Goal: Information Seeking & Learning: Learn about a topic

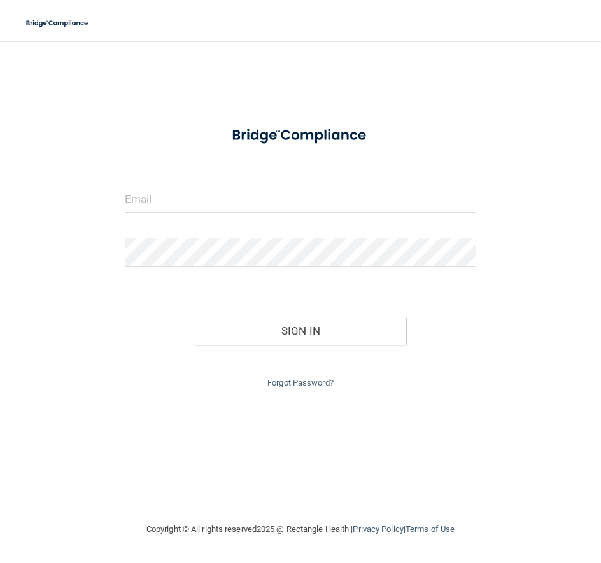
drag, startPoint x: 166, startPoint y: 95, endPoint x: 129, endPoint y: 145, distance: 62.4
click at [123, 200] on div at bounding box center [300, 199] width 371 height 29
click at [128, 203] on input "email" at bounding box center [301, 199] width 352 height 29
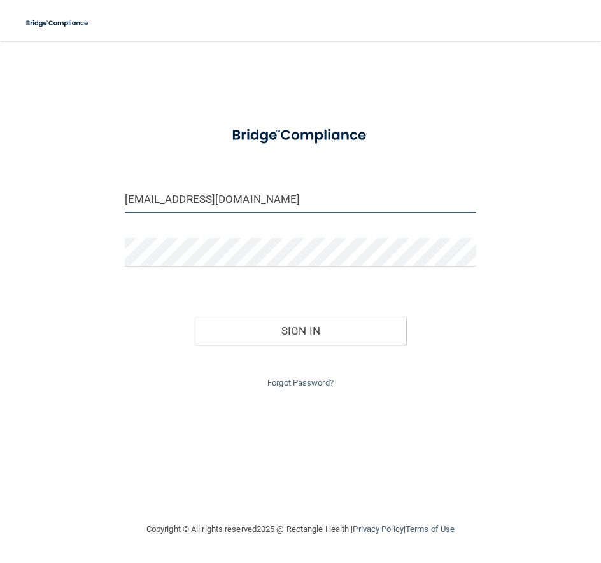
type input "[EMAIL_ADDRESS][DOMAIN_NAME]"
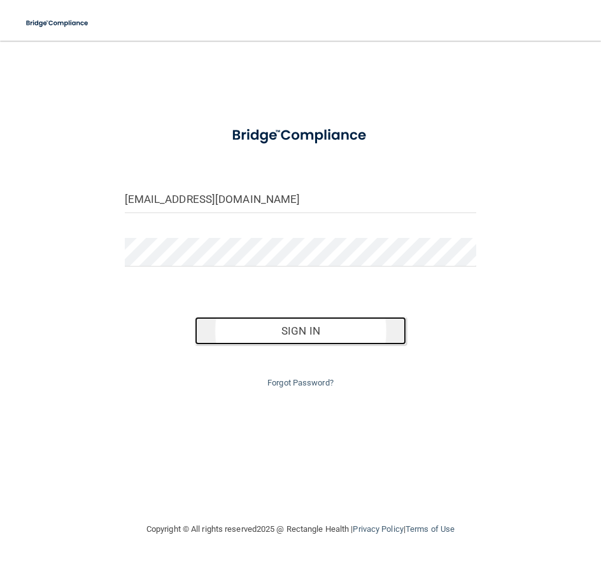
click at [333, 326] on button "Sign In" at bounding box center [300, 331] width 211 height 28
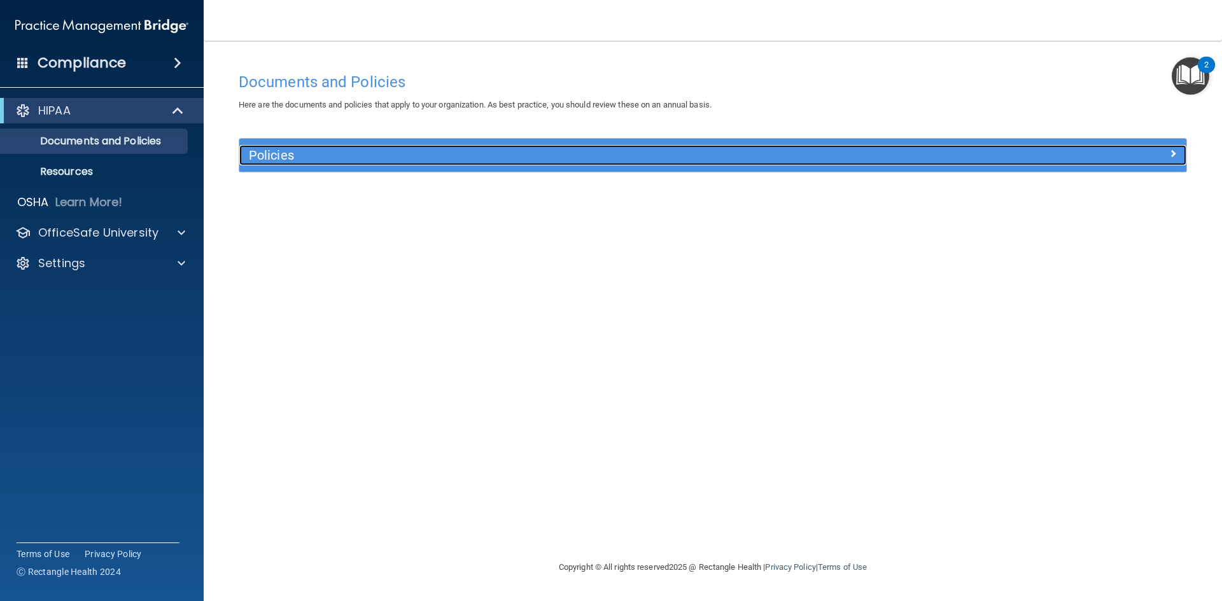
click at [1172, 148] on span at bounding box center [1173, 153] width 8 height 15
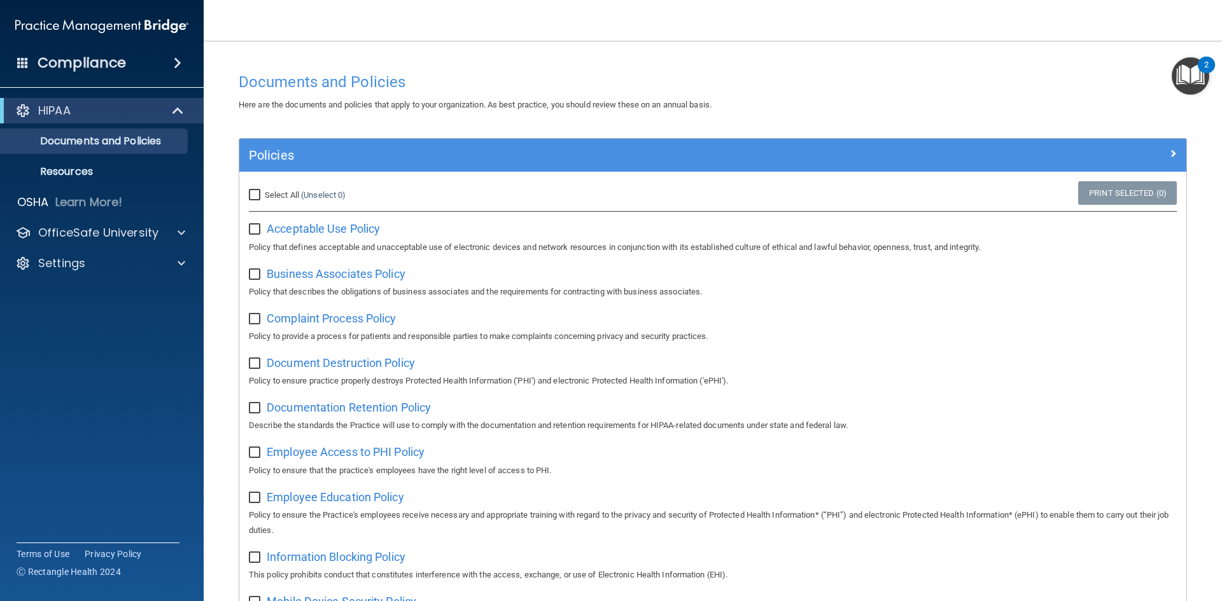
click at [1192, 70] on img "Open Resource Center, 2 new notifications" at bounding box center [1191, 76] width 38 height 38
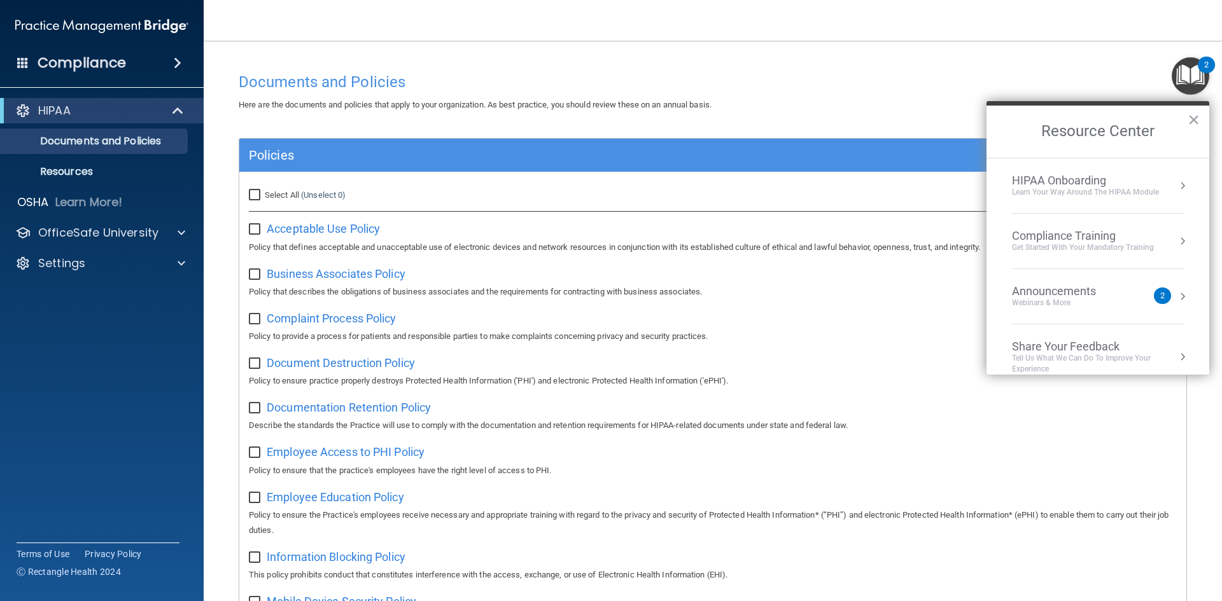
click at [1176, 235] on button "Resource Center" at bounding box center [1182, 241] width 13 height 13
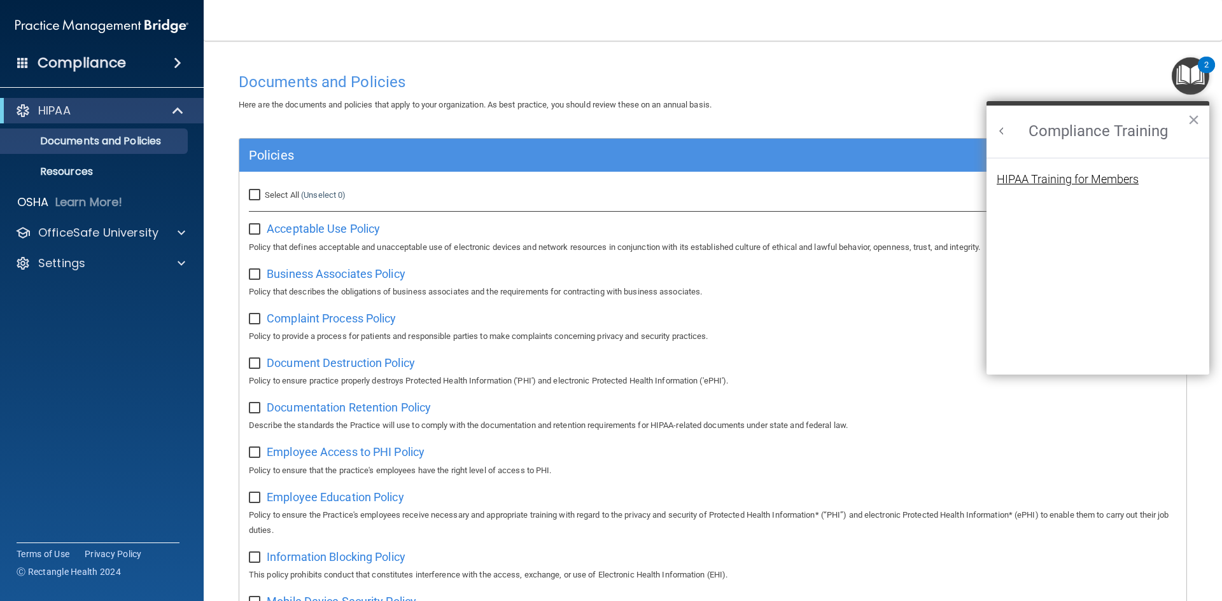
click at [1072, 178] on div "HIPAA Training for Members" at bounding box center [1068, 179] width 142 height 11
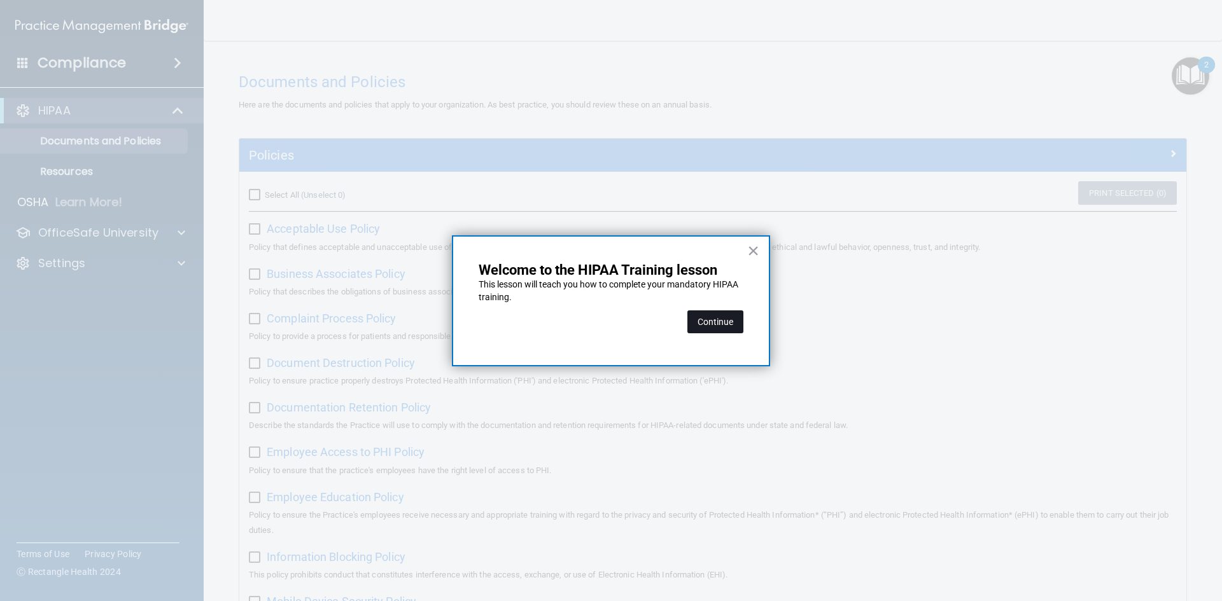
click at [713, 323] on button "Continue" at bounding box center [715, 322] width 56 height 23
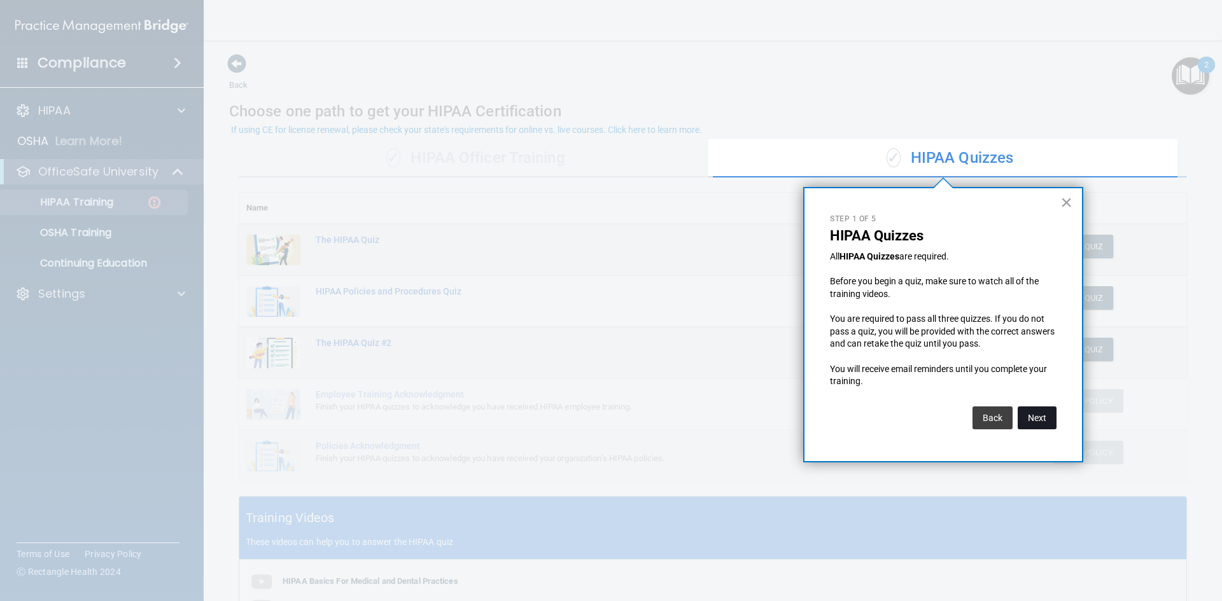
click at [1042, 417] on button "Next" at bounding box center [1037, 418] width 39 height 23
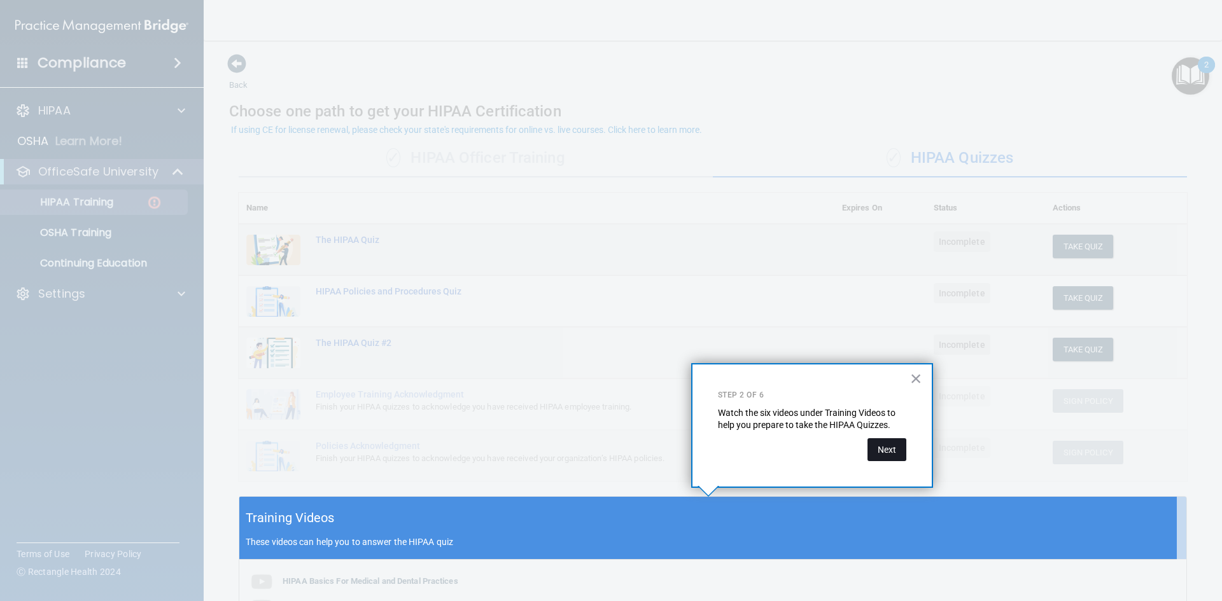
click at [885, 449] on button "Next" at bounding box center [886, 449] width 39 height 23
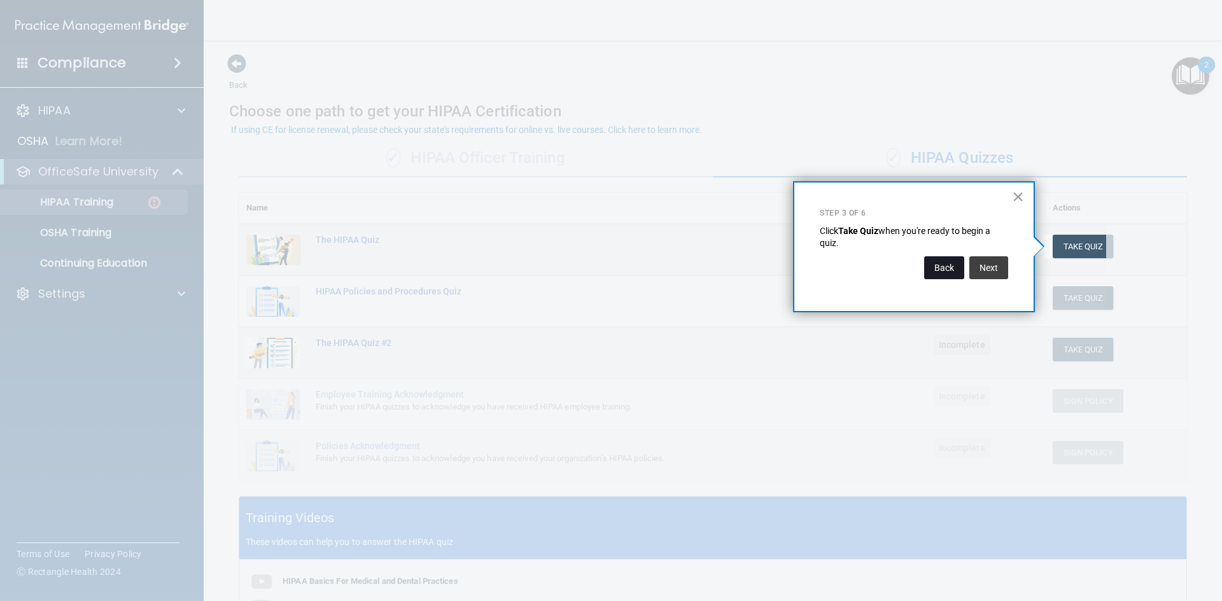
click at [942, 266] on button "Back" at bounding box center [944, 267] width 40 height 23
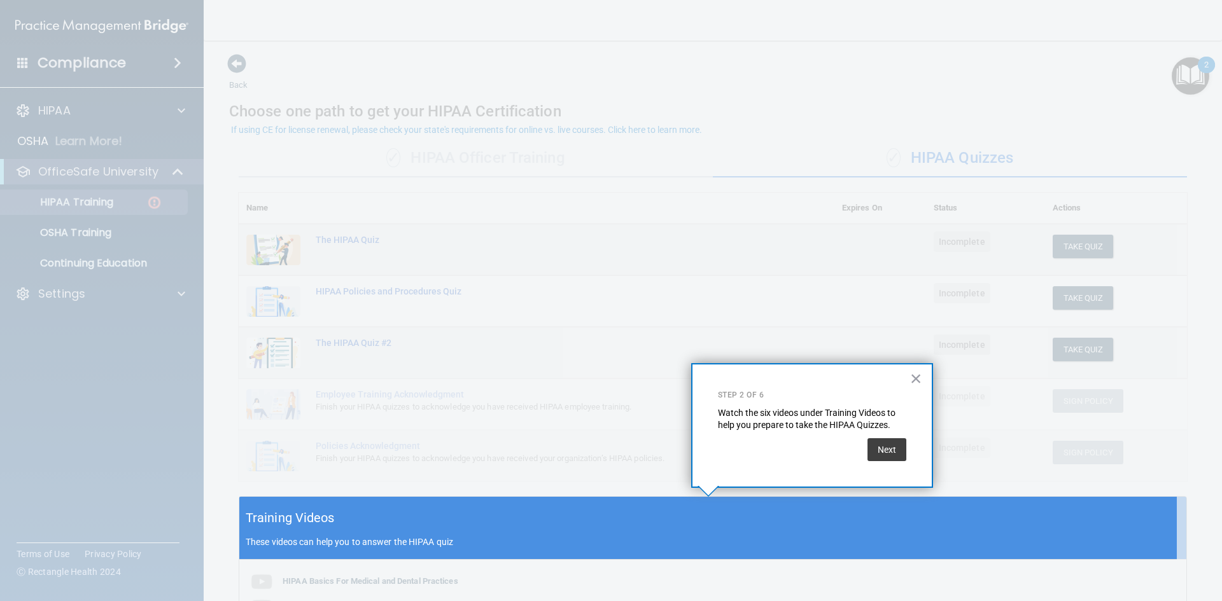
click at [727, 535] on div "Training Videos These videos can help you to answer the HIPAA quiz" at bounding box center [712, 528] width 947 height 63
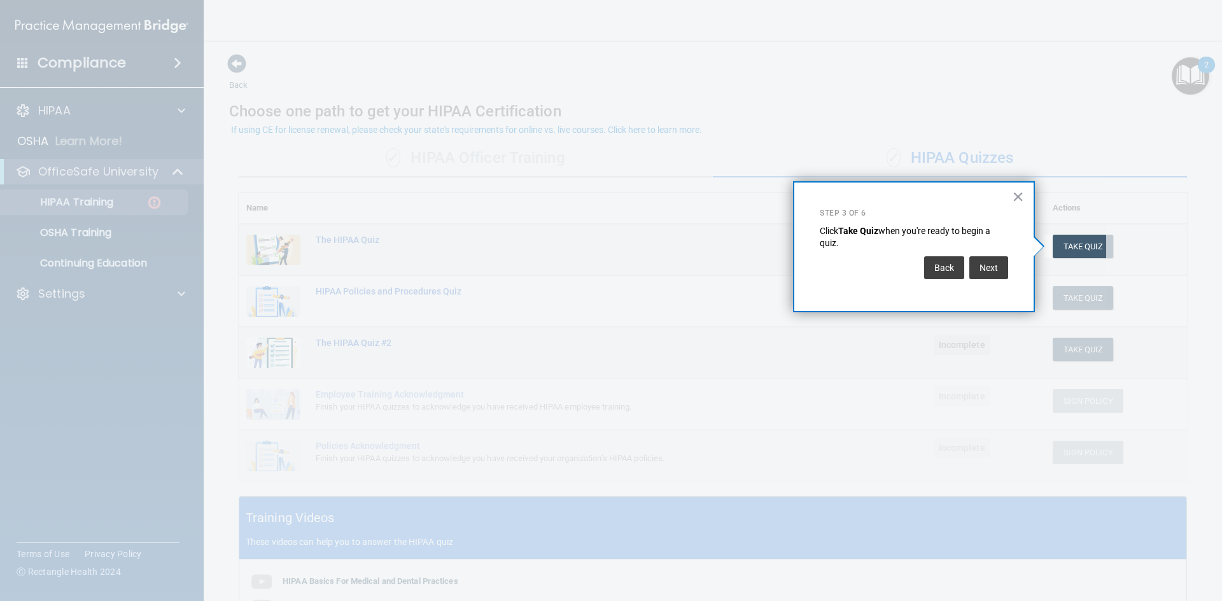
click at [725, 524] on div at bounding box center [522, 300] width 1044 height 601
click at [687, 528] on div at bounding box center [522, 300] width 1044 height 601
click at [939, 267] on button "Back" at bounding box center [944, 267] width 40 height 23
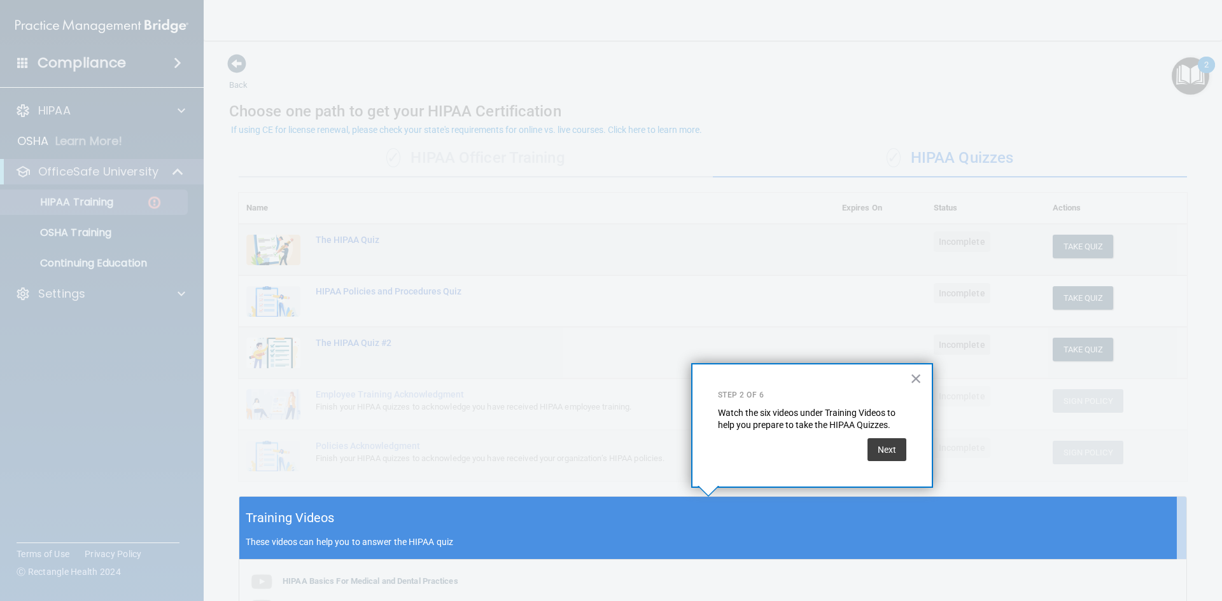
click at [598, 524] on div "Training Videos These videos can help you to answer the HIPAA quiz" at bounding box center [712, 528] width 947 height 63
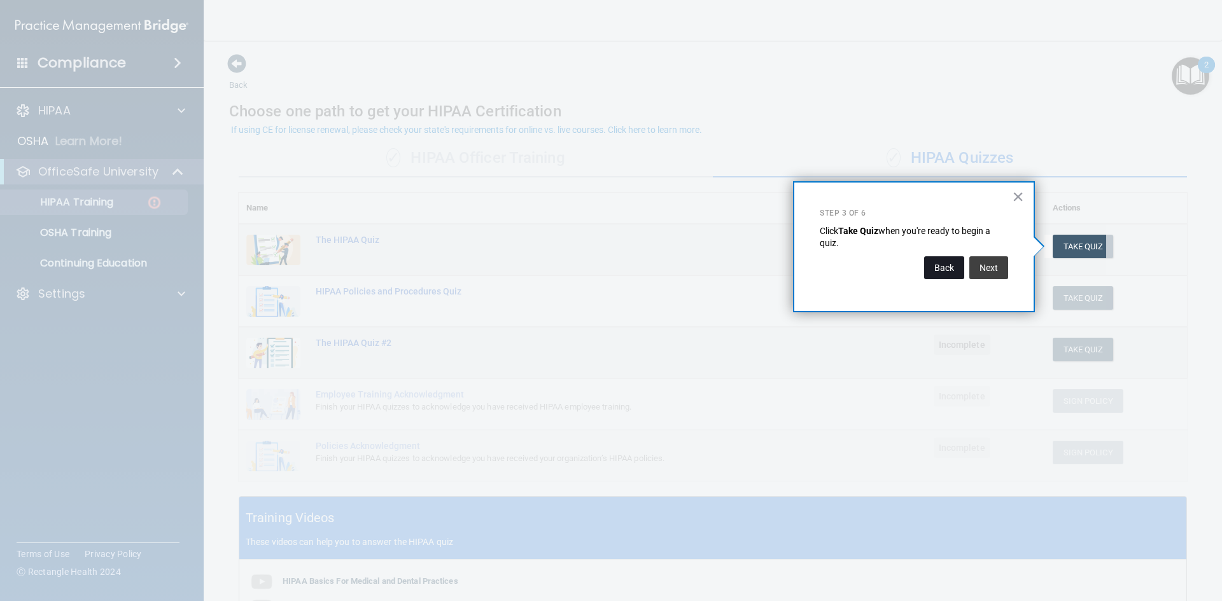
click at [948, 267] on button "Back" at bounding box center [944, 267] width 40 height 23
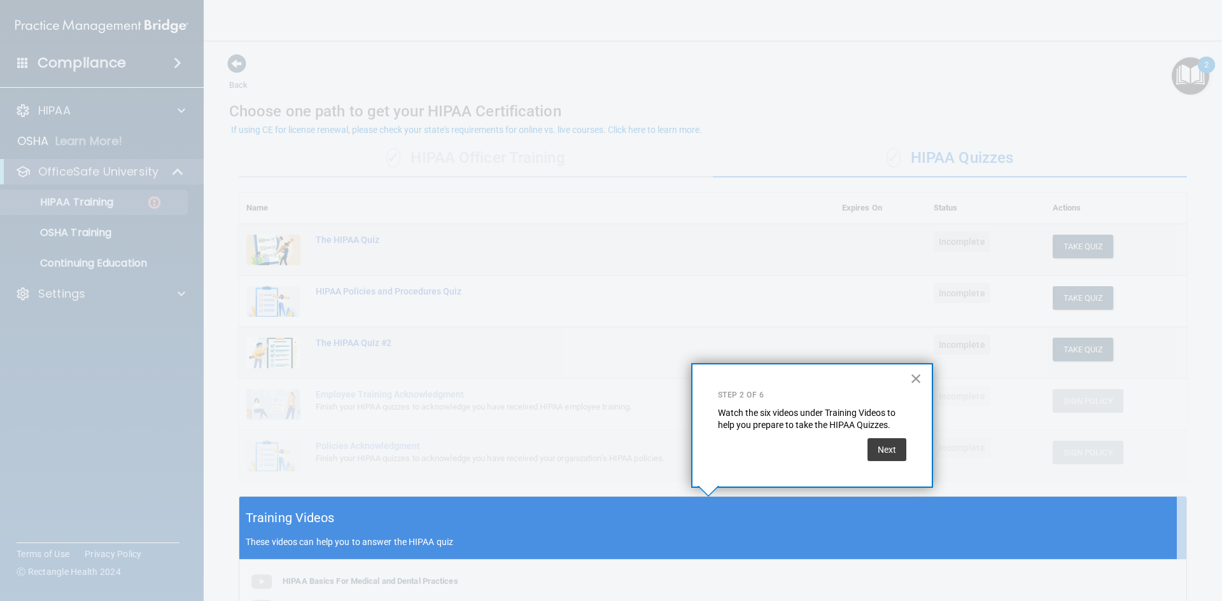
click at [915, 376] on button "×" at bounding box center [916, 378] width 12 height 20
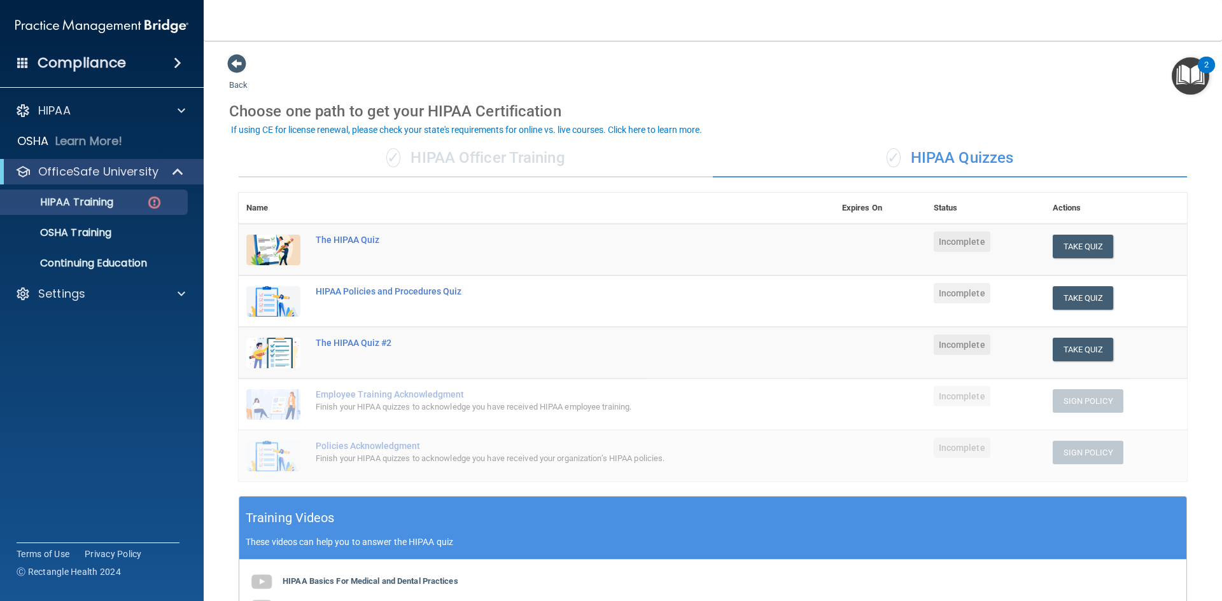
click at [626, 526] on div "Training Videos These videos can help you to answer the HIPAA quiz" at bounding box center [712, 528] width 947 height 63
click at [627, 524] on div "Training Videos These videos can help you to answer the HIPAA quiz" at bounding box center [712, 528] width 947 height 63
click at [628, 523] on div "Training Videos These videos can help you to answer the HIPAA quiz" at bounding box center [712, 528] width 947 height 63
click at [358, 579] on b "HIPAA Basics For Medical and Dental Practices" at bounding box center [371, 582] width 176 height 10
click at [360, 578] on b "HIPAA Basics For Medical and Dental Practices" at bounding box center [371, 582] width 176 height 10
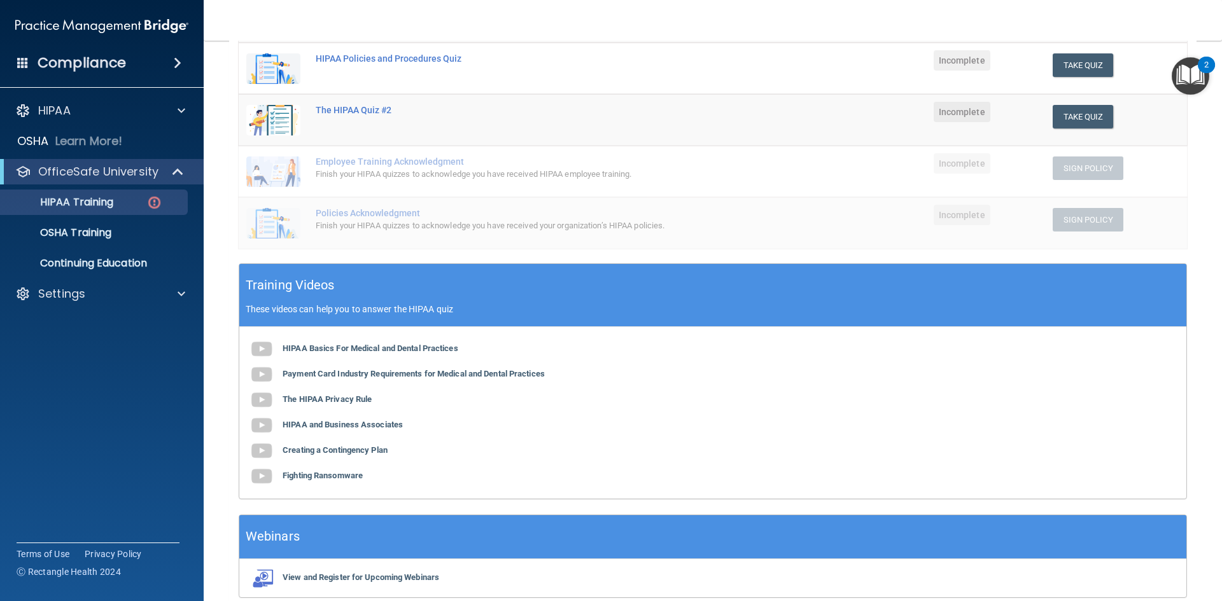
scroll to position [235, 0]
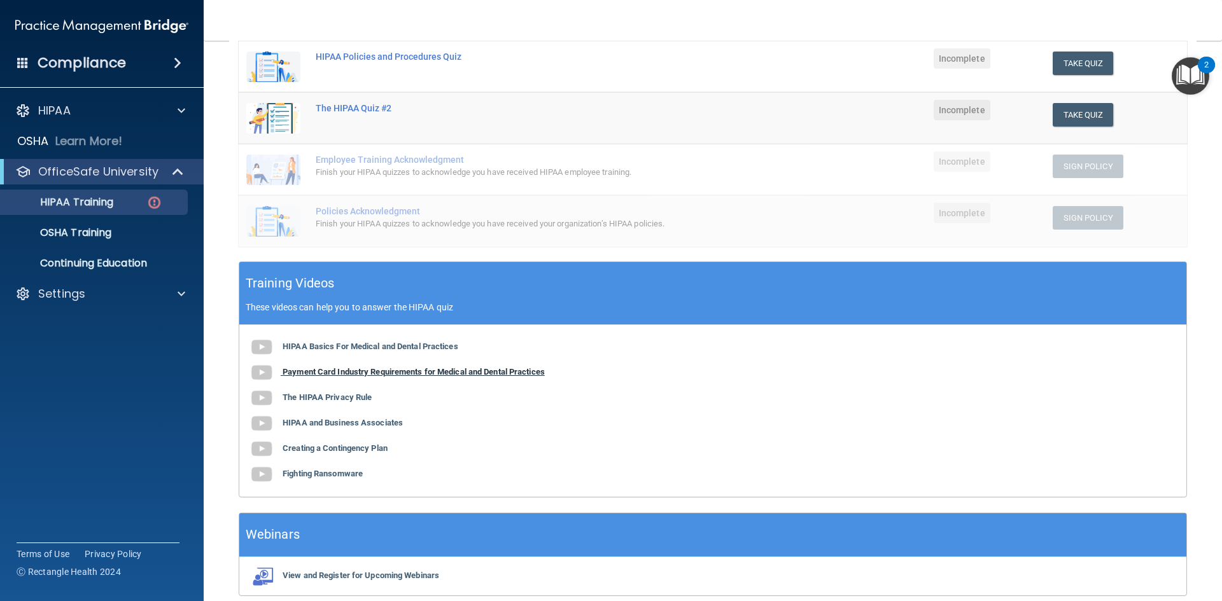
click at [338, 370] on b "Payment Card Industry Requirements for Medical and Dental Practices" at bounding box center [414, 372] width 262 height 10
click at [323, 395] on b "The HIPAA Privacy Rule" at bounding box center [327, 398] width 89 height 10
click at [347, 423] on b "HIPAA and Business Associates" at bounding box center [343, 423] width 120 height 10
click at [332, 449] on b "Creating a Contingency Plan" at bounding box center [335, 449] width 105 height 10
click at [331, 473] on b "Fighting Ransomware" at bounding box center [323, 474] width 80 height 10
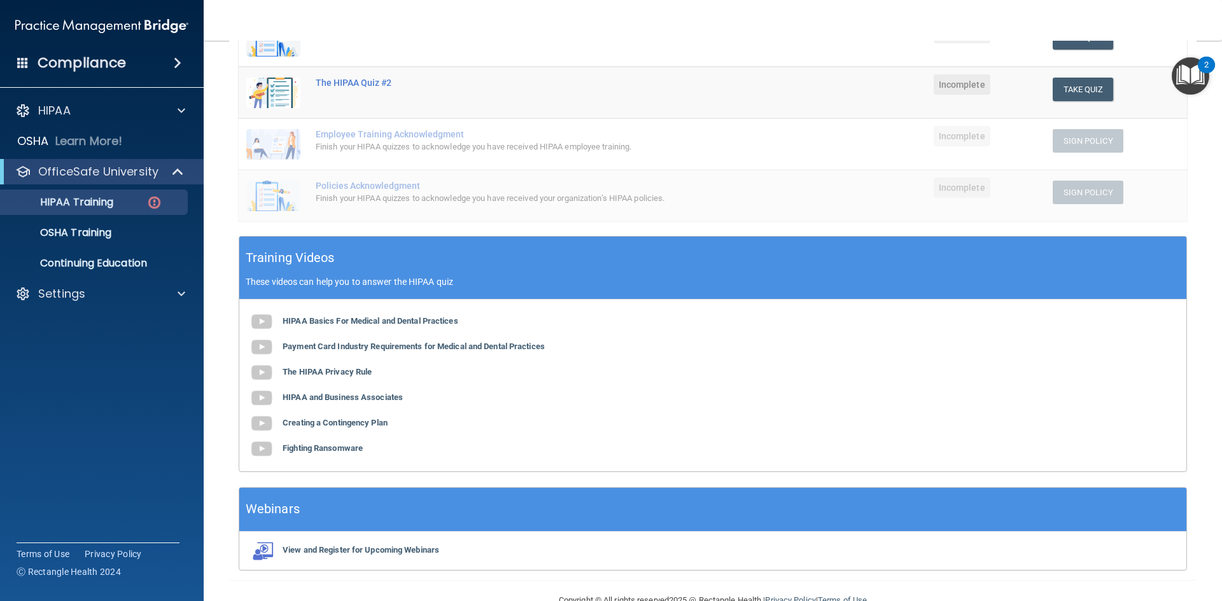
scroll to position [290, 0]
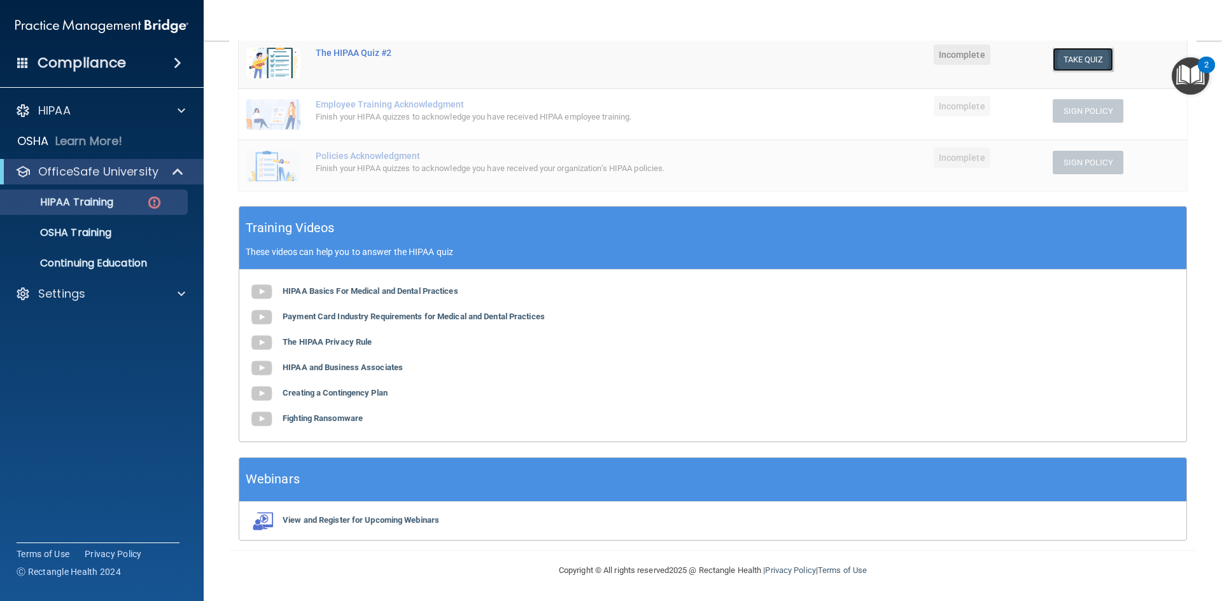
click at [1072, 56] on button "Take Quiz" at bounding box center [1083, 60] width 61 height 24
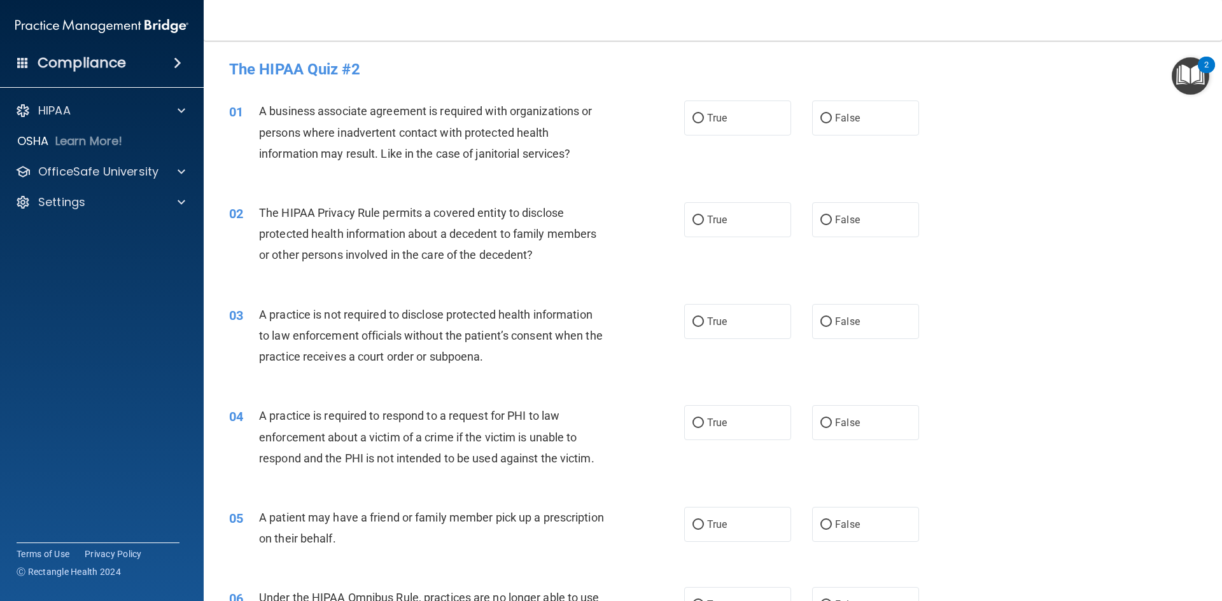
click at [1191, 72] on img "Open Resource Center, 2 new notifications" at bounding box center [1191, 76] width 38 height 38
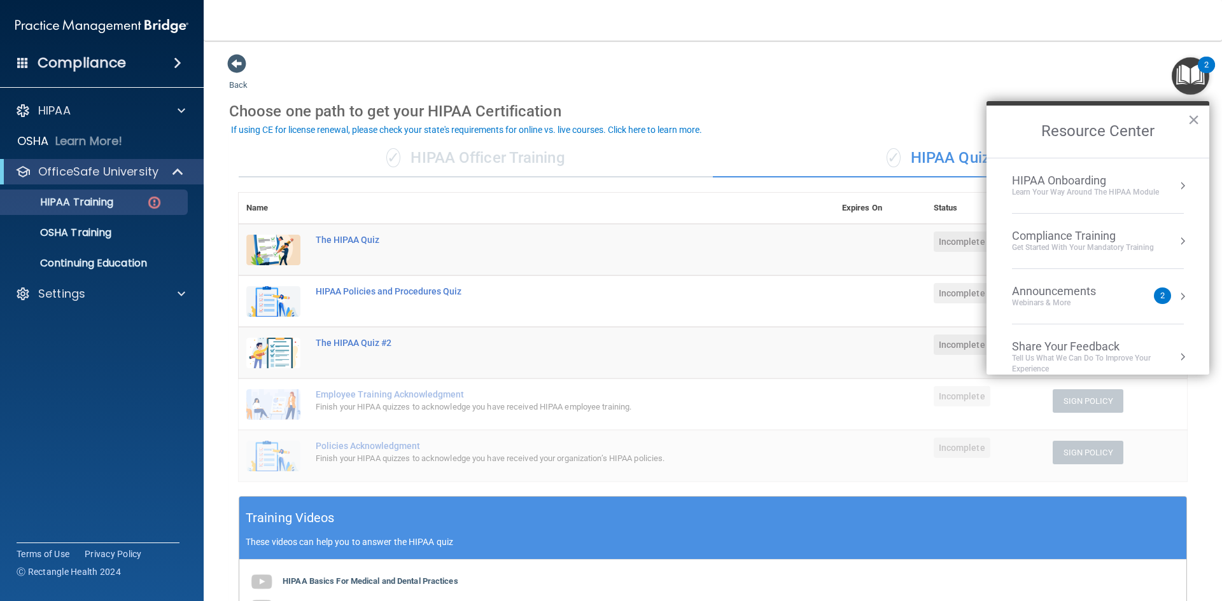
click at [827, 73] on div "Back Choose one path to get your HIPAA Certification ✓ HIPAA Officer Training ✓…" at bounding box center [712, 446] width 967 height 787
click at [1173, 80] on img "Open Resource Center, 2 new notifications" at bounding box center [1191, 76] width 38 height 38
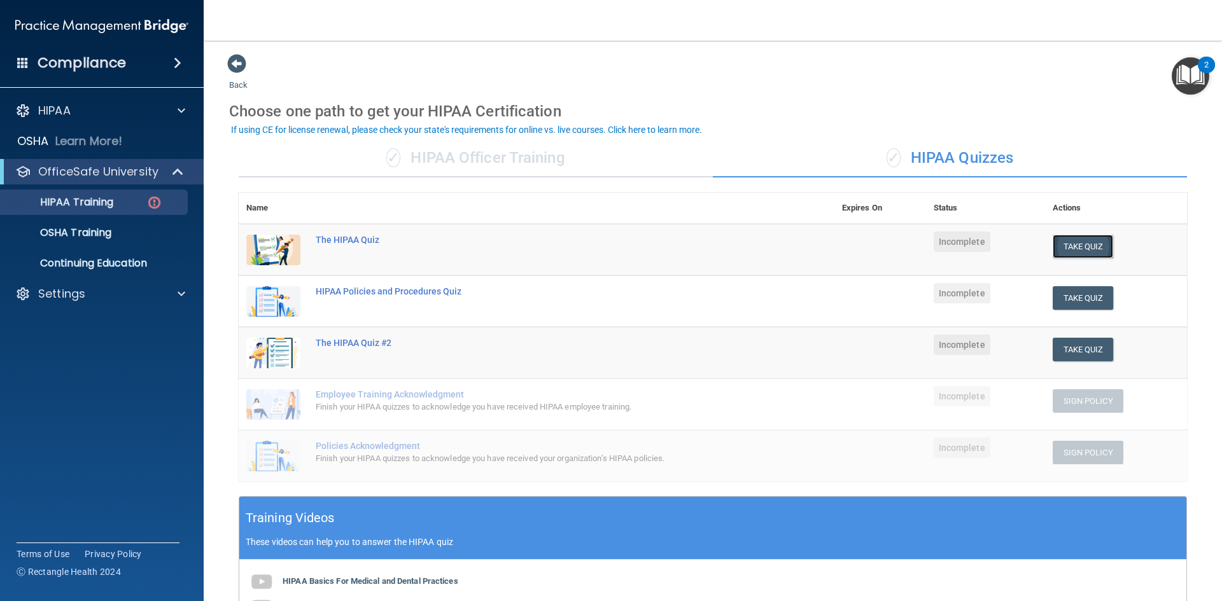
click at [1075, 242] on button "Take Quiz" at bounding box center [1083, 247] width 61 height 24
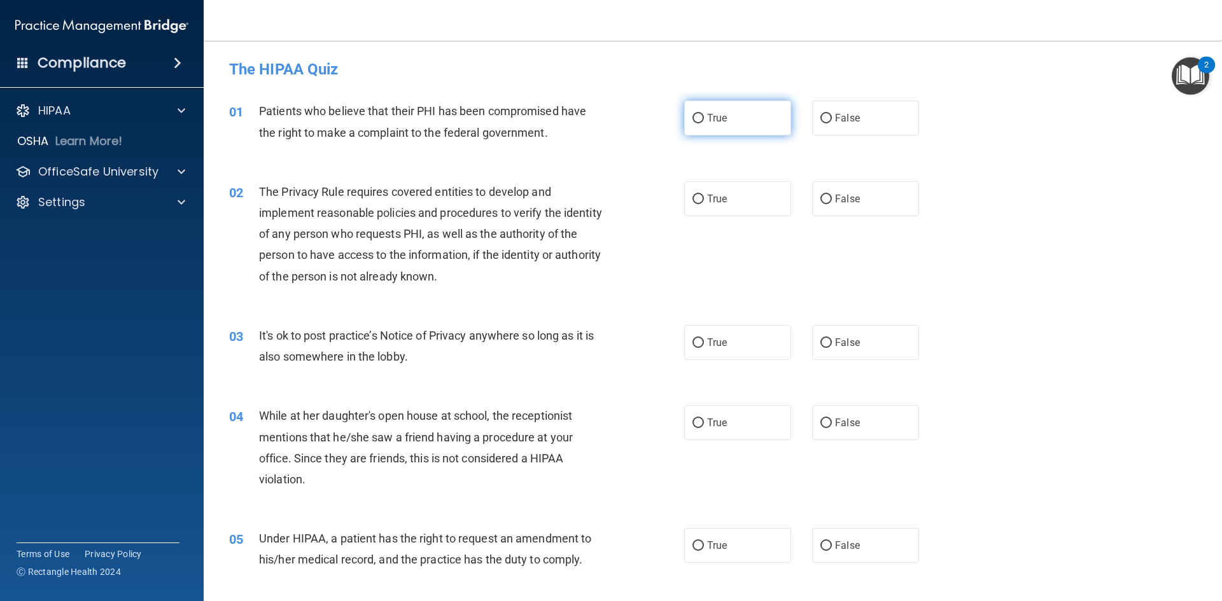
click at [694, 115] on input "True" at bounding box center [697, 119] width 11 height 10
radio input "true"
click at [696, 196] on input "True" at bounding box center [697, 200] width 11 height 10
radio input "true"
click at [695, 341] on input "True" at bounding box center [697, 344] width 11 height 10
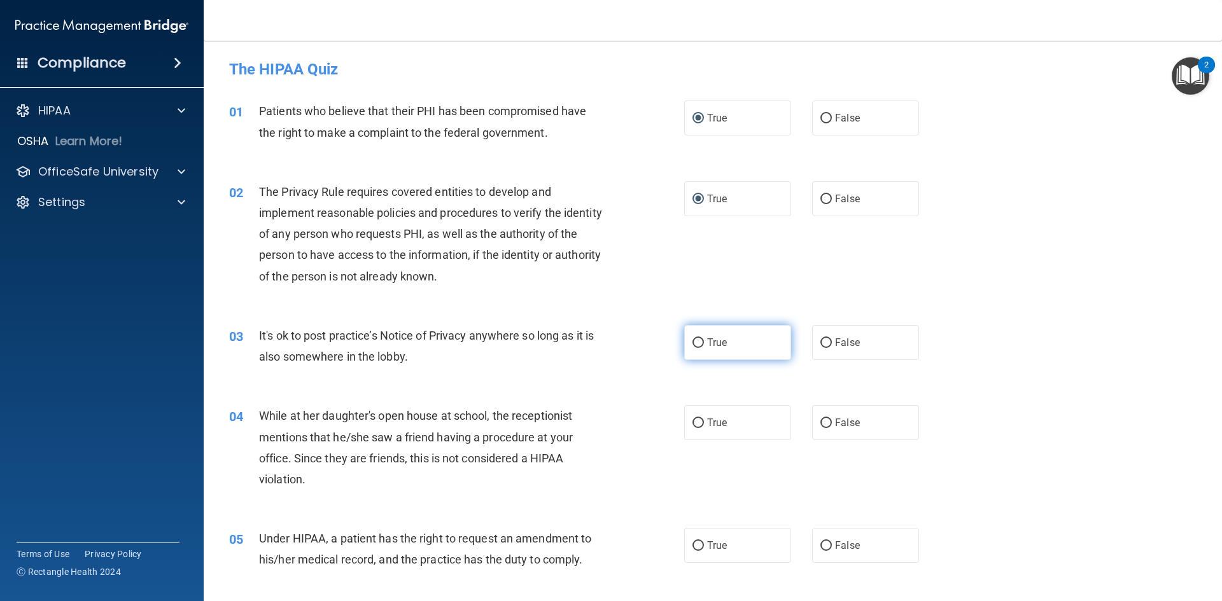
radio input "true"
click at [820, 419] on input "False" at bounding box center [825, 424] width 11 height 10
radio input "true"
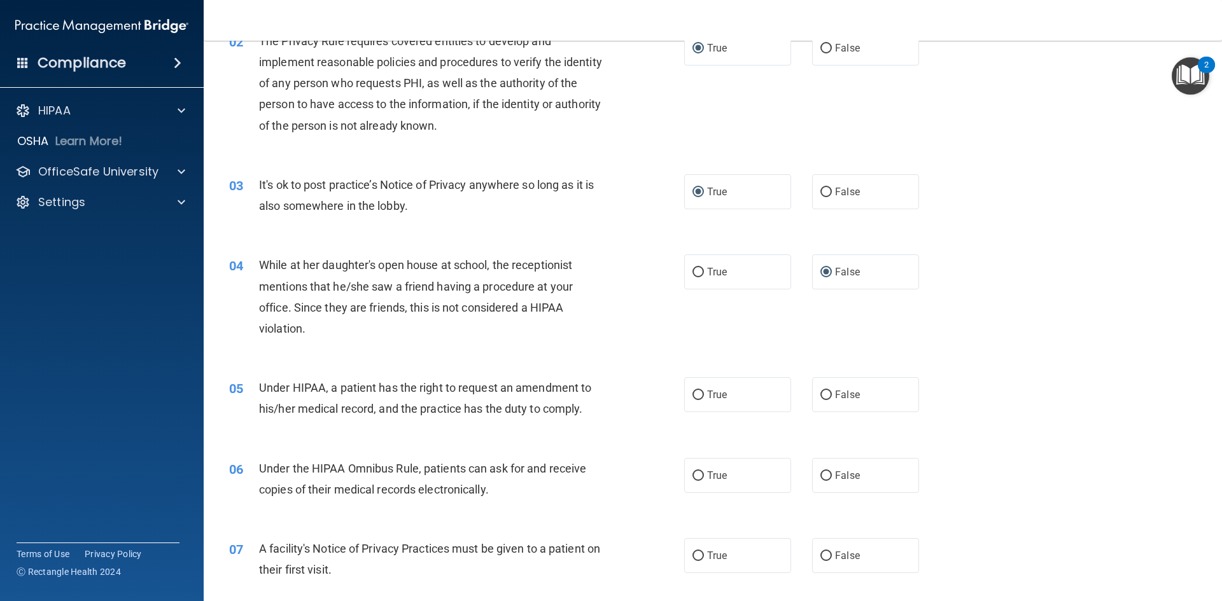
scroll to position [161, 0]
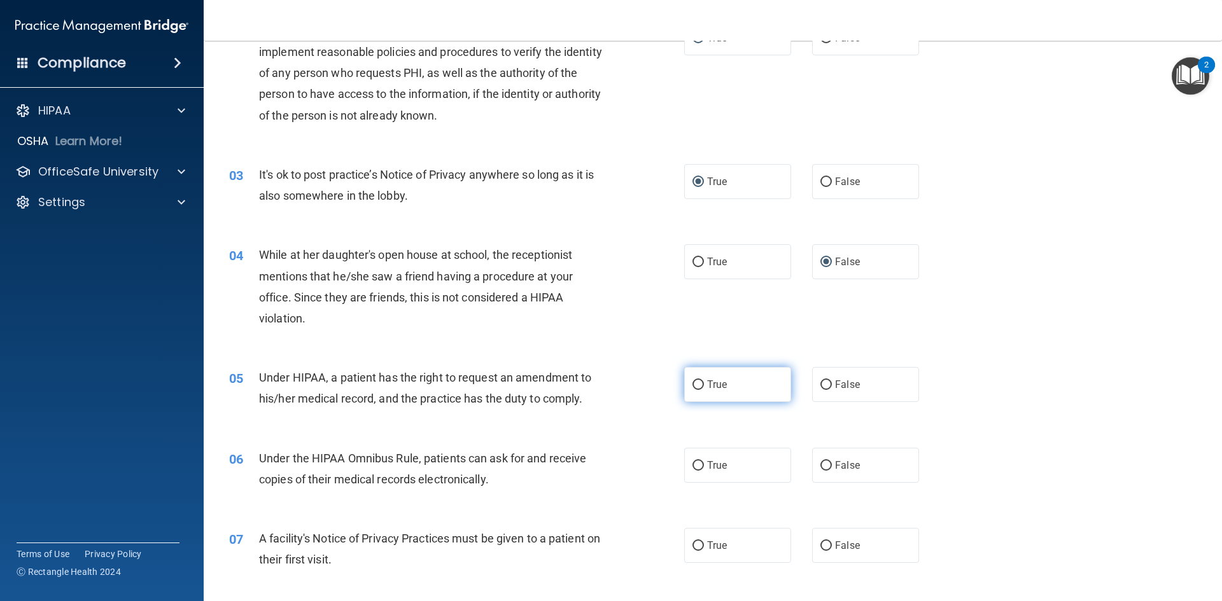
click at [694, 382] on input "True" at bounding box center [697, 386] width 11 height 10
radio input "true"
click at [695, 463] on input "True" at bounding box center [697, 466] width 11 height 10
radio input "true"
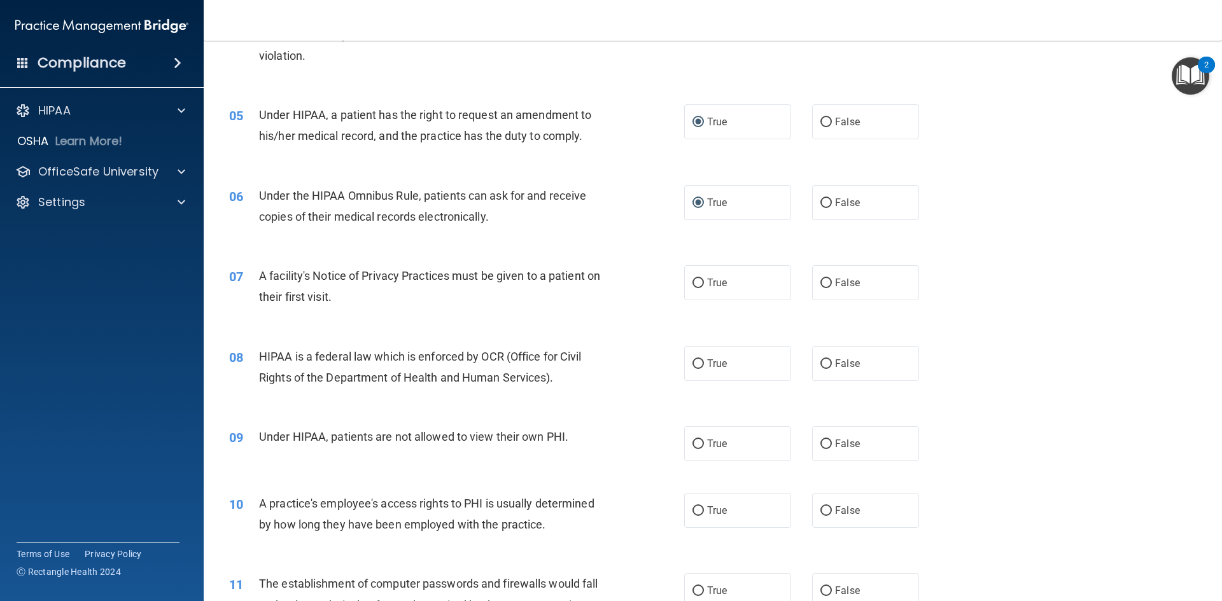
scroll to position [466, 0]
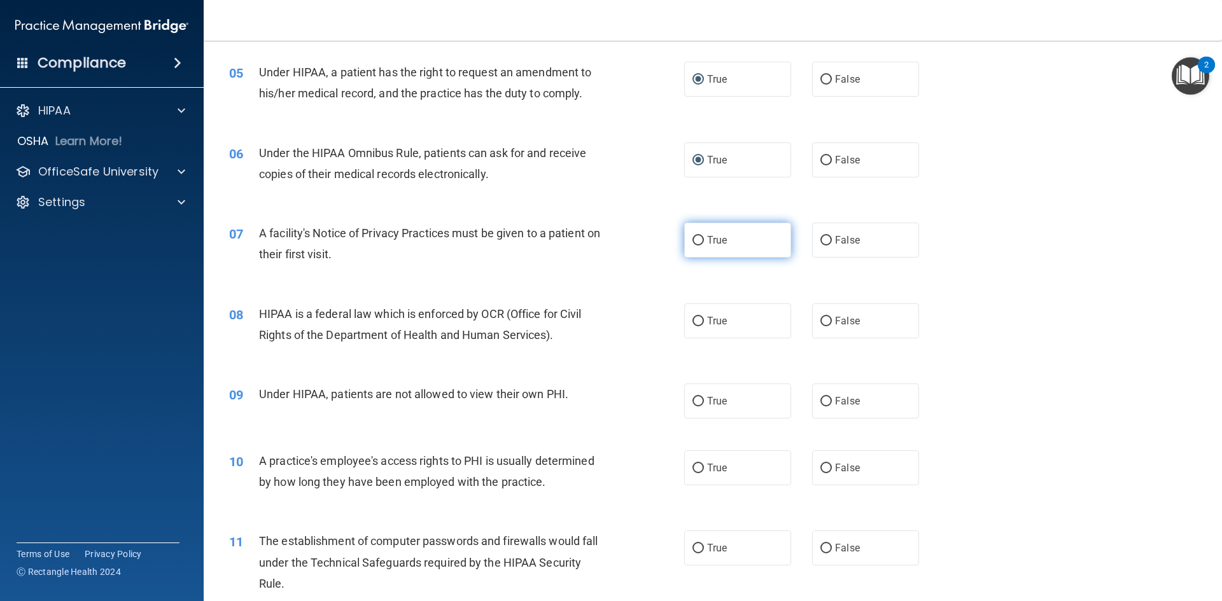
click at [694, 238] on input "True" at bounding box center [697, 241] width 11 height 10
radio input "true"
click at [692, 319] on input "True" at bounding box center [697, 322] width 11 height 10
radio input "true"
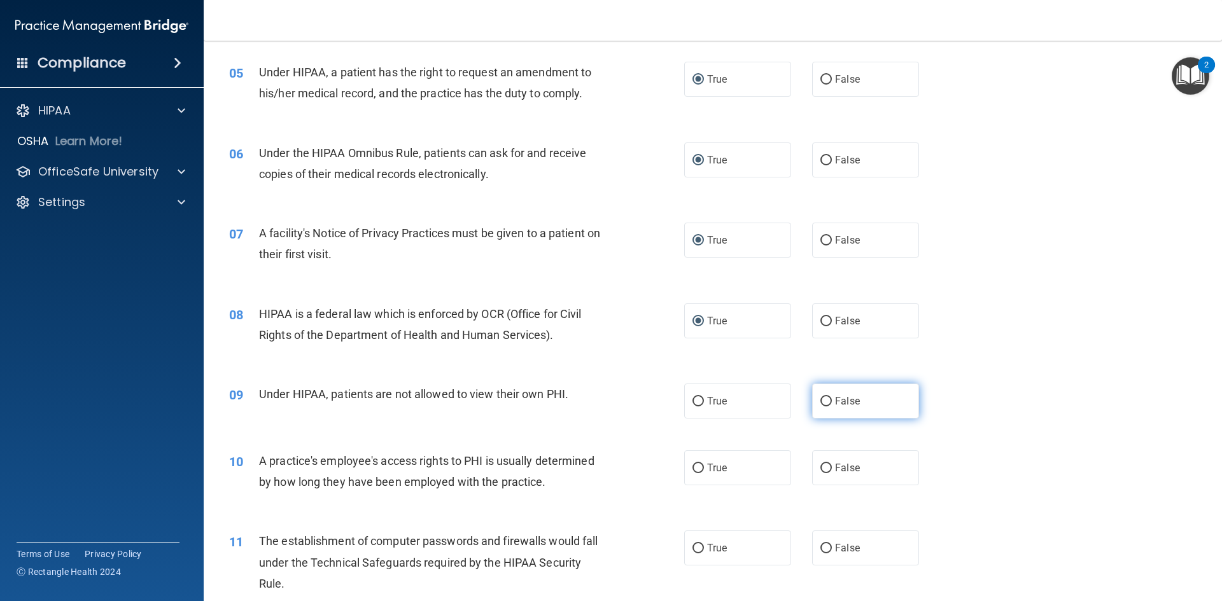
click at [823, 397] on input "False" at bounding box center [825, 402] width 11 height 10
radio input "true"
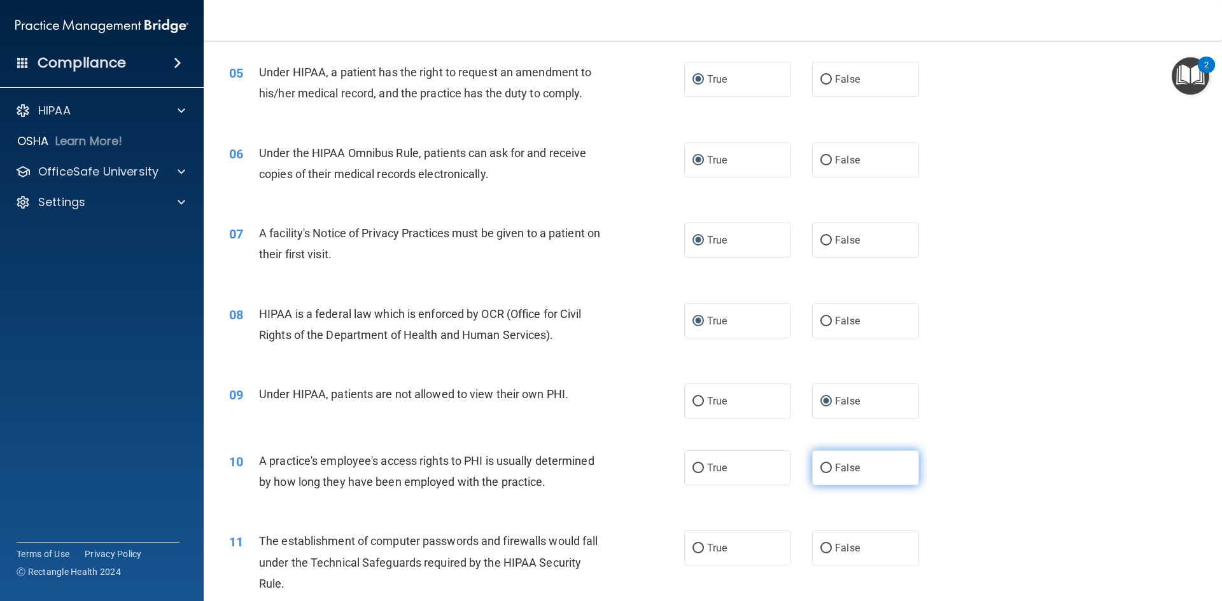
click at [822, 465] on input "False" at bounding box center [825, 469] width 11 height 10
radio input "true"
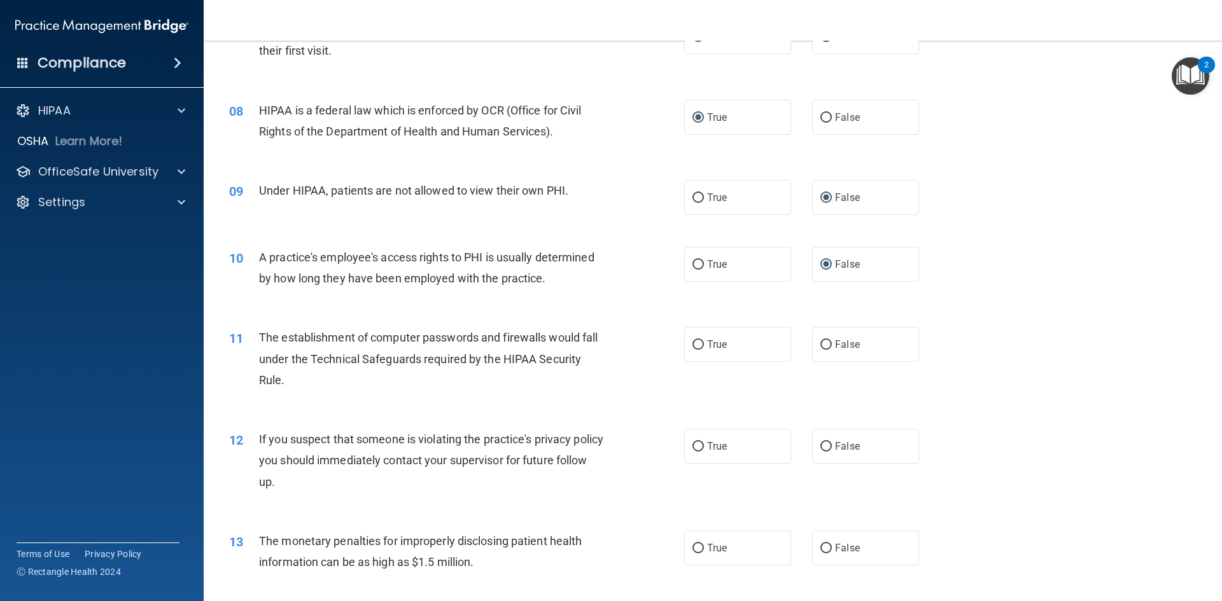
scroll to position [704, 0]
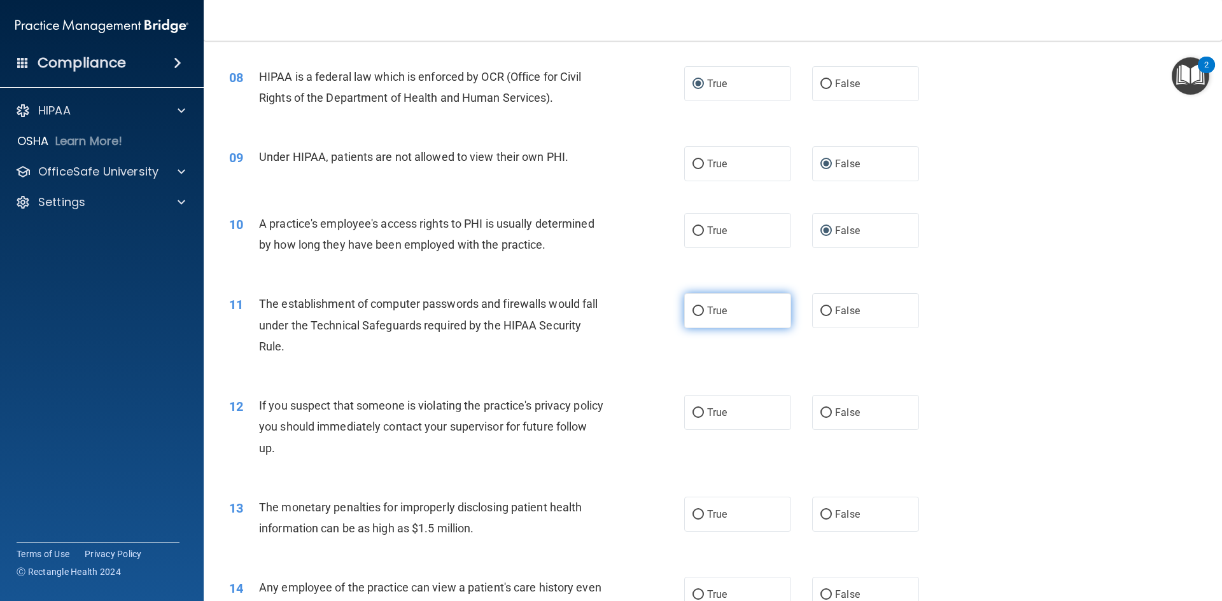
click at [696, 309] on input "True" at bounding box center [697, 312] width 11 height 10
radio input "true"
click at [694, 414] on input "True" at bounding box center [697, 414] width 11 height 10
radio input "true"
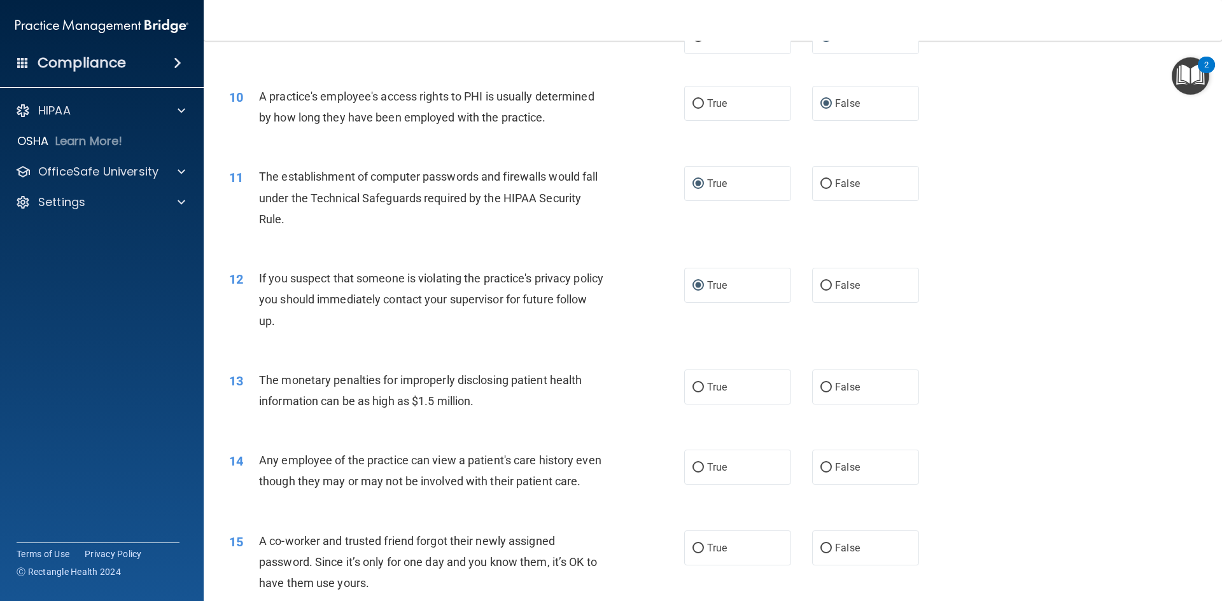
scroll to position [950, 0]
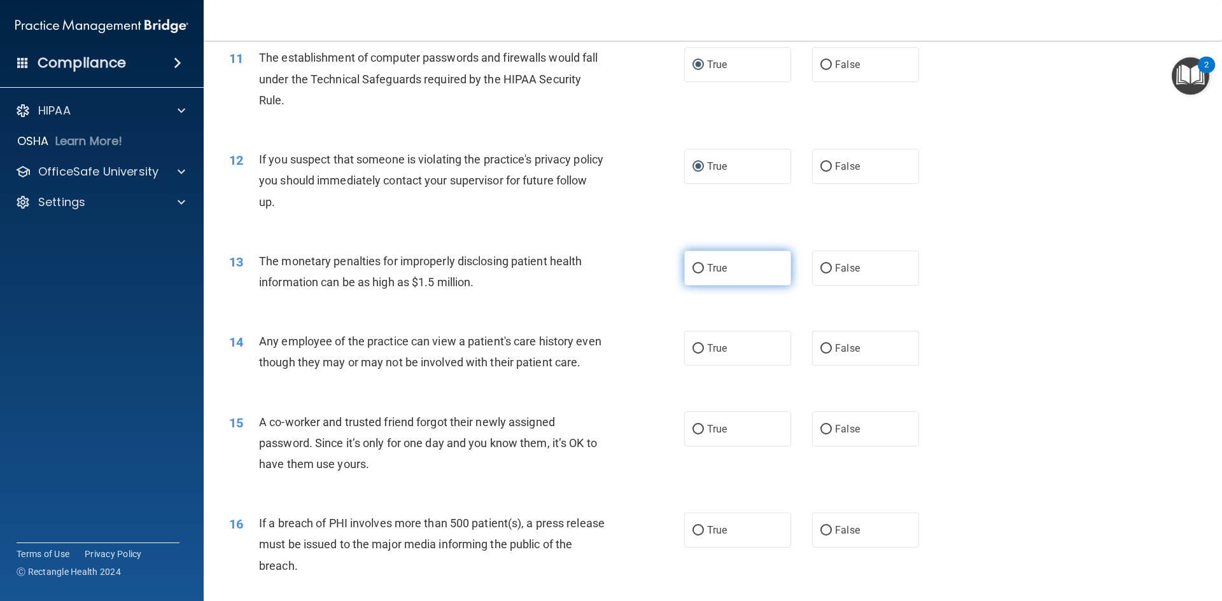
click at [693, 267] on input "True" at bounding box center [697, 269] width 11 height 10
radio input "true"
click at [822, 346] on input "False" at bounding box center [825, 349] width 11 height 10
radio input "true"
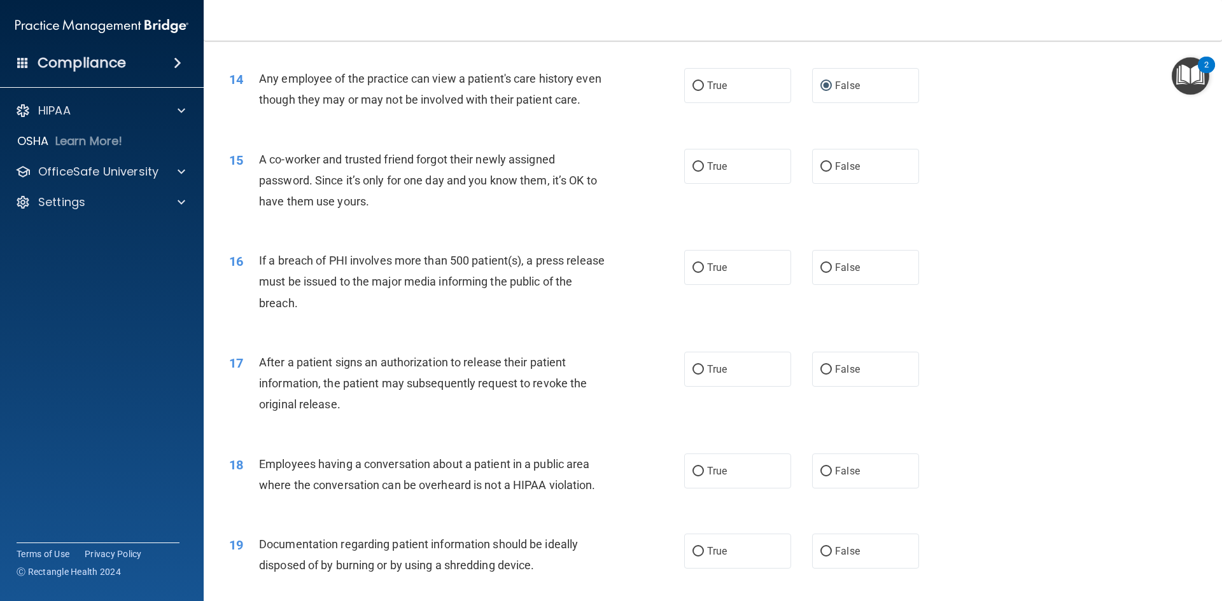
scroll to position [1273, 0]
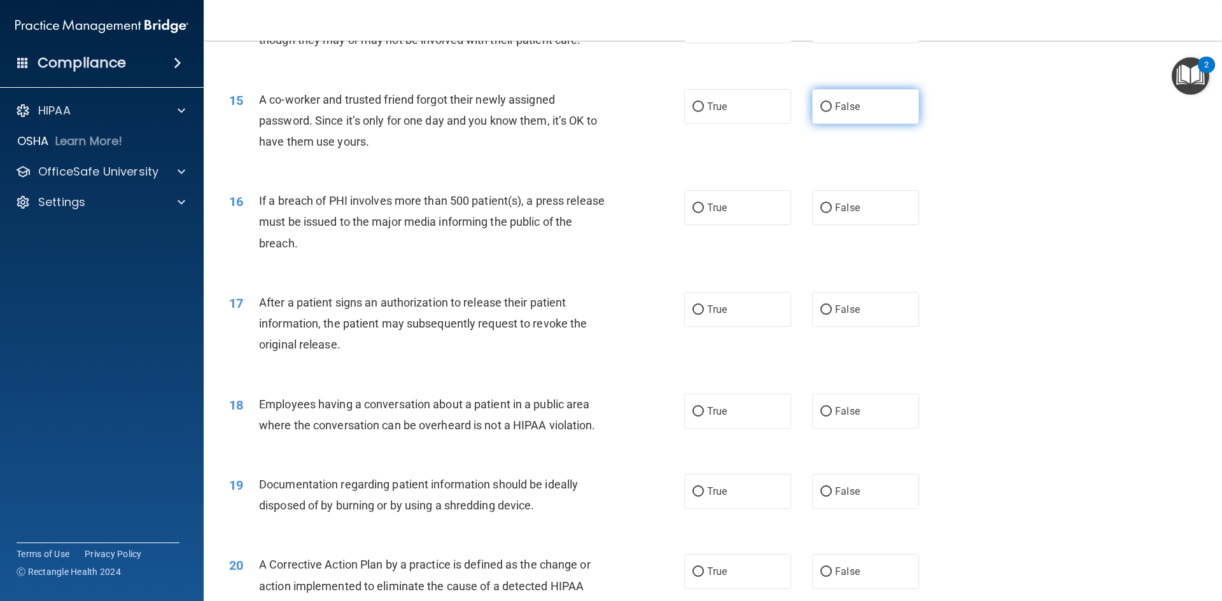
click at [821, 112] on input "False" at bounding box center [825, 107] width 11 height 10
radio input "true"
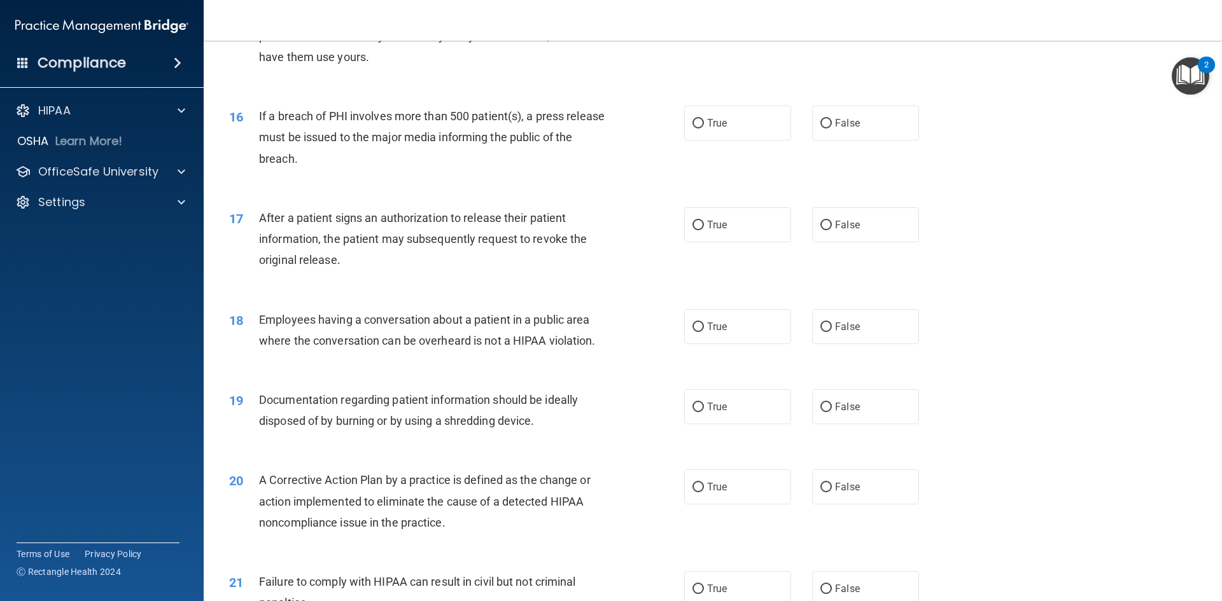
scroll to position [1332, 0]
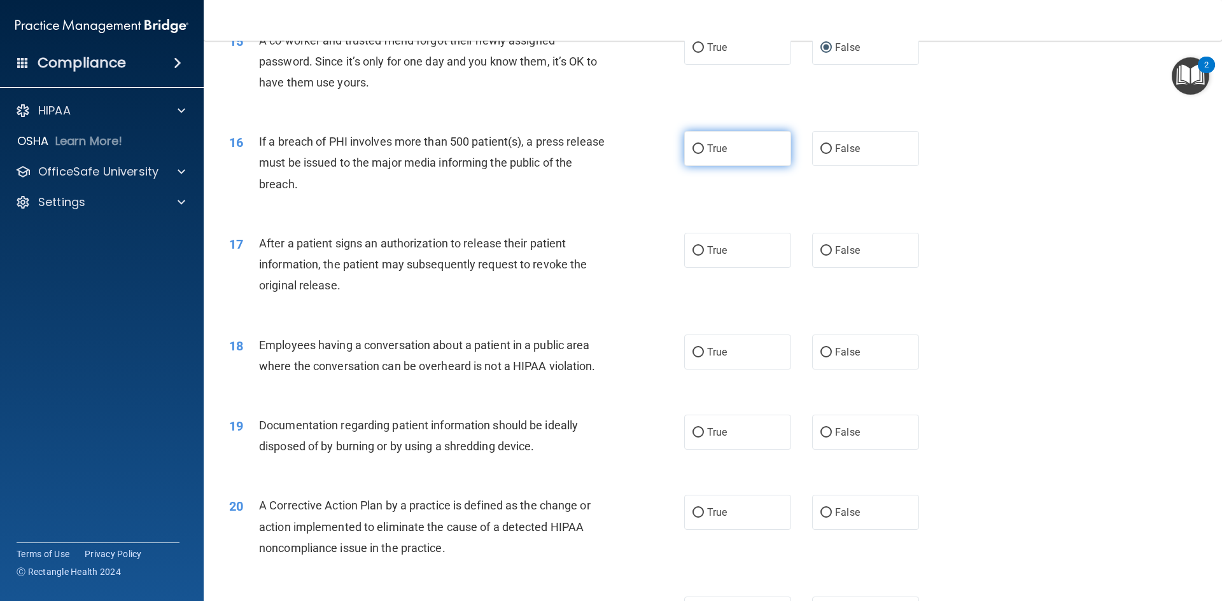
click at [695, 154] on input "True" at bounding box center [697, 149] width 11 height 10
radio input "true"
click at [694, 256] on input "True" at bounding box center [697, 251] width 11 height 10
radio input "true"
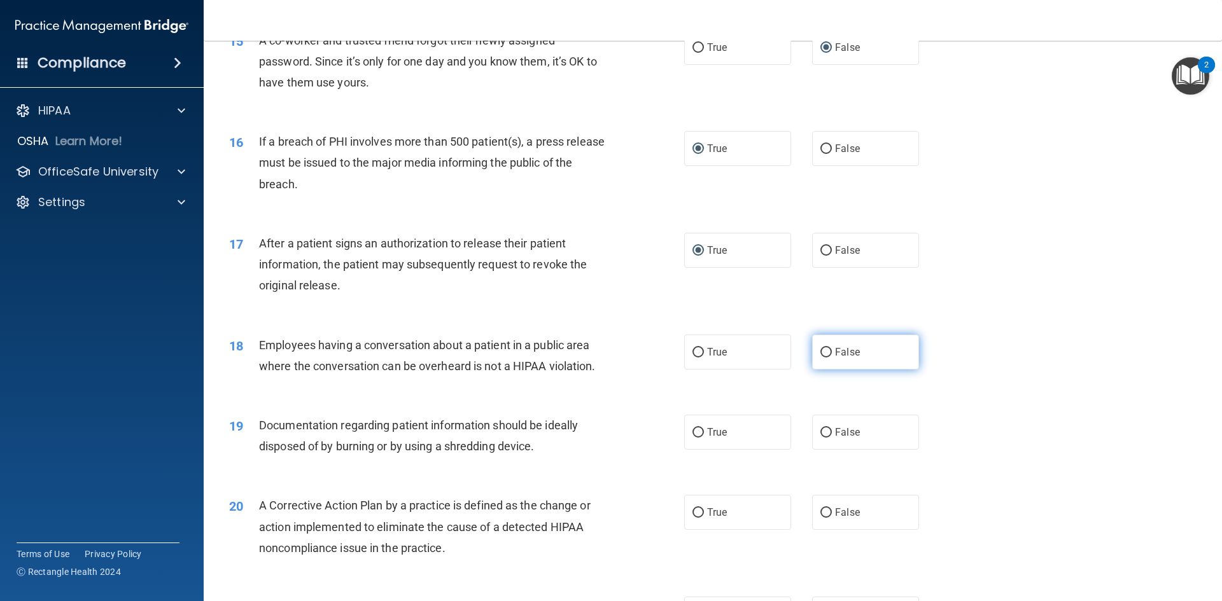
click at [820, 358] on input "False" at bounding box center [825, 353] width 11 height 10
radio input "true"
click at [693, 438] on input "True" at bounding box center [697, 433] width 11 height 10
radio input "true"
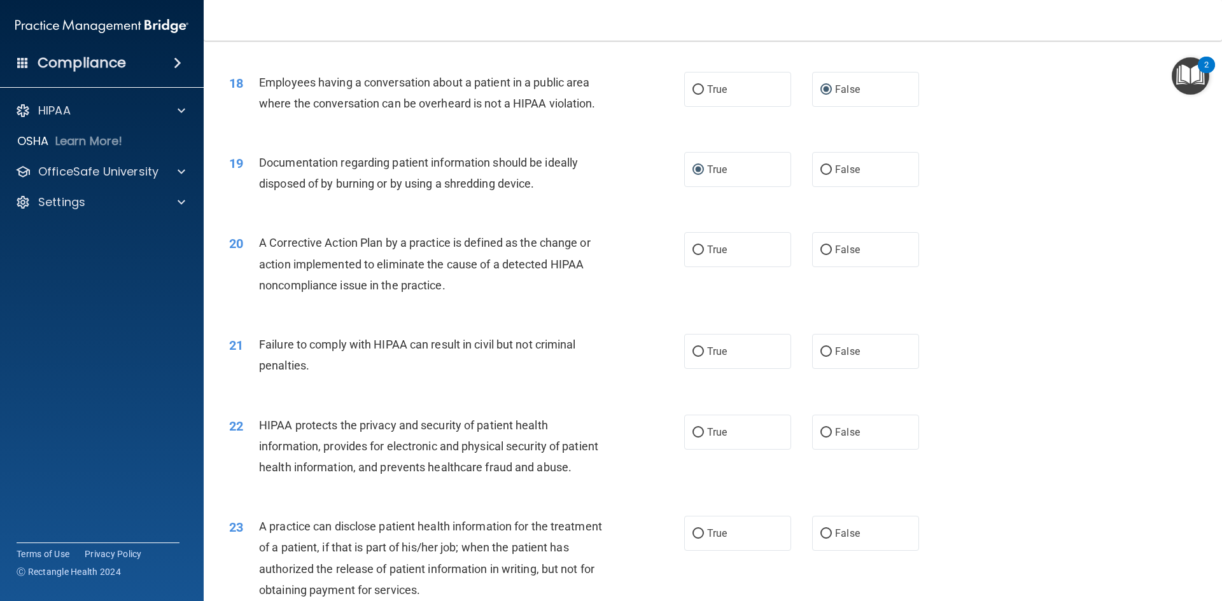
scroll to position [1604, 0]
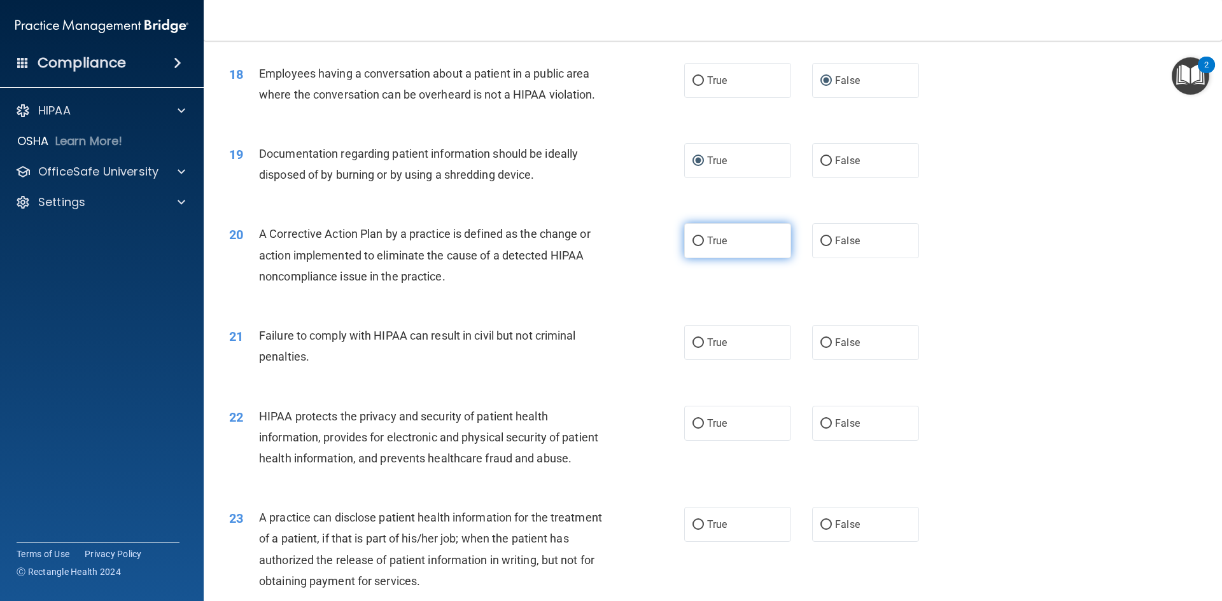
click at [693, 246] on input "True" at bounding box center [697, 242] width 11 height 10
radio input "true"
click at [694, 348] on input "True" at bounding box center [697, 344] width 11 height 10
radio input "true"
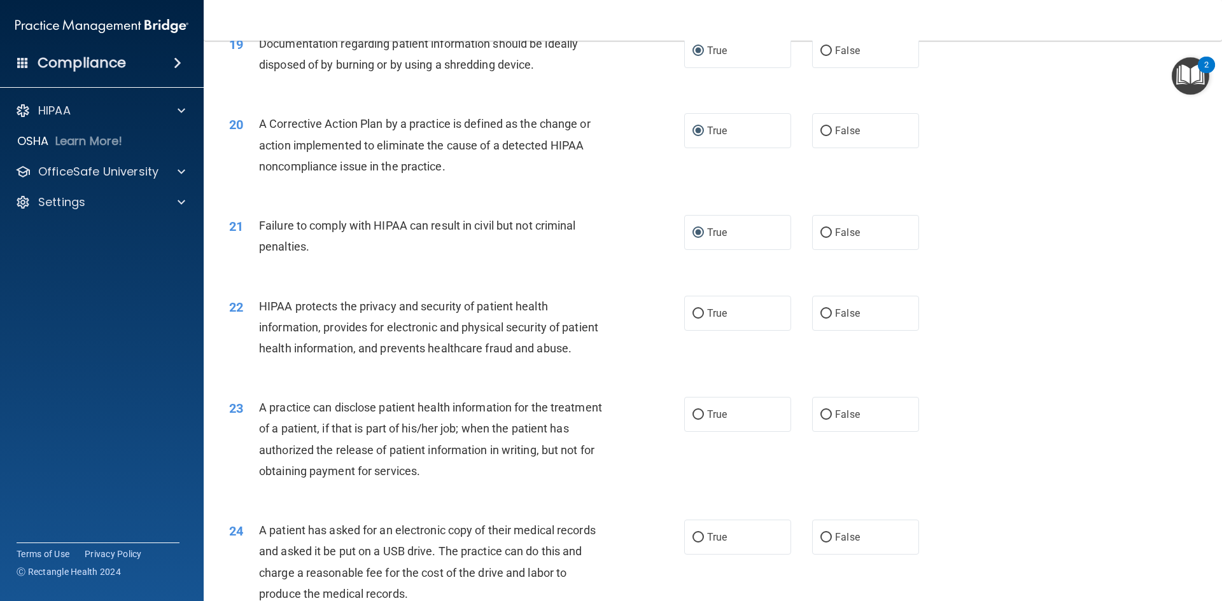
scroll to position [1739, 0]
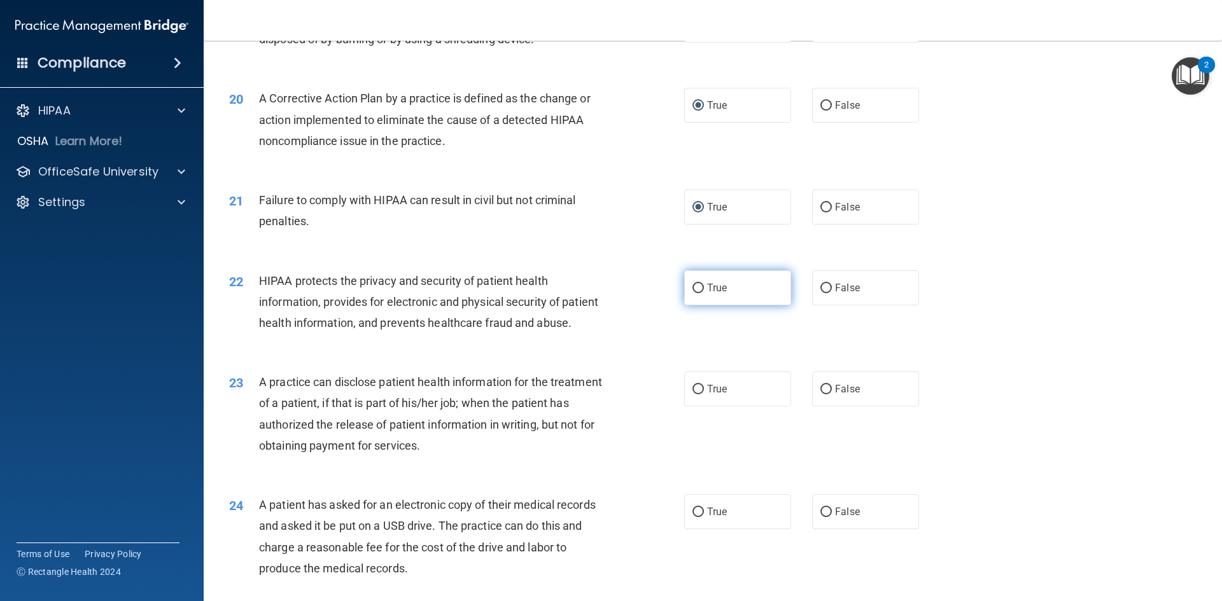
click at [697, 293] on input "True" at bounding box center [697, 289] width 11 height 10
radio input "true"
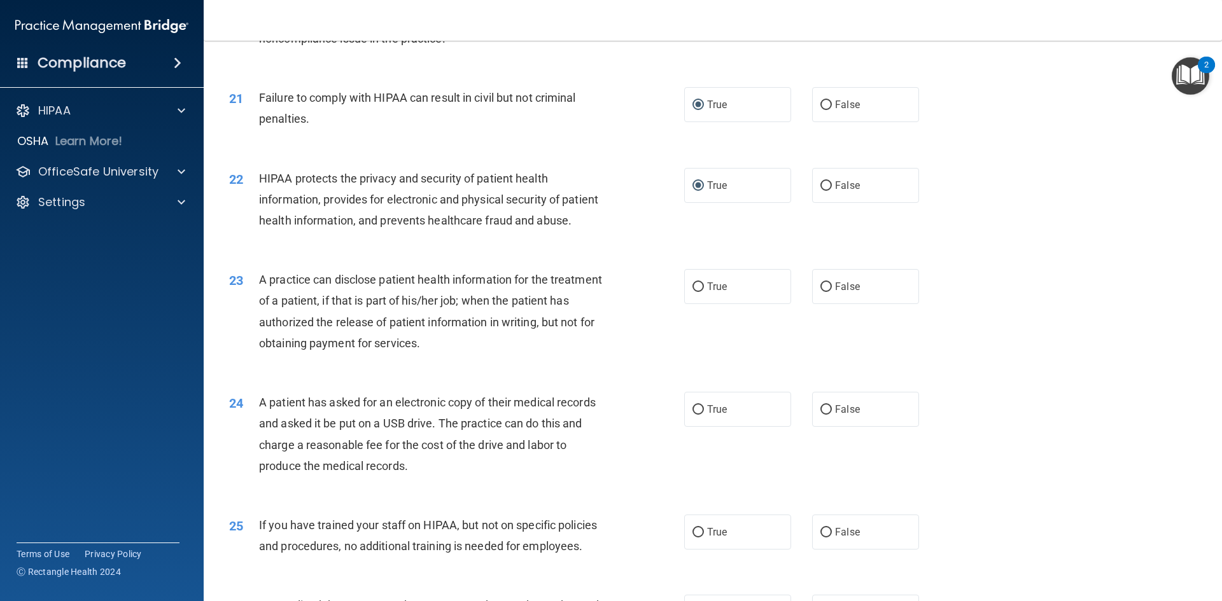
scroll to position [1849, 0]
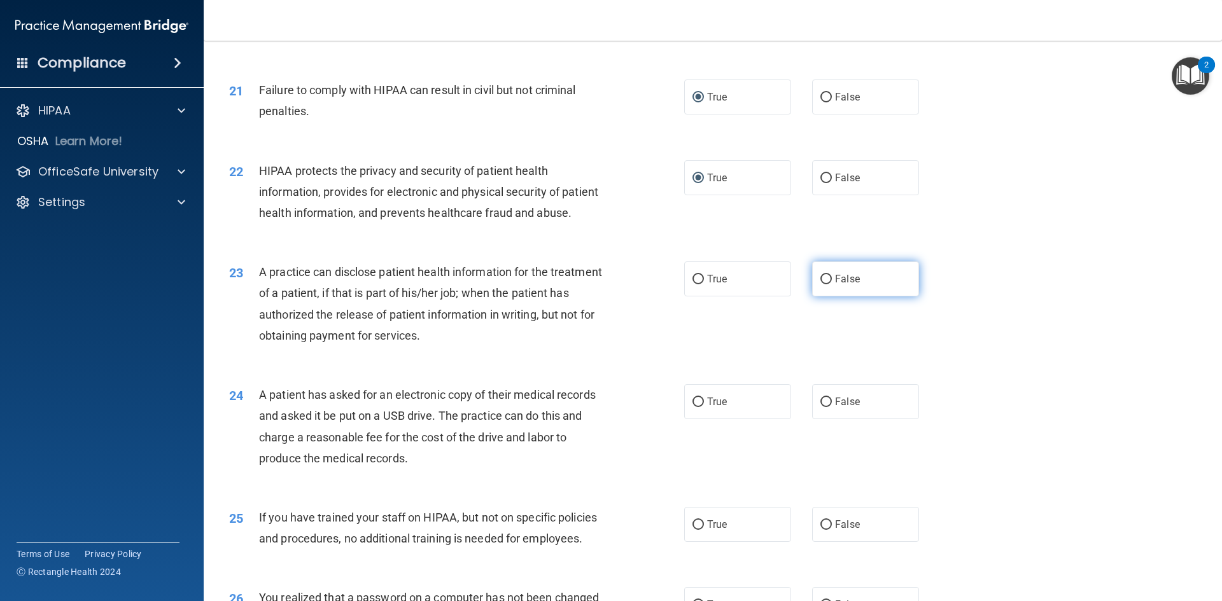
click at [820, 284] on input "False" at bounding box center [825, 280] width 11 height 10
radio input "true"
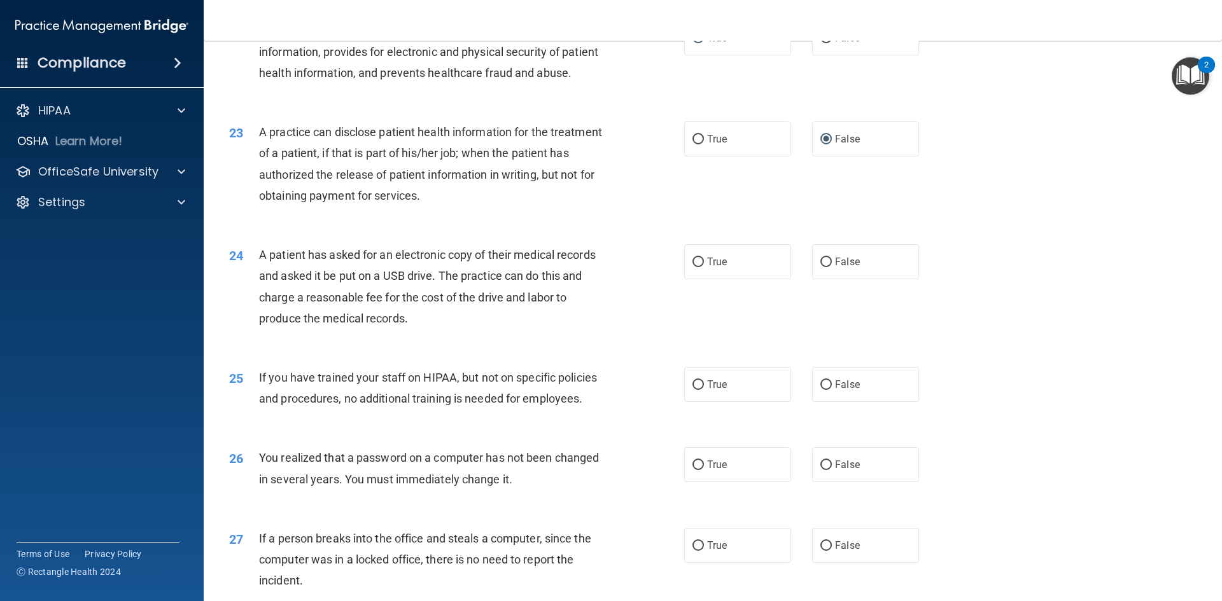
scroll to position [1994, 0]
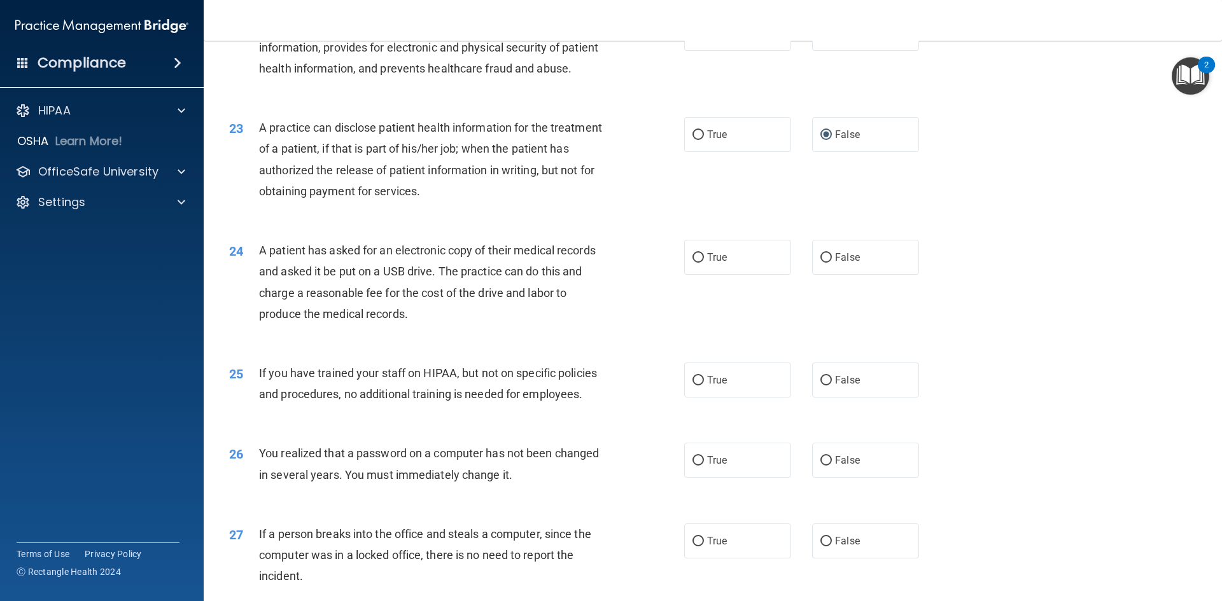
click at [1211, 592] on main "- The HIPAA Quiz This quiz doesn’t expire until . Are you sure you want to take…" at bounding box center [713, 321] width 1018 height 561
click at [1210, 591] on main "- The HIPAA Quiz This quiz doesn’t expire until . Are you sure you want to take…" at bounding box center [713, 321] width 1018 height 561
click at [694, 263] on input "True" at bounding box center [697, 258] width 11 height 10
radio input "true"
click at [821, 386] on input "False" at bounding box center [825, 381] width 11 height 10
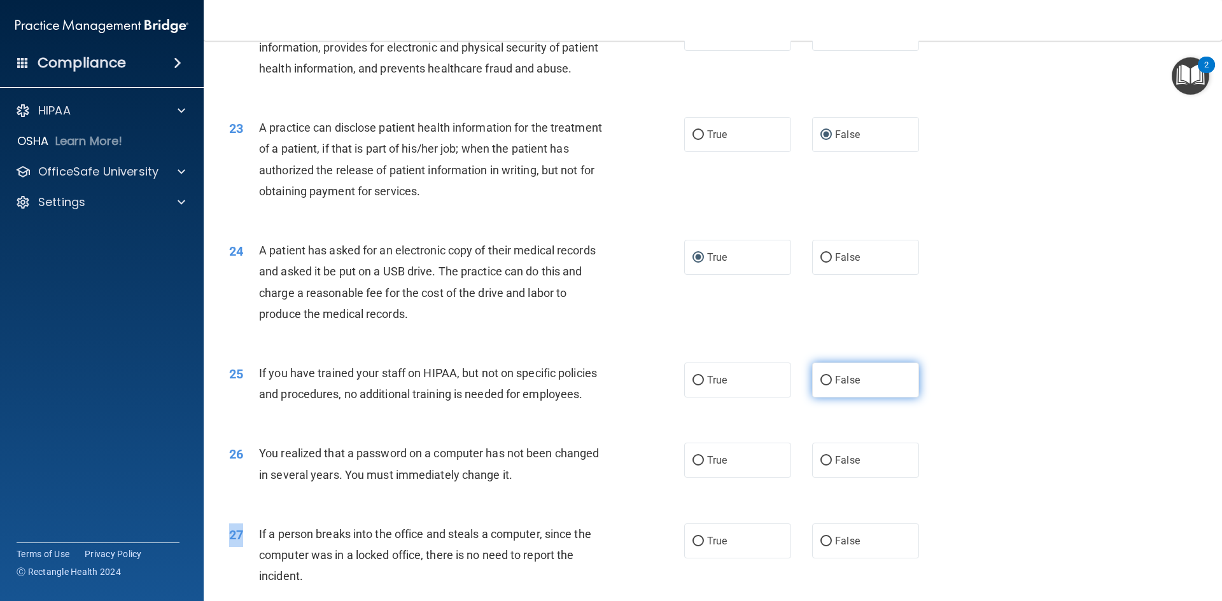
radio input "true"
click at [697, 466] on input "True" at bounding box center [697, 461] width 11 height 10
radio input "true"
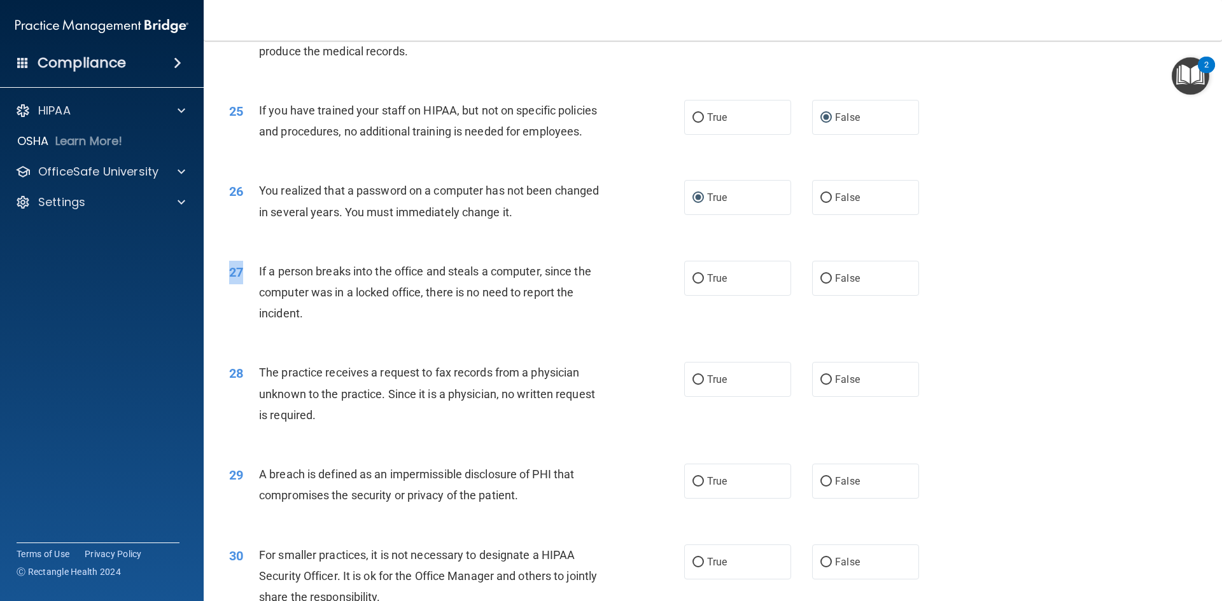
scroll to position [2274, 0]
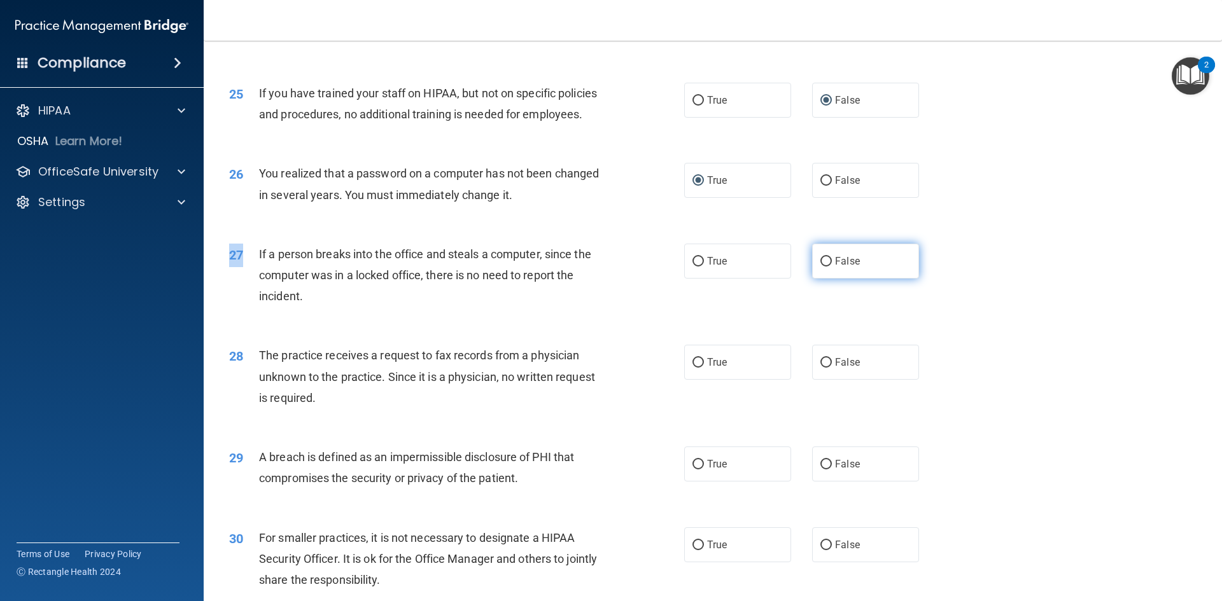
click at [820, 267] on input "False" at bounding box center [825, 262] width 11 height 10
radio input "true"
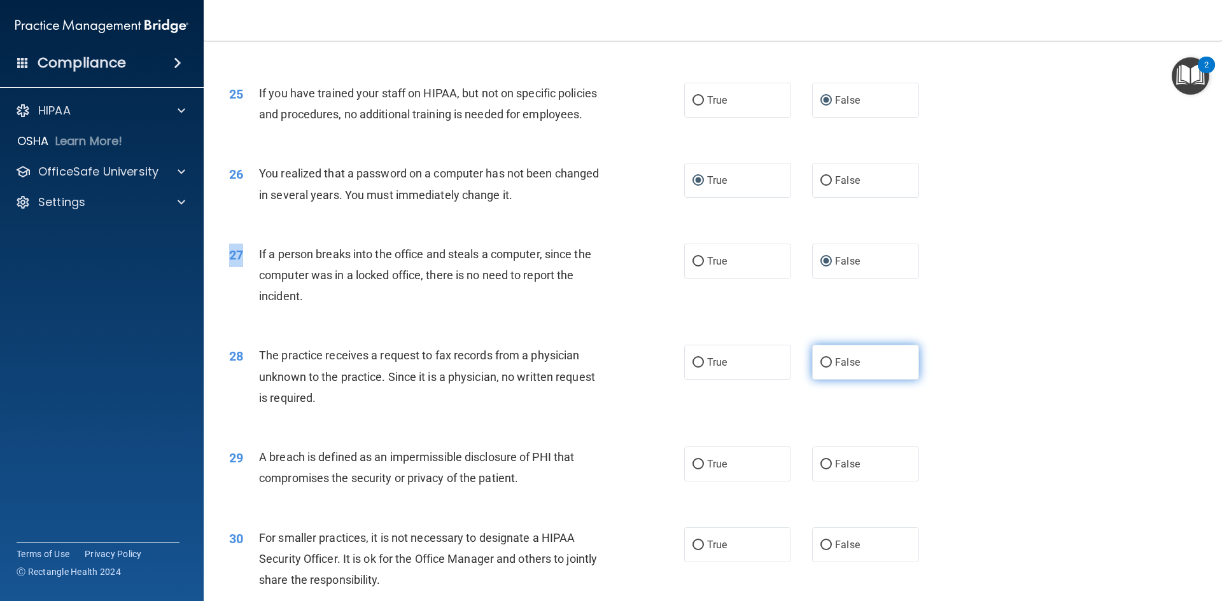
click at [820, 368] on input "False" at bounding box center [825, 363] width 11 height 10
radio input "true"
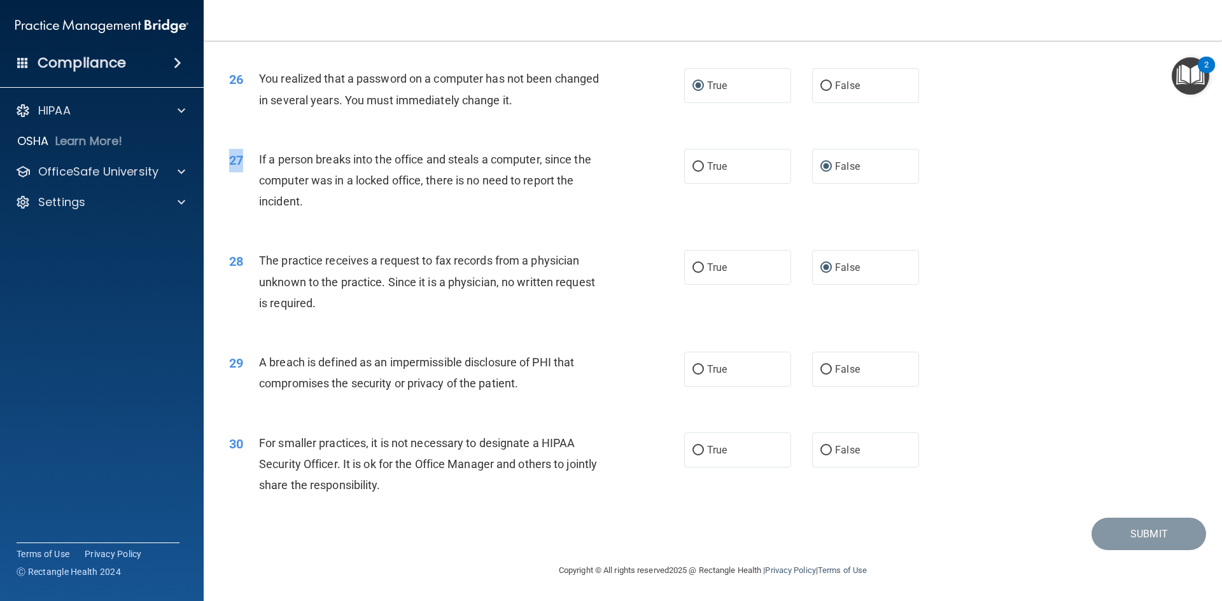
scroll to position [2411, 0]
click at [694, 368] on input "True" at bounding box center [697, 370] width 11 height 10
radio input "true"
click at [820, 447] on input "False" at bounding box center [825, 451] width 11 height 10
radio input "true"
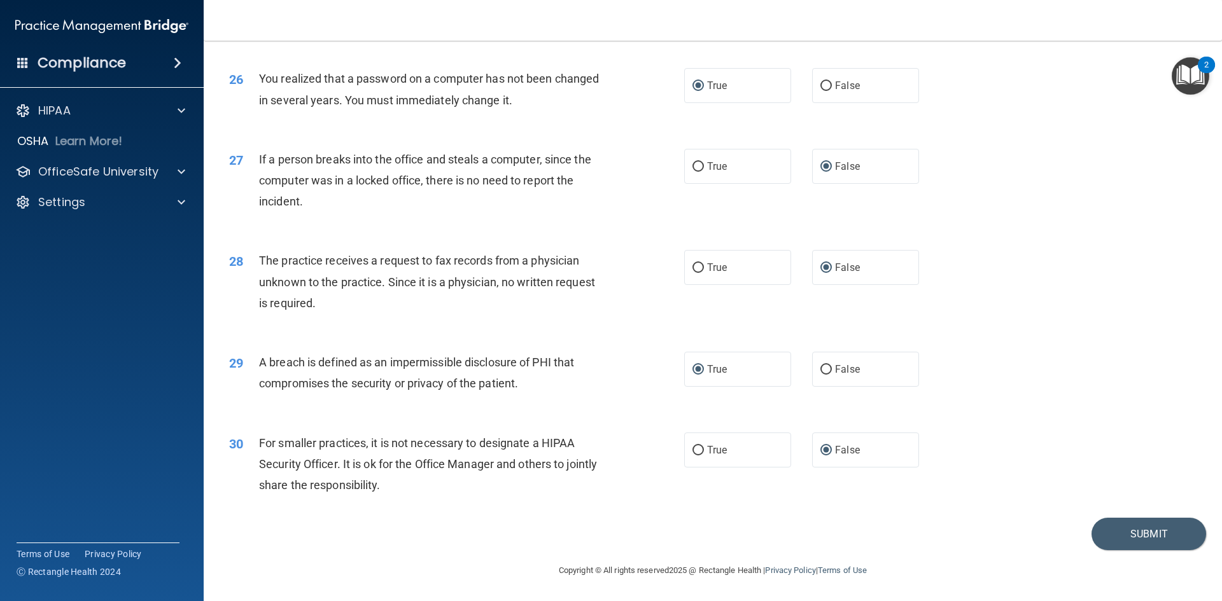
click at [1132, 405] on div "29 A breach is defined as an impermissible disclosure of PHI that compromises t…" at bounding box center [713, 376] width 986 height 80
click at [1131, 531] on button "Submit" at bounding box center [1148, 534] width 115 height 32
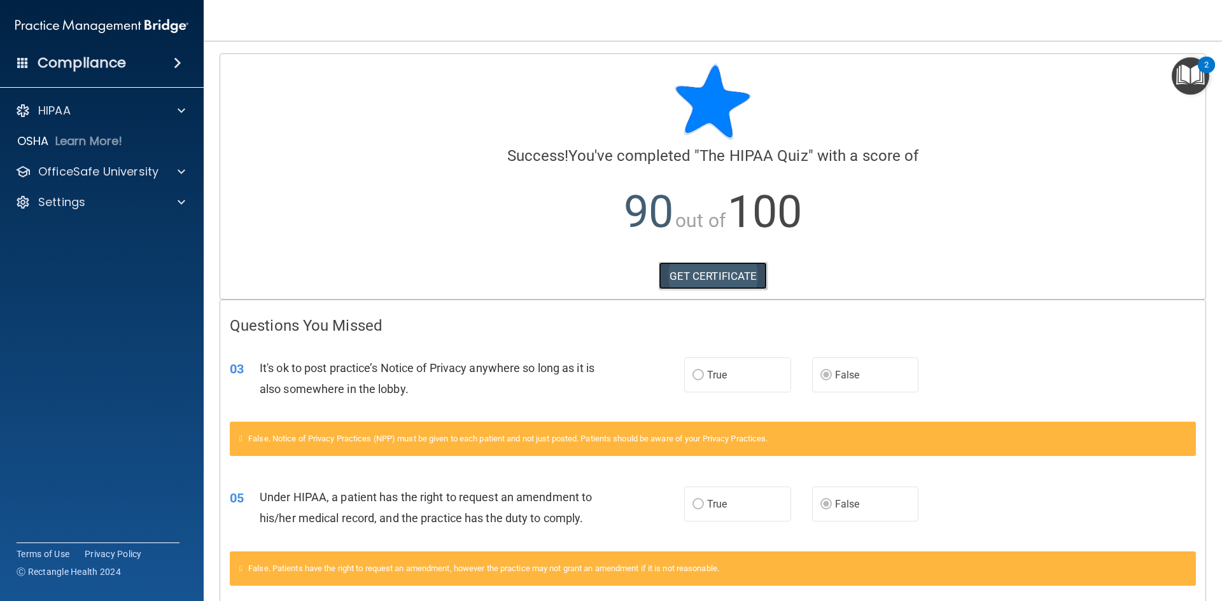
click at [694, 276] on link "GET CERTIFICATE" at bounding box center [713, 276] width 109 height 28
click at [1192, 69] on img "Open Resource Center, 2 new notifications" at bounding box center [1191, 76] width 38 height 38
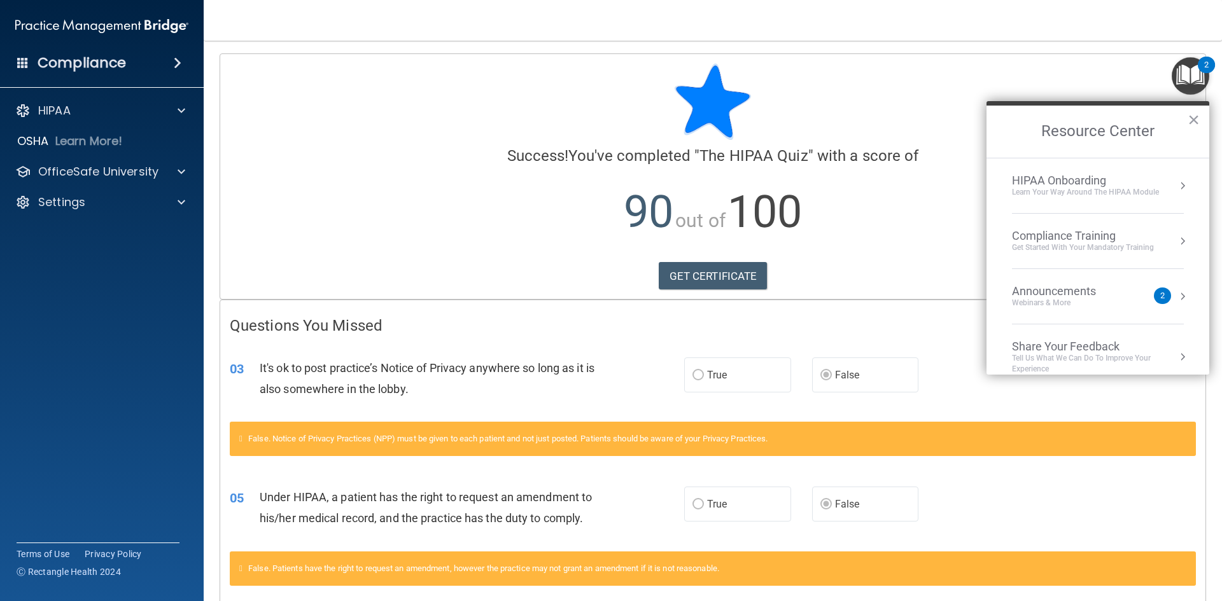
click at [1176, 239] on button "Resource Center" at bounding box center [1182, 241] width 13 height 13
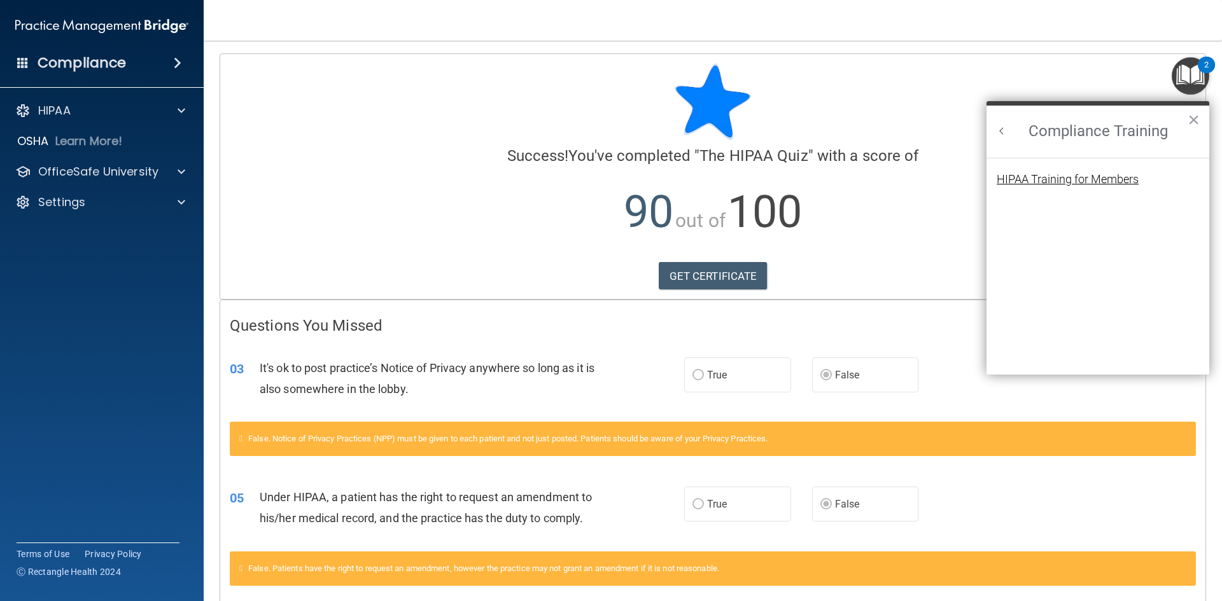
click at [1067, 176] on div "HIPAA Training for Members" at bounding box center [1068, 179] width 142 height 11
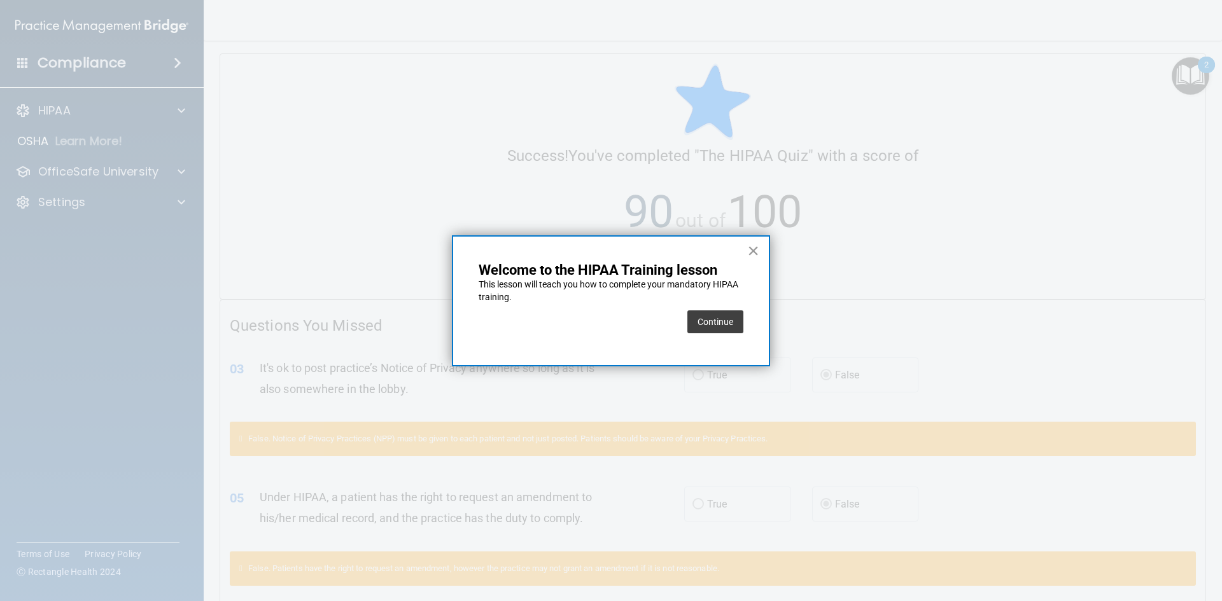
click at [753, 246] on button "×" at bounding box center [753, 251] width 12 height 20
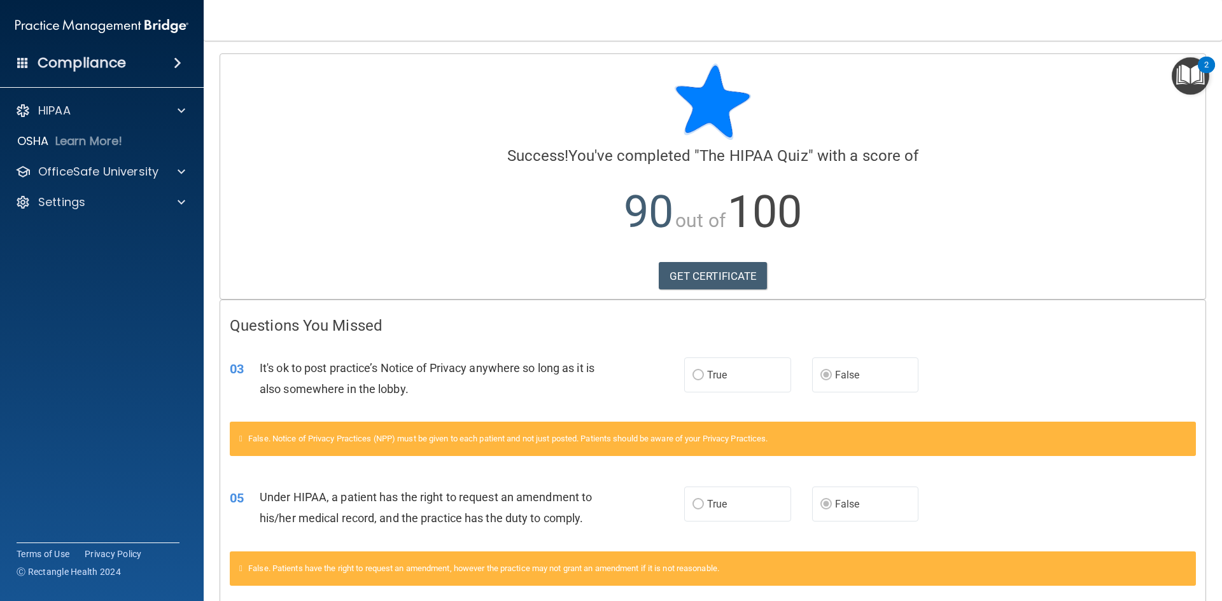
click at [1196, 71] on img "Open Resource Center, 2 new notifications" at bounding box center [1191, 76] width 38 height 38
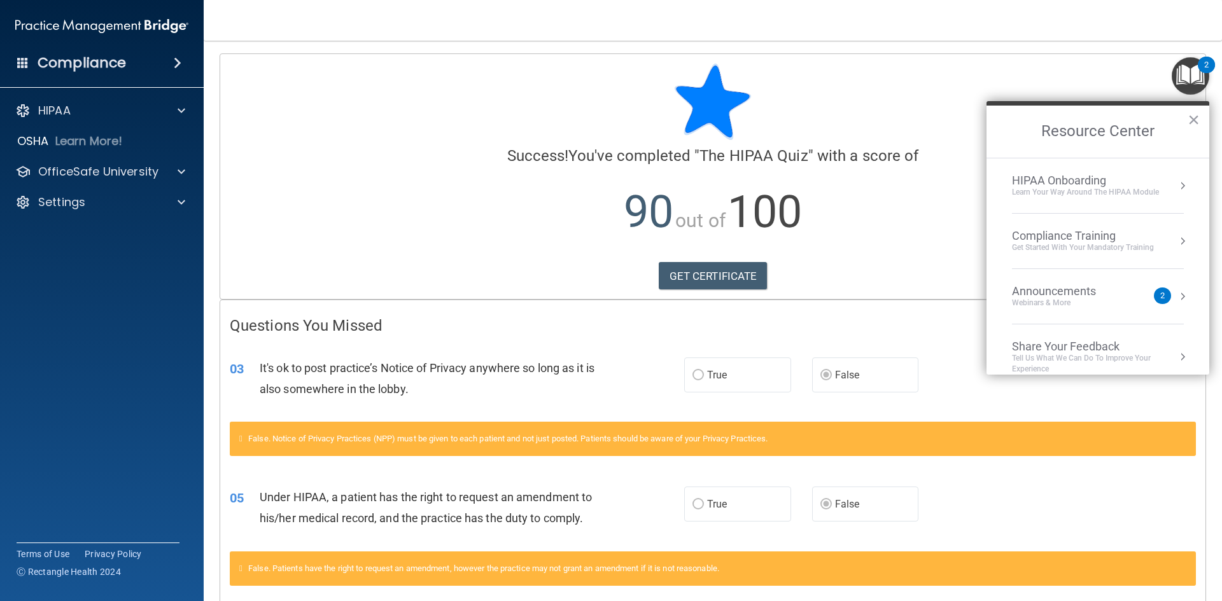
click at [1084, 235] on div "Compliance Training" at bounding box center [1083, 236] width 142 height 14
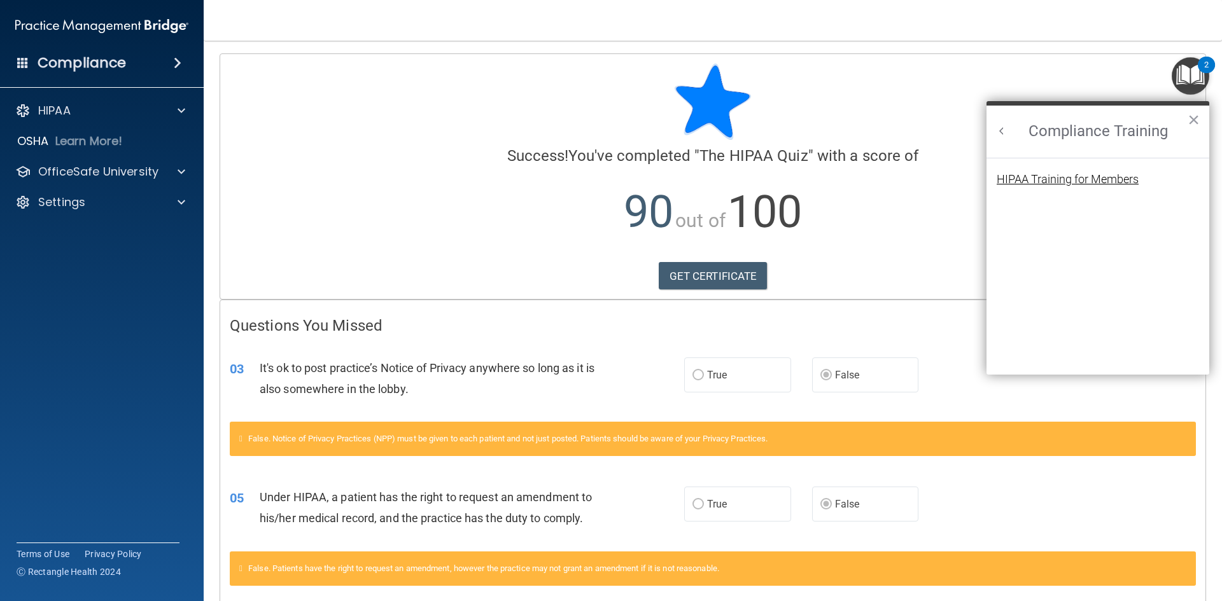
click at [1081, 174] on div "HIPAA Training for Members" at bounding box center [1068, 179] width 142 height 11
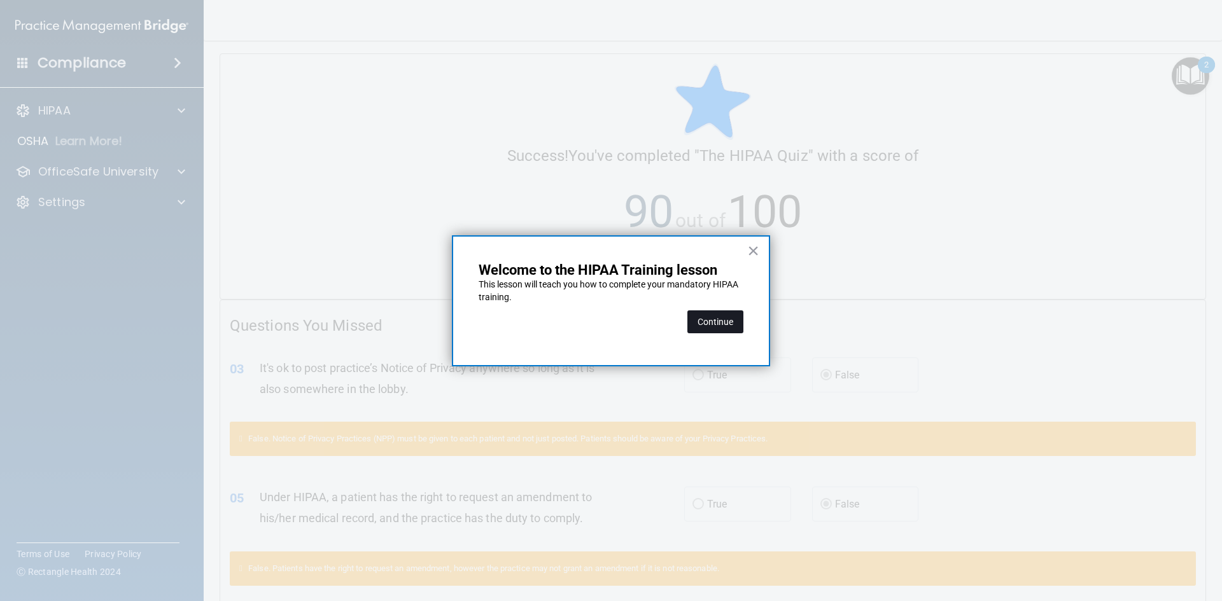
click at [710, 323] on button "Continue" at bounding box center [715, 322] width 56 height 23
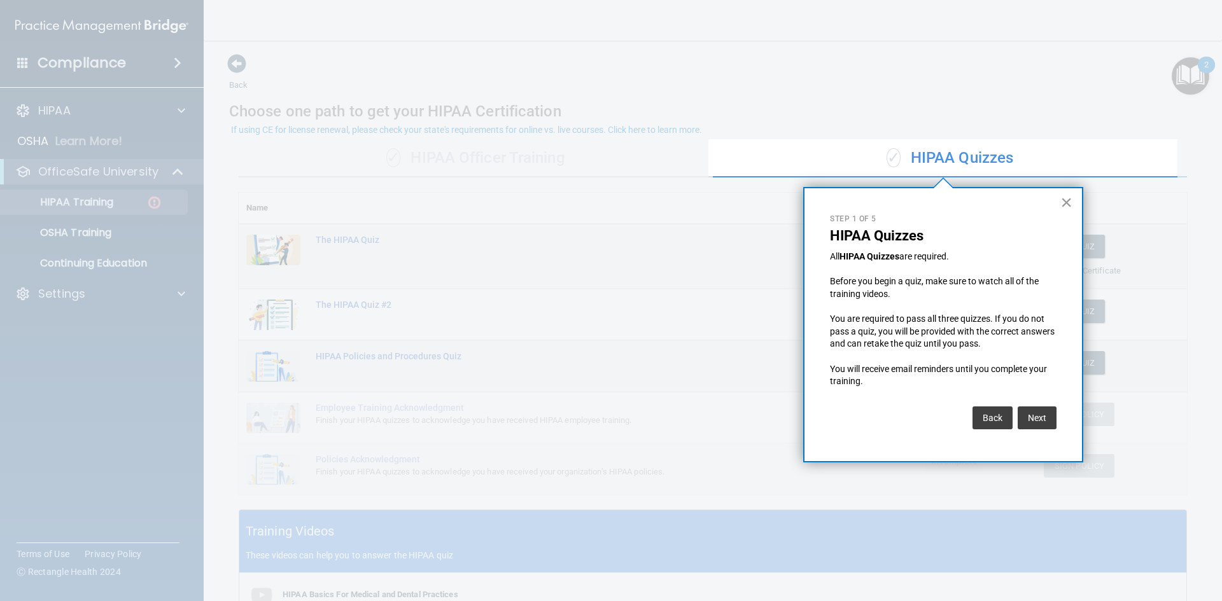
click at [1063, 203] on button "×" at bounding box center [1066, 202] width 12 height 20
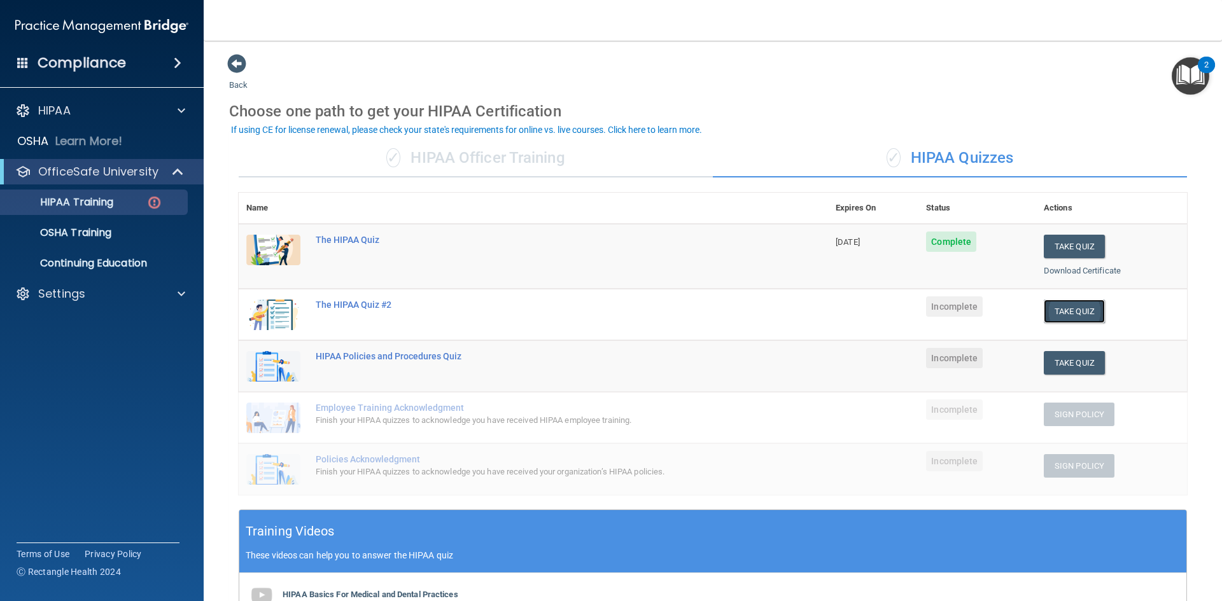
click at [1069, 310] on button "Take Quiz" at bounding box center [1074, 312] width 61 height 24
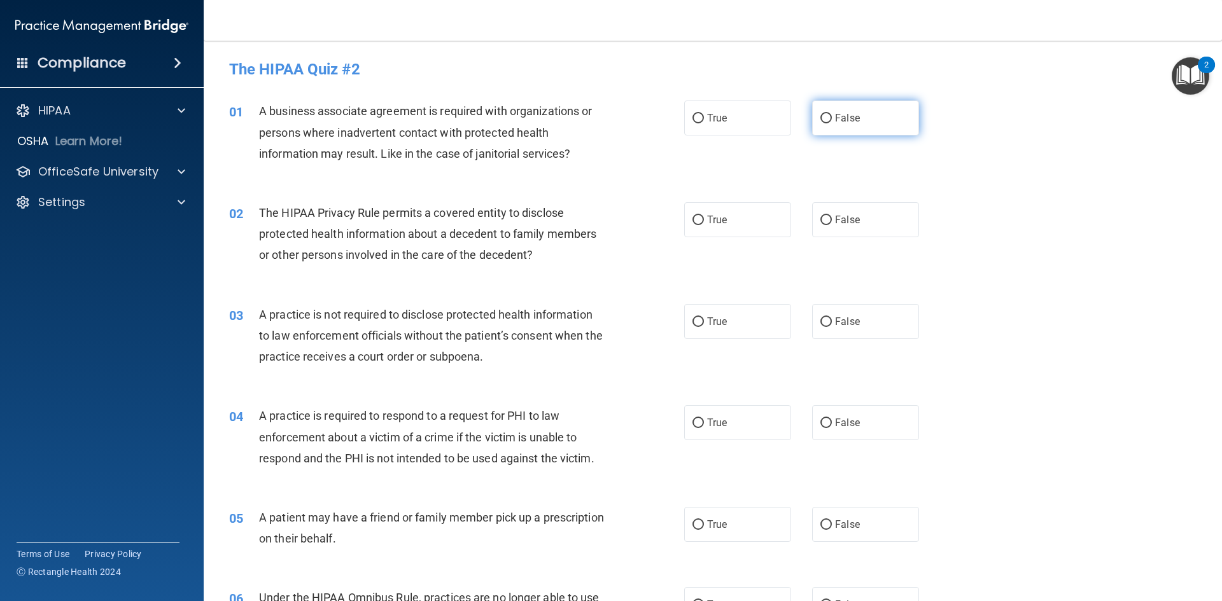
click at [821, 116] on input "False" at bounding box center [825, 119] width 11 height 10
radio input "true"
click at [693, 216] on input "True" at bounding box center [697, 221] width 11 height 10
radio input "true"
click at [822, 323] on input "False" at bounding box center [825, 323] width 11 height 10
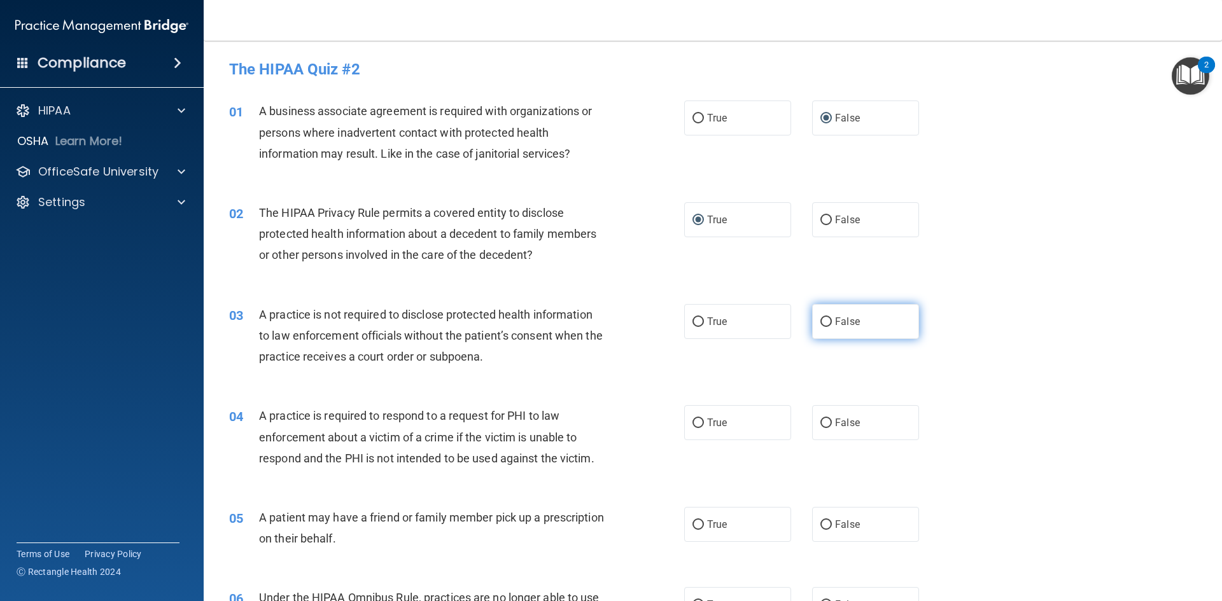
radio input "true"
click at [698, 424] on input "True" at bounding box center [697, 424] width 11 height 10
radio input "true"
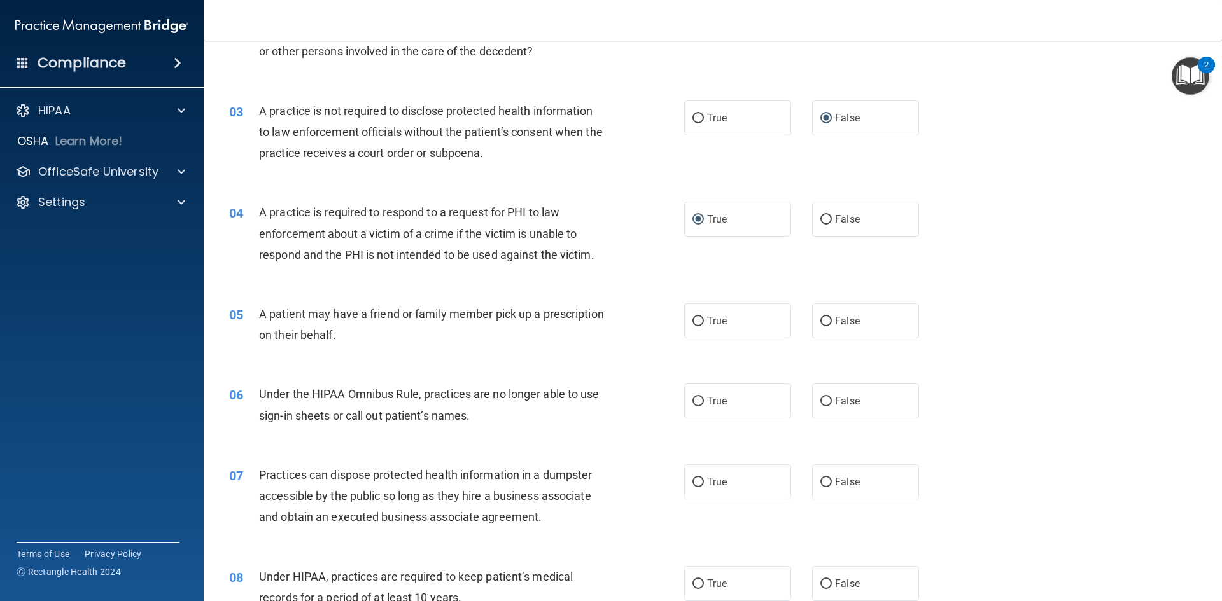
scroll to position [263, 0]
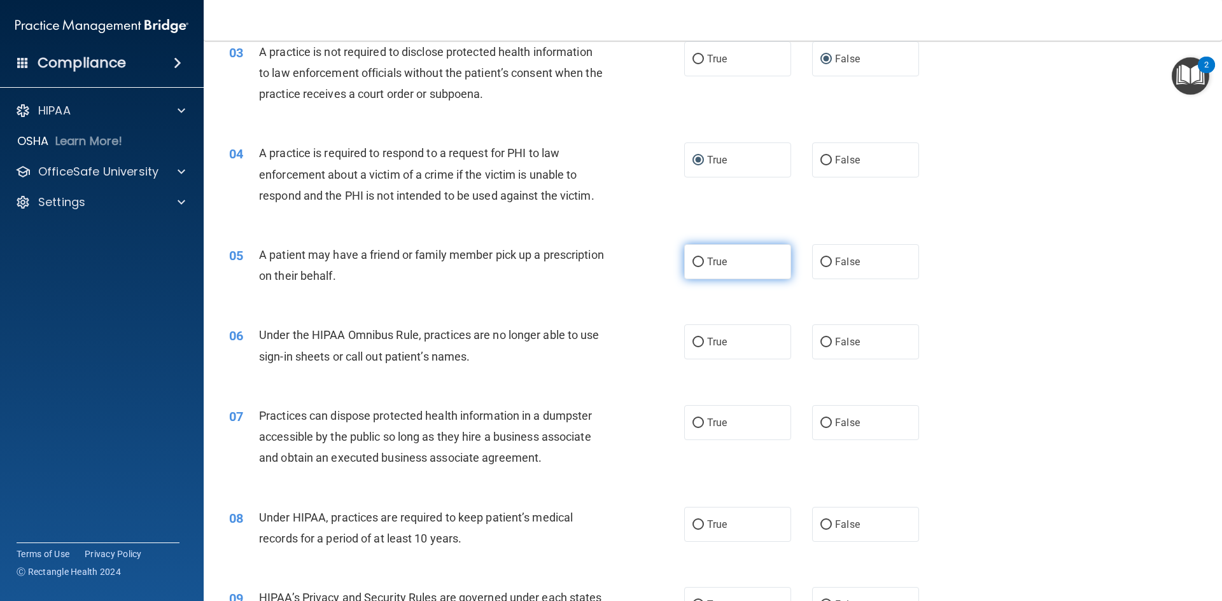
click at [693, 262] on input "True" at bounding box center [697, 263] width 11 height 10
radio input "true"
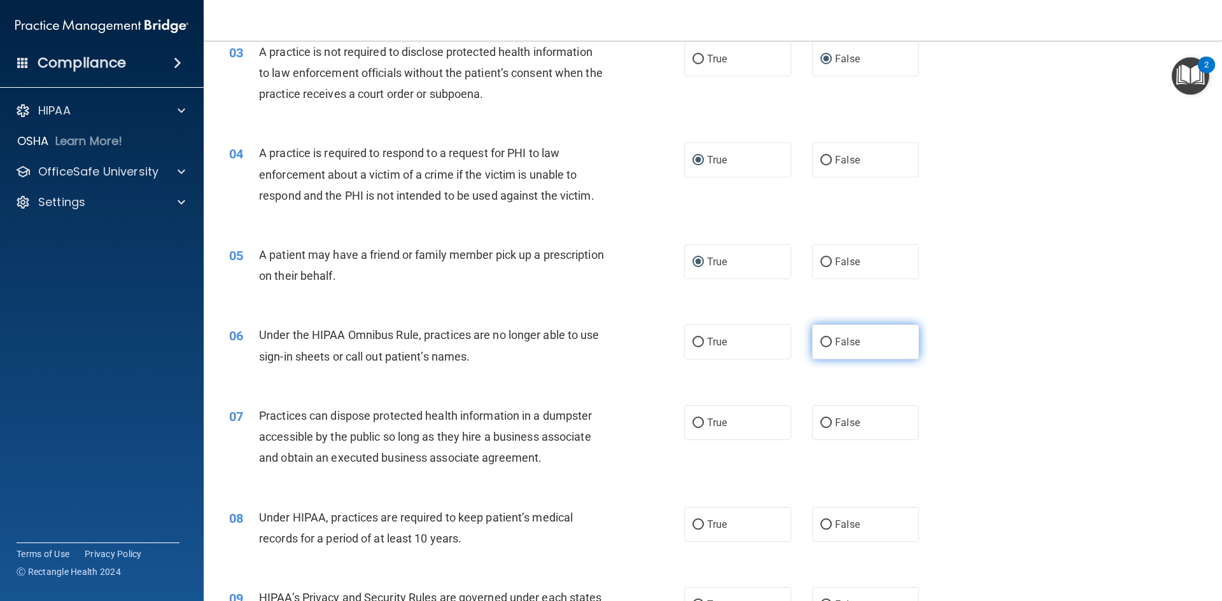
click at [820, 340] on input "False" at bounding box center [825, 343] width 11 height 10
radio input "true"
click at [823, 423] on input "False" at bounding box center [825, 424] width 11 height 10
radio input "true"
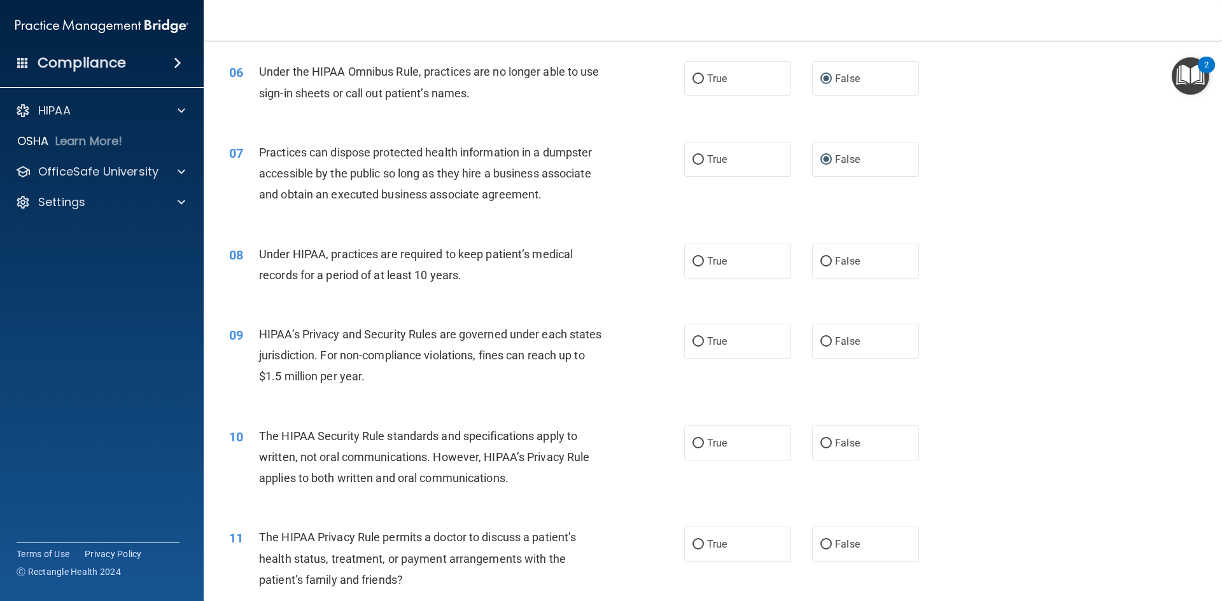
scroll to position [535, 0]
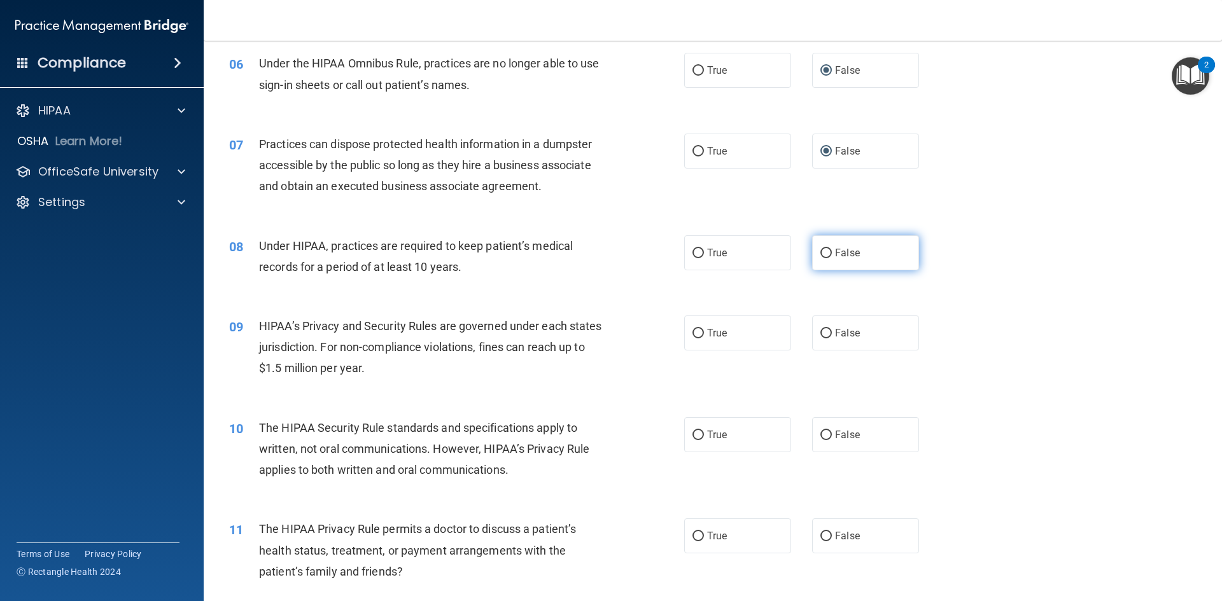
click at [822, 251] on input "False" at bounding box center [825, 254] width 11 height 10
radio input "true"
click at [696, 333] on input "True" at bounding box center [697, 334] width 11 height 10
radio input "true"
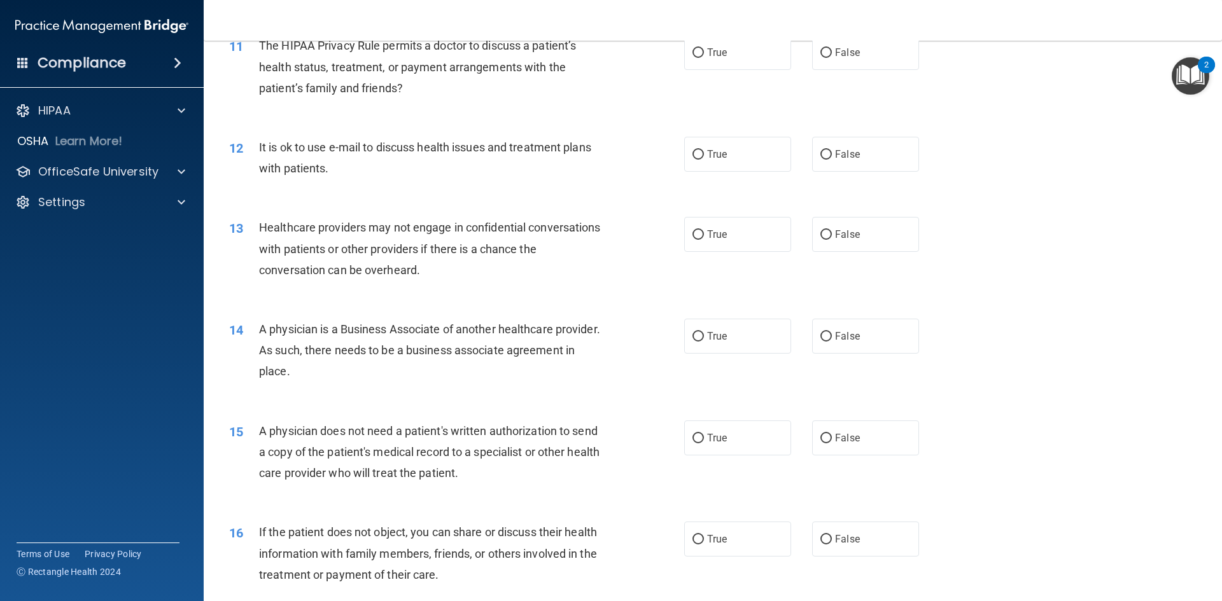
scroll to position [1035, 0]
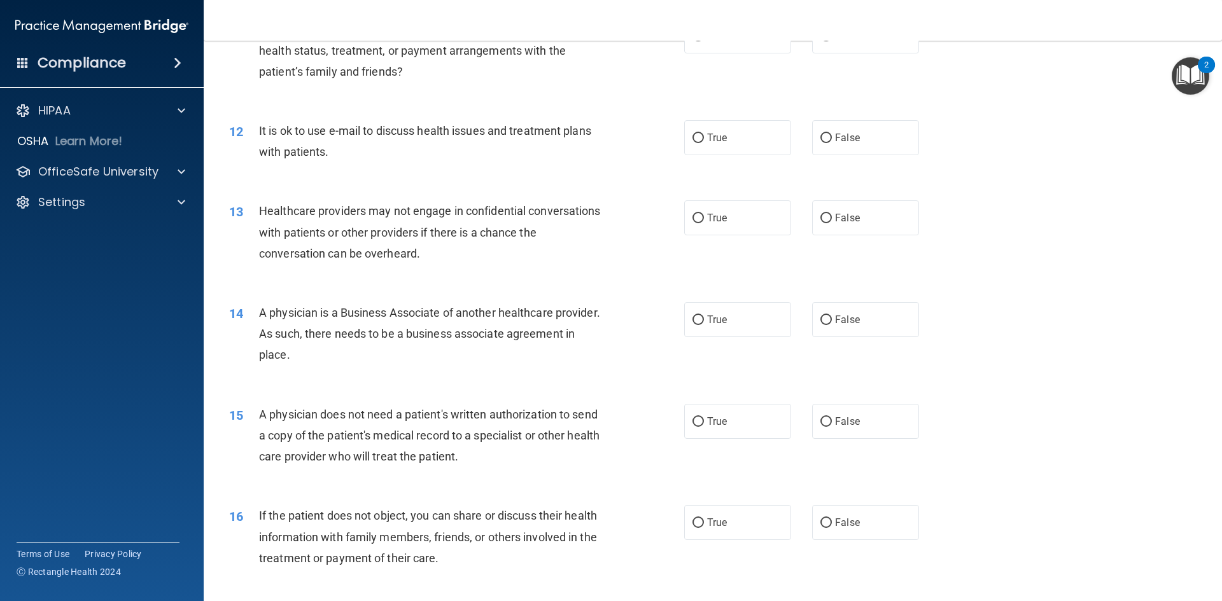
drag, startPoint x: 1217, startPoint y: 594, endPoint x: 545, endPoint y: 354, distance: 713.2
click at [545, 354] on div "A physician is a Business Associate of another healthcare provider. As such, th…" at bounding box center [437, 334] width 356 height 64
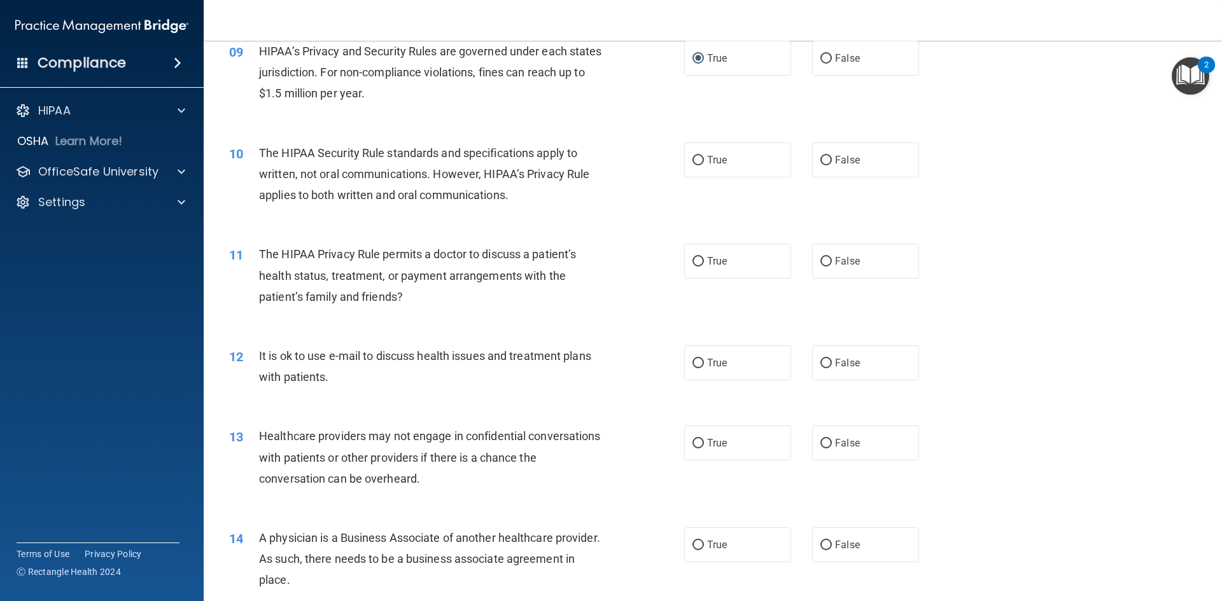
scroll to position [797, 0]
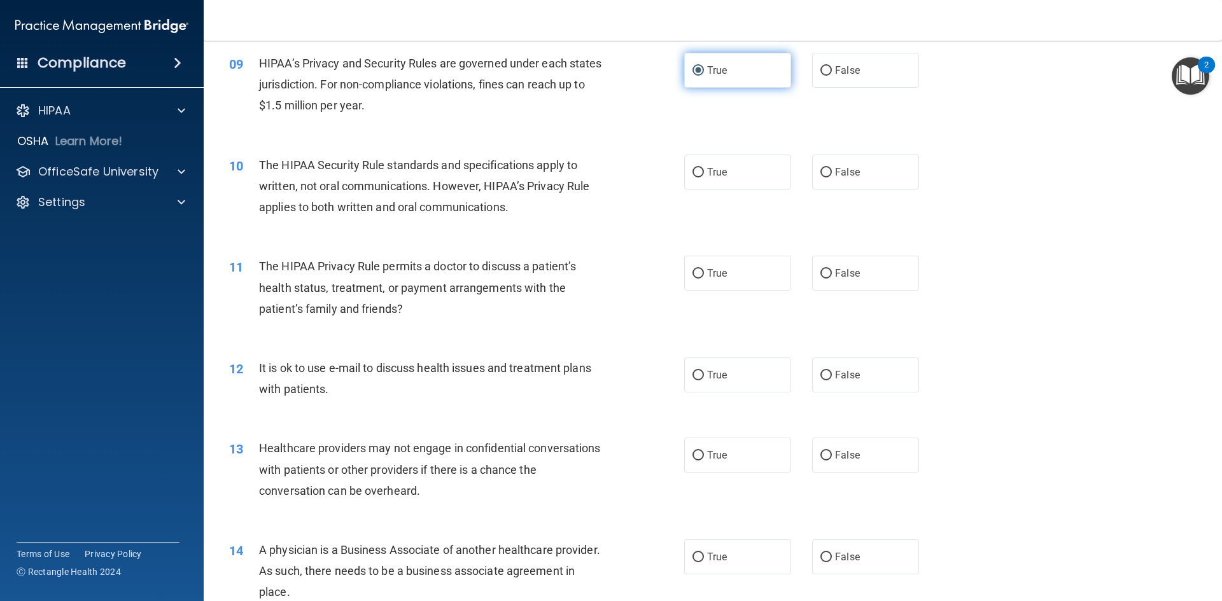
click at [697, 69] on input "True" at bounding box center [697, 71] width 11 height 10
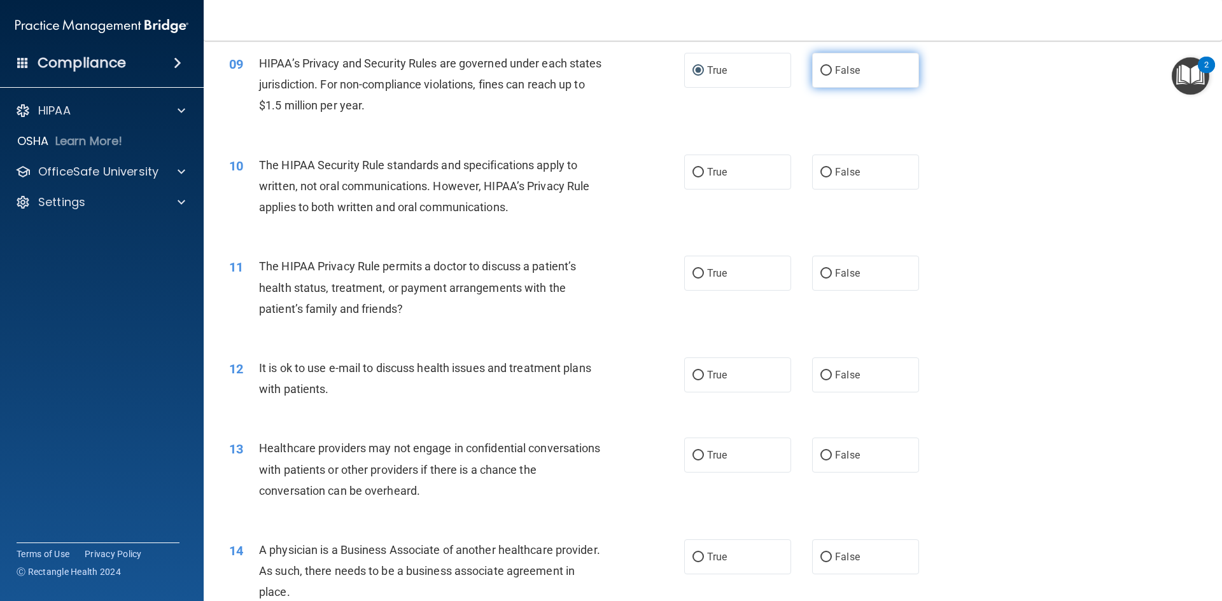
click at [820, 67] on input "False" at bounding box center [825, 71] width 11 height 10
radio input "true"
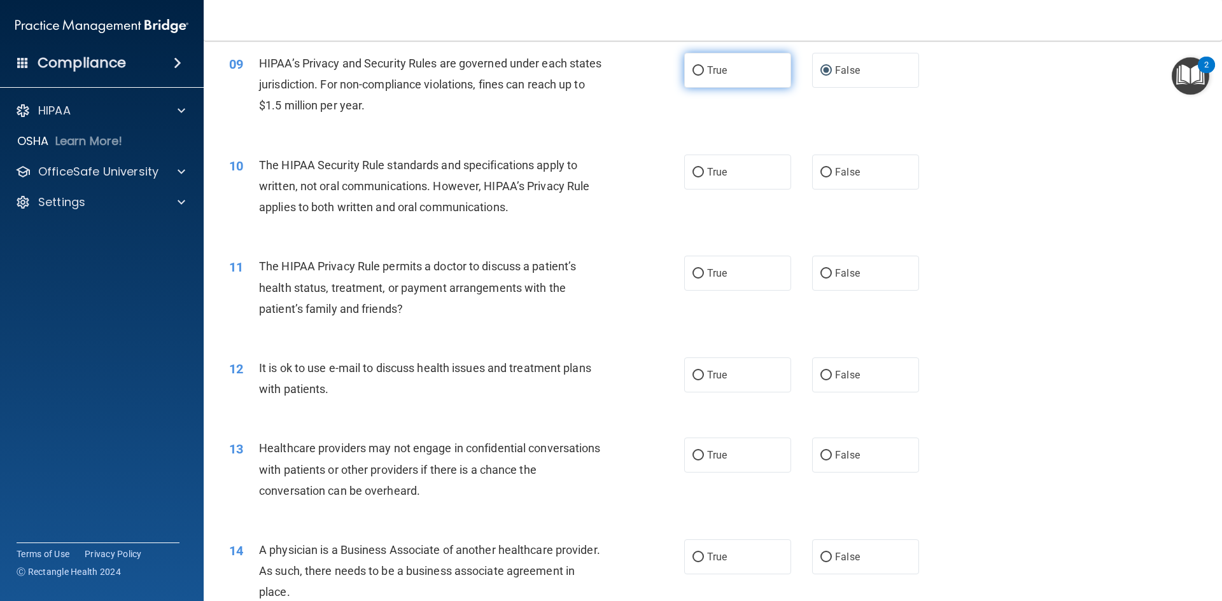
click at [694, 68] on input "True" at bounding box center [697, 71] width 11 height 10
radio input "true"
radio input "false"
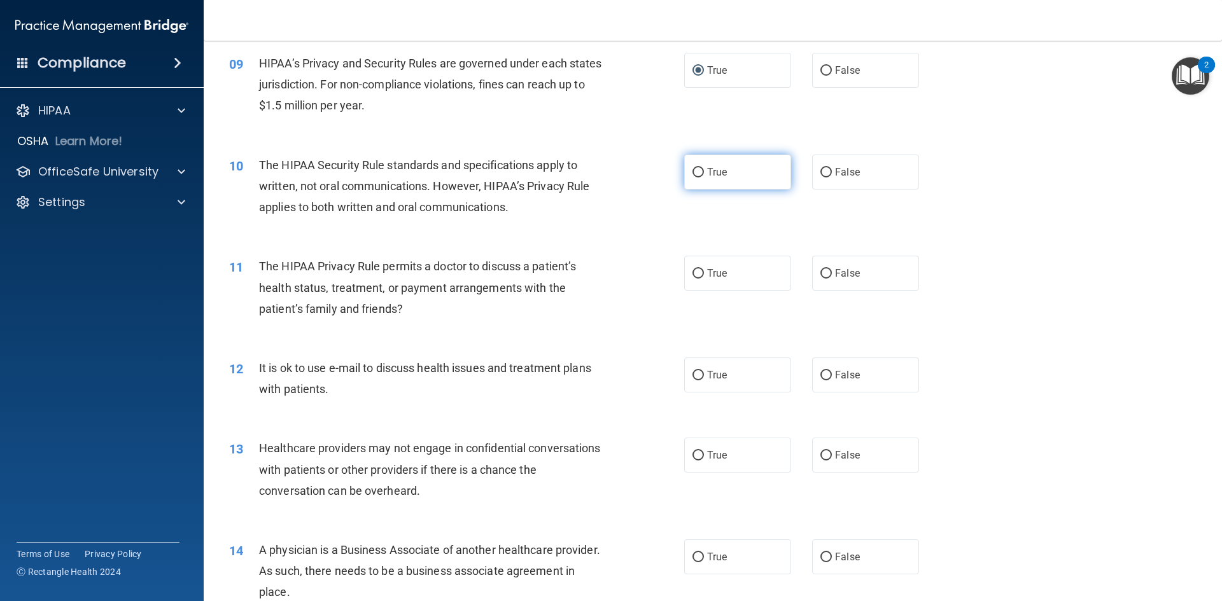
click at [692, 172] on input "True" at bounding box center [697, 173] width 11 height 10
radio input "true"
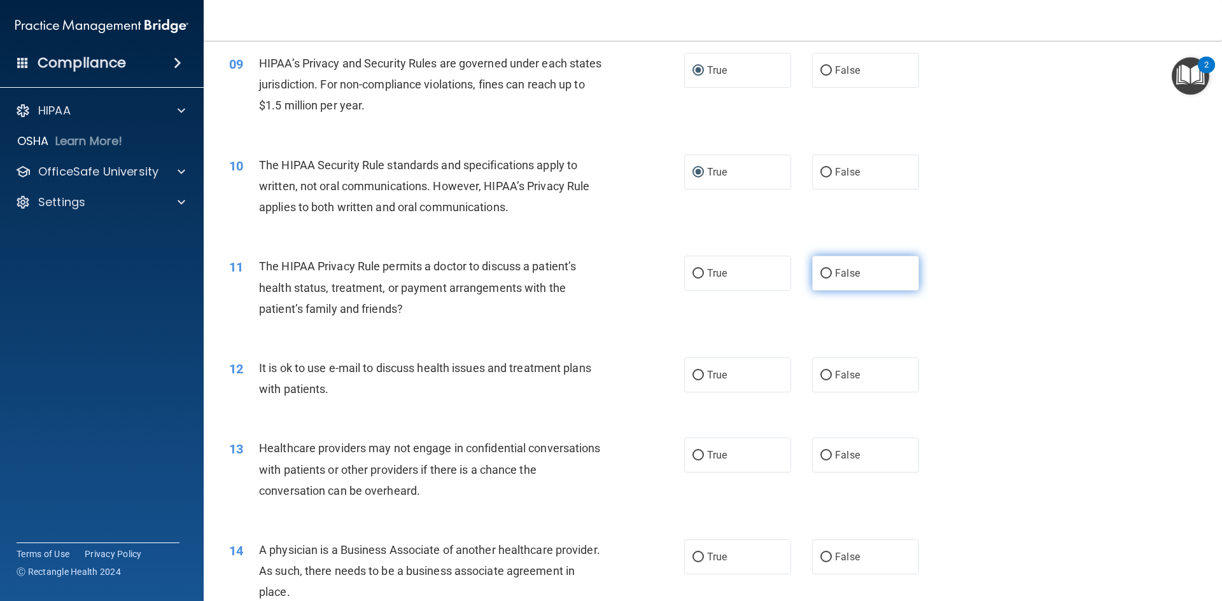
click at [820, 271] on input "False" at bounding box center [825, 274] width 11 height 10
radio input "true"
click at [693, 373] on input "True" at bounding box center [697, 376] width 11 height 10
radio input "true"
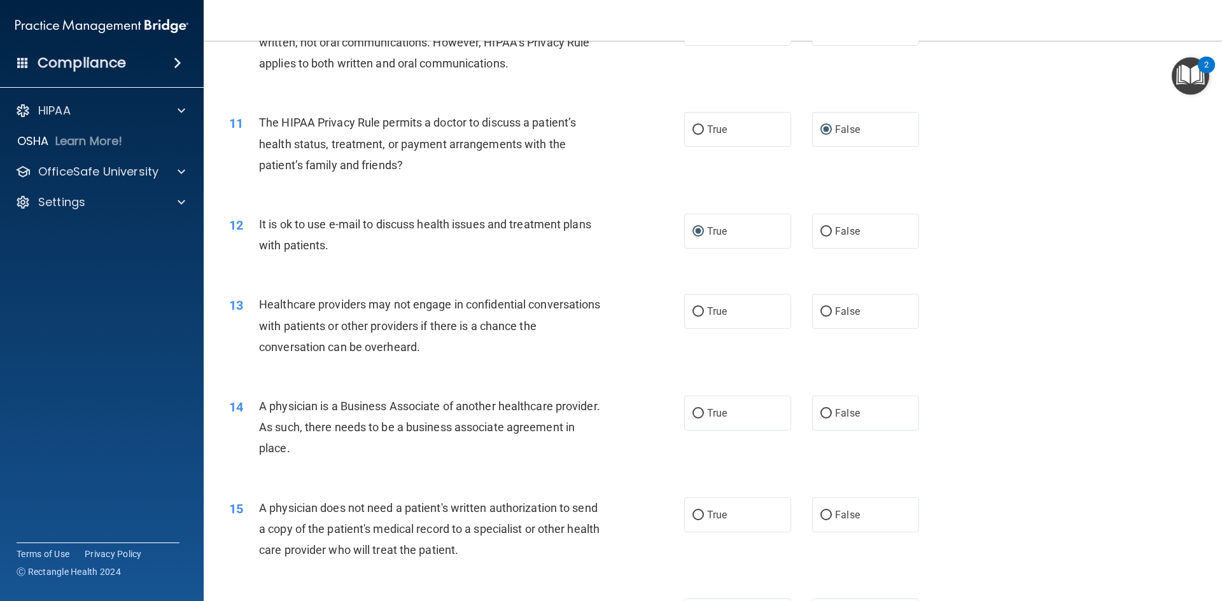
scroll to position [1001, 0]
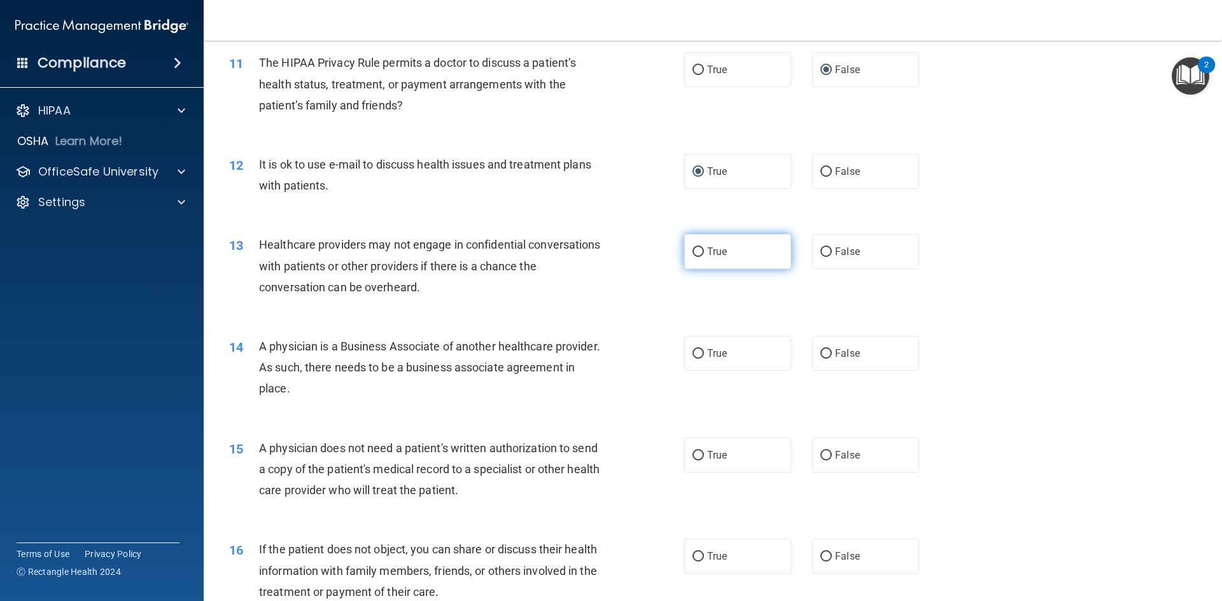
click at [694, 250] on input "True" at bounding box center [697, 253] width 11 height 10
radio input "true"
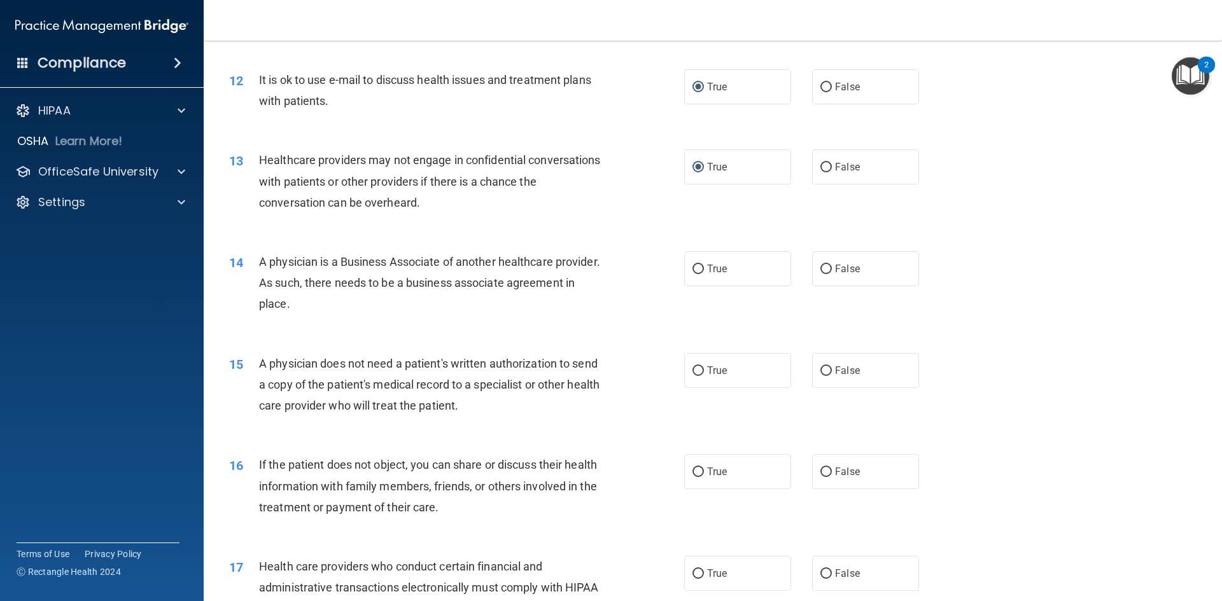
scroll to position [1137, 0]
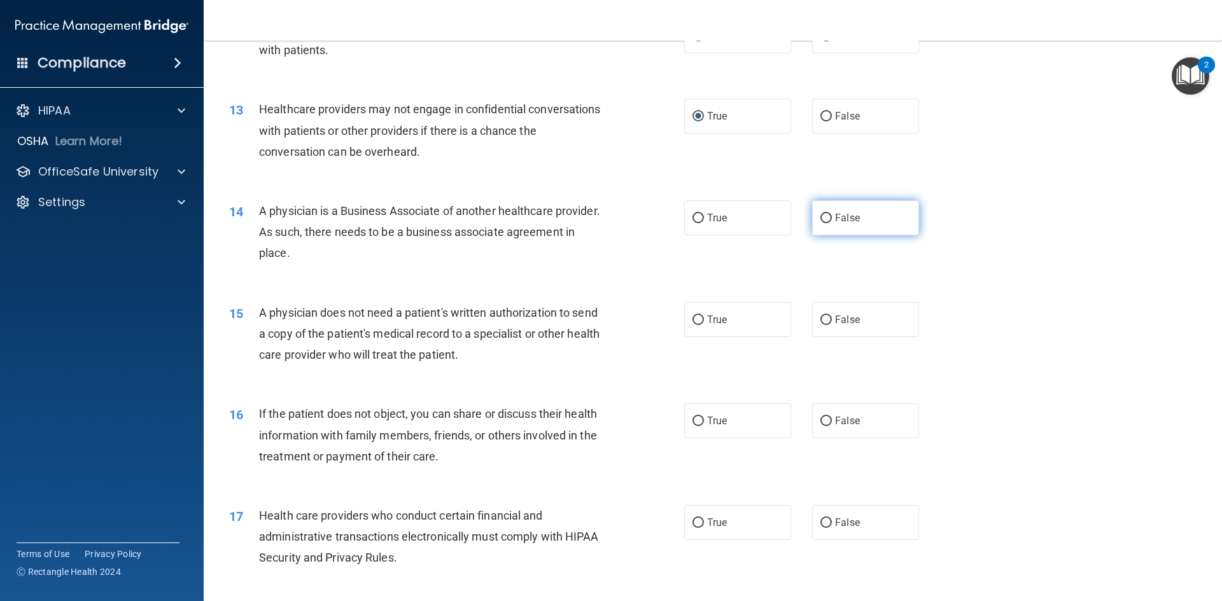
click at [820, 216] on input "False" at bounding box center [825, 219] width 11 height 10
radio input "true"
click at [696, 320] on input "True" at bounding box center [697, 321] width 11 height 10
radio input "true"
click at [692, 420] on input "True" at bounding box center [697, 422] width 11 height 10
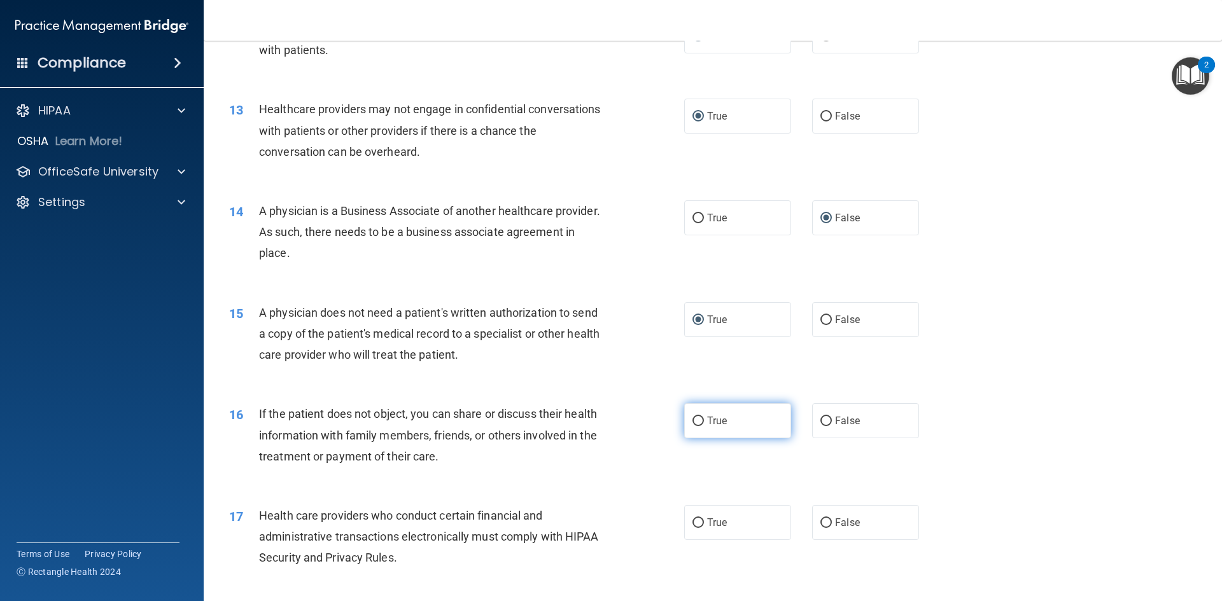
radio input "true"
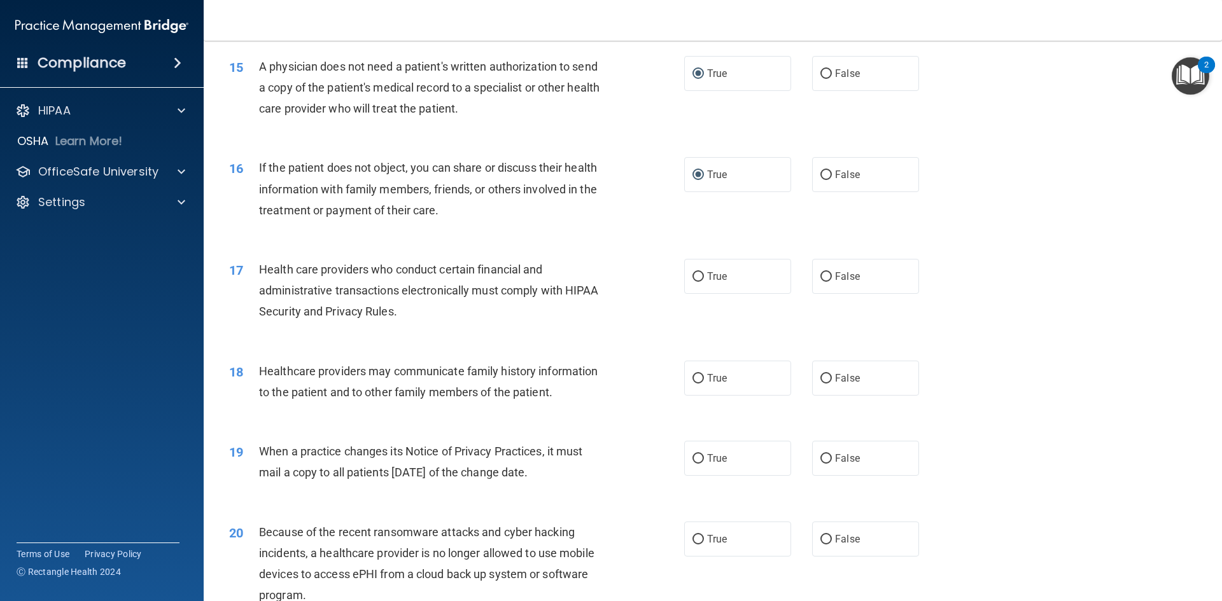
scroll to position [1442, 0]
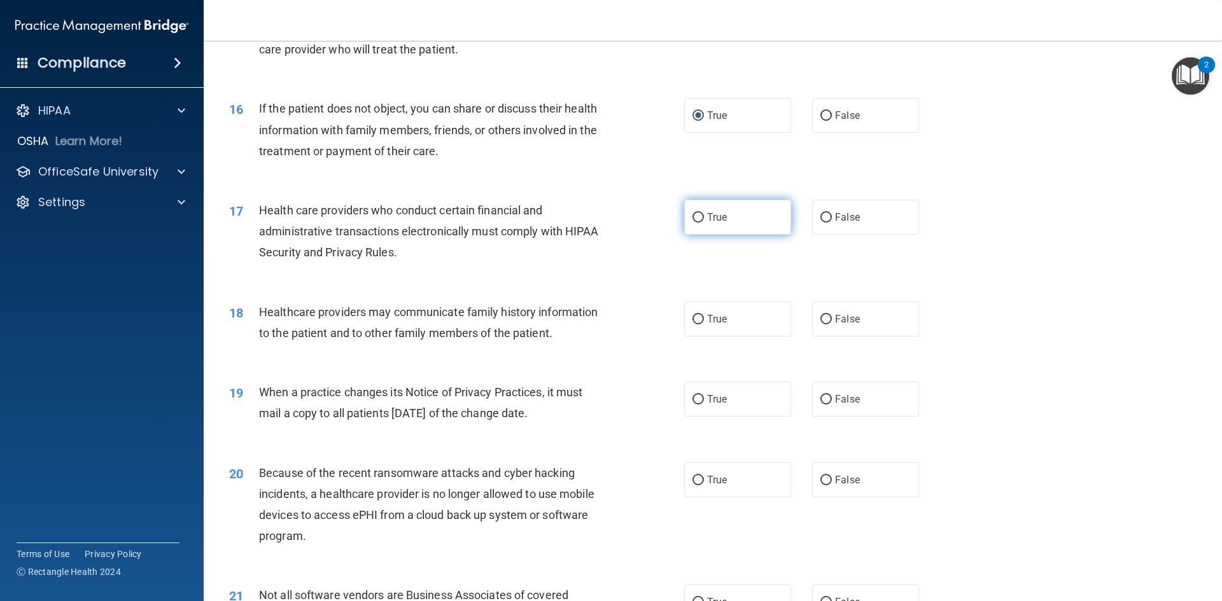
drag, startPoint x: 691, startPoint y: 219, endPoint x: 682, endPoint y: 218, distance: 9.6
click at [685, 218] on label "True" at bounding box center [737, 217] width 107 height 35
click at [692, 218] on input "True" at bounding box center [697, 218] width 11 height 10
radio input "true"
click at [820, 317] on input "False" at bounding box center [825, 320] width 11 height 10
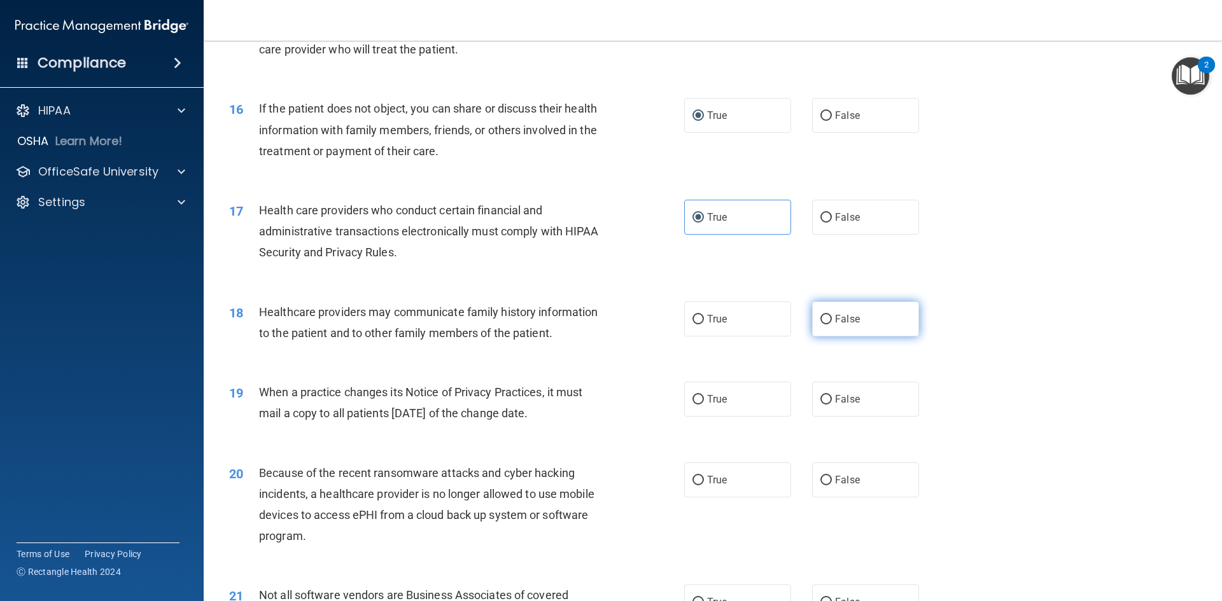
radio input "true"
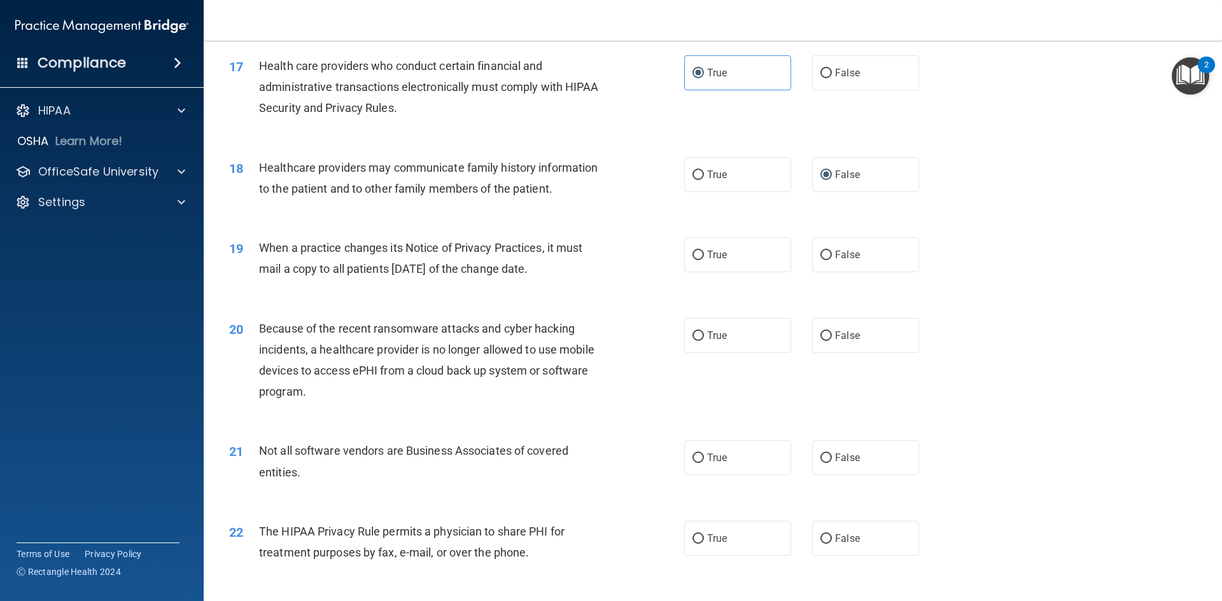
scroll to position [1629, 0]
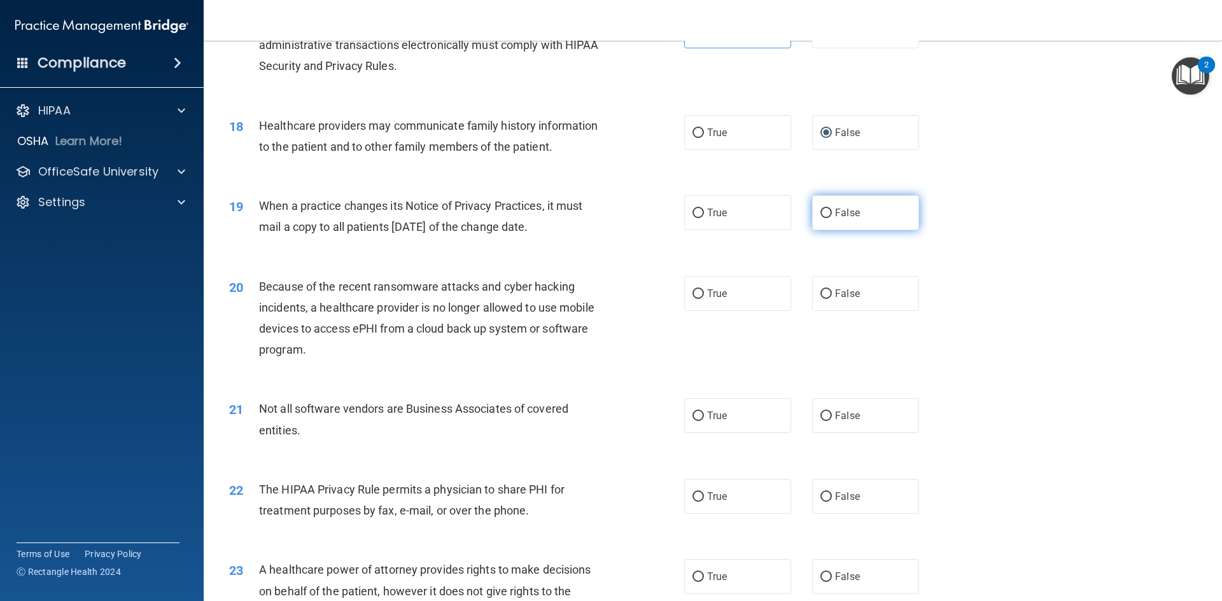
click at [820, 210] on input "False" at bounding box center [825, 214] width 11 height 10
radio input "true"
click at [820, 291] on input "False" at bounding box center [825, 295] width 11 height 10
radio input "true"
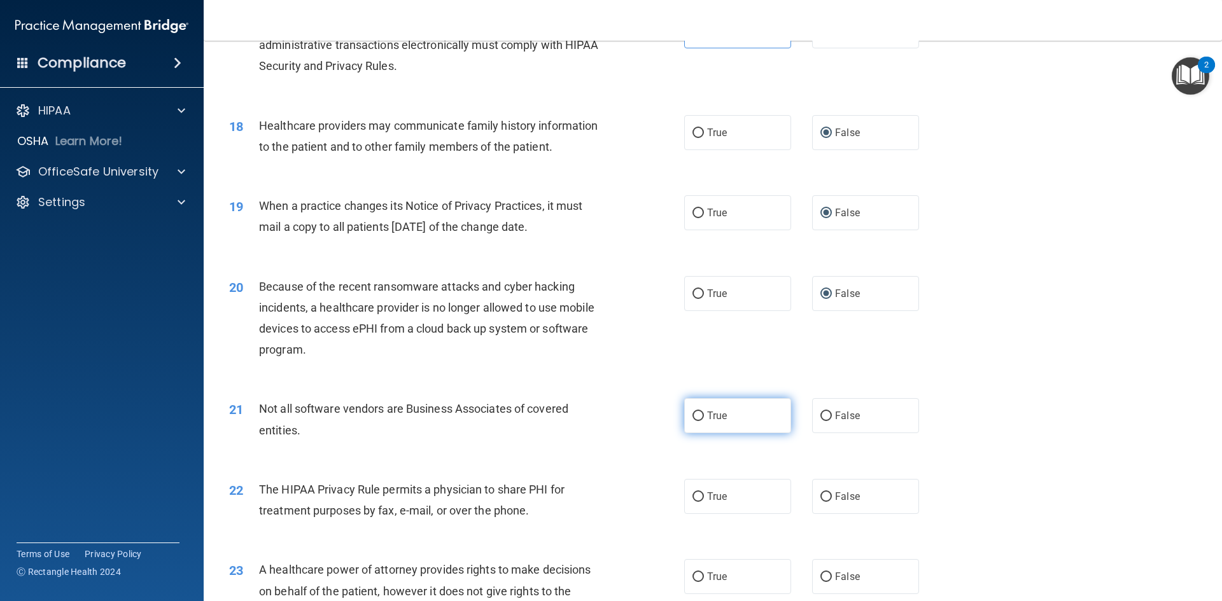
click at [692, 414] on input "True" at bounding box center [697, 417] width 11 height 10
radio input "true"
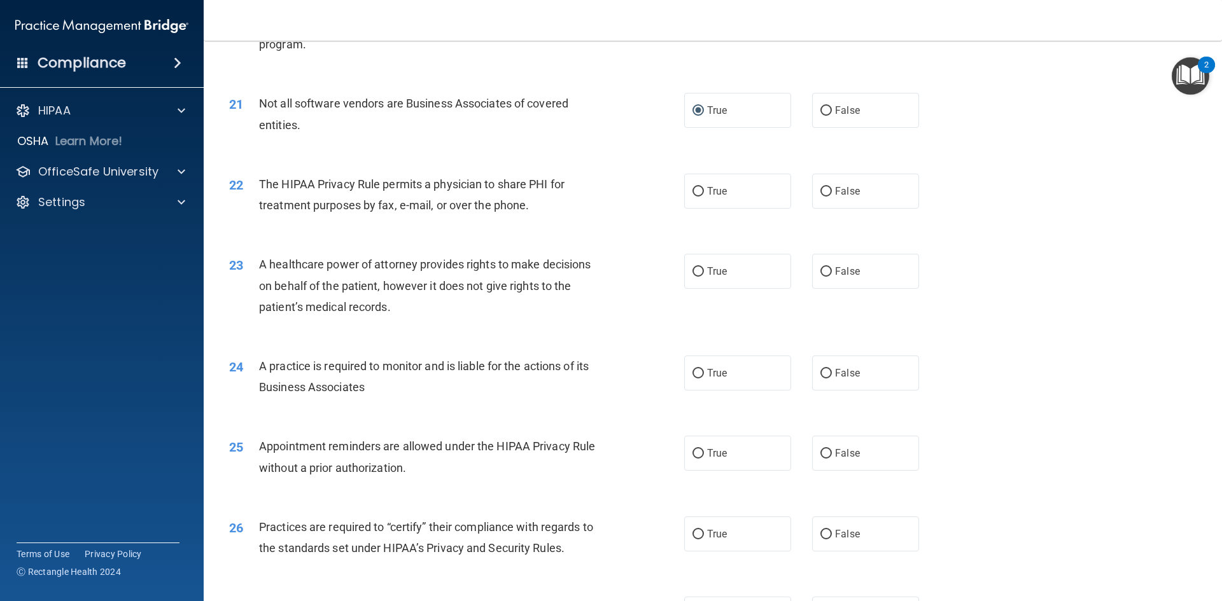
scroll to position [1994, 0]
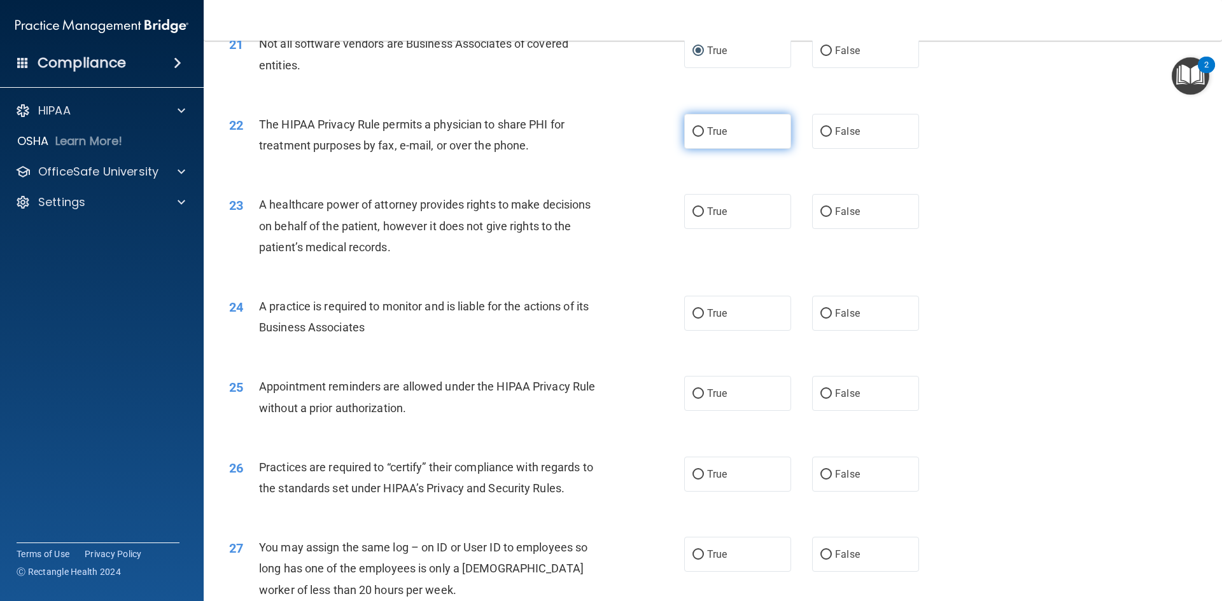
click at [693, 132] on input "True" at bounding box center [697, 132] width 11 height 10
radio input "true"
click at [820, 210] on input "False" at bounding box center [825, 212] width 11 height 10
radio input "true"
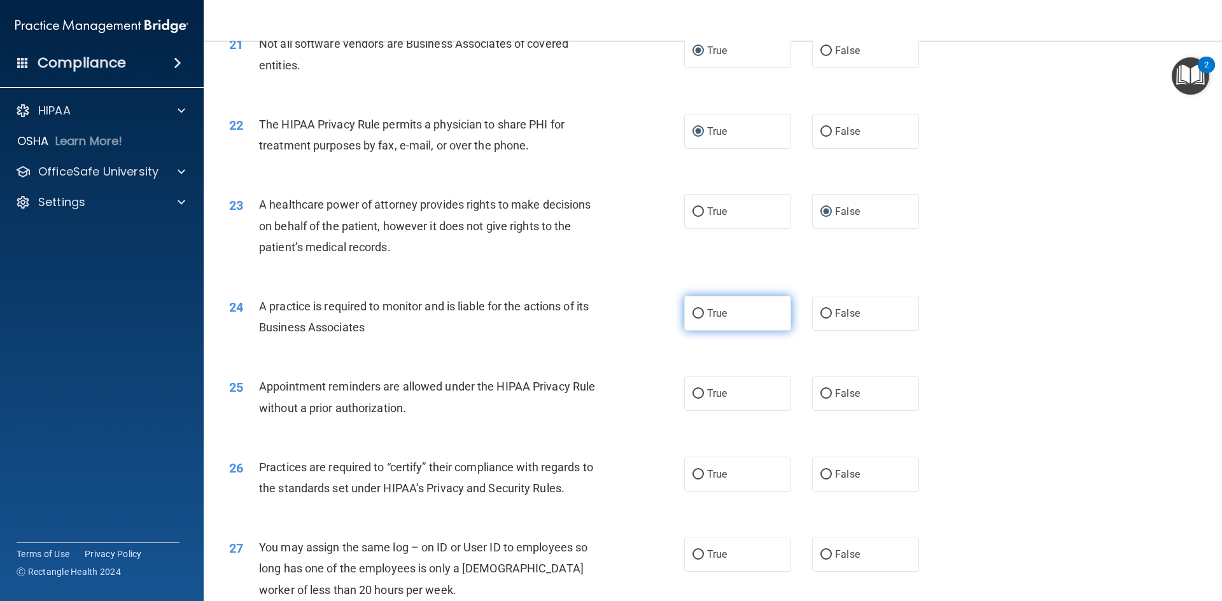
click at [695, 312] on input "True" at bounding box center [697, 314] width 11 height 10
radio input "true"
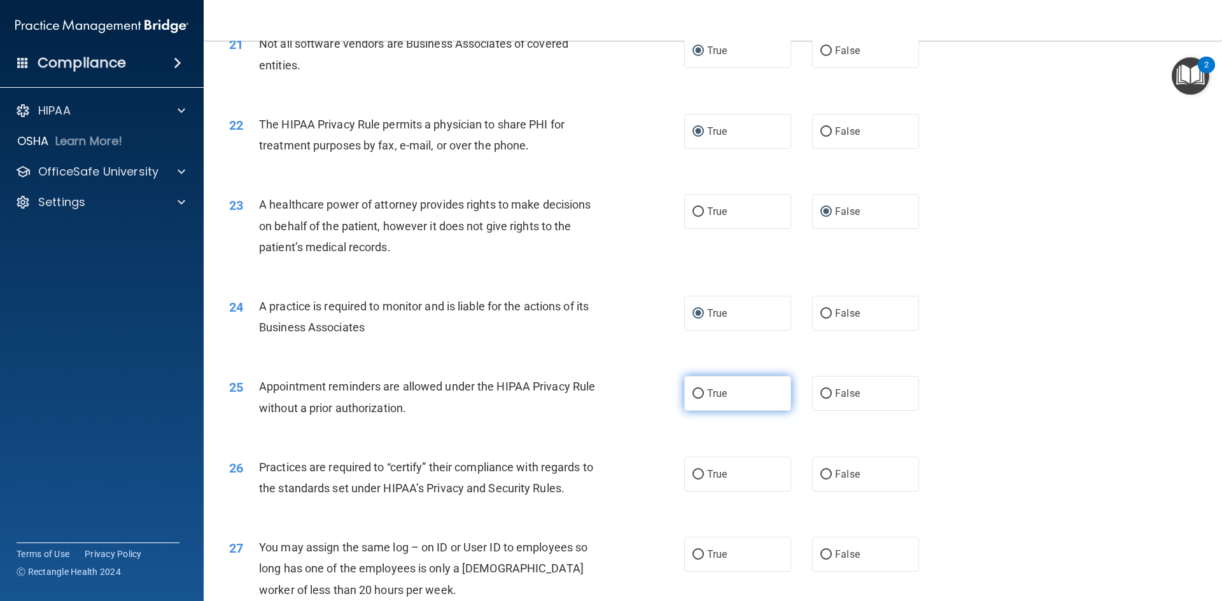
click at [694, 391] on input "True" at bounding box center [697, 394] width 11 height 10
radio input "true"
click at [694, 474] on input "True" at bounding box center [697, 475] width 11 height 10
radio input "true"
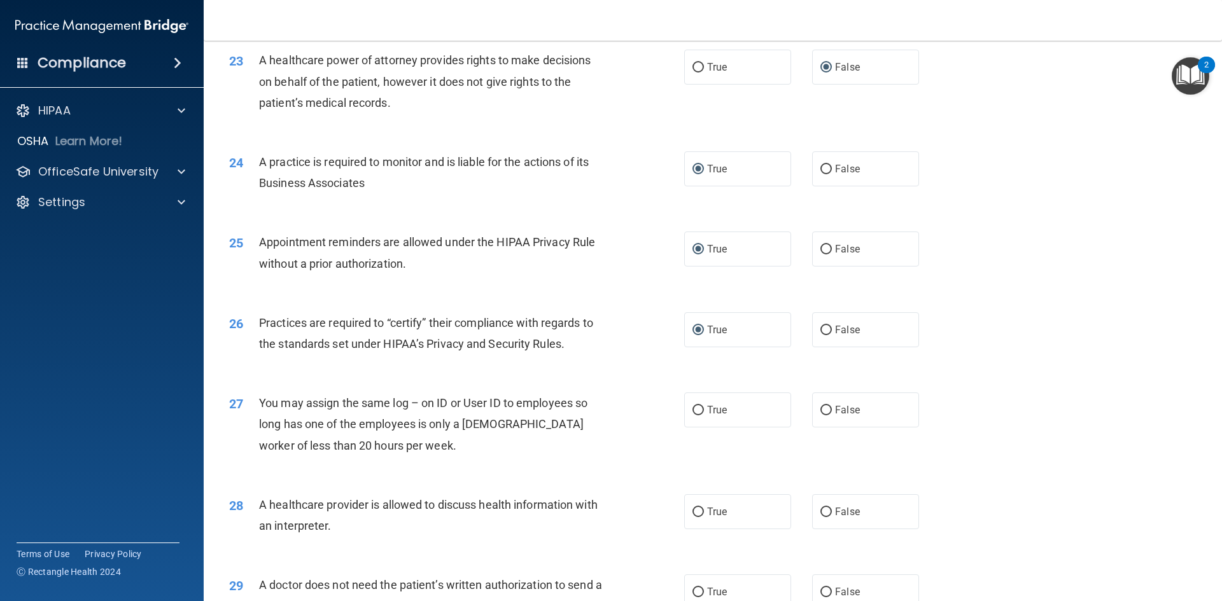
scroll to position [2248, 0]
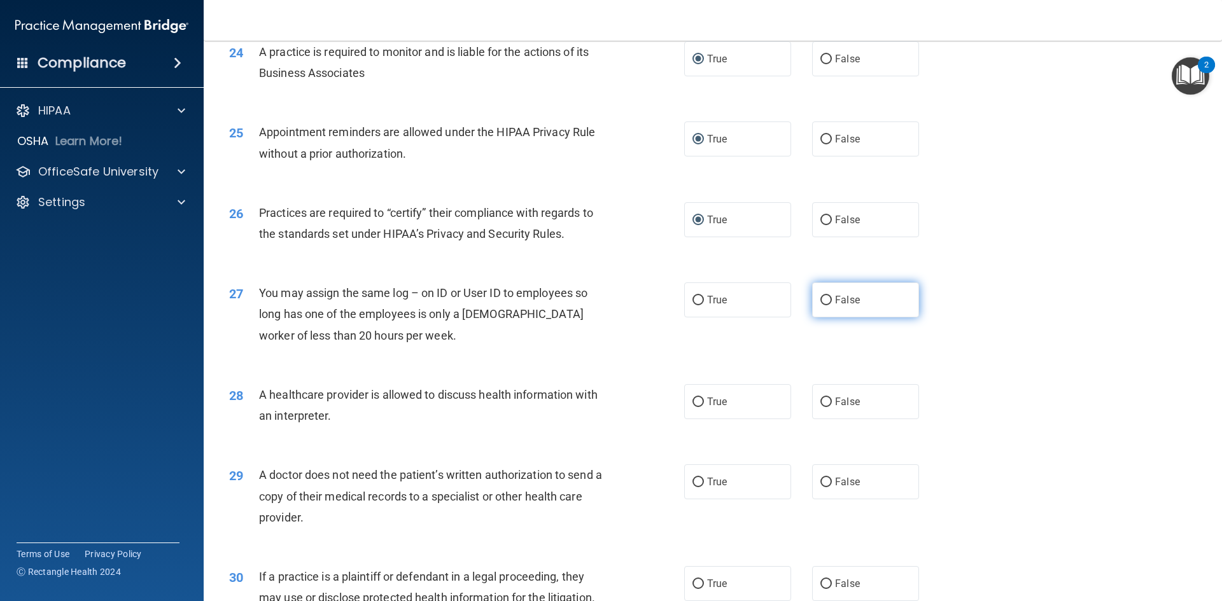
drag, startPoint x: 818, startPoint y: 299, endPoint x: 812, endPoint y: 288, distance: 12.2
click at [813, 290] on label "False" at bounding box center [865, 300] width 107 height 35
click at [820, 296] on input "False" at bounding box center [825, 301] width 11 height 10
radio input "true"
click at [692, 400] on input "True" at bounding box center [697, 403] width 11 height 10
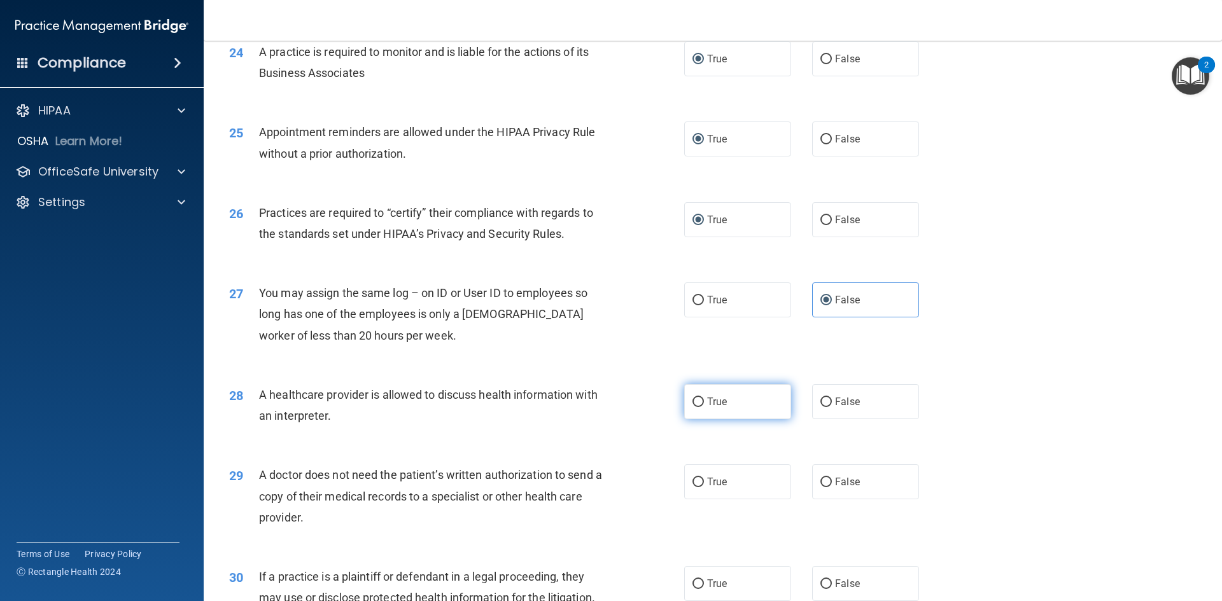
radio input "true"
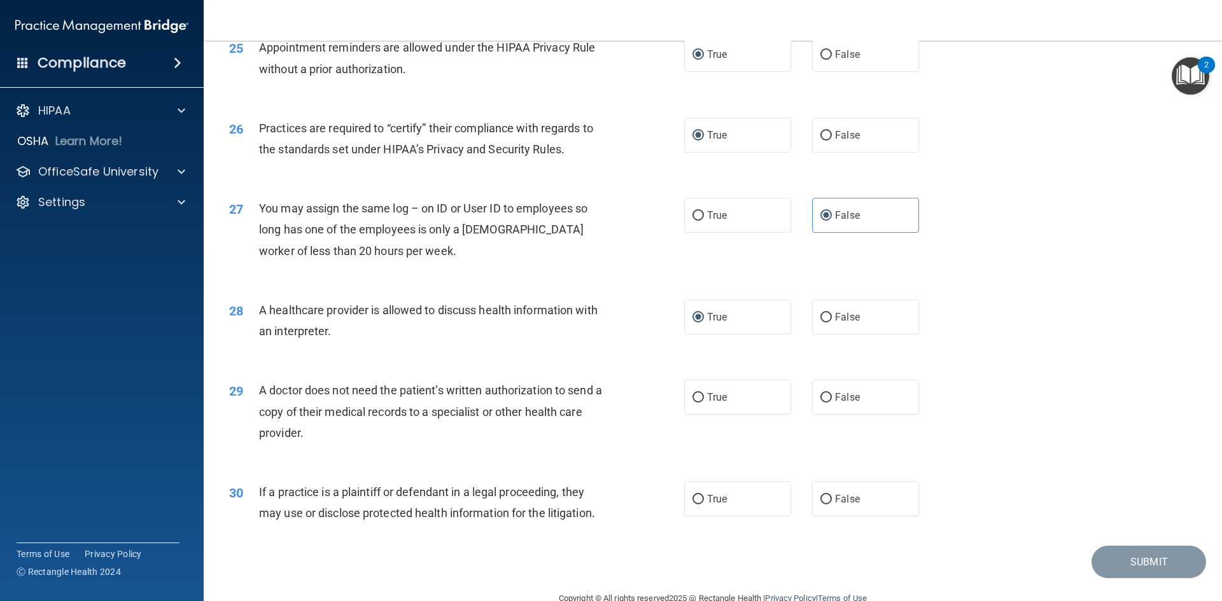
scroll to position [2361, 0]
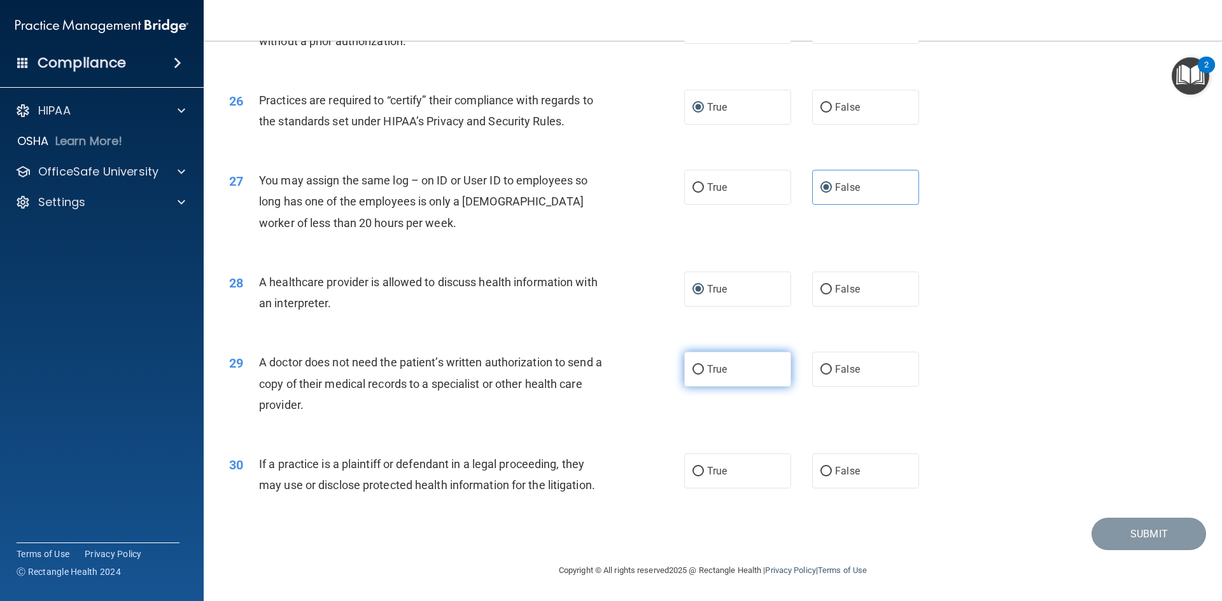
click at [695, 368] on input "True" at bounding box center [697, 370] width 11 height 10
radio input "true"
click at [693, 469] on input "True" at bounding box center [697, 472] width 11 height 10
radio input "true"
click at [1126, 533] on button "Submit" at bounding box center [1148, 534] width 115 height 32
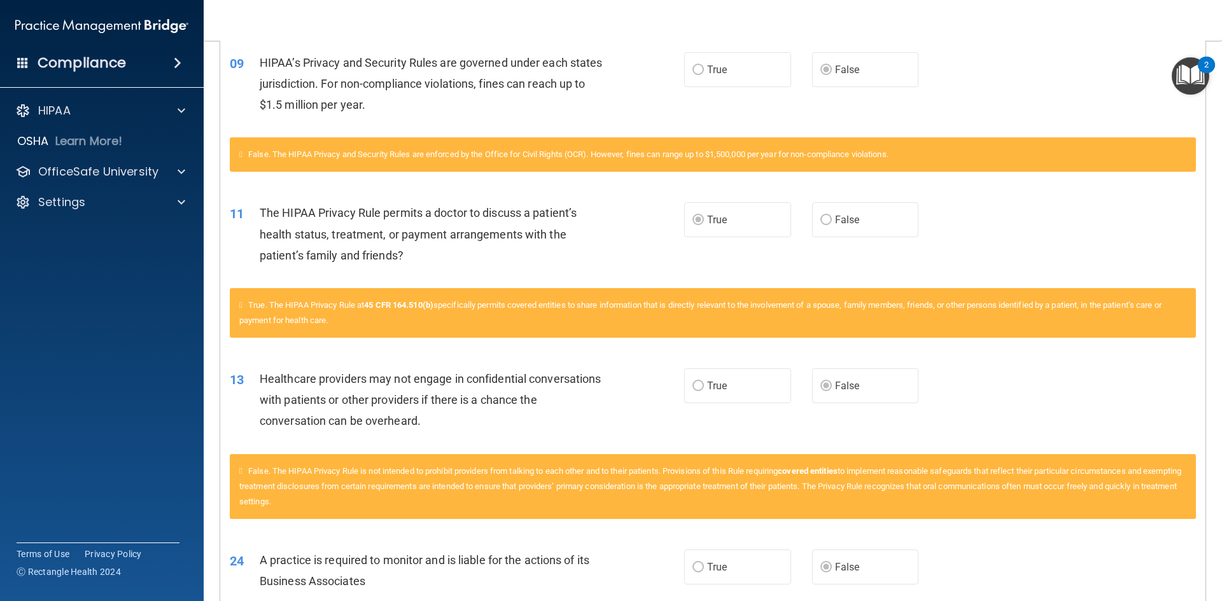
scroll to position [323, 0]
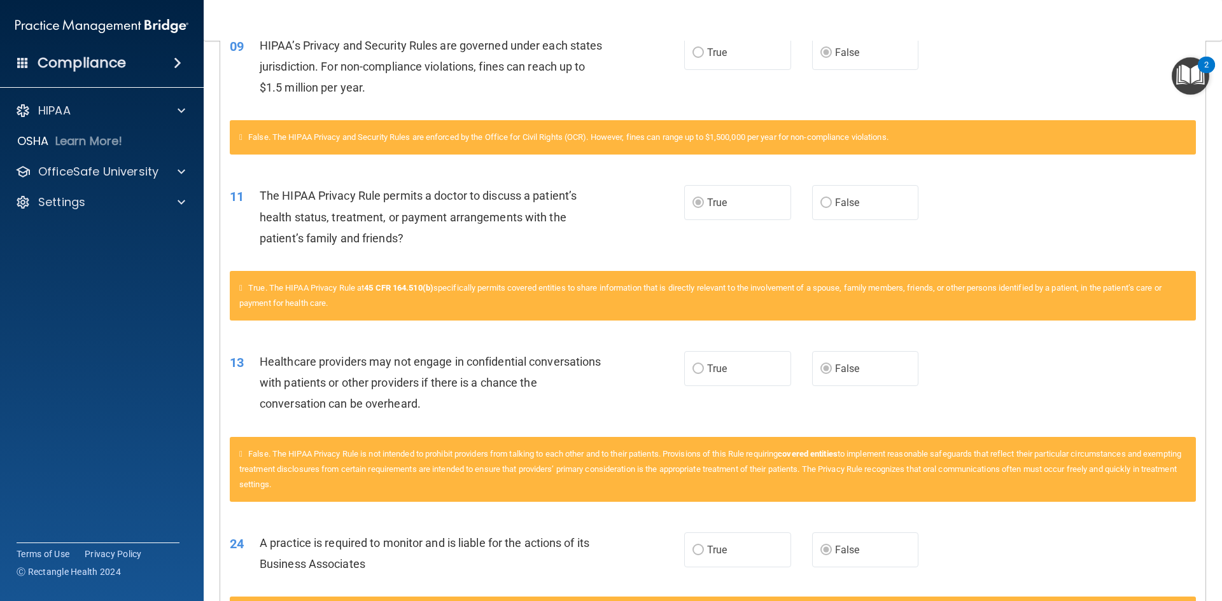
drag, startPoint x: 524, startPoint y: 479, endPoint x: 161, endPoint y: 452, distance: 363.7
click at [161, 452] on div "Compliance HIPAA Documents and Policies Report an Incident Business Associates …" at bounding box center [102, 300] width 204 height 601
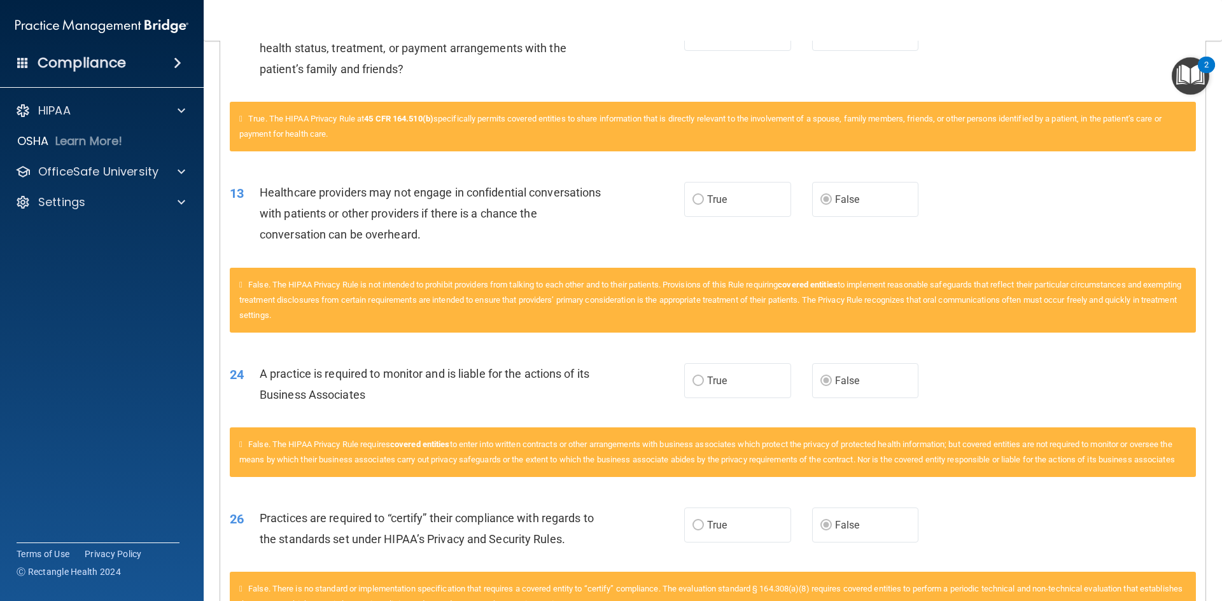
scroll to position [577, 0]
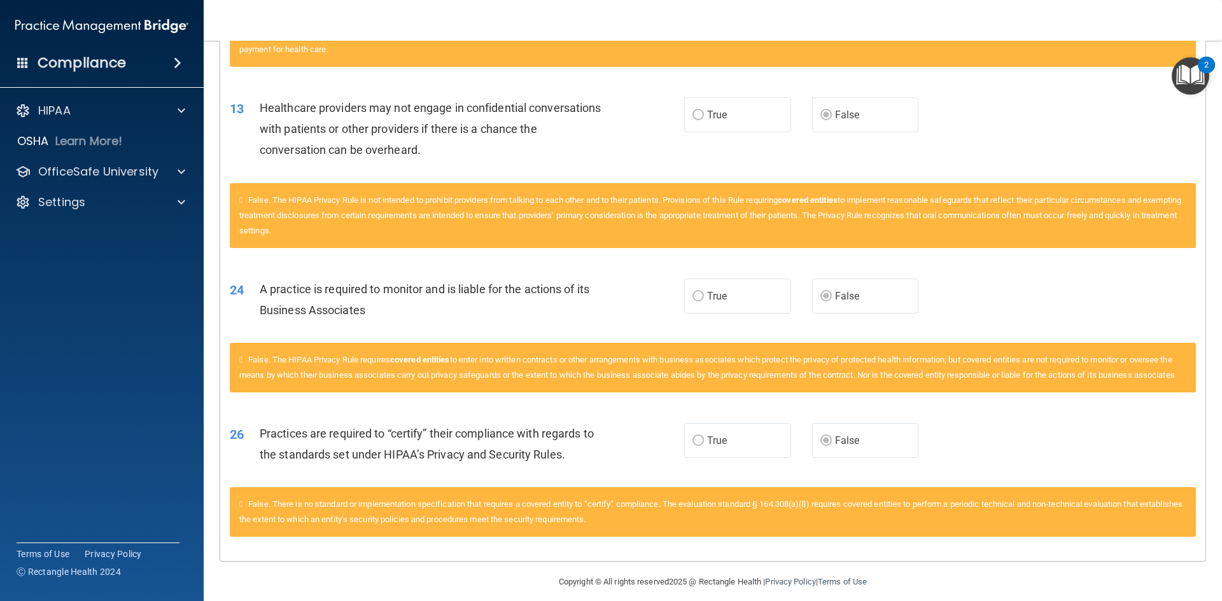
click at [1212, 600] on main "Calculating your score.... Success! You've completed " The HIPAA Quiz #2 " with…" at bounding box center [713, 321] width 1018 height 561
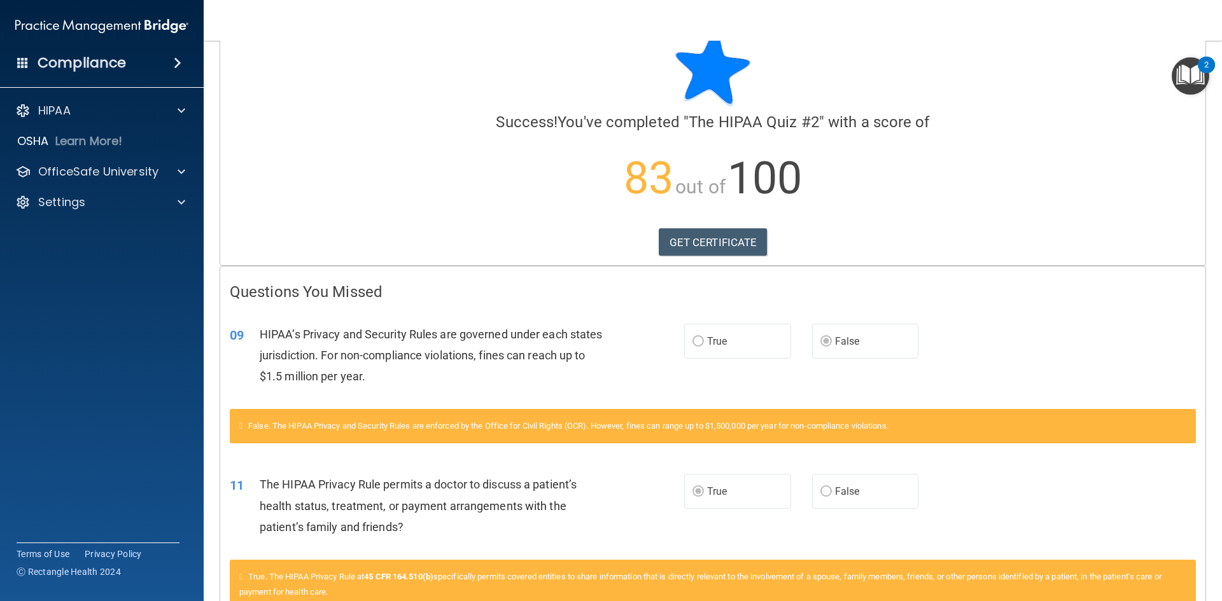
scroll to position [0, 0]
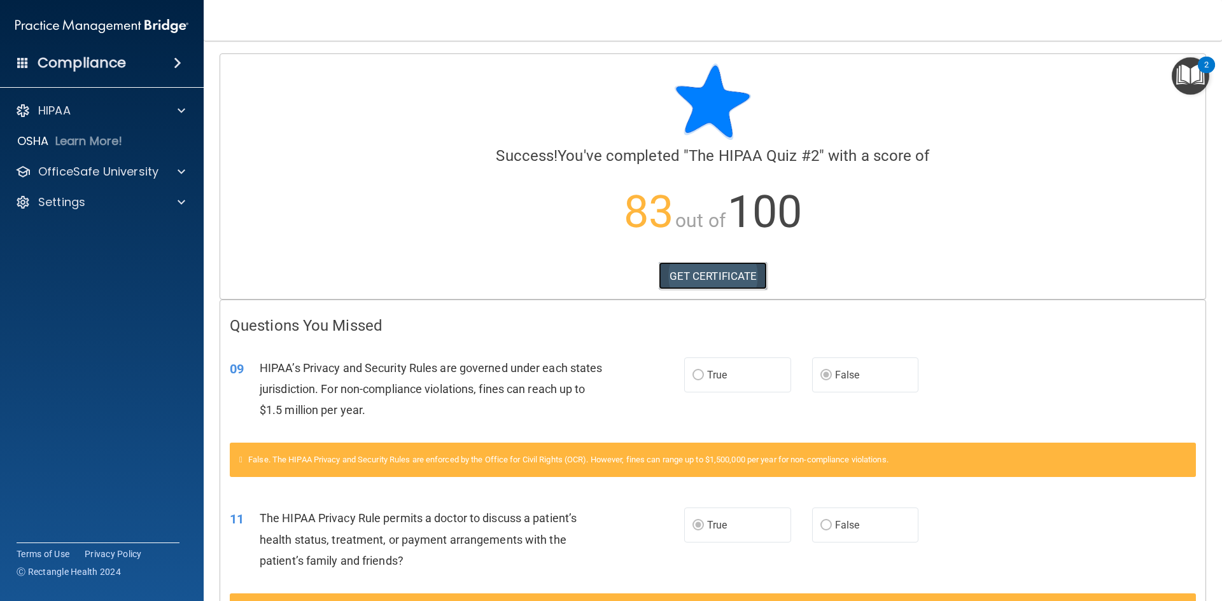
click at [697, 275] on link "GET CERTIFICATE" at bounding box center [713, 276] width 109 height 28
click at [1186, 74] on img "Open Resource Center, 2 new notifications" at bounding box center [1191, 76] width 38 height 38
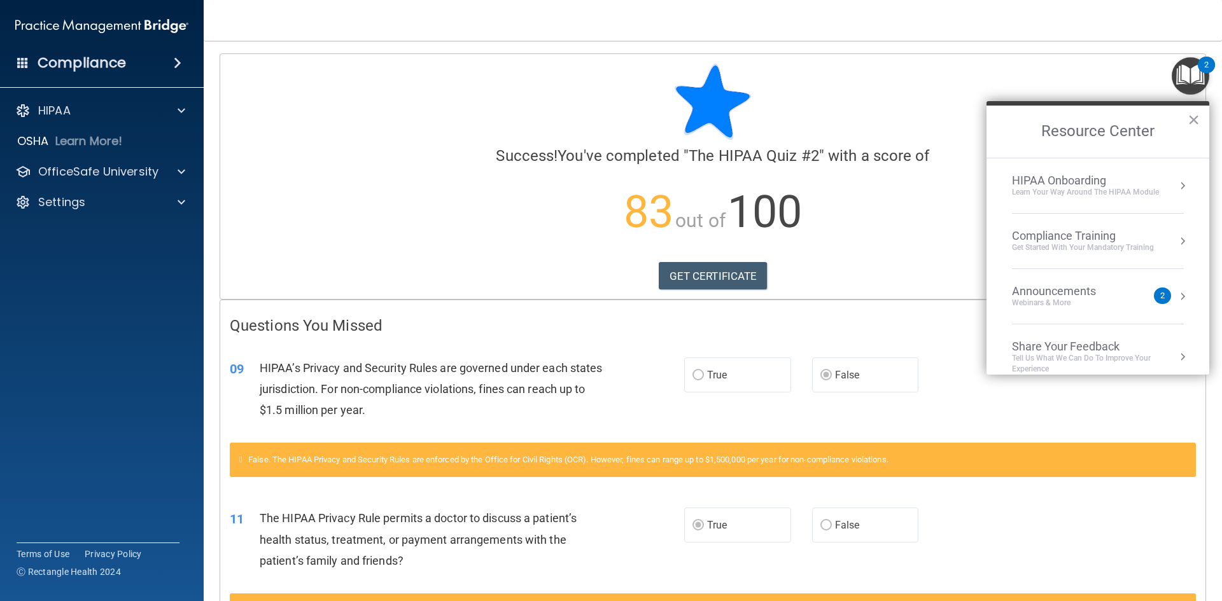
click at [1176, 240] on button "Resource Center" at bounding box center [1182, 241] width 13 height 13
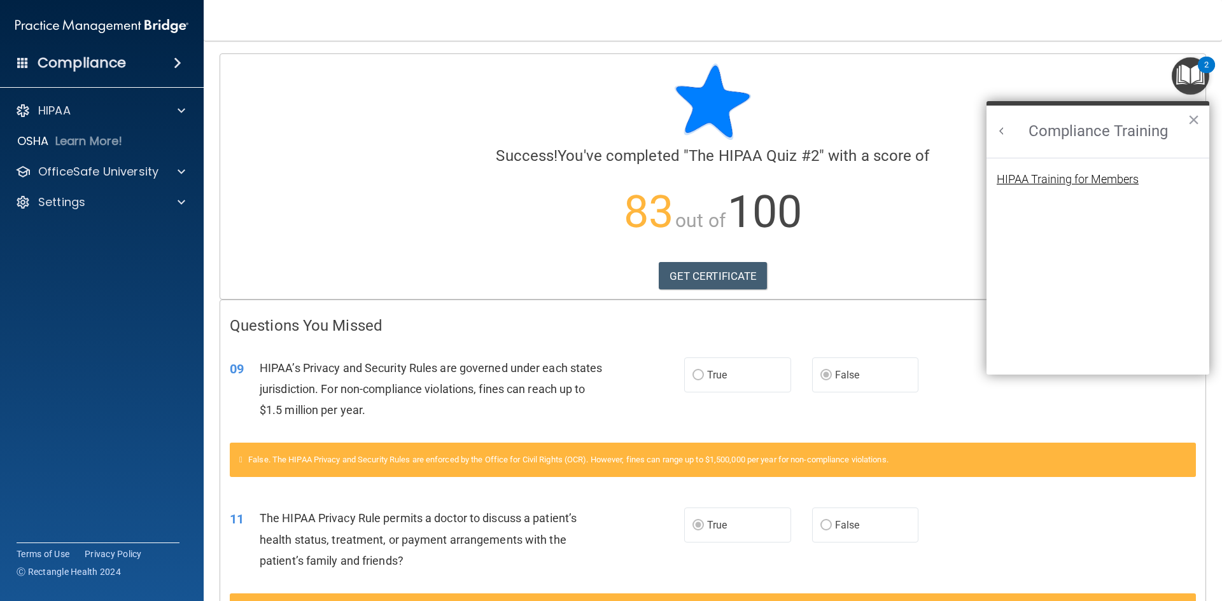
click at [1054, 175] on div "HIPAA Training for Members" at bounding box center [1068, 179] width 142 height 11
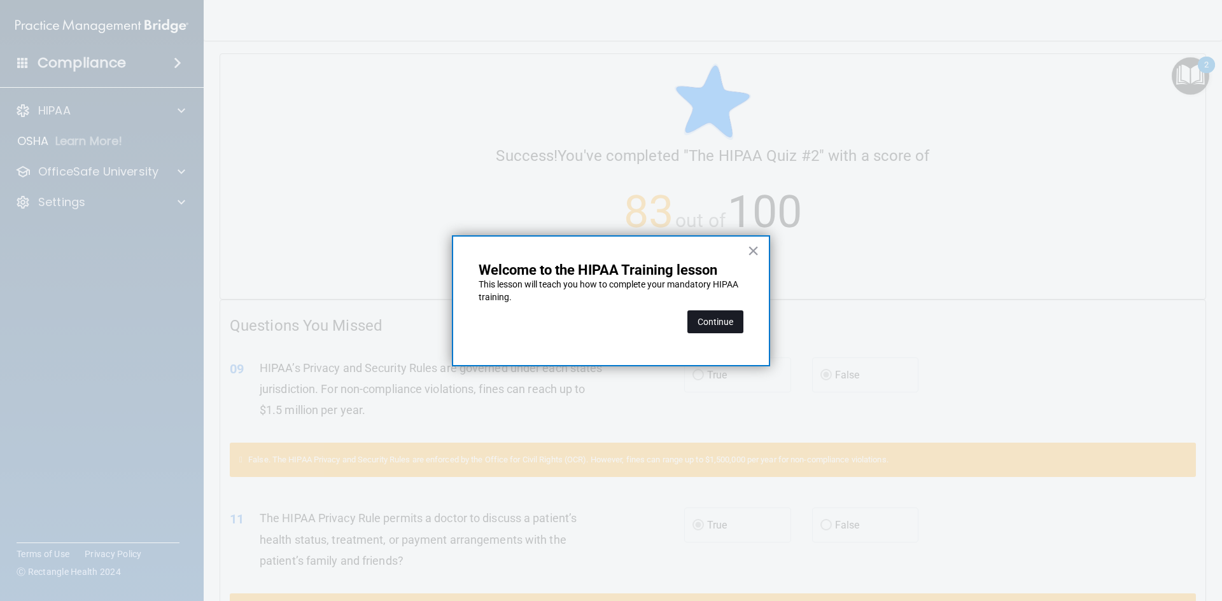
click at [721, 321] on button "Continue" at bounding box center [715, 322] width 56 height 23
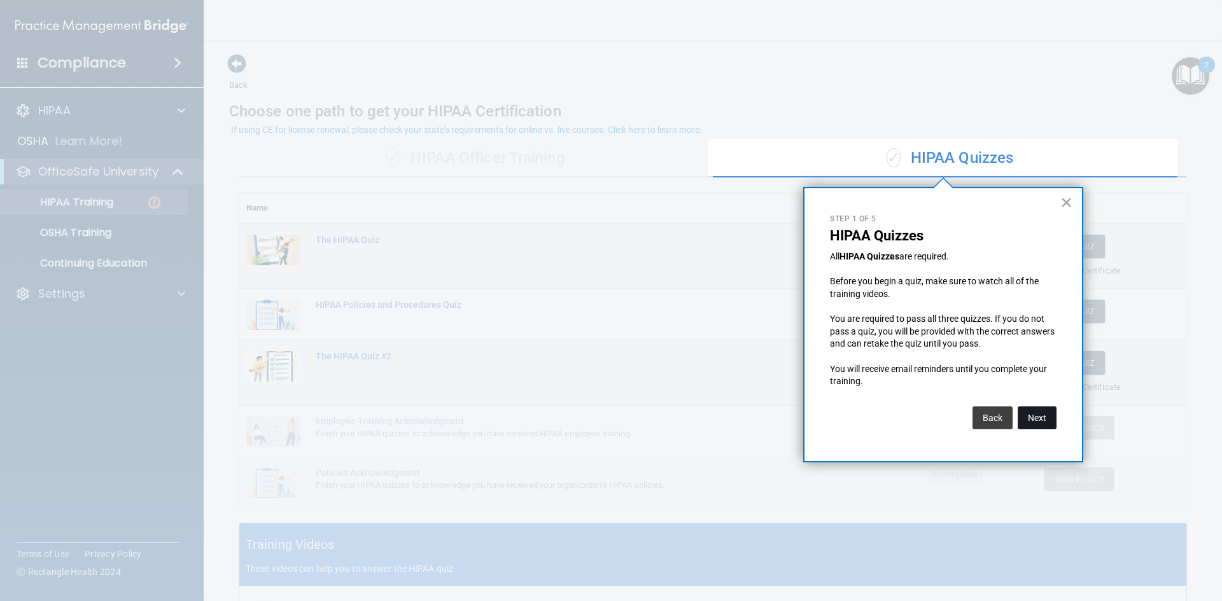
click at [1038, 418] on button "Next" at bounding box center [1037, 418] width 39 height 23
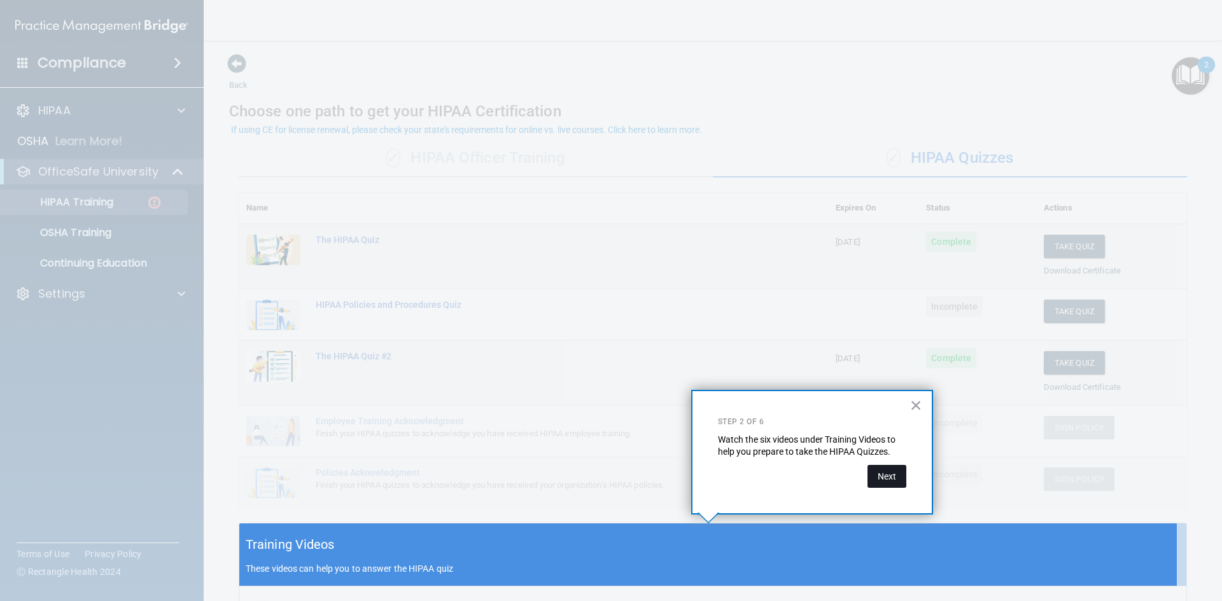
click at [888, 473] on button "Next" at bounding box center [886, 476] width 39 height 23
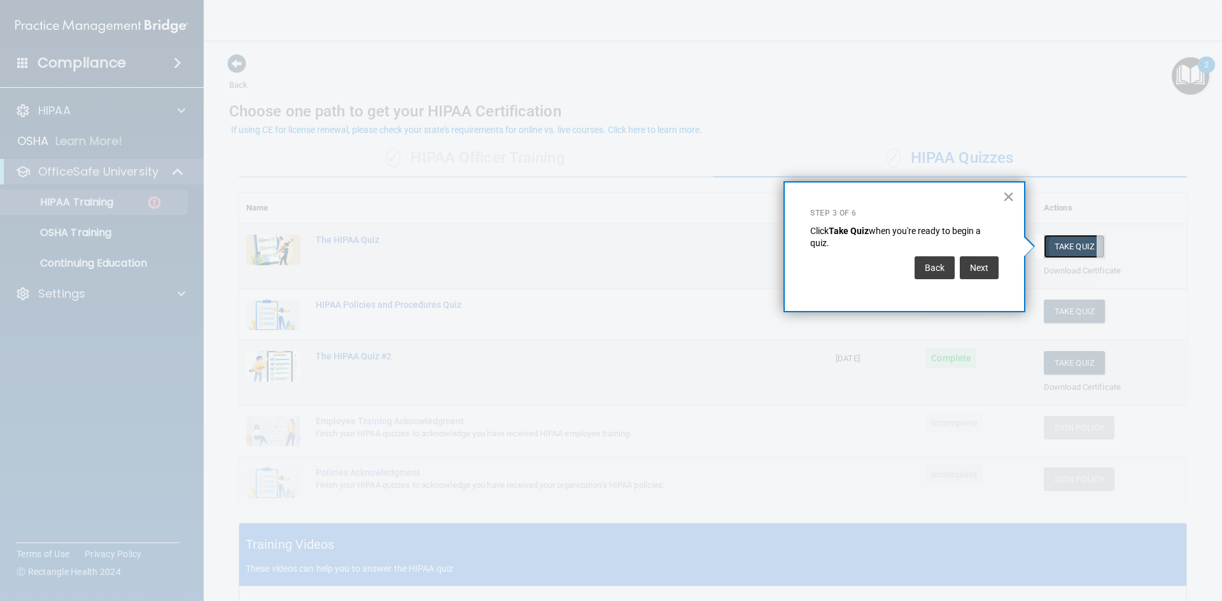
click at [1060, 244] on button "Take Quiz" at bounding box center [1074, 247] width 61 height 24
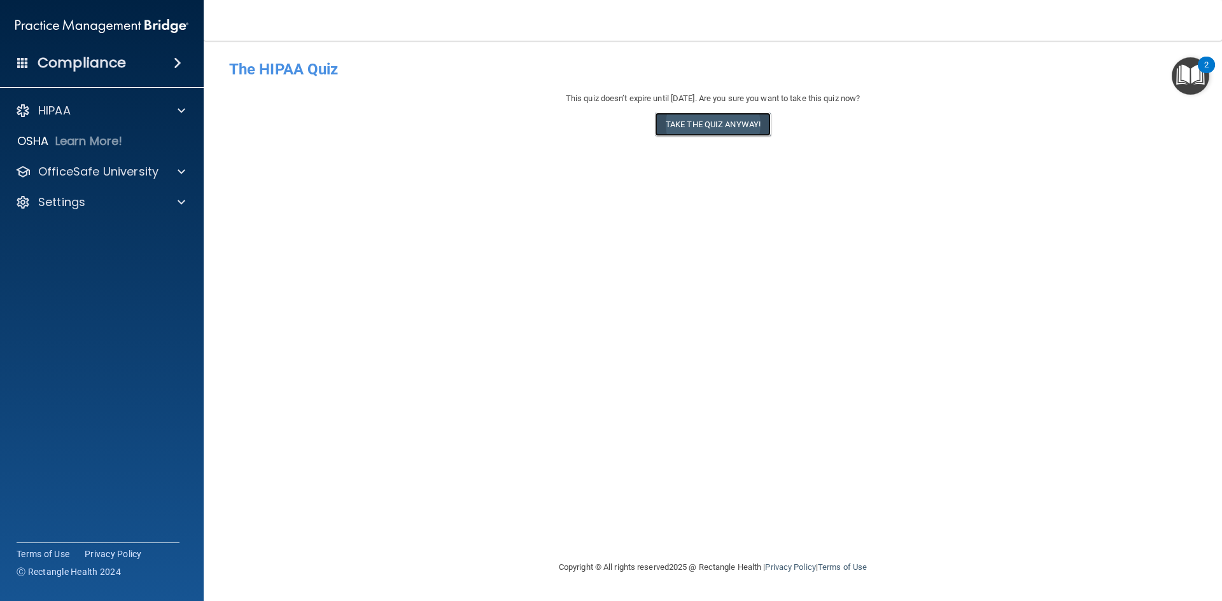
click at [713, 123] on button "Take the quiz anyway!" at bounding box center [713, 125] width 116 height 24
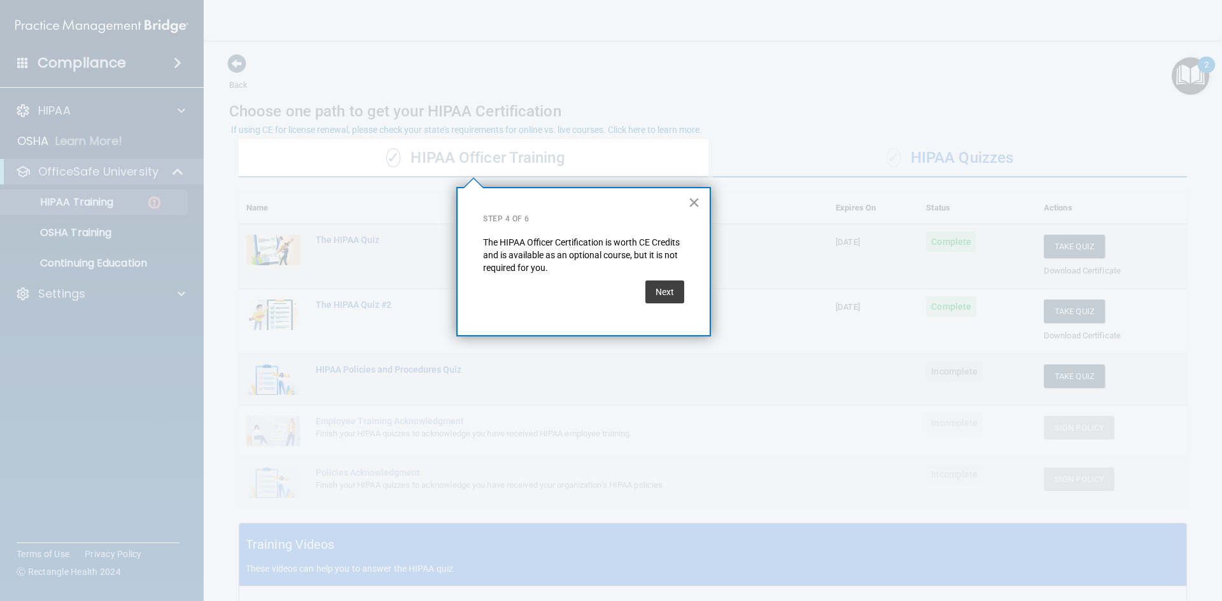
click at [694, 204] on button "×" at bounding box center [694, 202] width 12 height 20
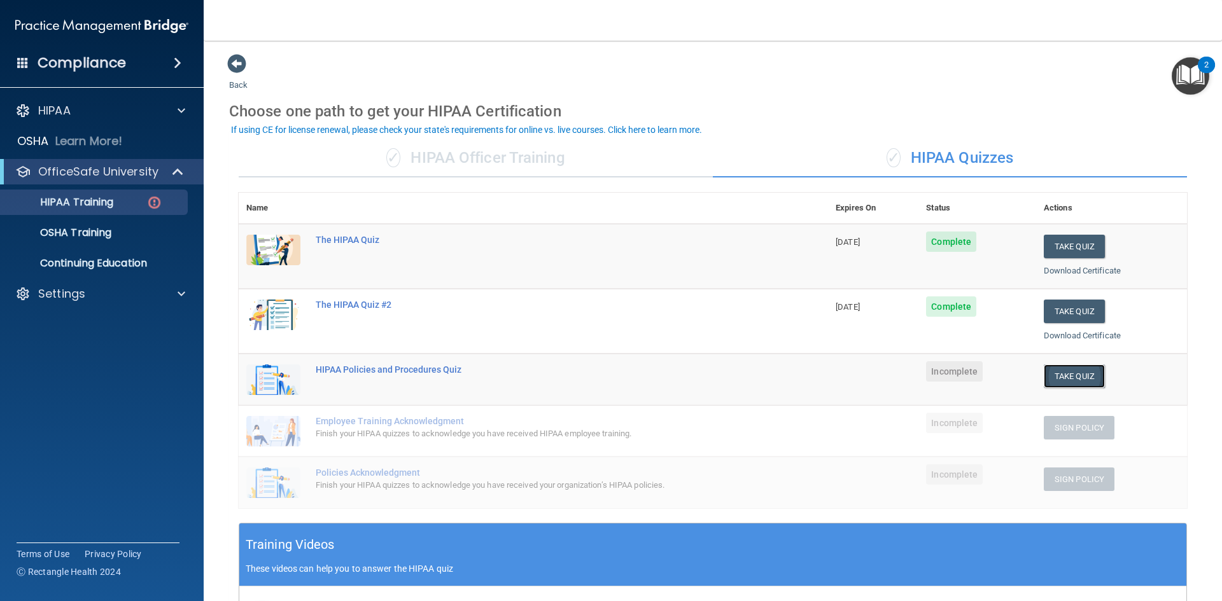
click at [1061, 375] on button "Take Quiz" at bounding box center [1074, 377] width 61 height 24
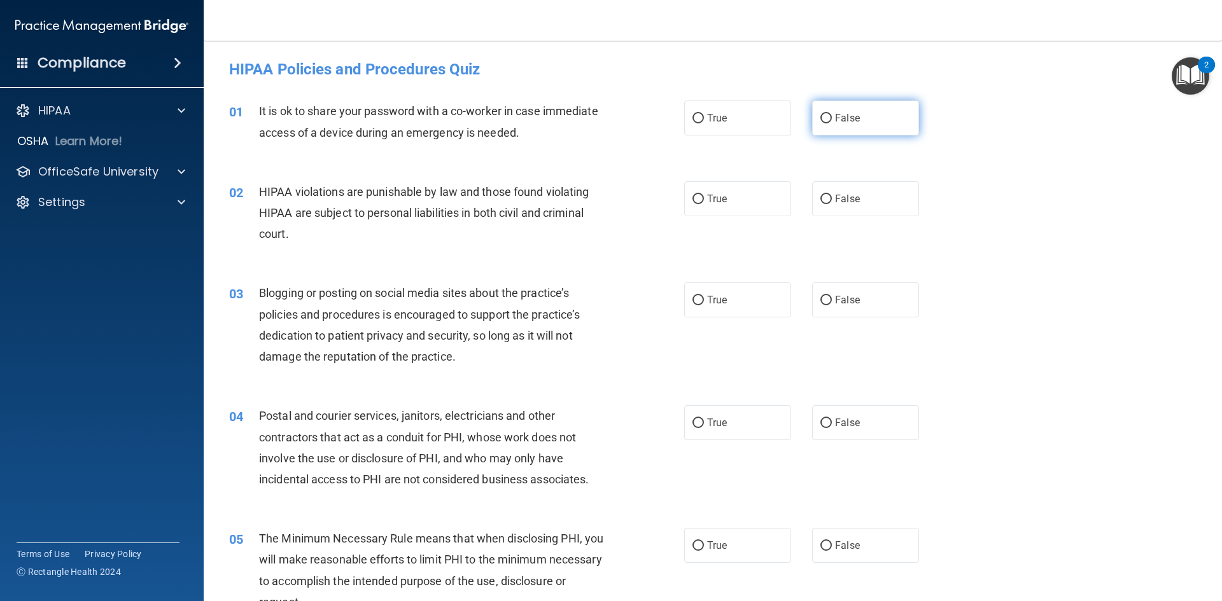
click at [822, 117] on input "False" at bounding box center [825, 119] width 11 height 10
radio input "true"
click at [692, 199] on input "True" at bounding box center [697, 200] width 11 height 10
radio input "true"
click at [820, 300] on input "False" at bounding box center [825, 301] width 11 height 10
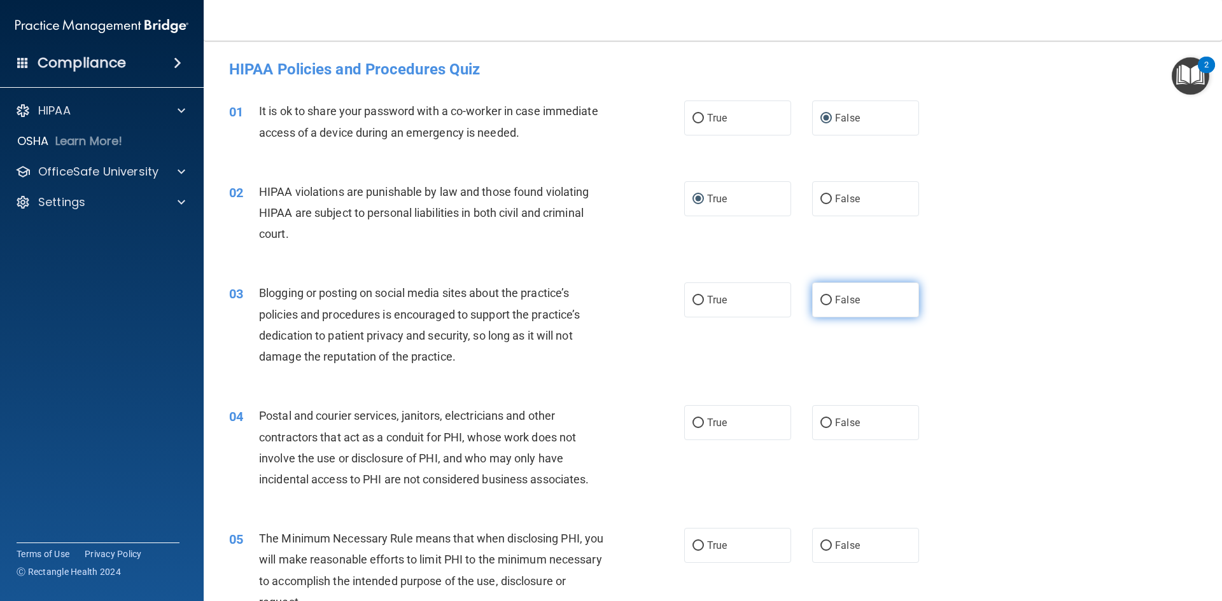
radio input "true"
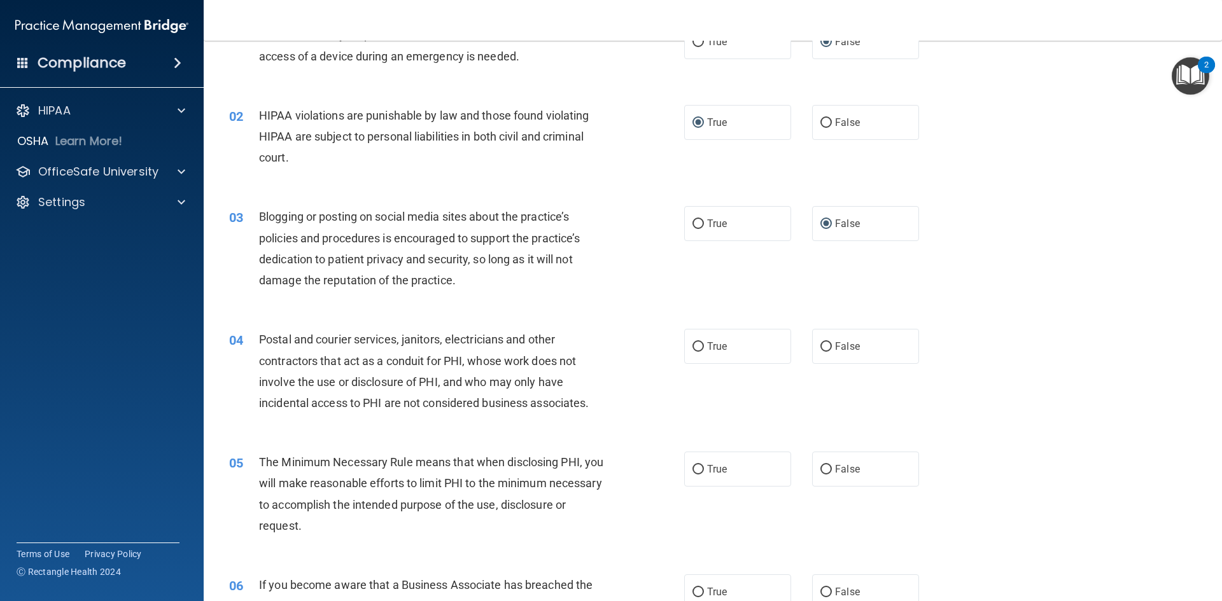
scroll to position [102, 0]
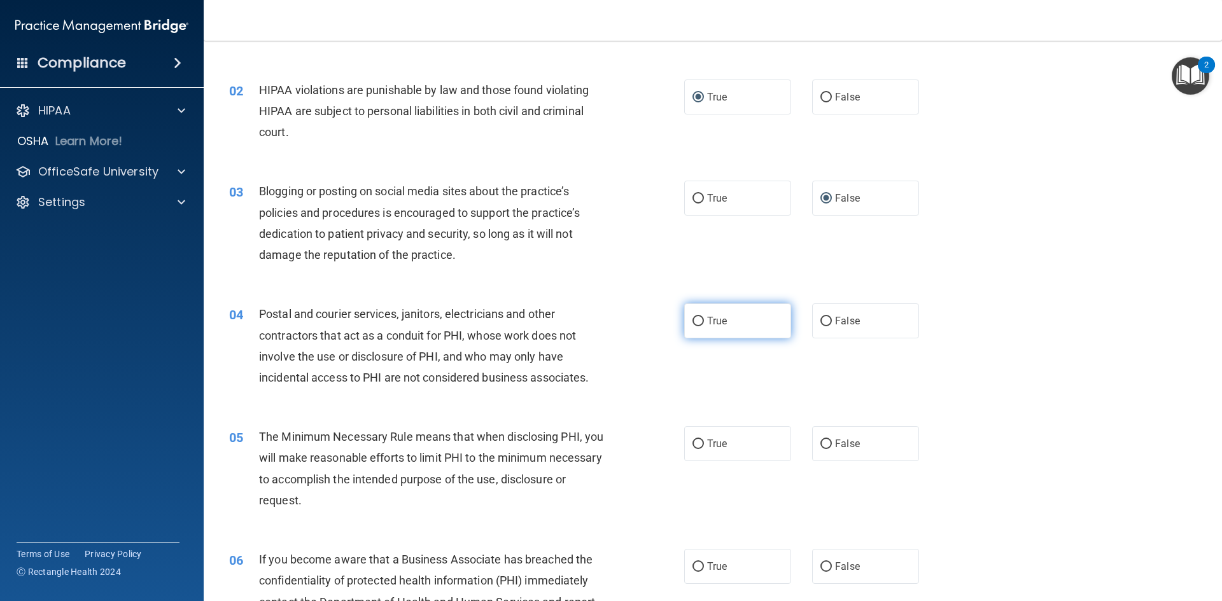
click at [696, 319] on input "True" at bounding box center [697, 322] width 11 height 10
radio input "true"
click at [694, 442] on input "True" at bounding box center [697, 445] width 11 height 10
radio input "true"
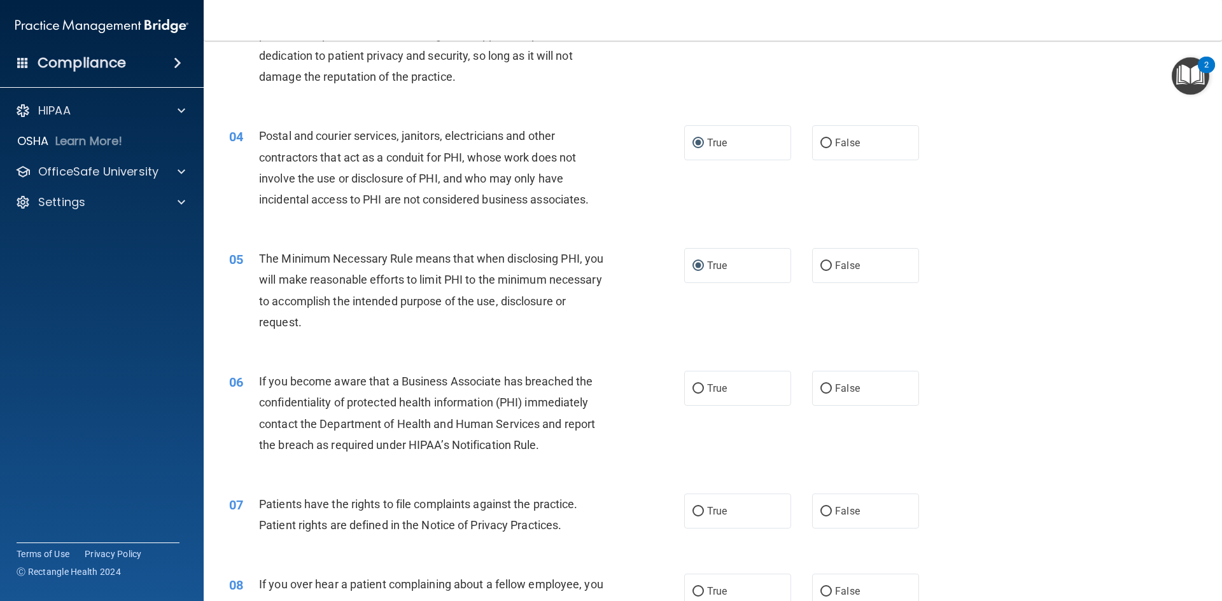
scroll to position [305, 0]
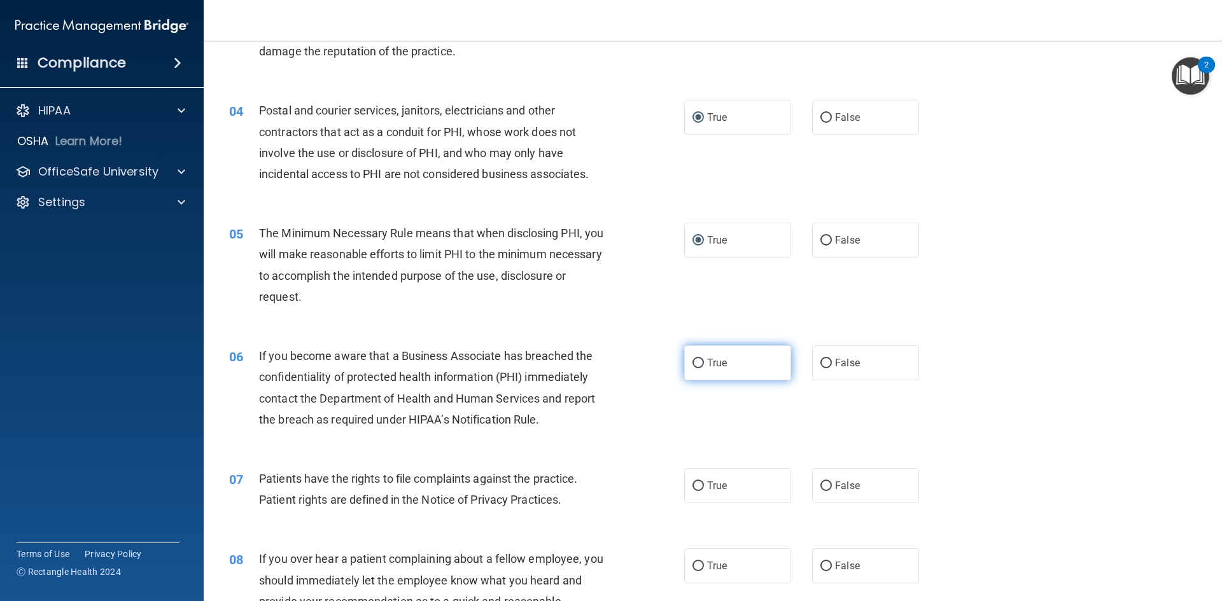
click at [694, 361] on input "True" at bounding box center [697, 364] width 11 height 10
radio input "true"
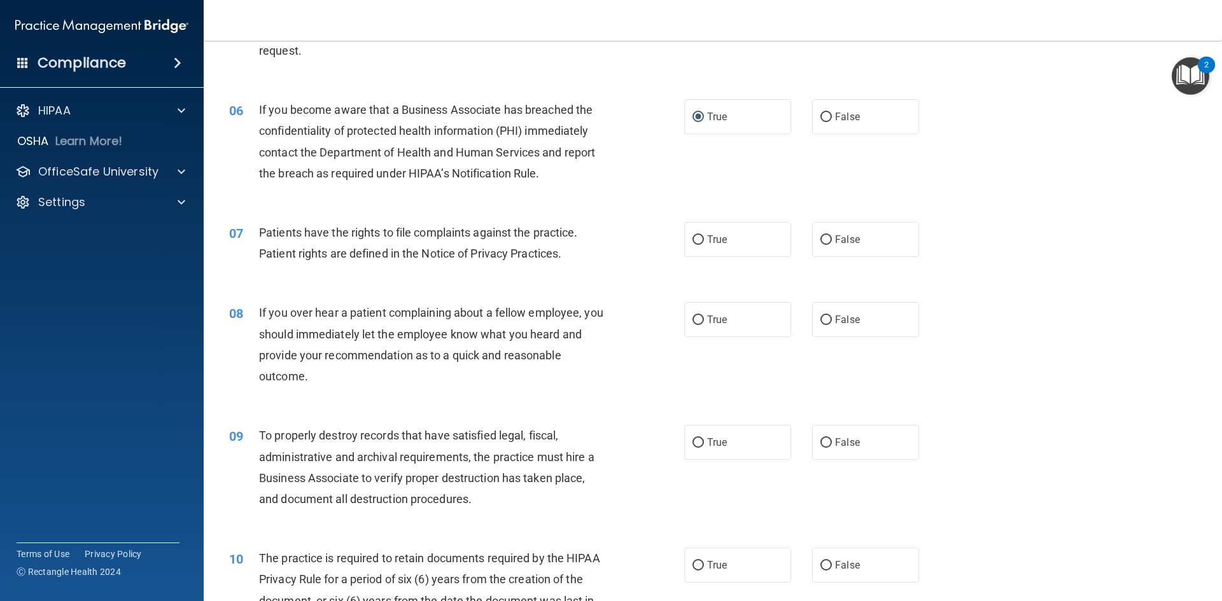
scroll to position [560, 0]
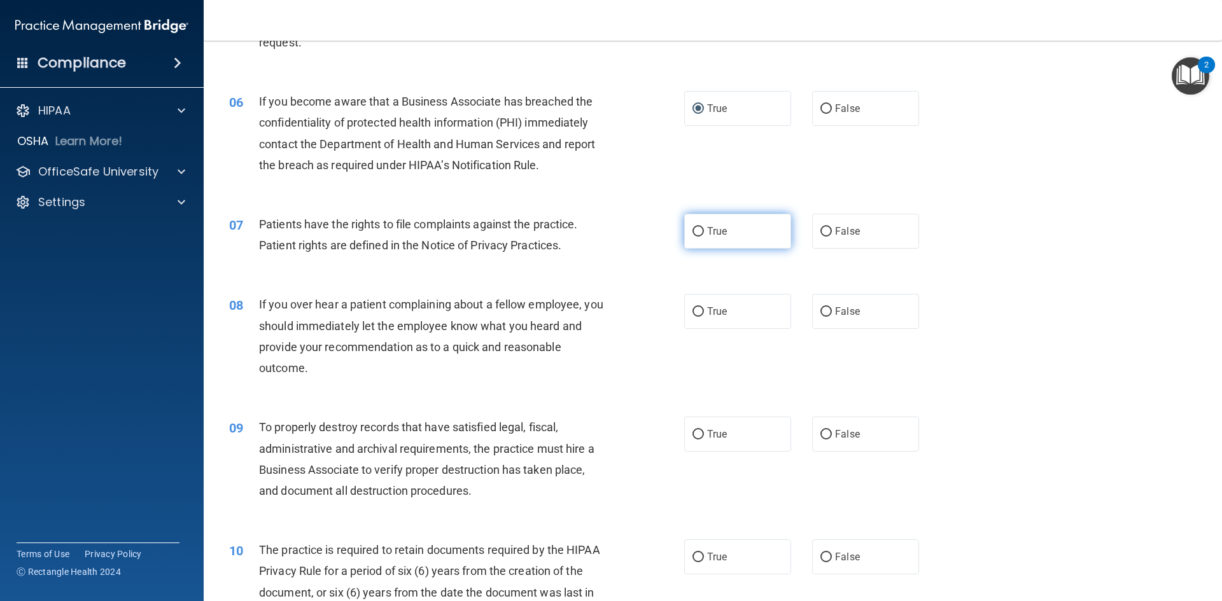
click at [693, 230] on input "True" at bounding box center [697, 232] width 11 height 10
radio input "true"
click at [820, 310] on input "False" at bounding box center [825, 312] width 11 height 10
radio input "true"
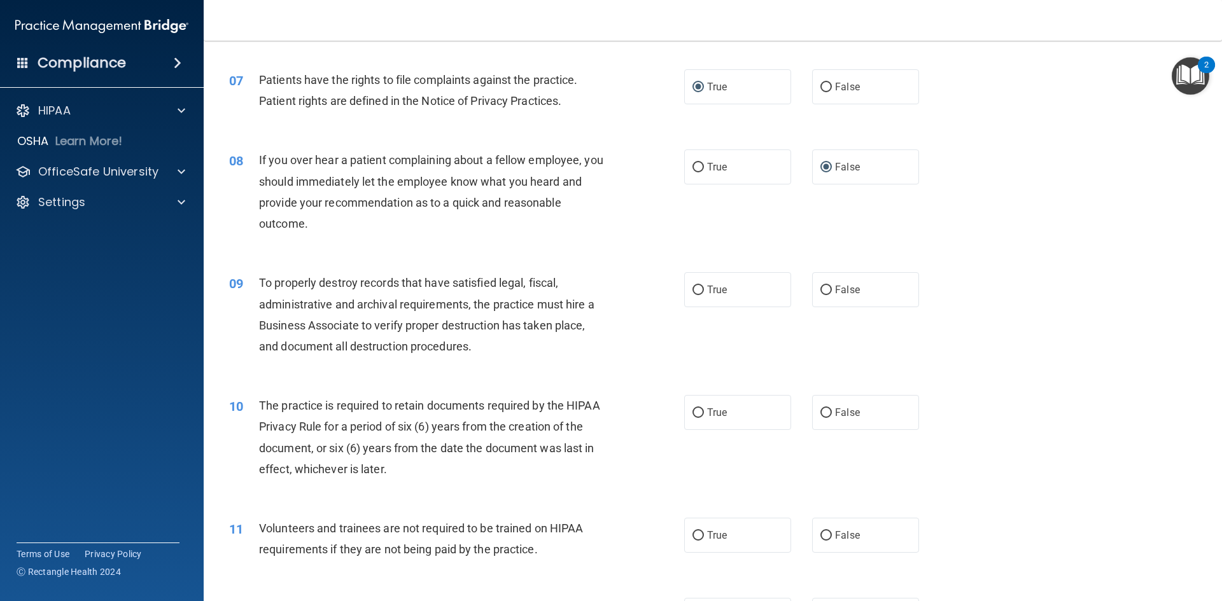
scroll to position [730, 0]
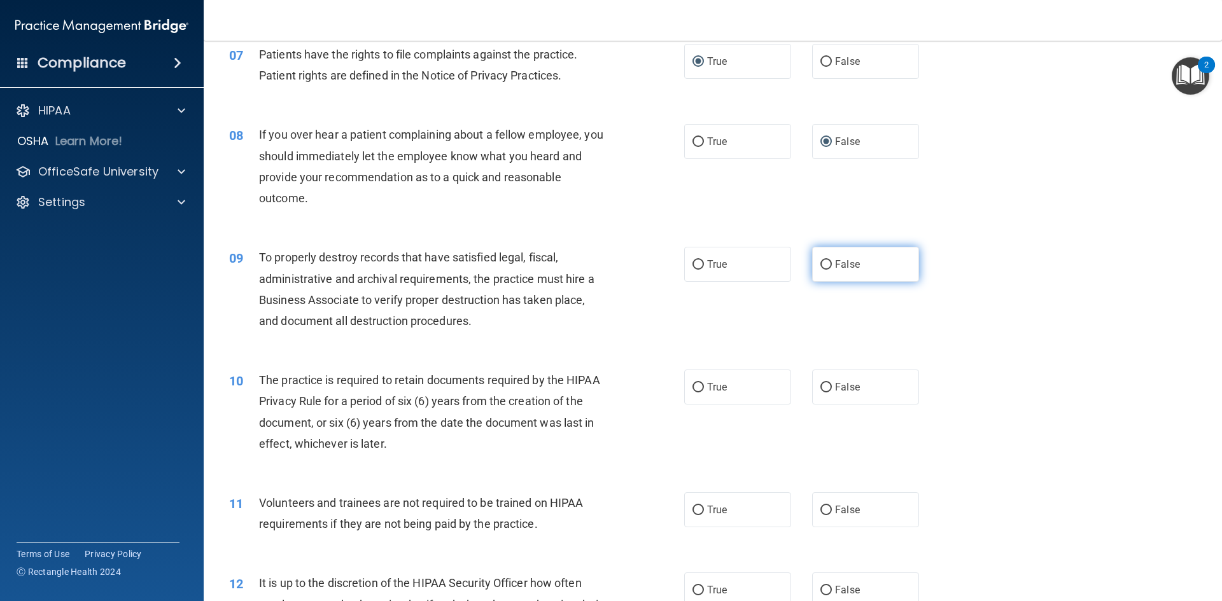
click at [822, 263] on input "False" at bounding box center [825, 265] width 11 height 10
radio input "true"
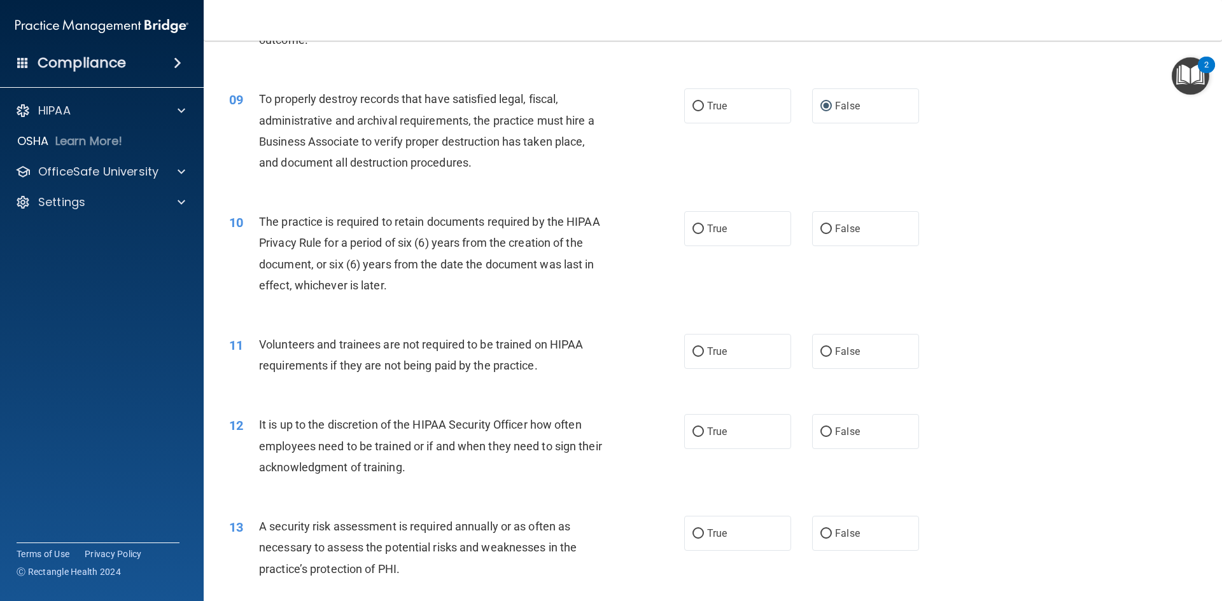
scroll to position [899, 0]
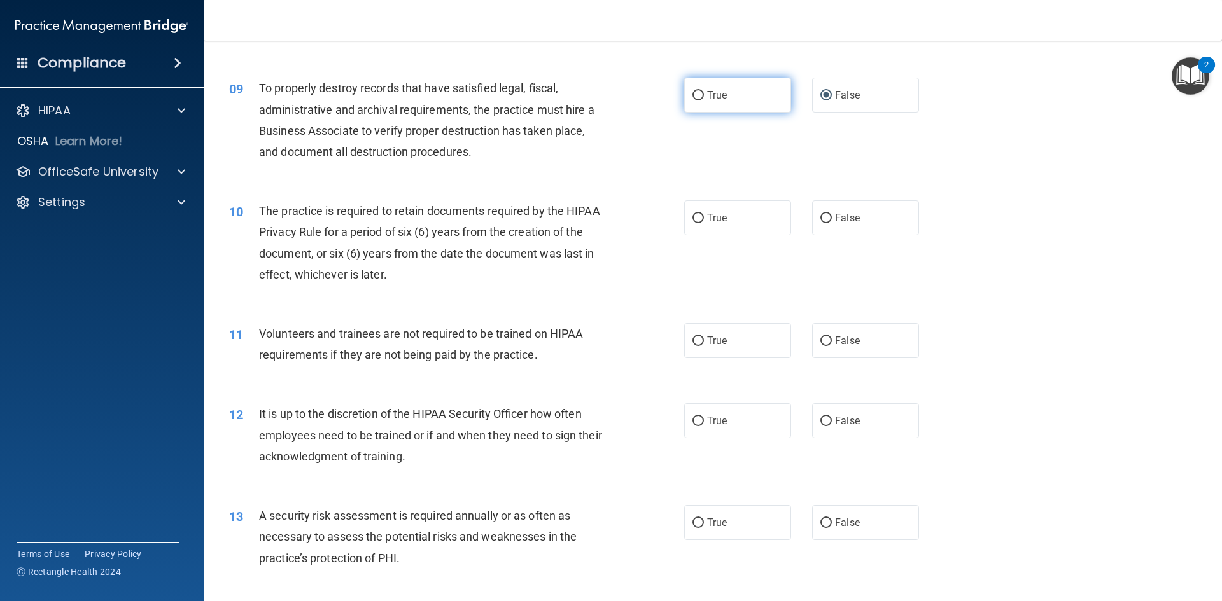
click at [692, 94] on input "True" at bounding box center [697, 96] width 11 height 10
radio input "true"
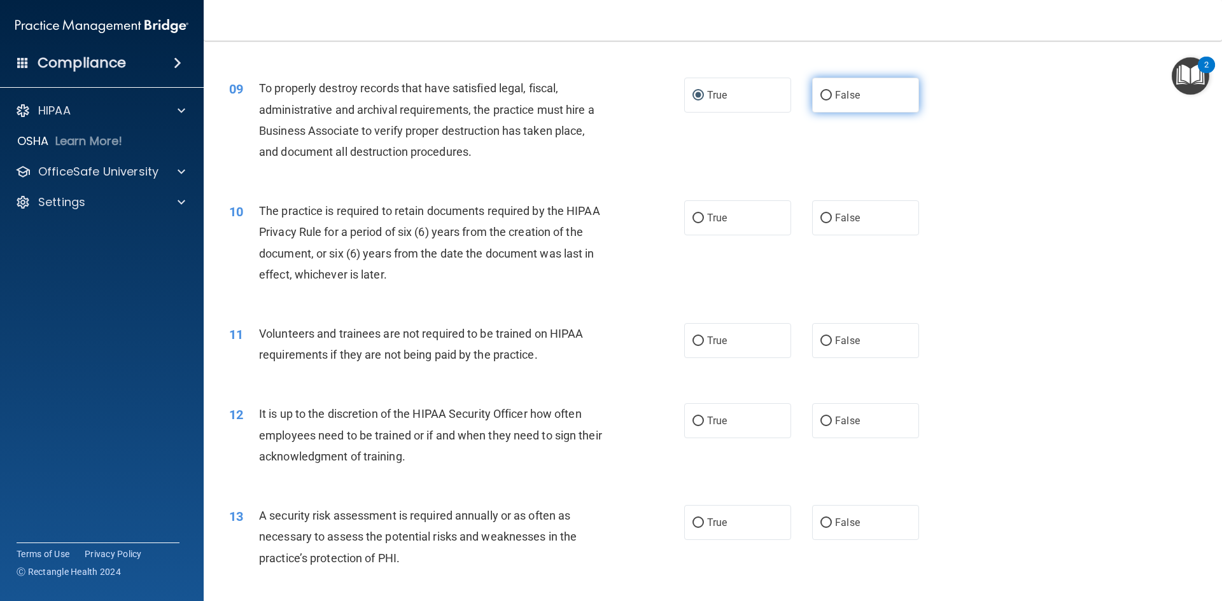
click at [820, 93] on input "False" at bounding box center [825, 96] width 11 height 10
radio input "true"
radio input "false"
click at [820, 215] on input "False" at bounding box center [825, 219] width 11 height 10
radio input "true"
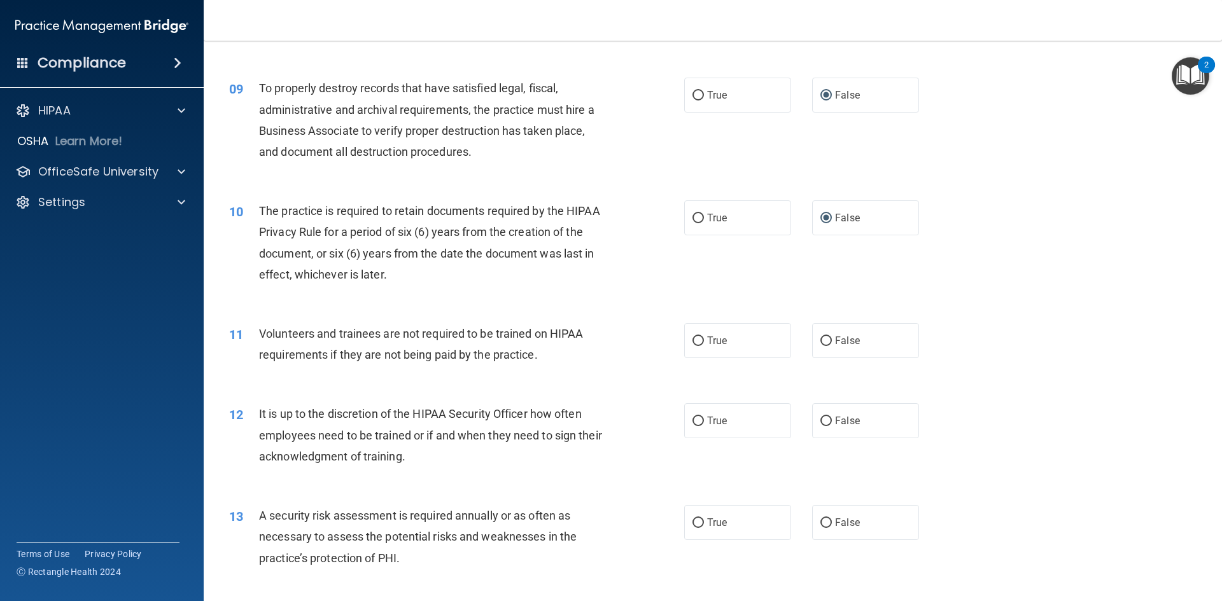
drag, startPoint x: 253, startPoint y: 330, endPoint x: 255, endPoint y: 340, distance: 9.7
click at [255, 340] on div "11" at bounding box center [239, 335] width 39 height 24
click at [820, 339] on input "False" at bounding box center [825, 342] width 11 height 10
radio input "true"
click at [1069, 548] on div "13 A security risk assessment is required annually or as often as necessary to …" at bounding box center [713, 540] width 986 height 102
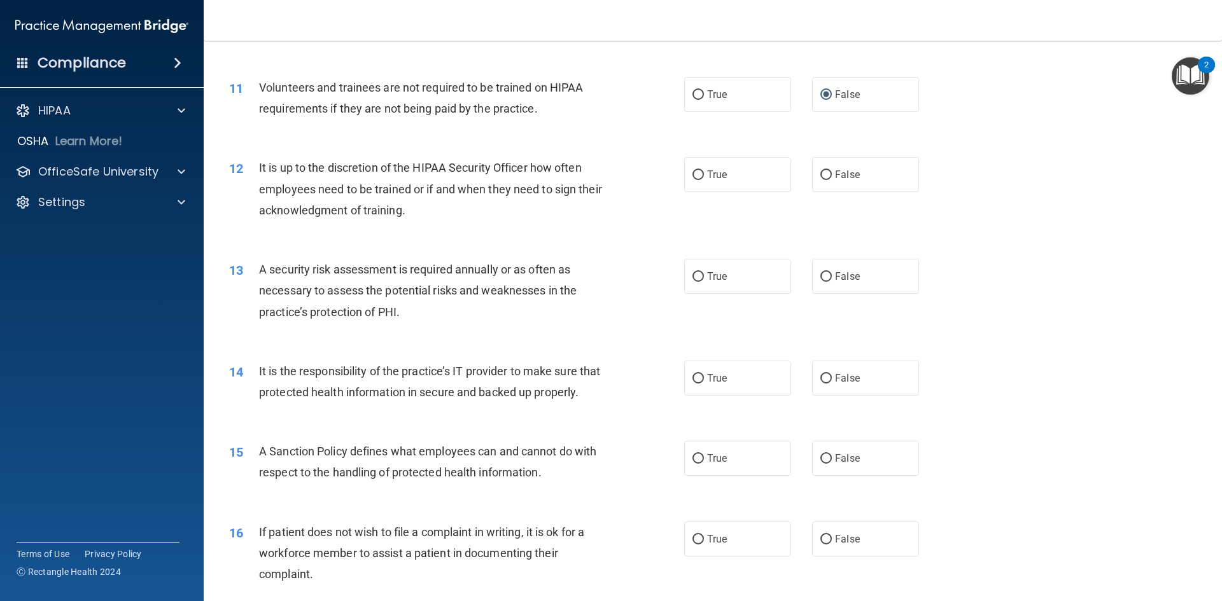
scroll to position [1163, 0]
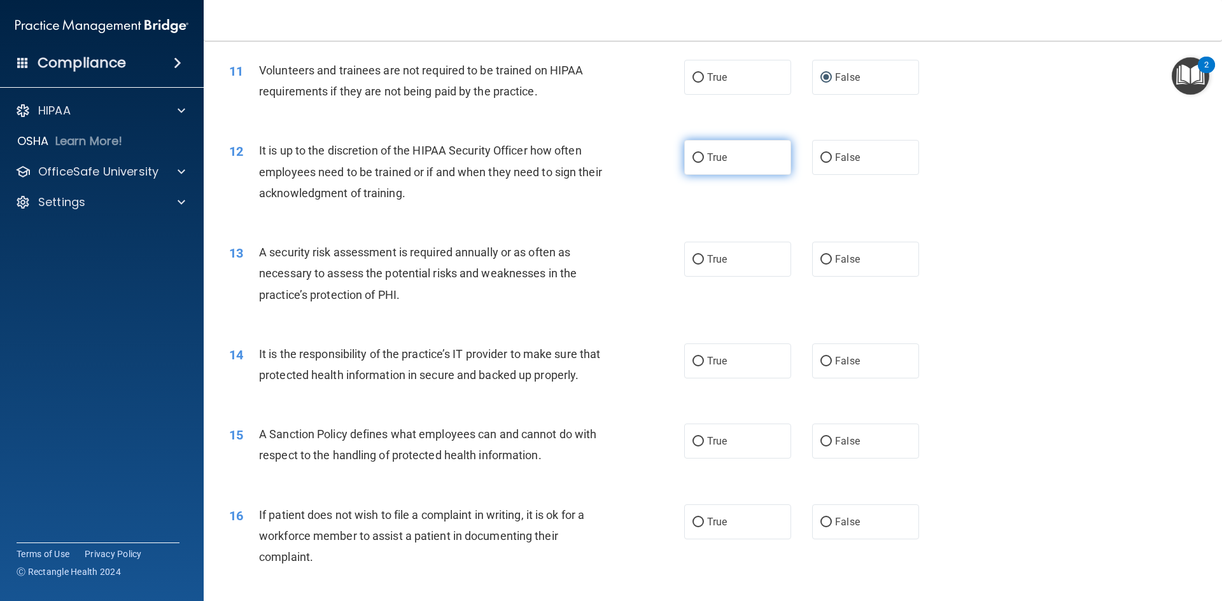
click at [692, 156] on input "True" at bounding box center [697, 158] width 11 height 10
radio input "true"
click at [821, 259] on input "False" at bounding box center [825, 260] width 11 height 10
radio input "true"
click at [695, 360] on input "True" at bounding box center [697, 362] width 11 height 10
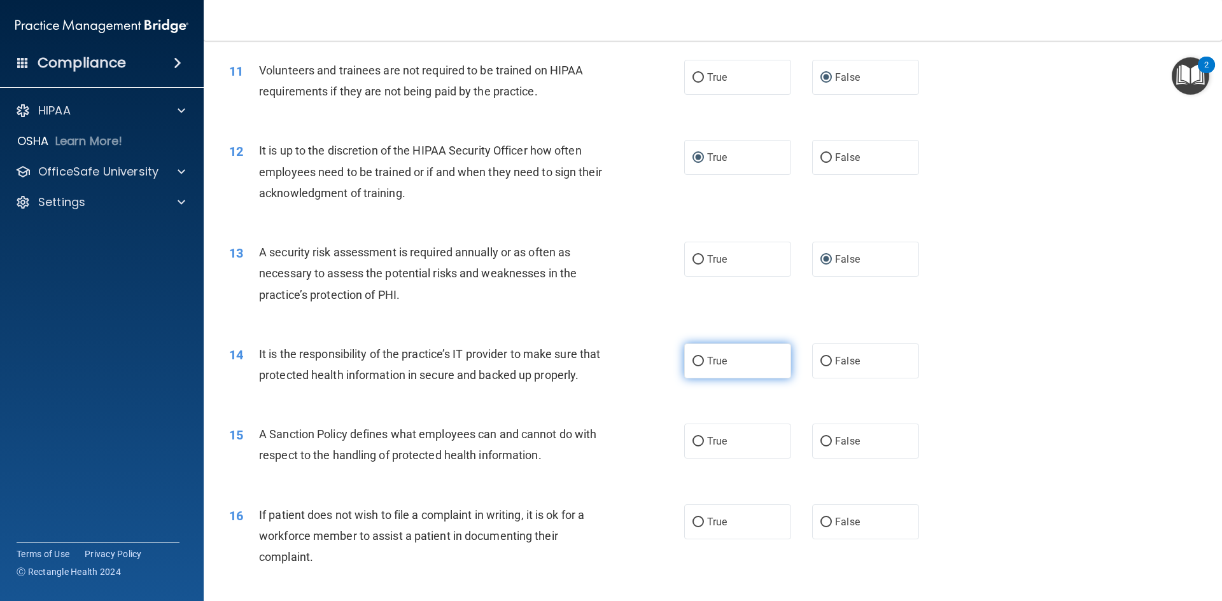
radio input "true"
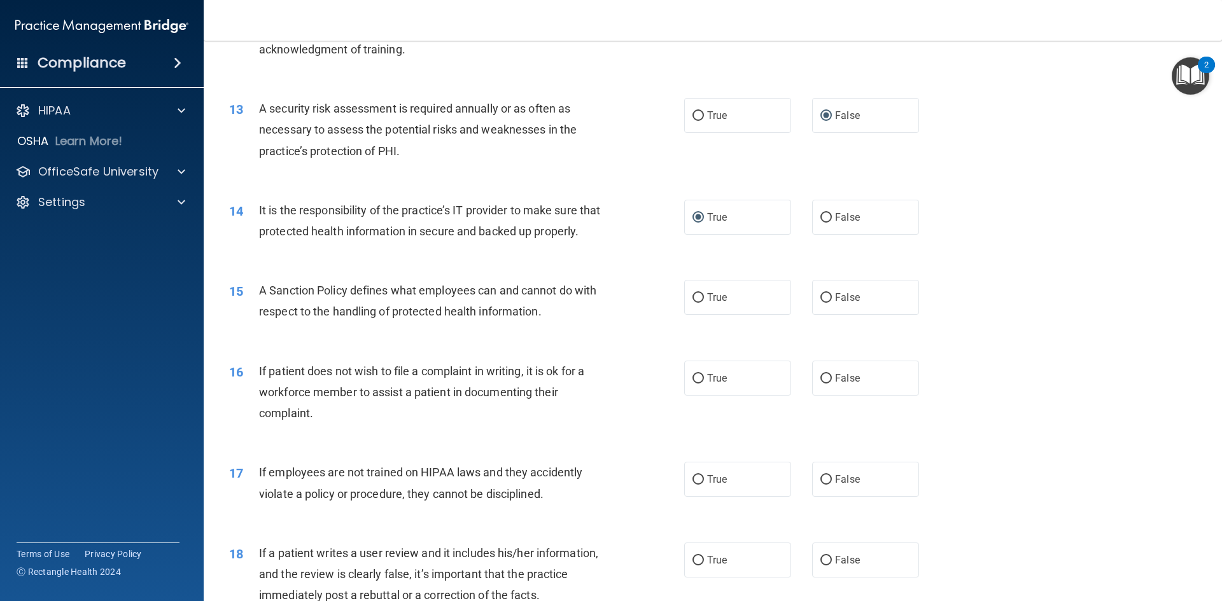
scroll to position [1417, 0]
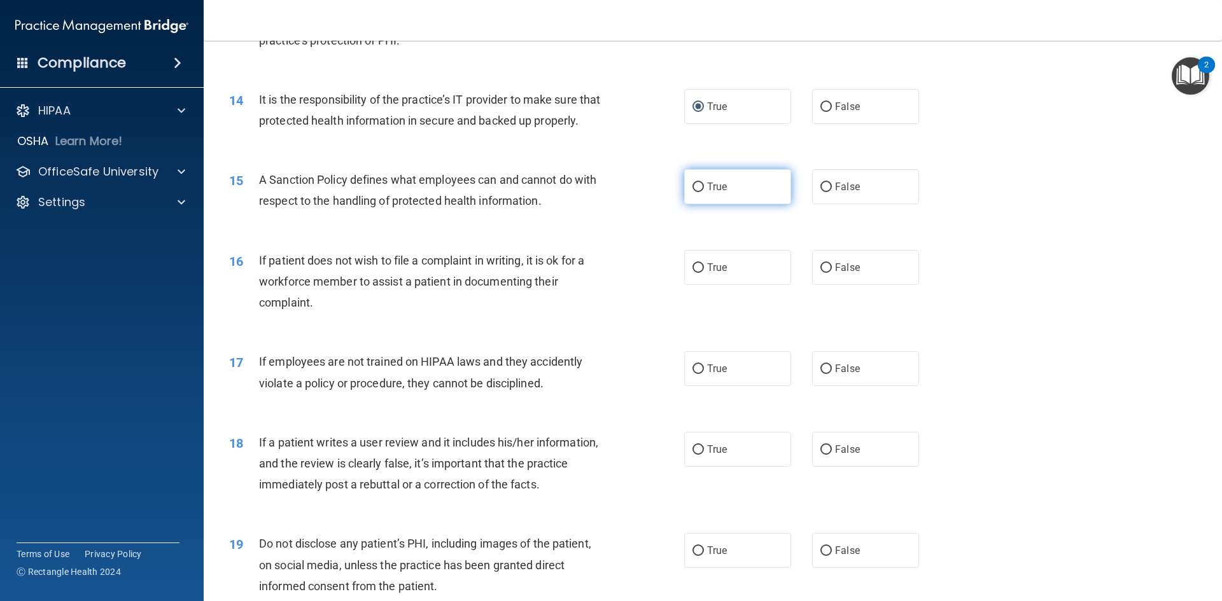
click at [696, 192] on input "True" at bounding box center [697, 188] width 11 height 10
radio input "true"
click at [693, 273] on input "True" at bounding box center [697, 268] width 11 height 10
radio input "true"
click at [825, 374] on input "False" at bounding box center [825, 370] width 11 height 10
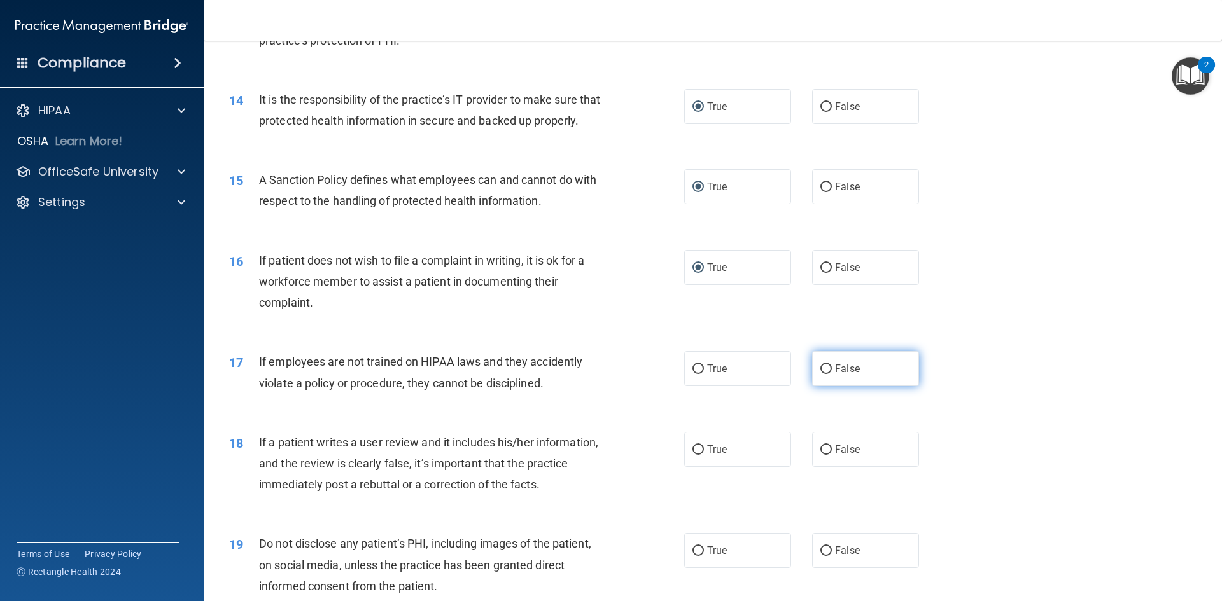
radio input "true"
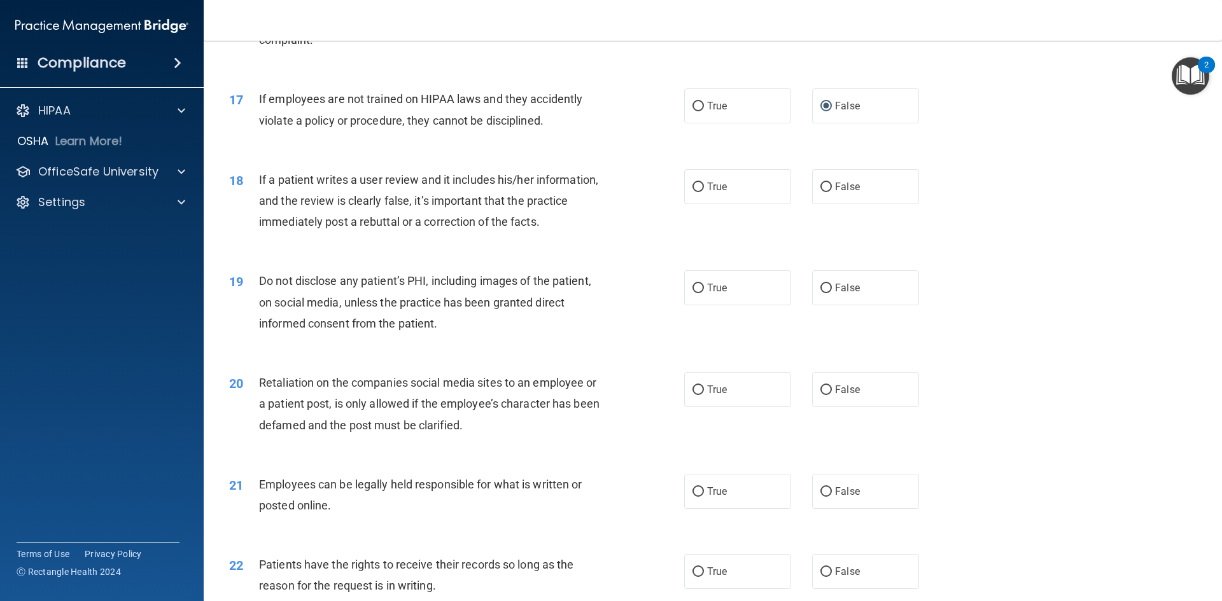
scroll to position [1697, 0]
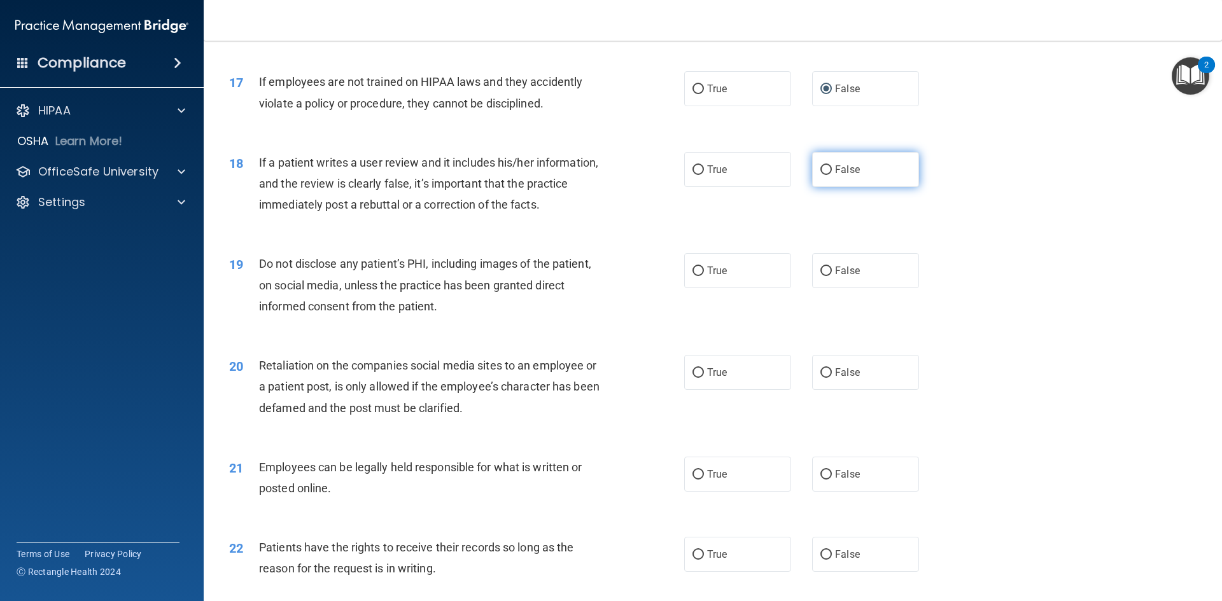
click at [820, 175] on input "False" at bounding box center [825, 170] width 11 height 10
radio input "true"
click at [693, 276] on input "True" at bounding box center [697, 272] width 11 height 10
radio input "true"
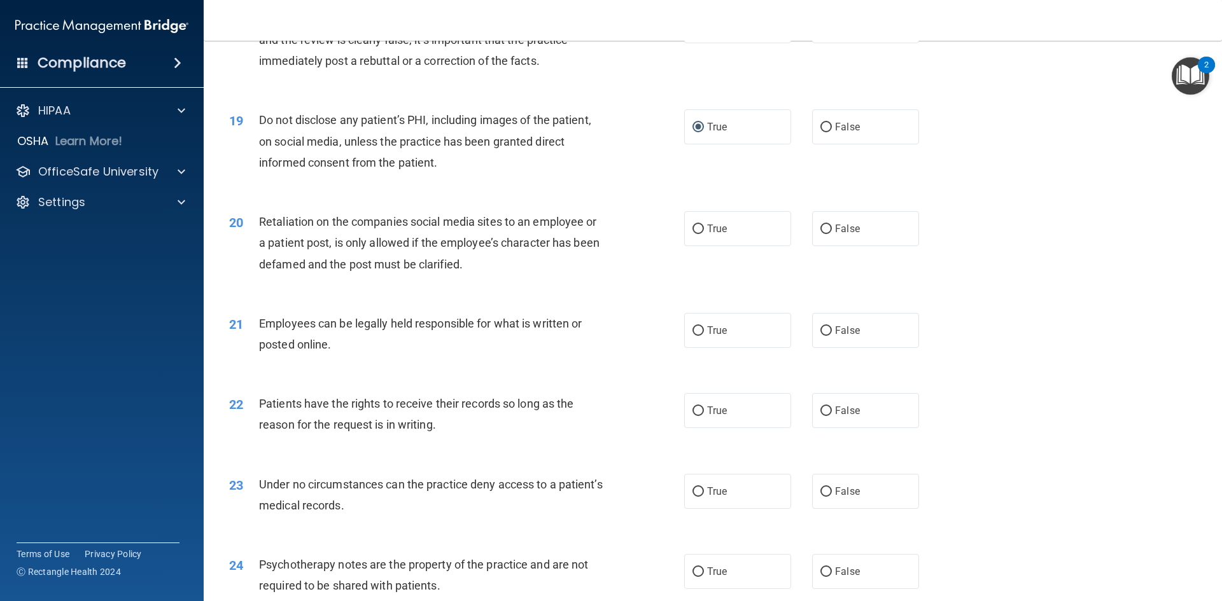
scroll to position [1892, 0]
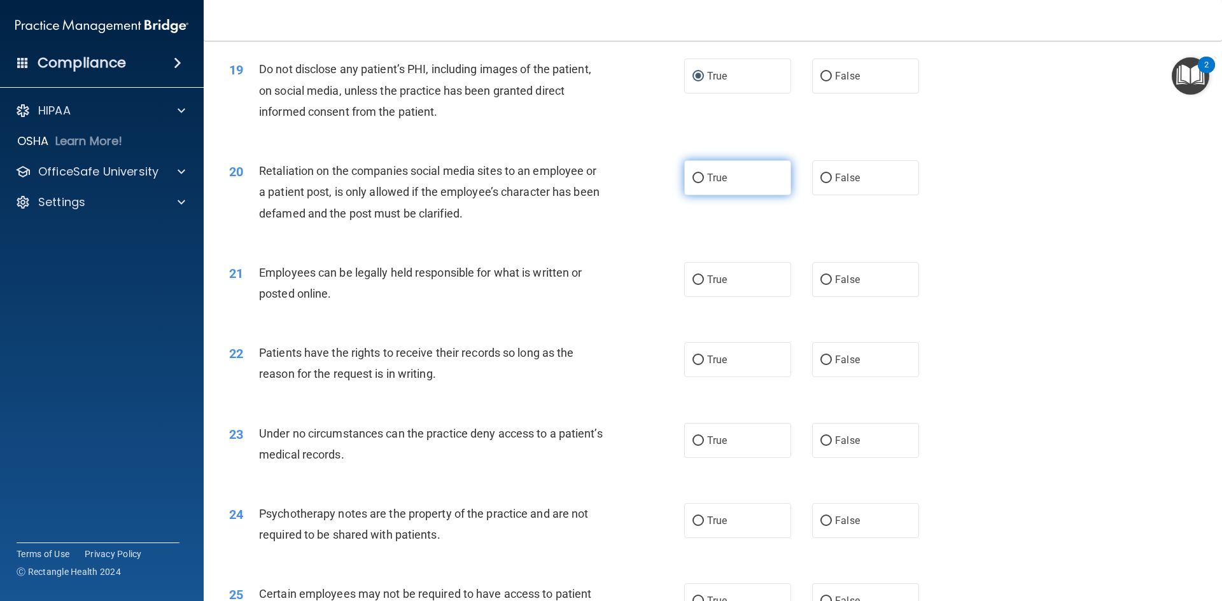
click at [694, 183] on input "True" at bounding box center [697, 179] width 11 height 10
radio input "true"
click at [693, 285] on input "True" at bounding box center [697, 281] width 11 height 10
radio input "true"
click at [694, 365] on input "True" at bounding box center [697, 361] width 11 height 10
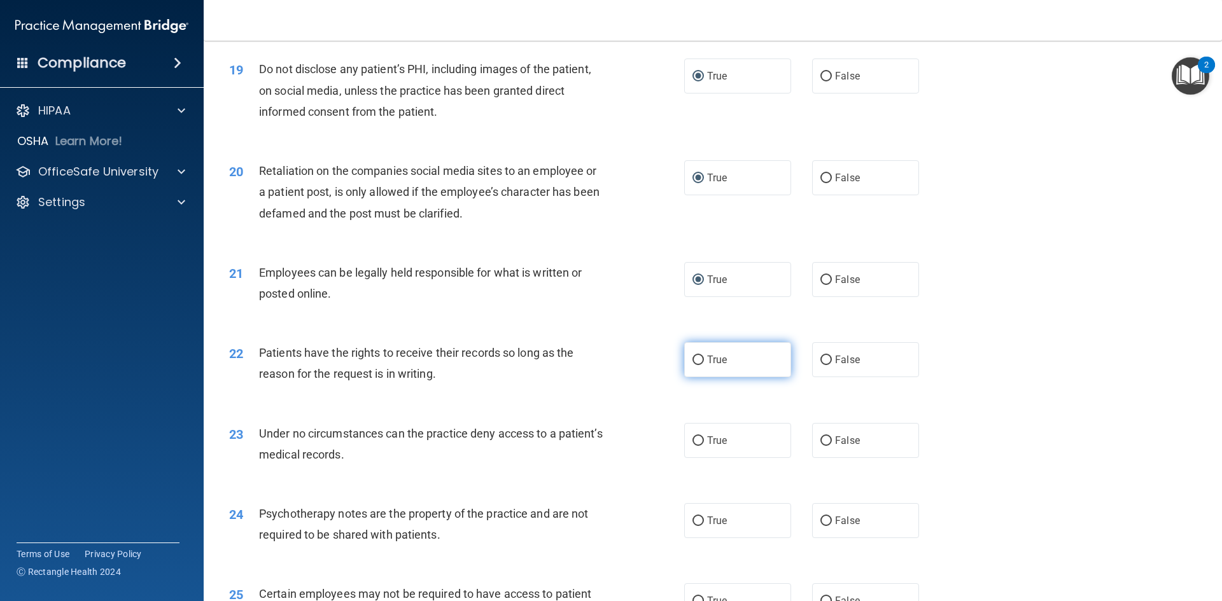
radio input "true"
click at [822, 365] on input "False" at bounding box center [825, 361] width 11 height 10
radio input "true"
radio input "false"
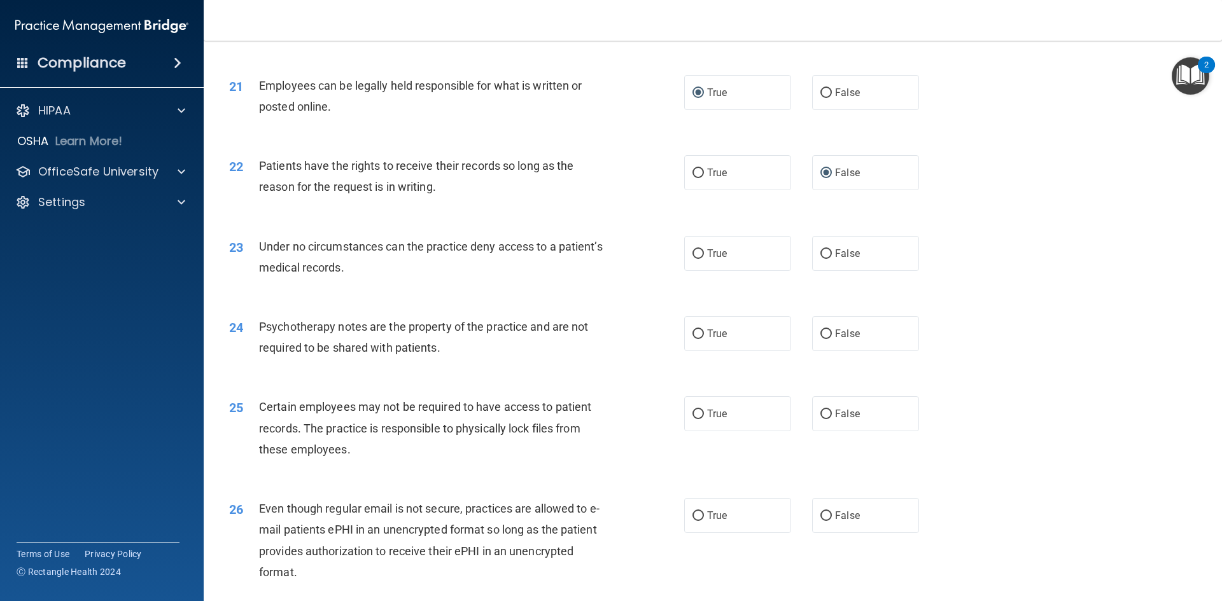
scroll to position [2138, 0]
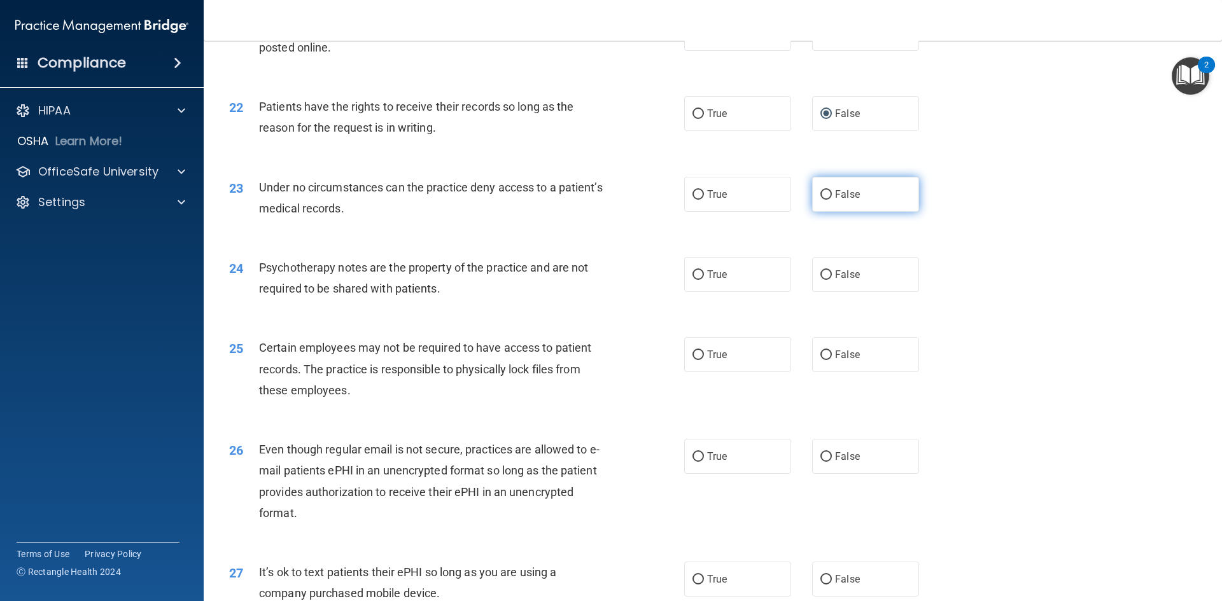
click at [820, 200] on input "False" at bounding box center [825, 195] width 11 height 10
radio input "true"
click at [694, 280] on input "True" at bounding box center [697, 275] width 11 height 10
radio input "true"
click at [692, 360] on input "True" at bounding box center [697, 356] width 11 height 10
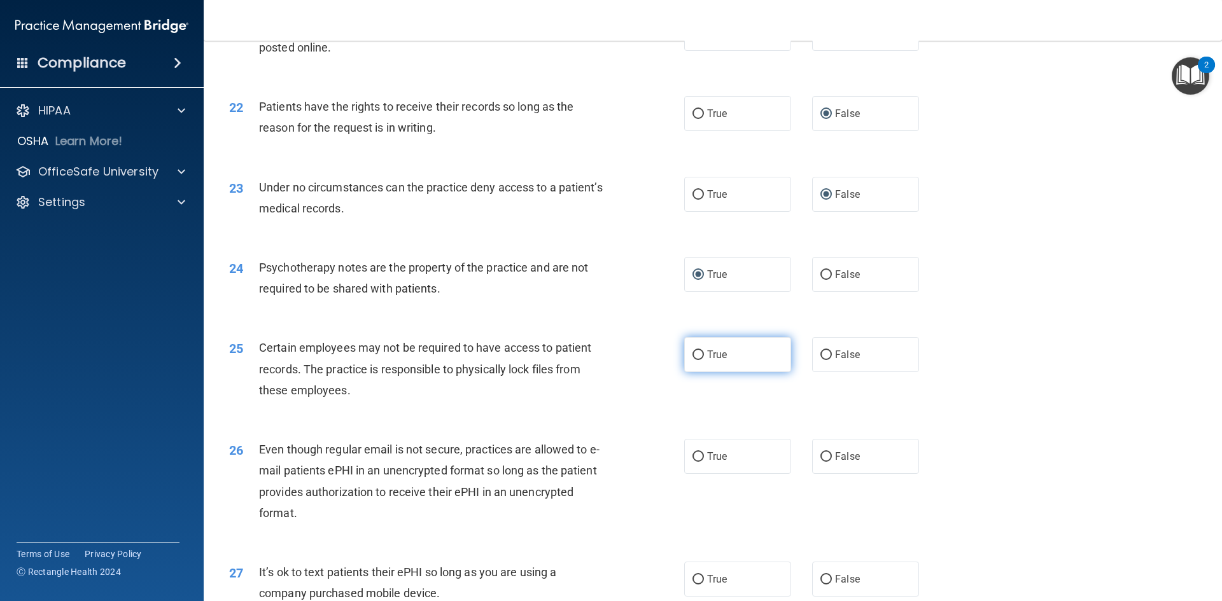
radio input "true"
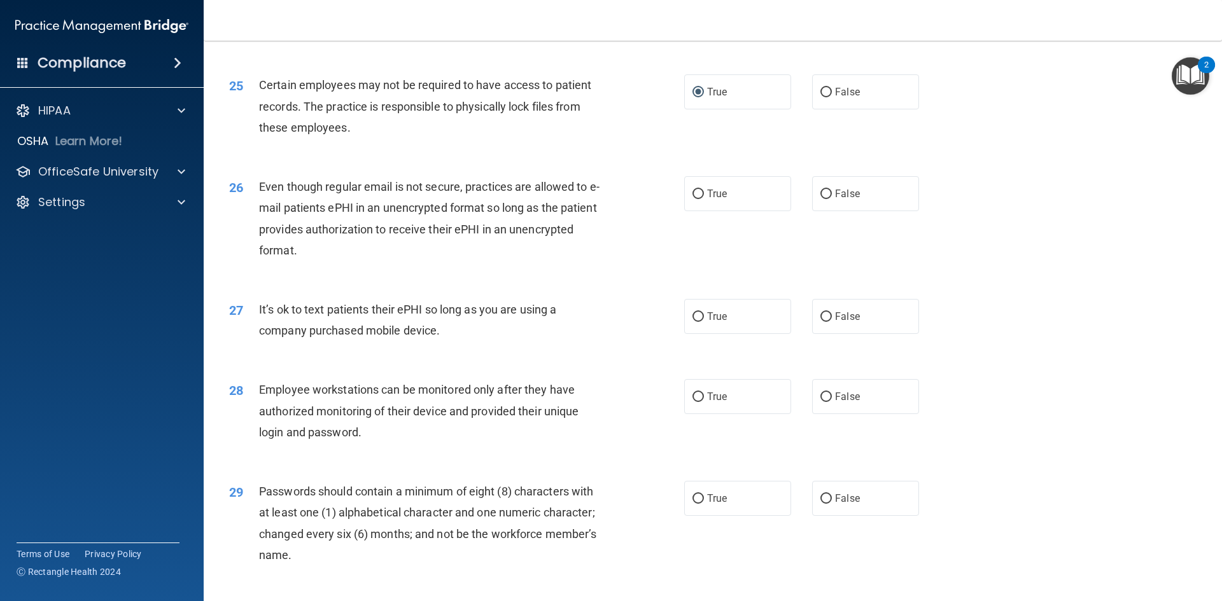
scroll to position [2452, 0]
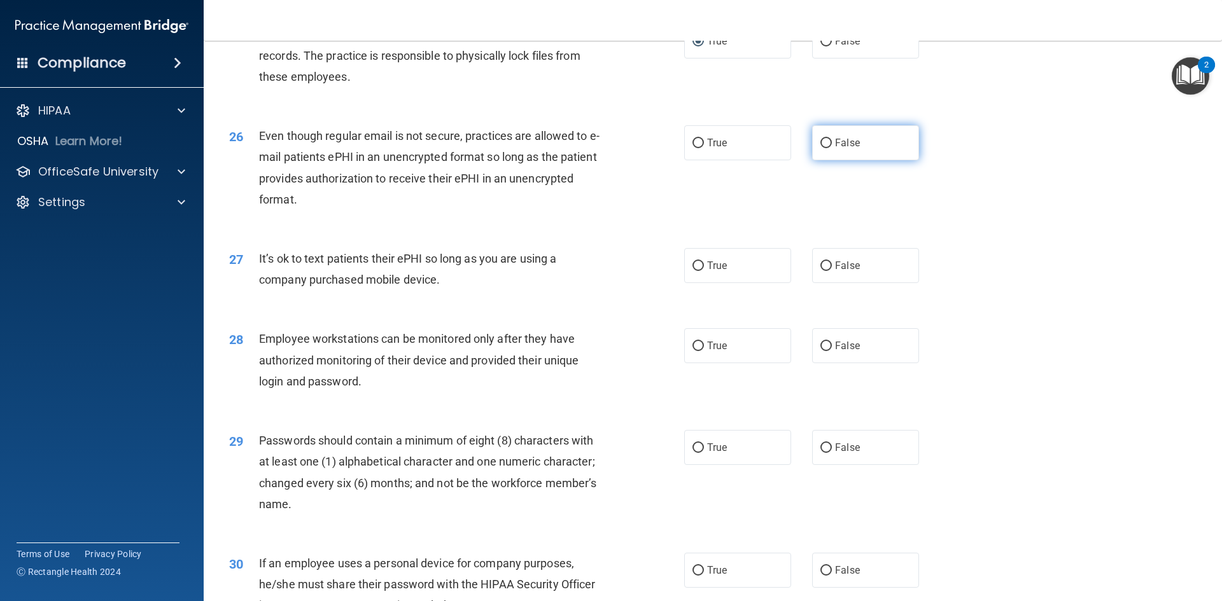
click at [822, 148] on input "False" at bounding box center [825, 144] width 11 height 10
radio input "true"
click at [695, 271] on input "True" at bounding box center [697, 267] width 11 height 10
radio input "true"
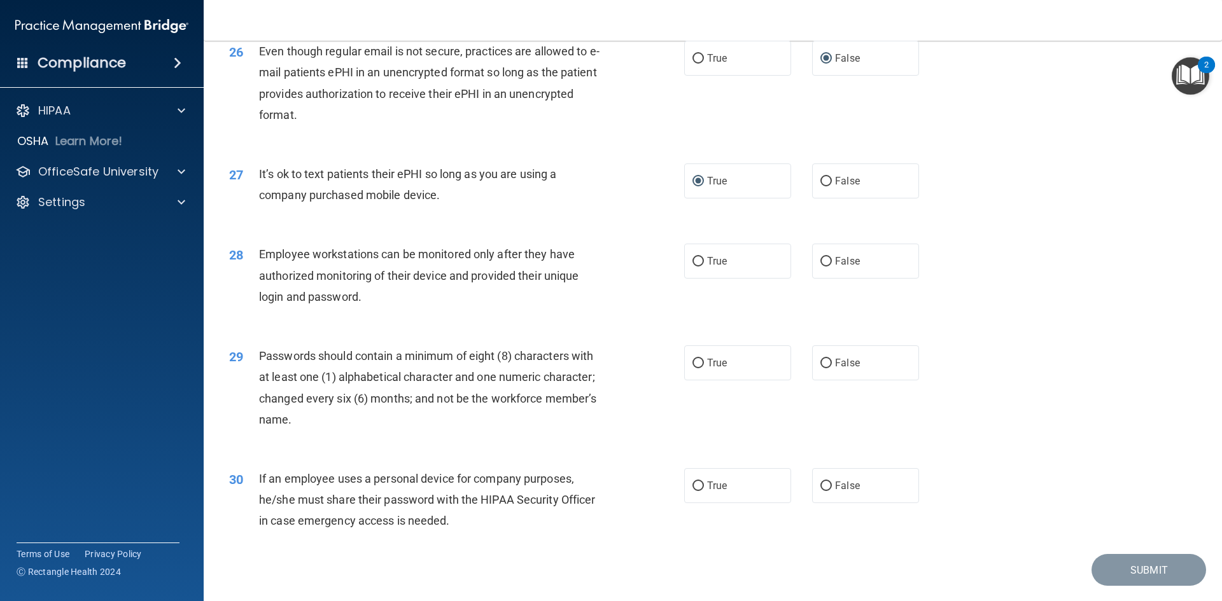
scroll to position [2593, 0]
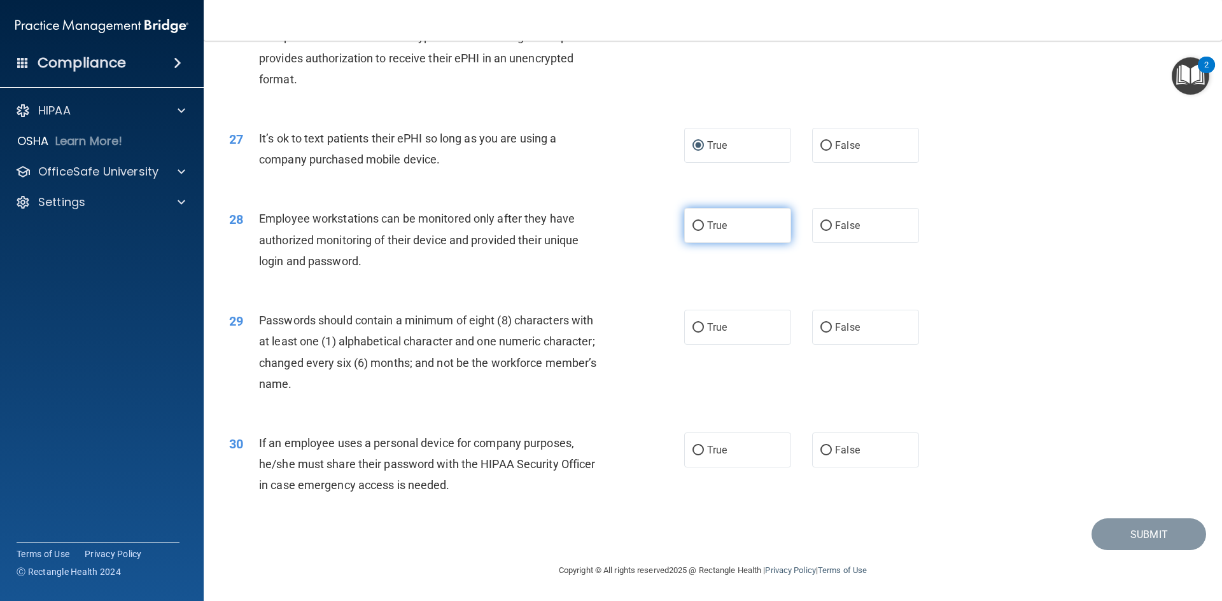
click at [694, 224] on input "True" at bounding box center [697, 226] width 11 height 10
radio input "true"
click at [694, 326] on input "True" at bounding box center [697, 328] width 11 height 10
radio input "true"
click at [823, 446] on input "False" at bounding box center [825, 451] width 11 height 10
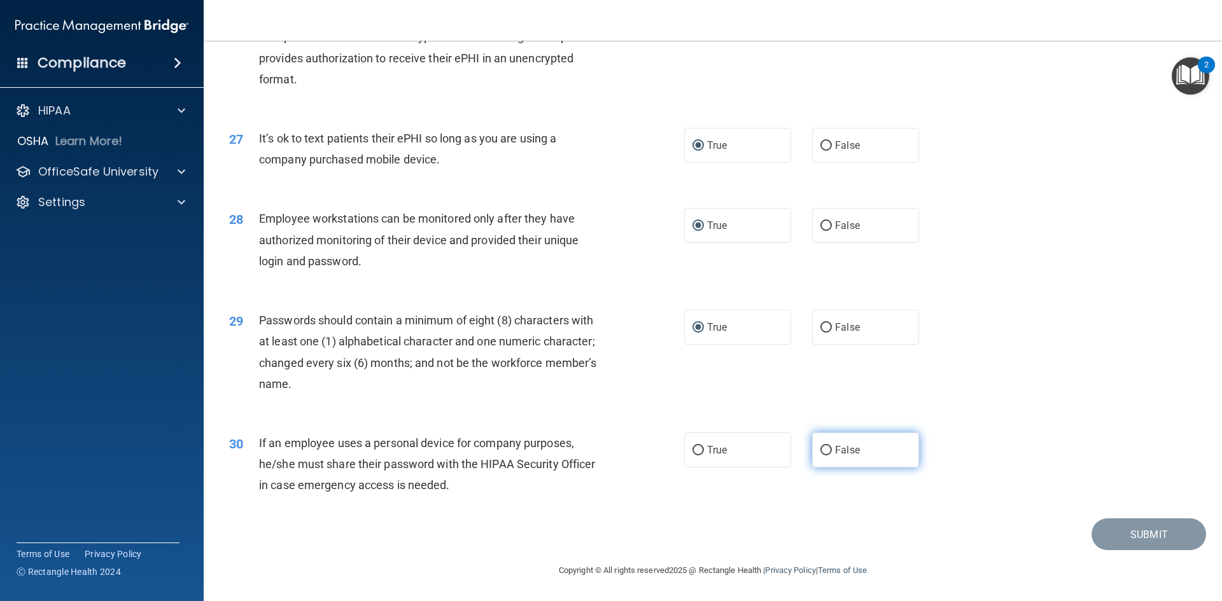
radio input "true"
click at [1110, 530] on button "Submit" at bounding box center [1148, 535] width 115 height 32
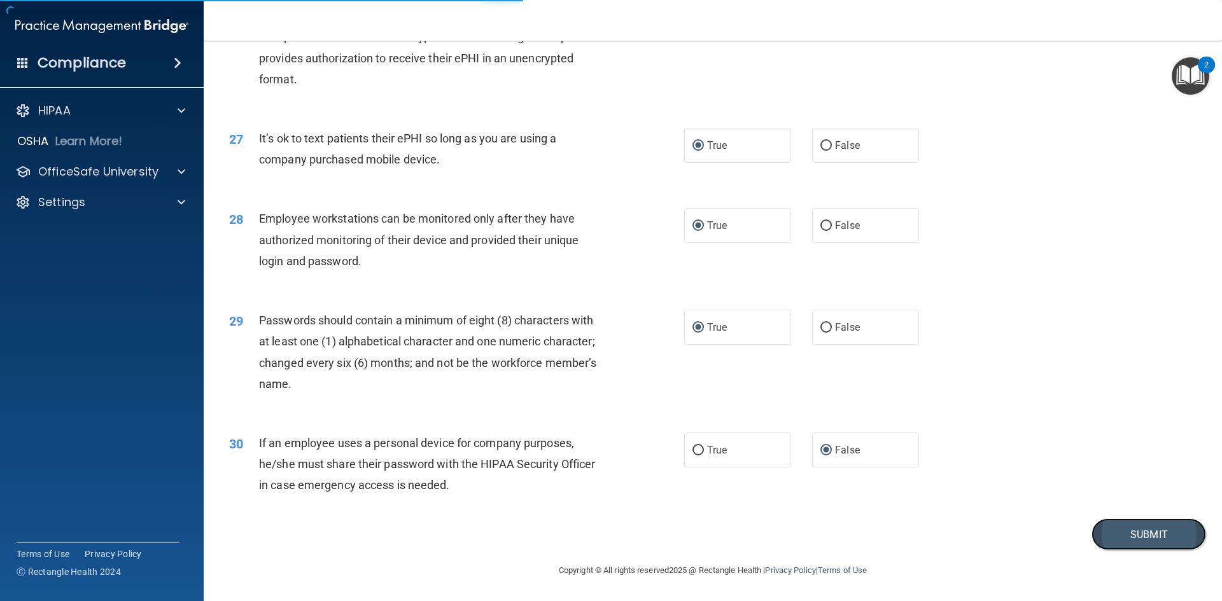
click at [1130, 531] on button "Submit" at bounding box center [1148, 535] width 115 height 32
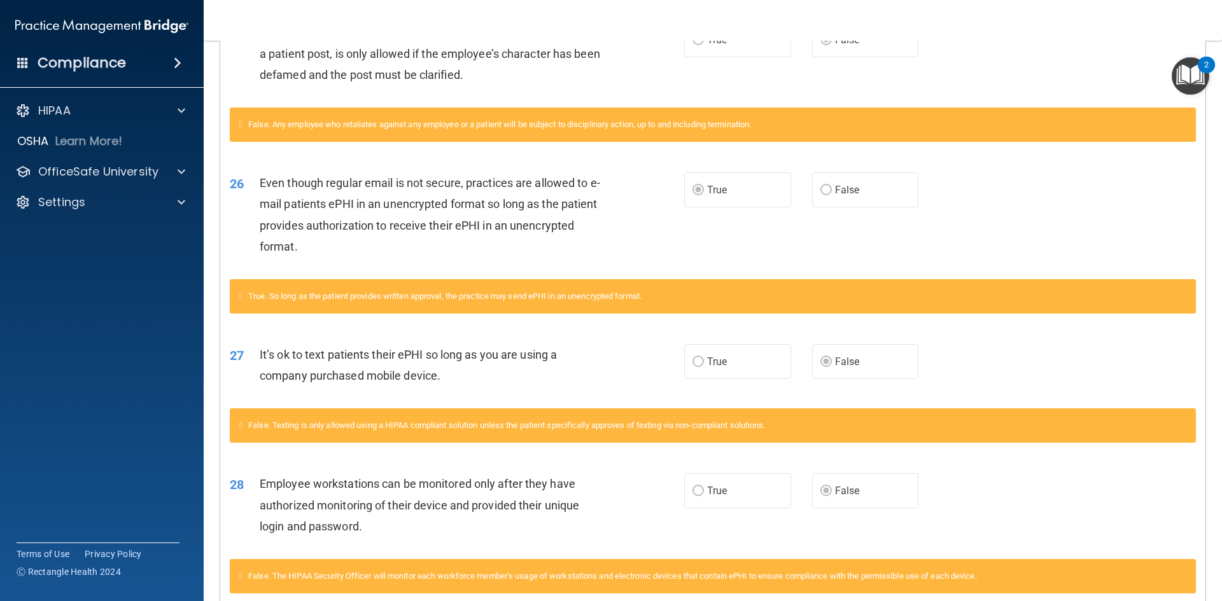
scroll to position [1328, 0]
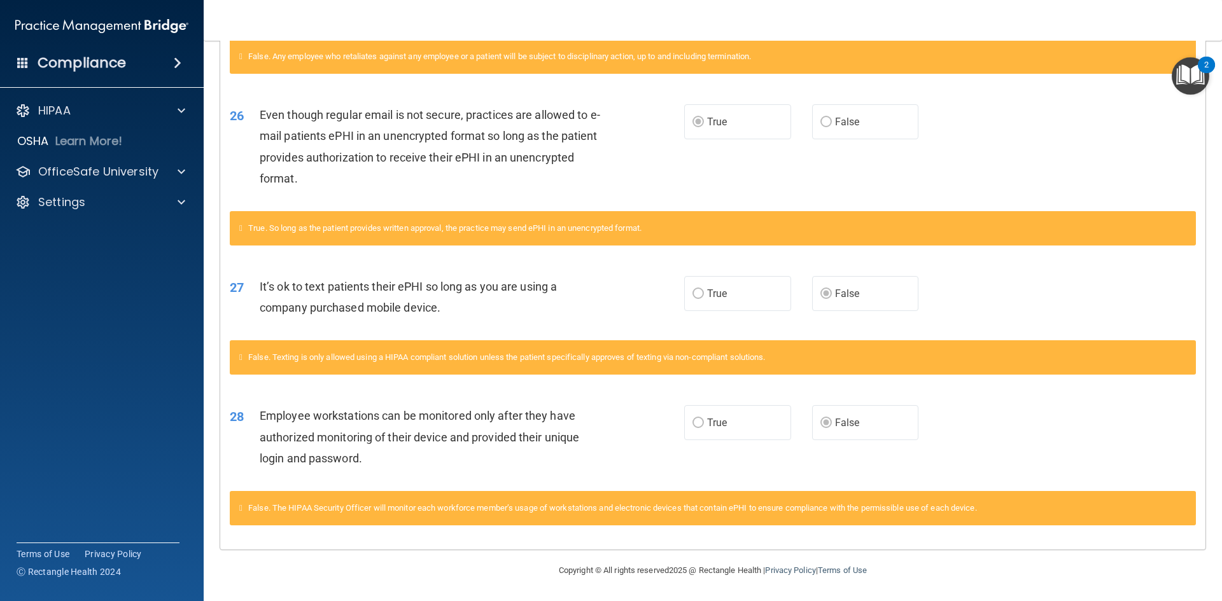
click at [1193, 72] on img "Open Resource Center, 2 new notifications" at bounding box center [1191, 76] width 38 height 38
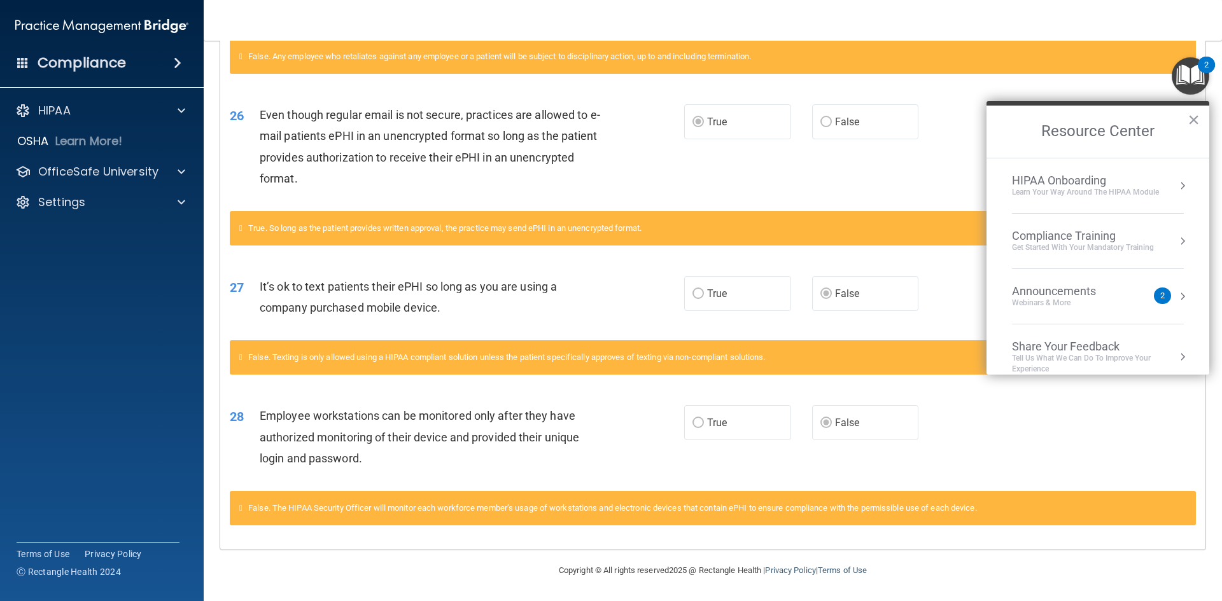
click at [1131, 231] on div "Compliance Training" at bounding box center [1083, 236] width 142 height 14
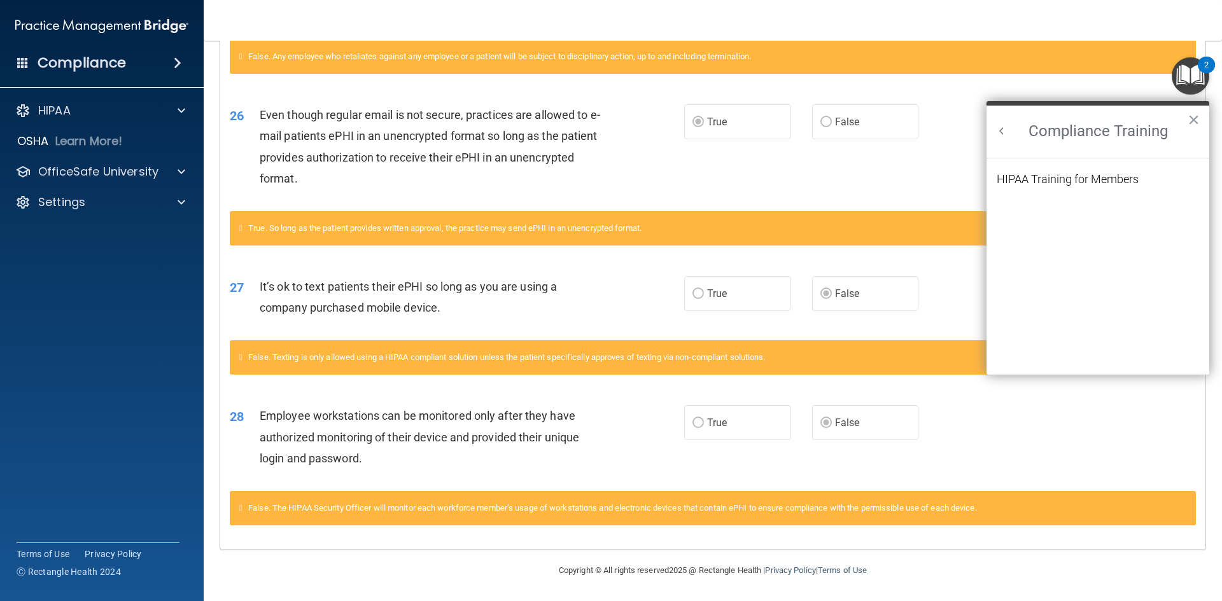
scroll to position [0, 0]
click at [1056, 176] on div "HIPAA Training for Members" at bounding box center [1068, 179] width 142 height 11
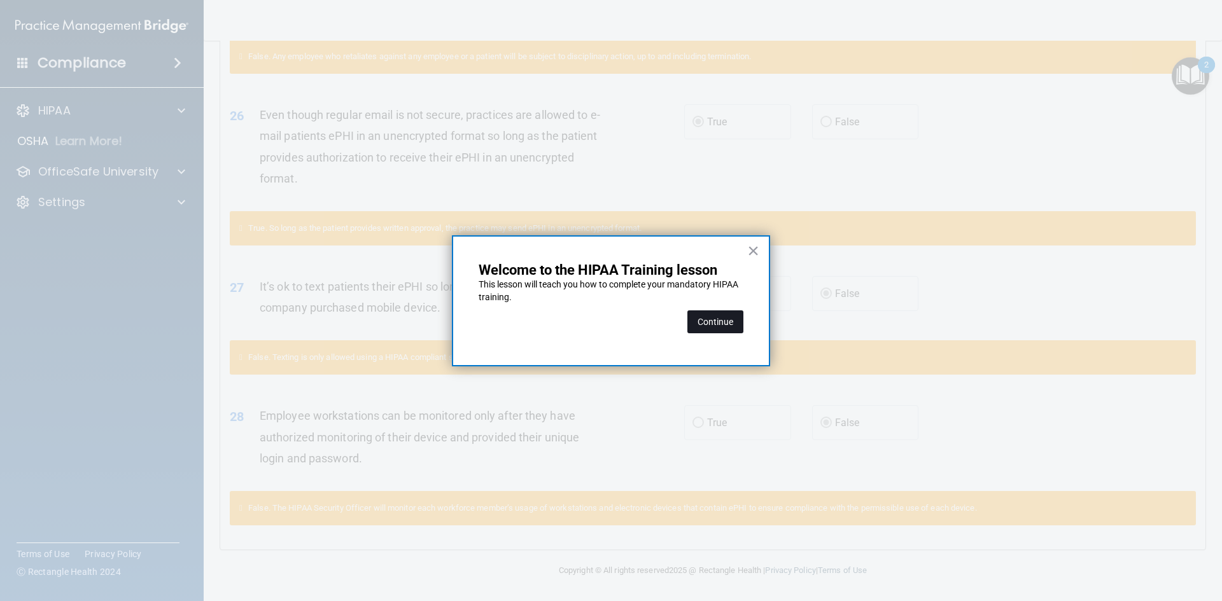
click at [717, 325] on button "Continue" at bounding box center [715, 322] width 56 height 23
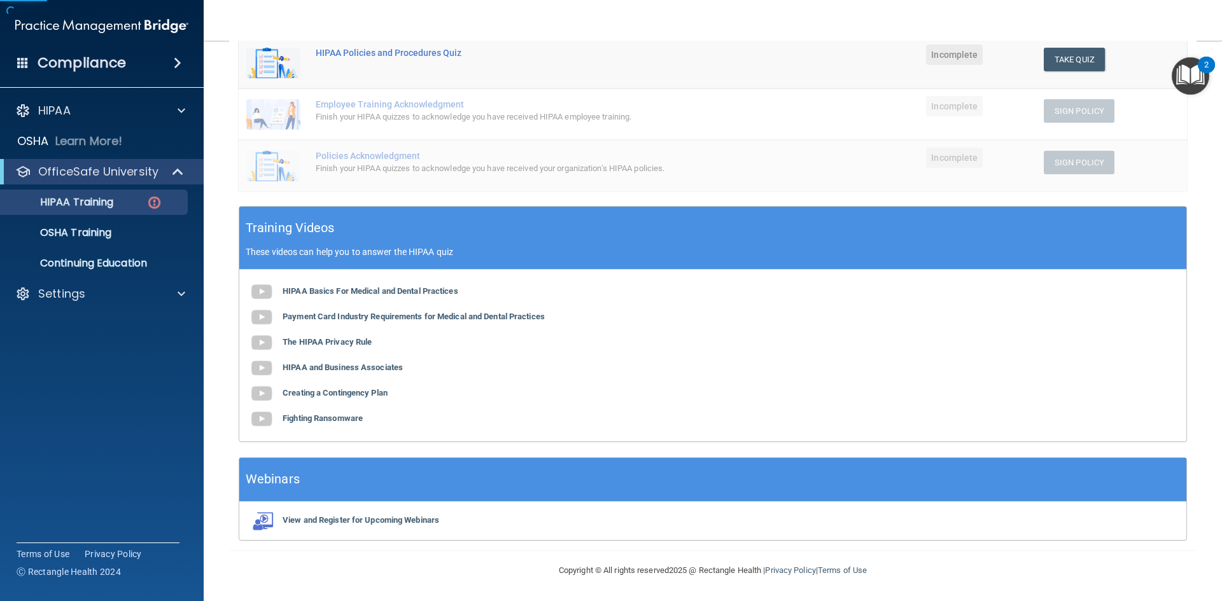
scroll to position [99, 0]
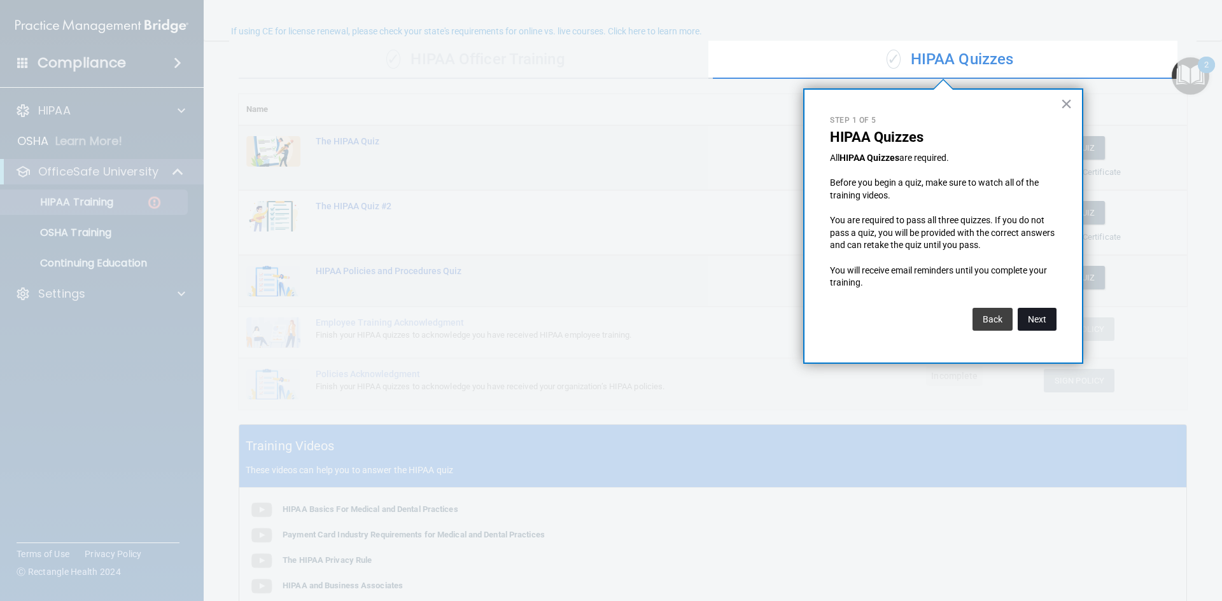
click at [1033, 318] on button "Next" at bounding box center [1037, 319] width 39 height 23
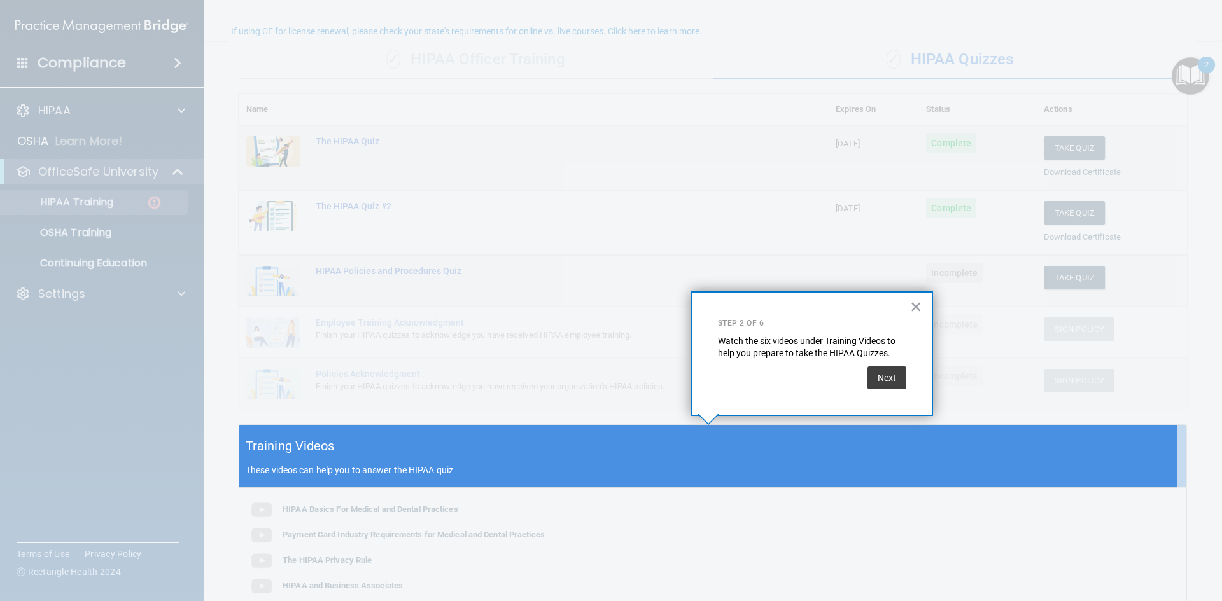
click at [916, 303] on button "×" at bounding box center [916, 307] width 12 height 20
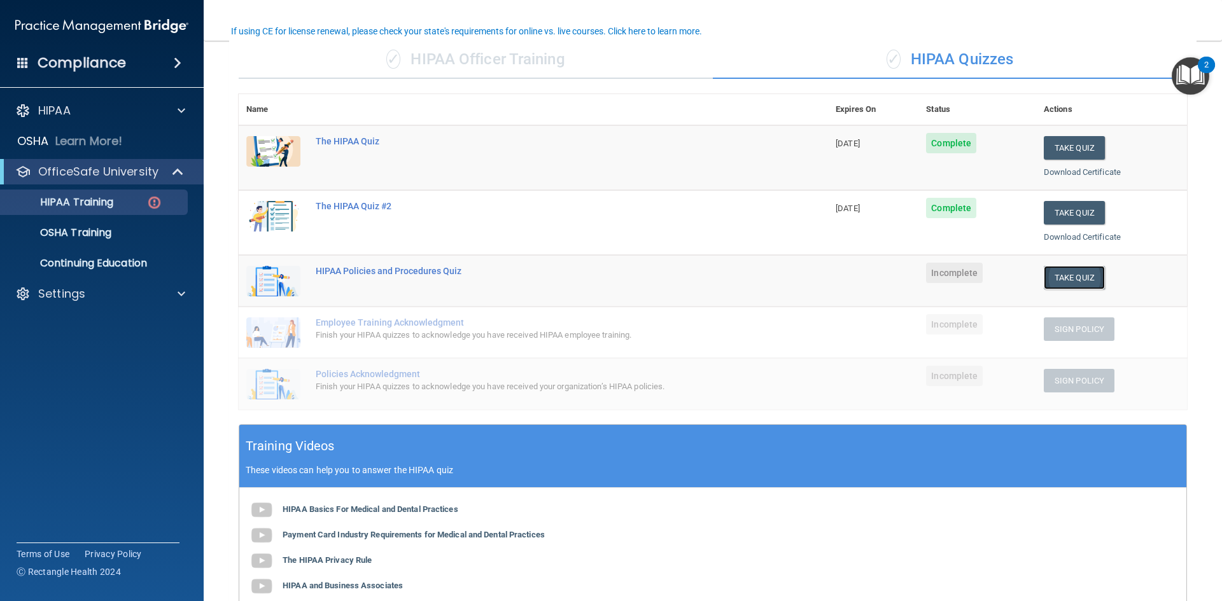
click at [1069, 275] on button "Take Quiz" at bounding box center [1074, 278] width 61 height 24
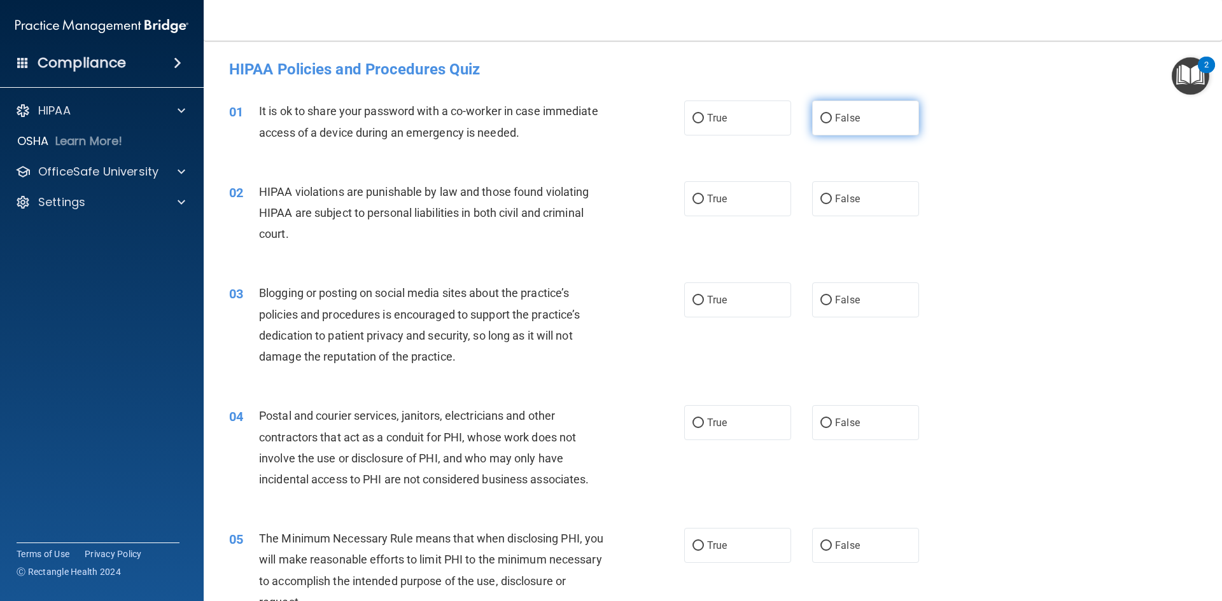
click at [820, 115] on input "False" at bounding box center [825, 119] width 11 height 10
radio input "true"
click at [694, 198] on input "True" at bounding box center [697, 200] width 11 height 10
radio input "true"
click at [821, 301] on input "False" at bounding box center [825, 301] width 11 height 10
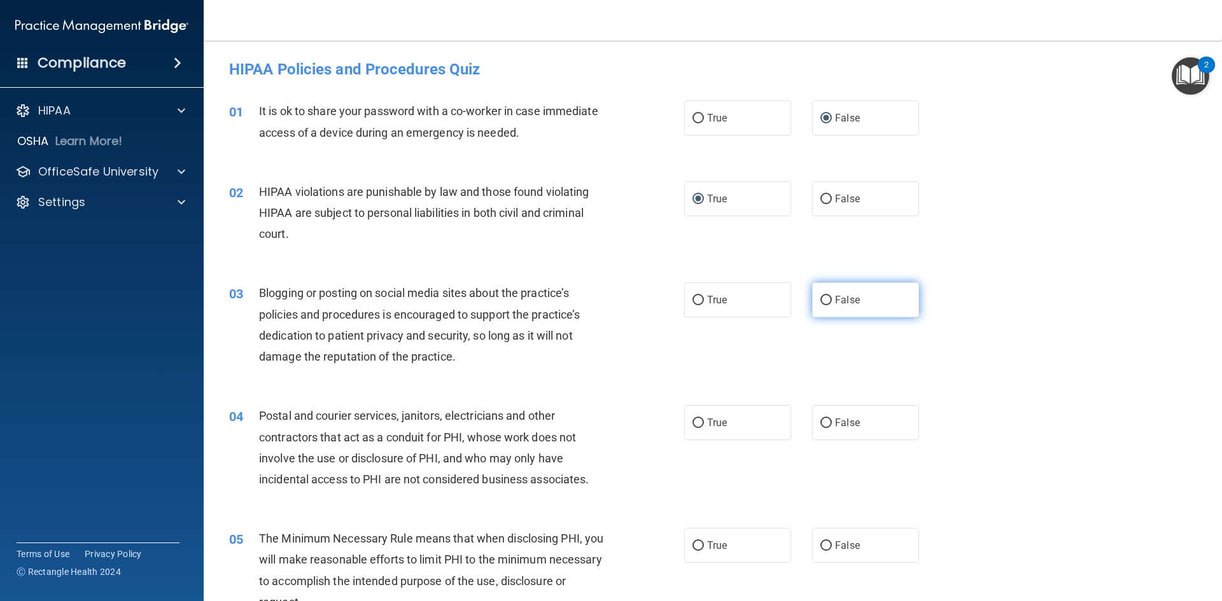
radio input "true"
click at [693, 423] on input "True" at bounding box center [697, 424] width 11 height 10
radio input "true"
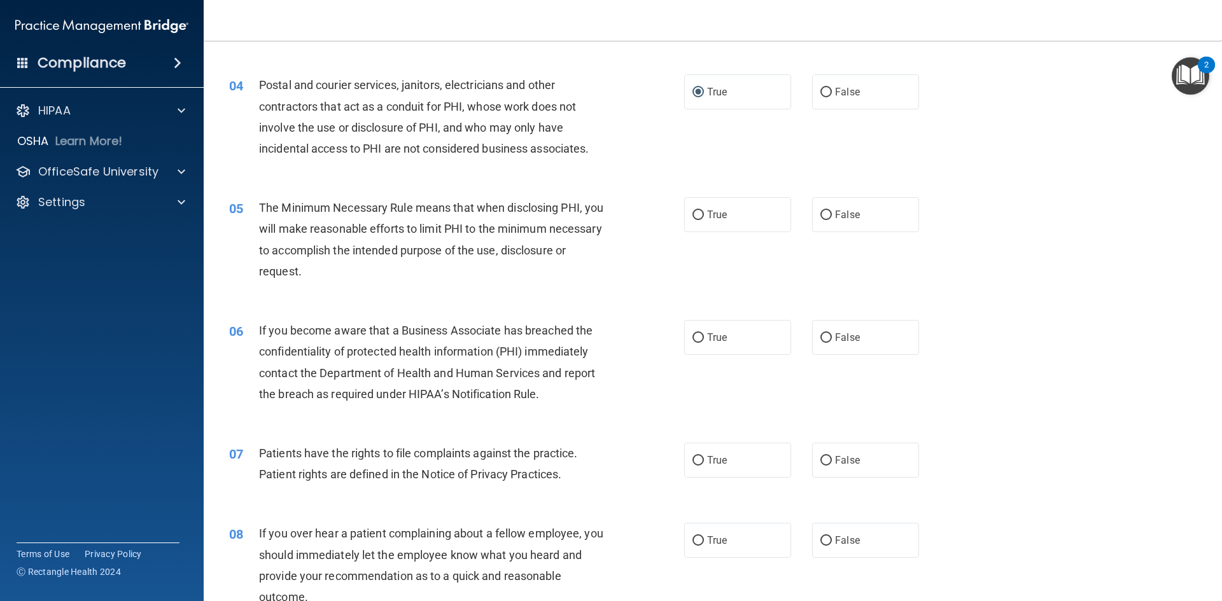
scroll to position [339, 0]
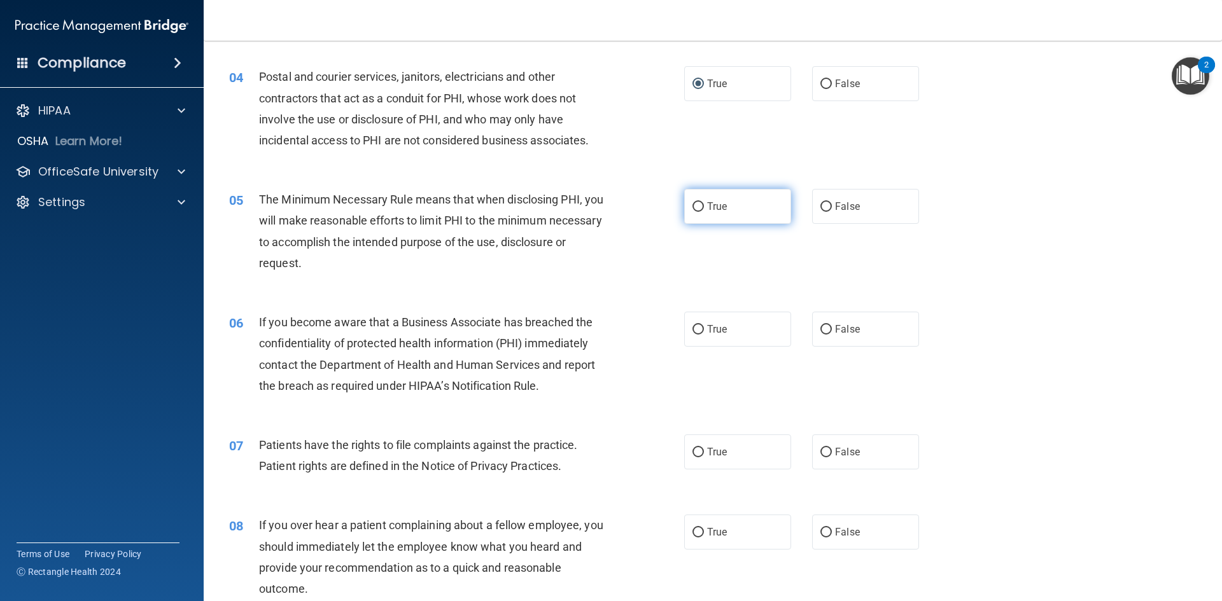
click at [695, 207] on input "True" at bounding box center [697, 207] width 11 height 10
radio input "true"
click at [822, 326] on input "False" at bounding box center [825, 330] width 11 height 10
radio input "true"
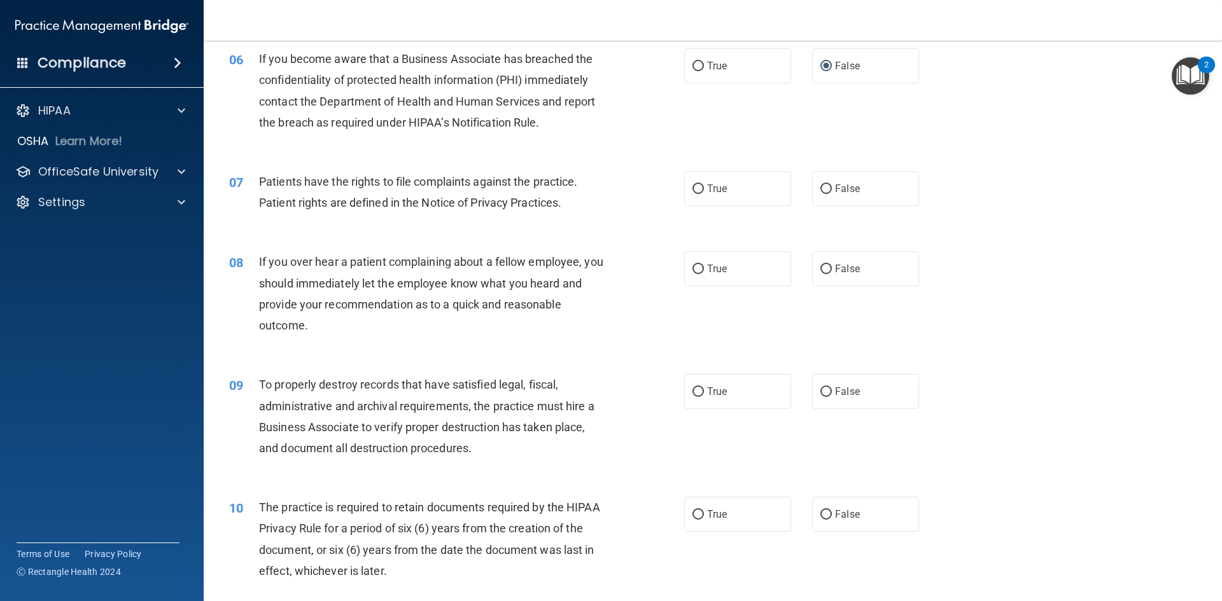
scroll to position [645, 0]
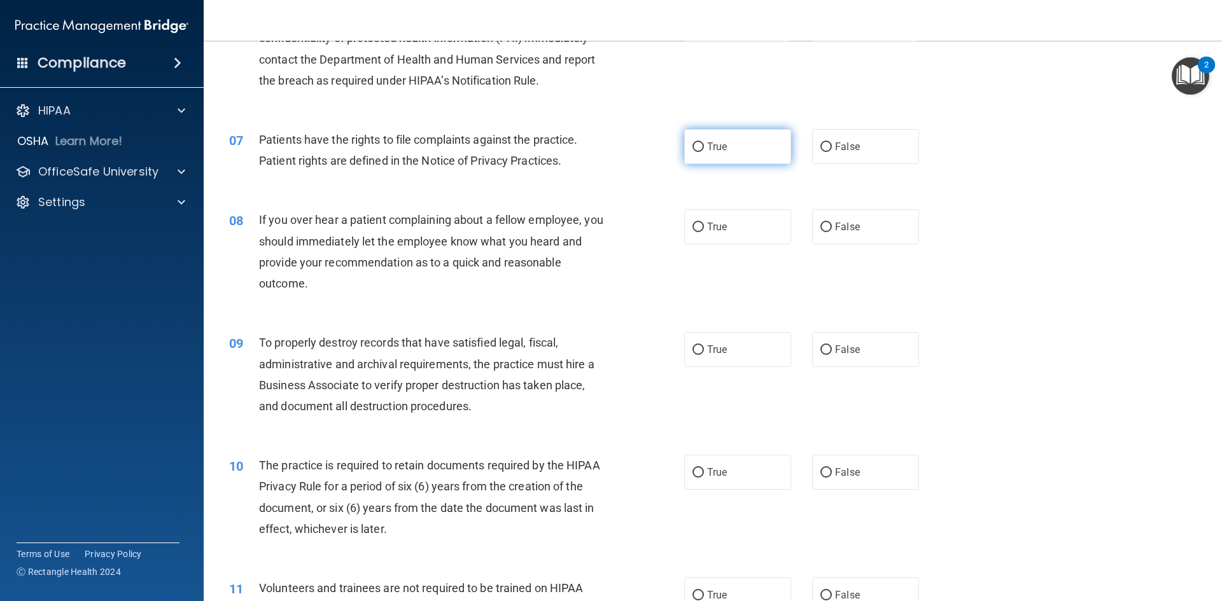
click at [696, 146] on input "True" at bounding box center [697, 148] width 11 height 10
radio input "true"
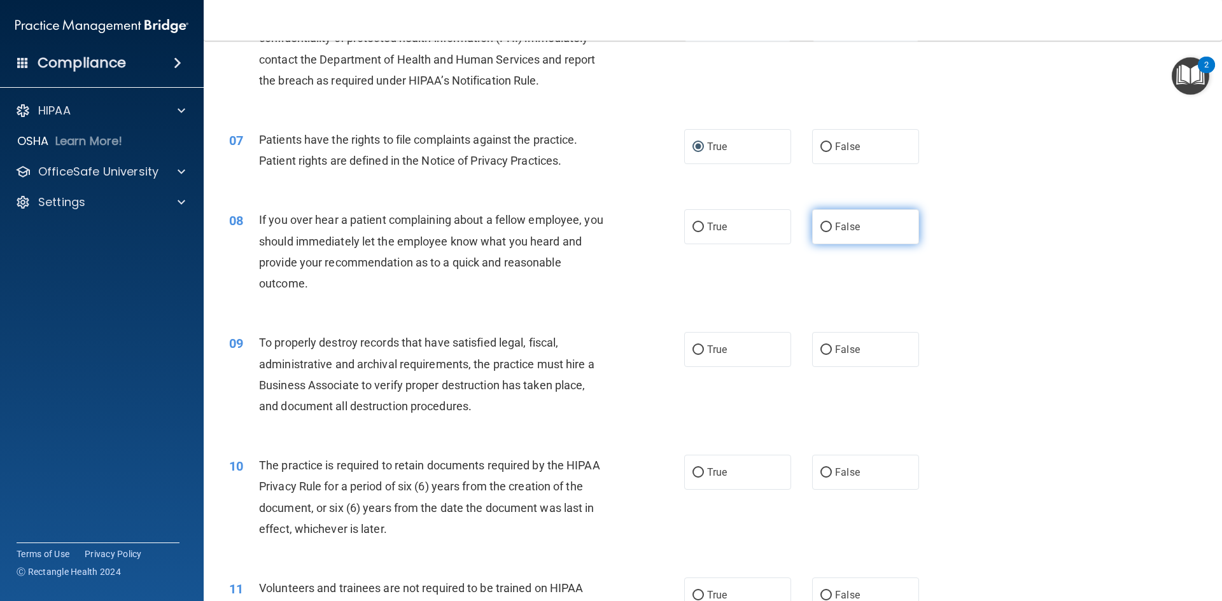
click at [820, 227] on input "False" at bounding box center [825, 228] width 11 height 10
radio input "true"
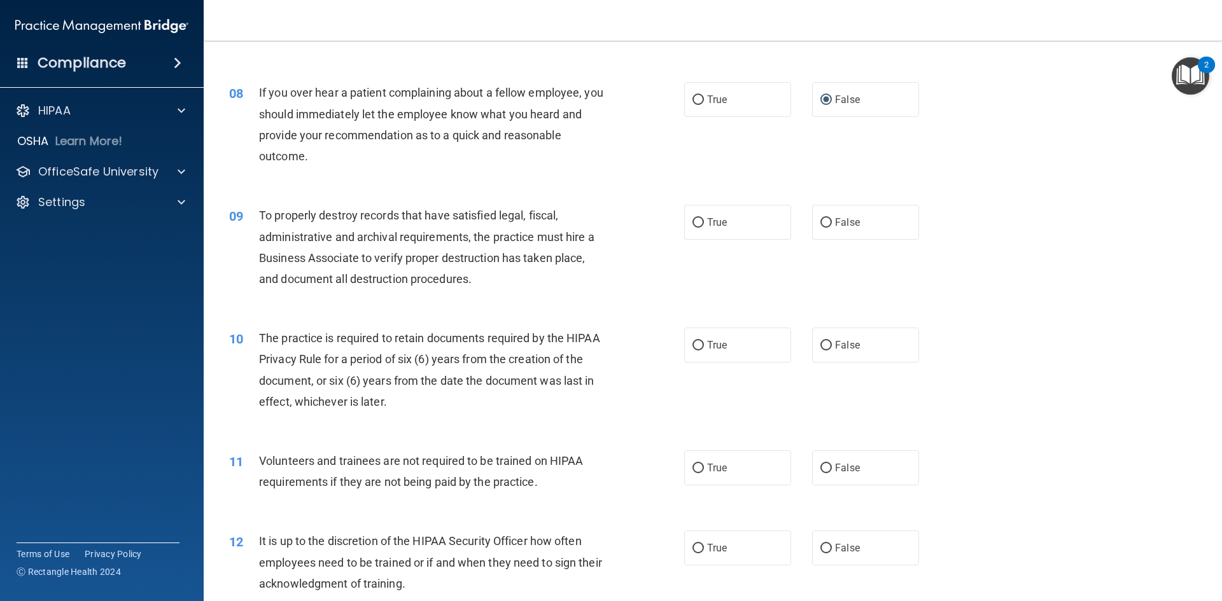
scroll to position [865, 0]
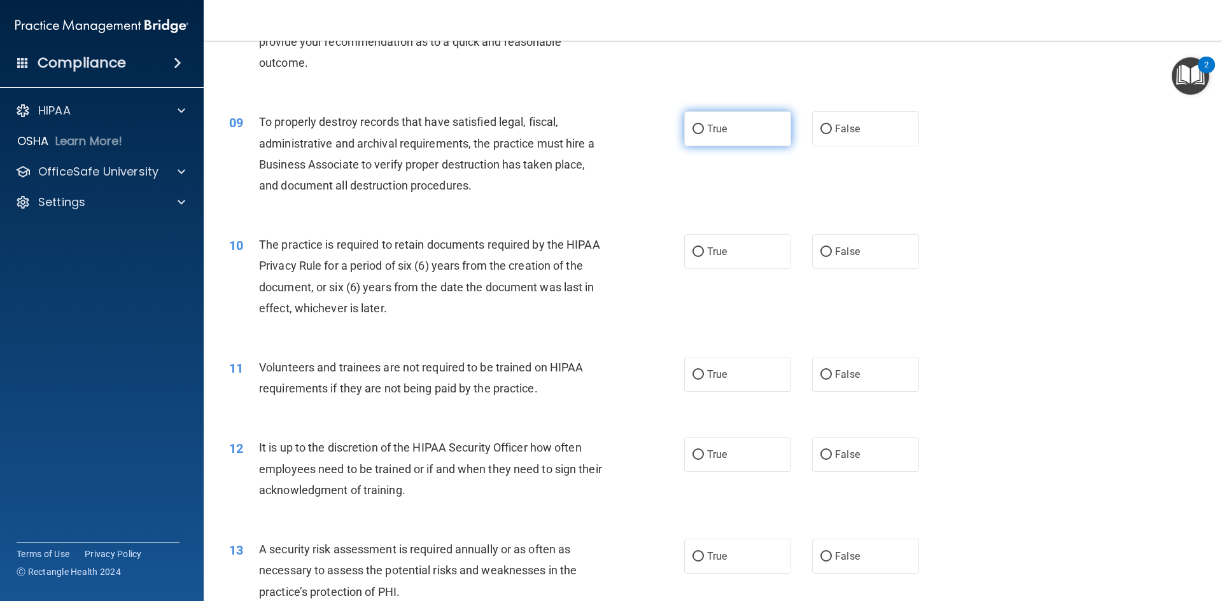
click at [694, 127] on input "True" at bounding box center [697, 130] width 11 height 10
radio input "true"
click at [695, 249] on input "True" at bounding box center [697, 253] width 11 height 10
radio input "true"
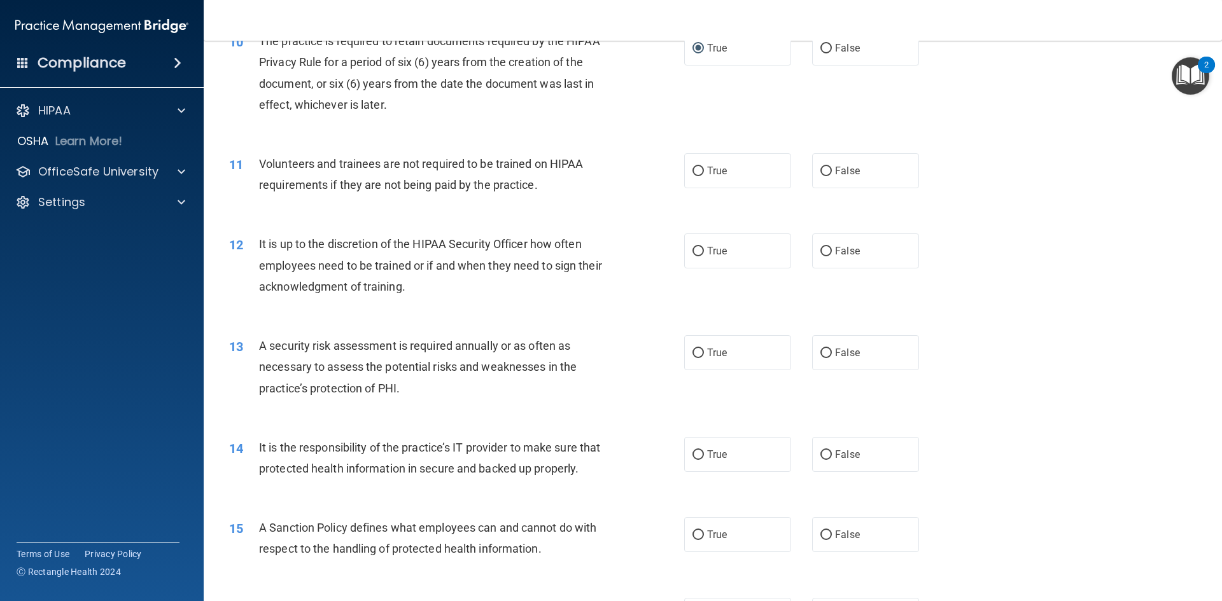
scroll to position [1086, 0]
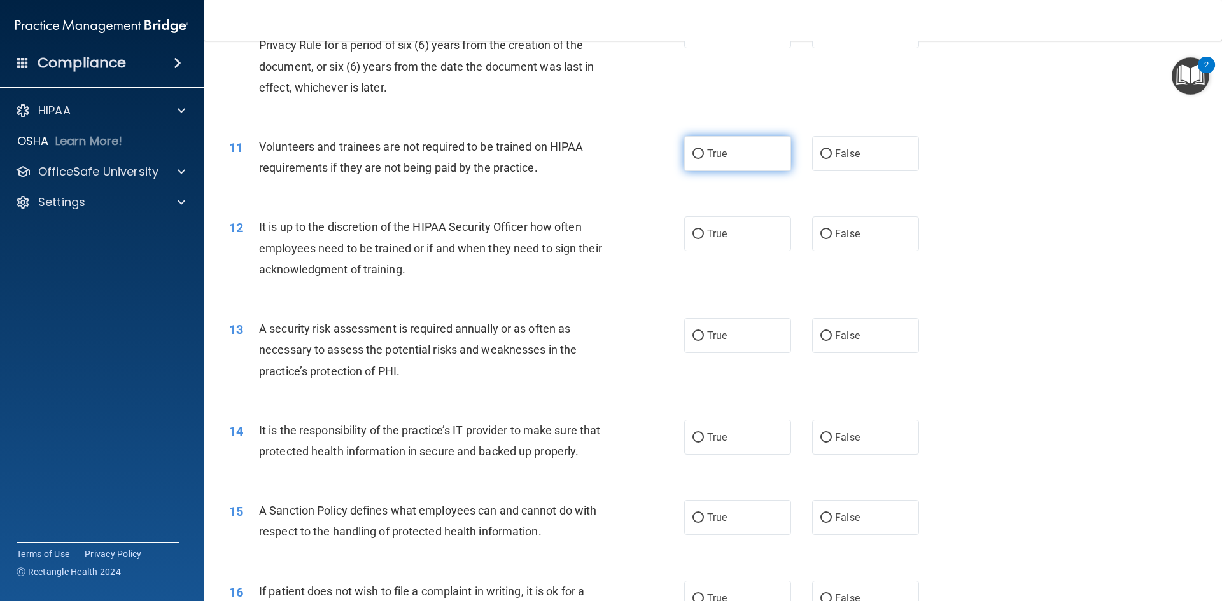
click at [693, 154] on input "True" at bounding box center [697, 155] width 11 height 10
radio input "true"
click at [822, 232] on input "False" at bounding box center [825, 235] width 11 height 10
radio input "true"
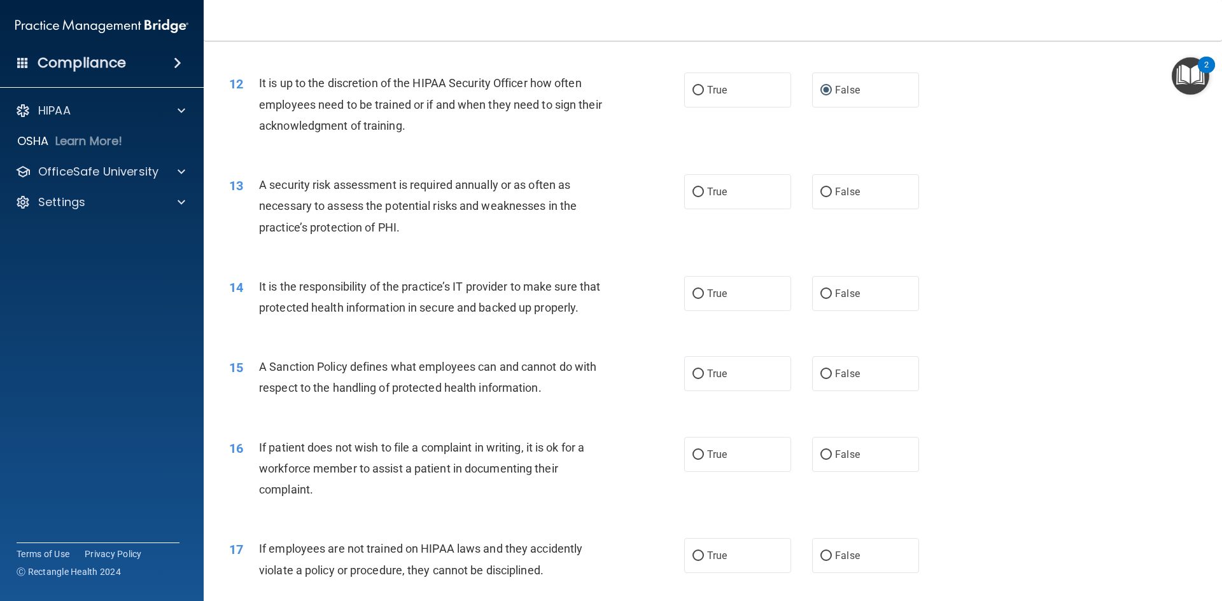
scroll to position [1281, 0]
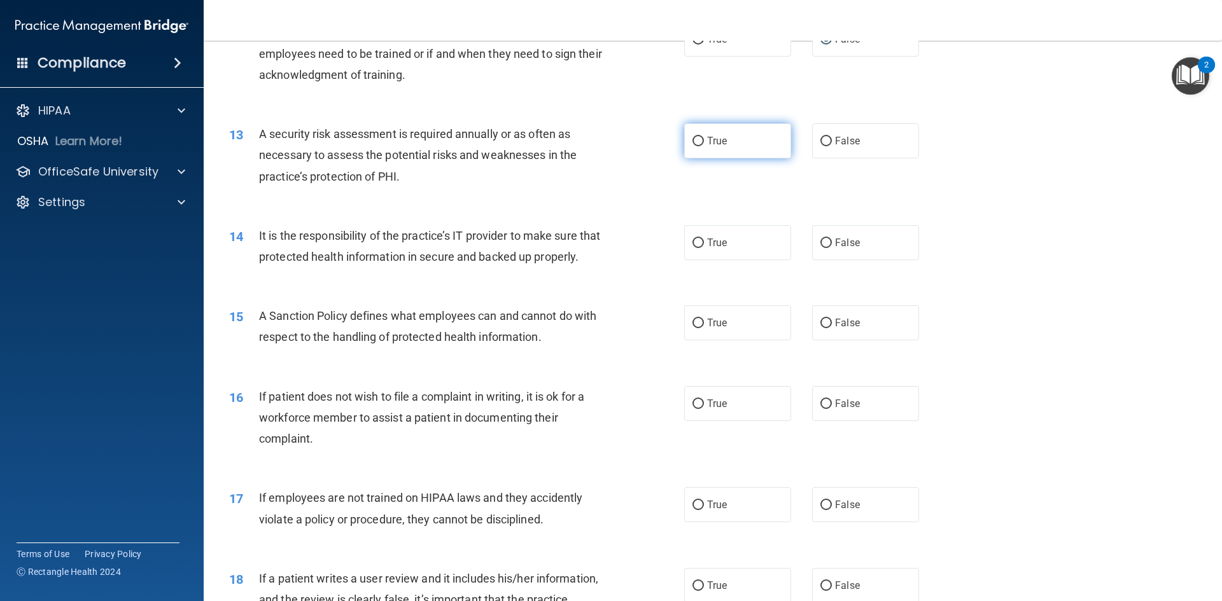
click at [694, 139] on input "True" at bounding box center [697, 142] width 11 height 10
radio input "true"
click at [821, 242] on input "False" at bounding box center [825, 244] width 11 height 10
radio input "true"
click at [834, 334] on label "False" at bounding box center [865, 322] width 107 height 35
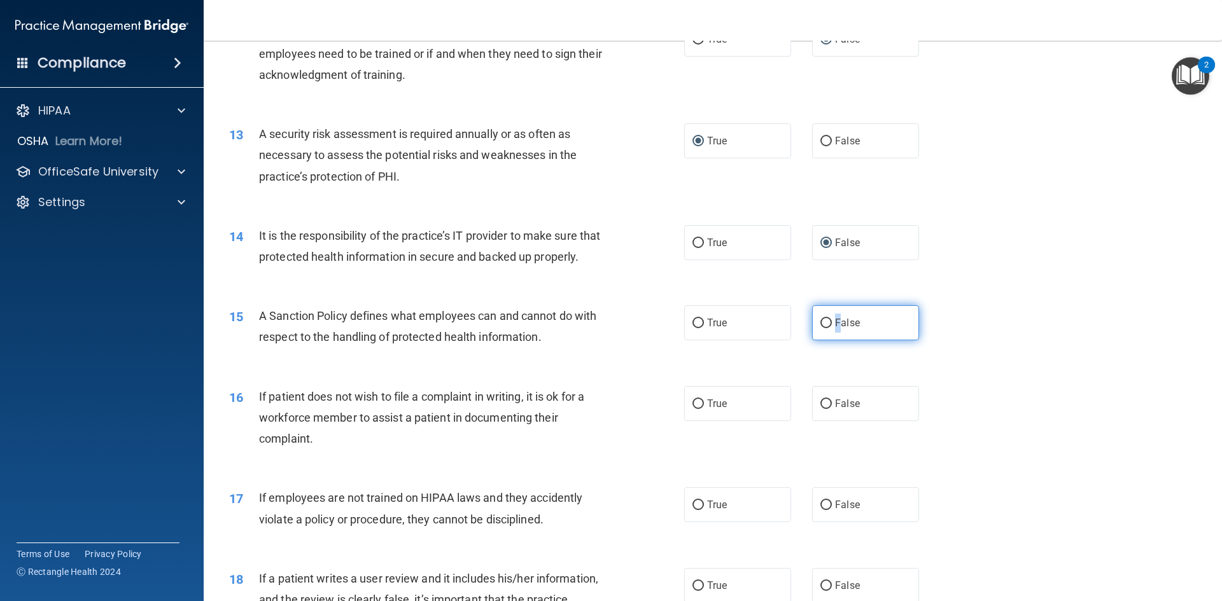
click at [822, 328] on input "False" at bounding box center [825, 324] width 11 height 10
radio input "true"
click at [951, 290] on div "14 It is the responsibility of the practice’s IT provider to make sure that pro…" at bounding box center [713, 249] width 986 height 80
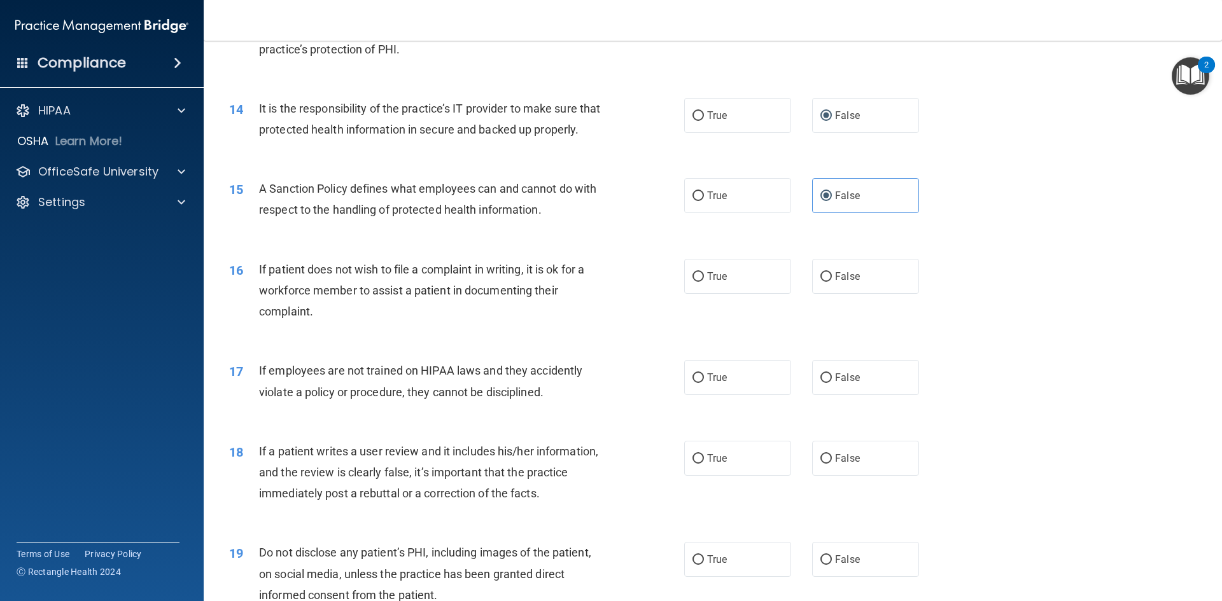
scroll to position [1494, 0]
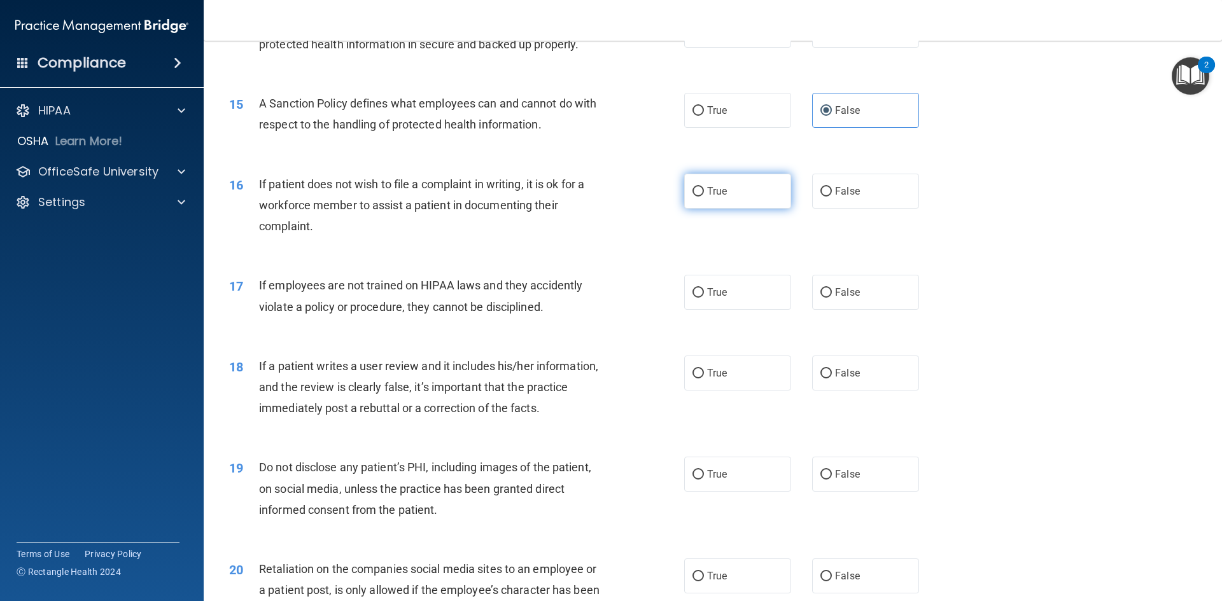
click at [692, 197] on input "True" at bounding box center [697, 192] width 11 height 10
radio input "true"
click at [822, 298] on input "False" at bounding box center [825, 293] width 11 height 10
radio input "true"
click at [694, 379] on input "True" at bounding box center [697, 374] width 11 height 10
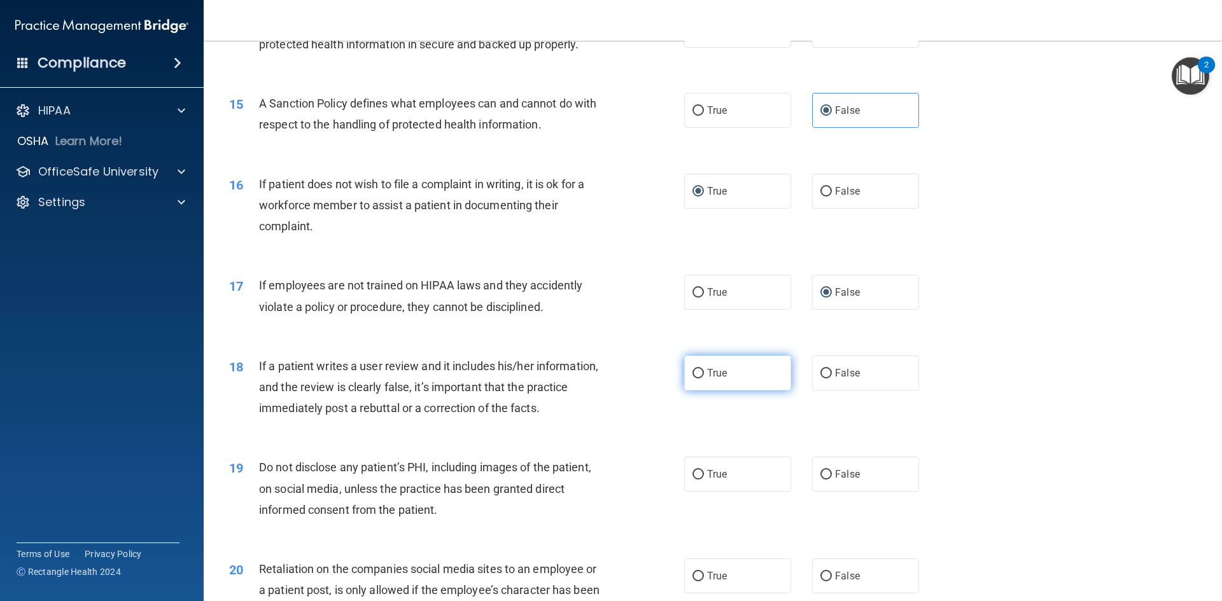
radio input "true"
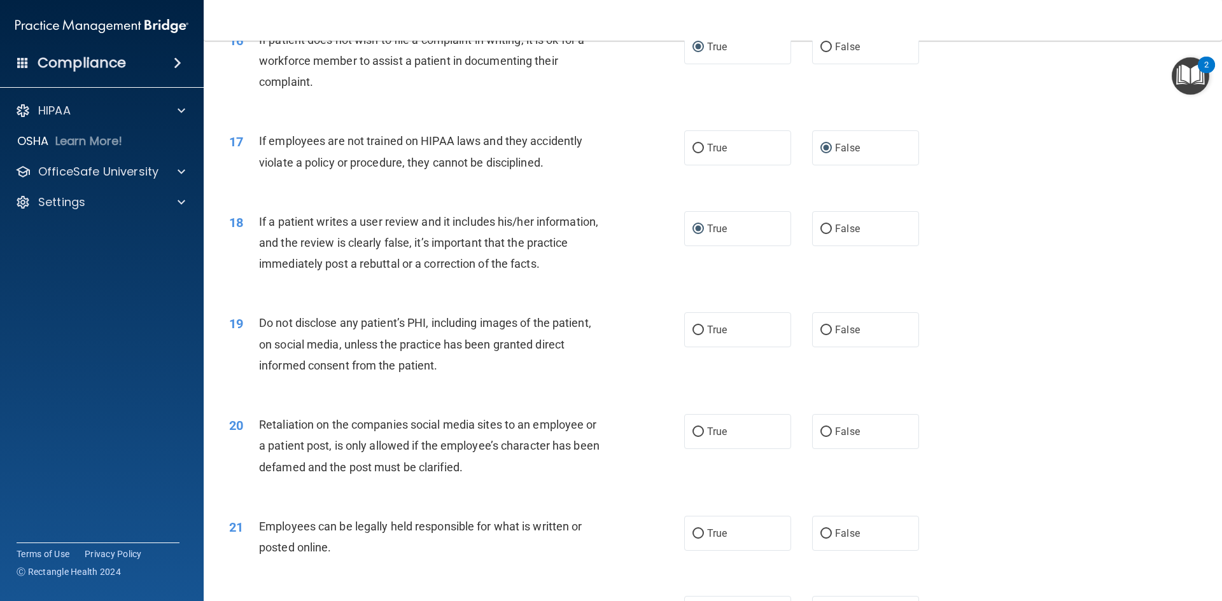
scroll to position [1731, 0]
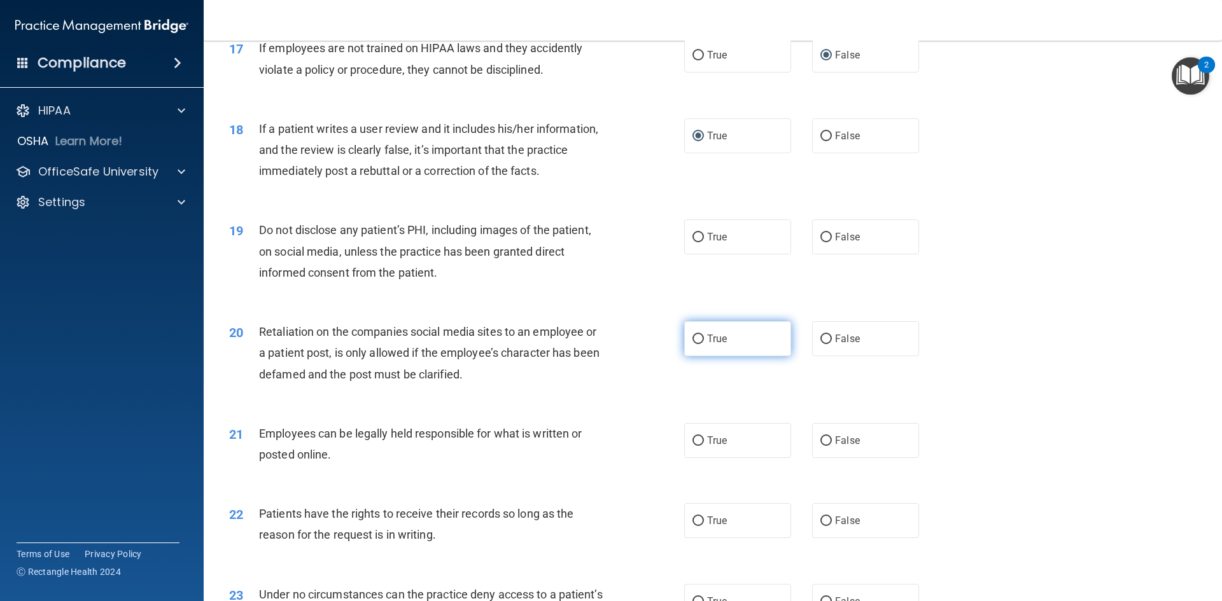
click at [693, 344] on input "True" at bounding box center [697, 340] width 11 height 10
radio input "true"
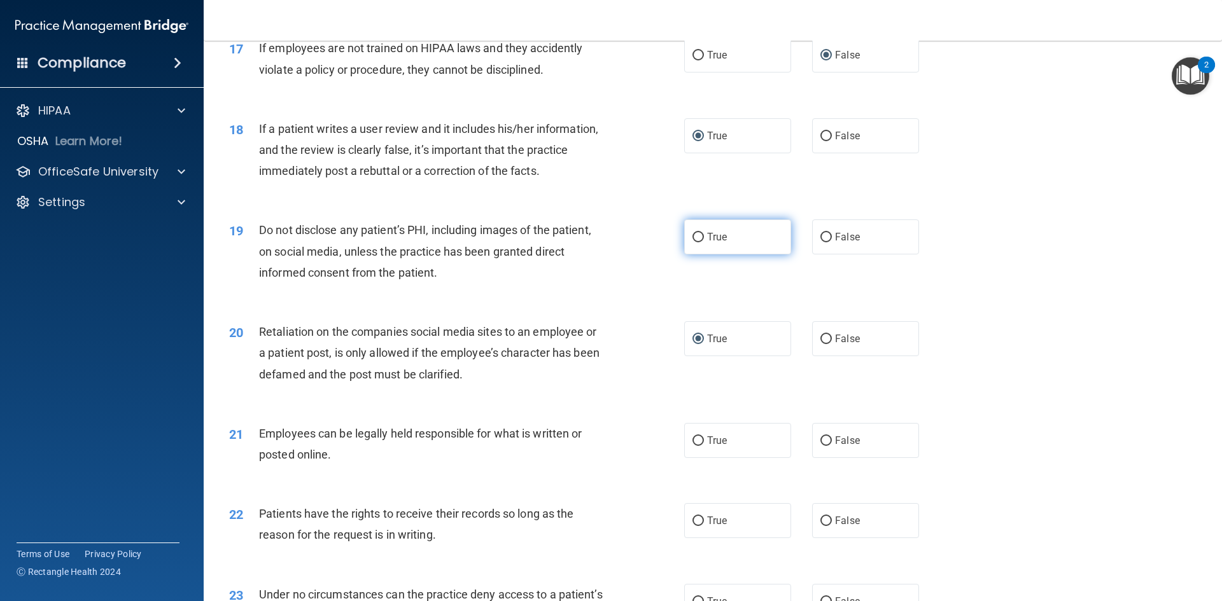
click at [693, 242] on input "True" at bounding box center [697, 238] width 11 height 10
radio input "true"
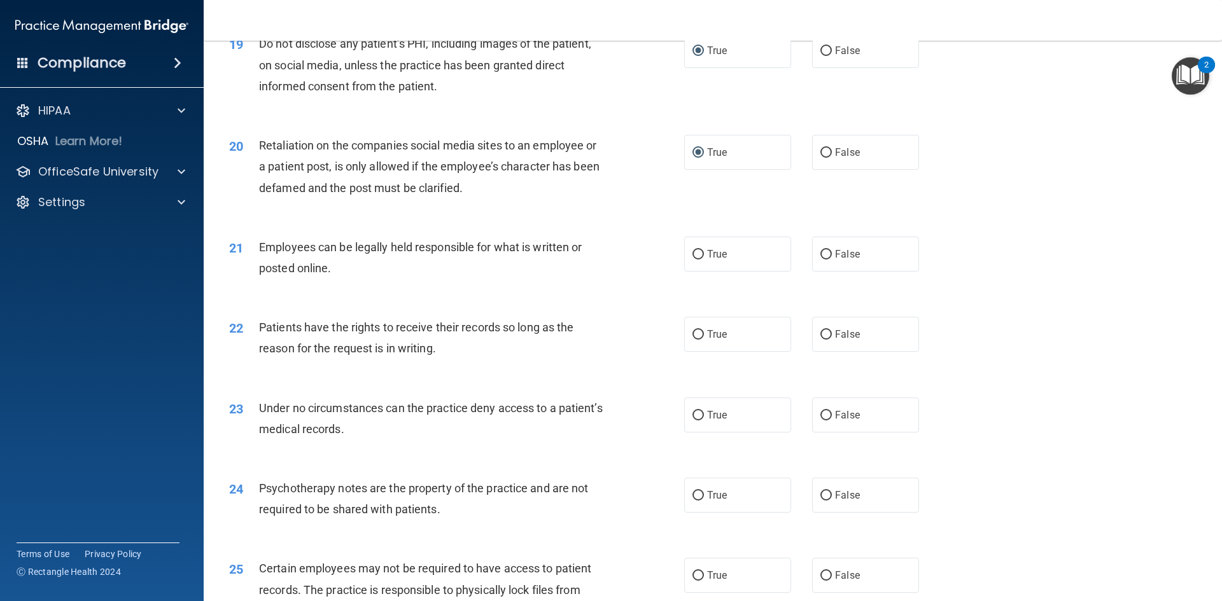
scroll to position [1943, 0]
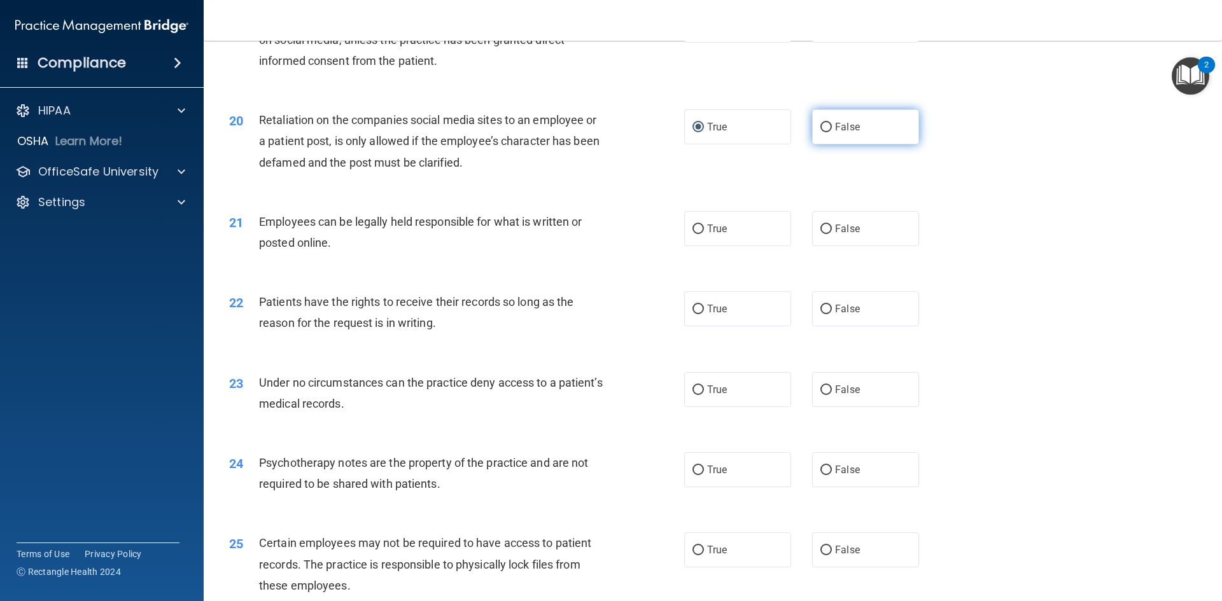
click at [820, 132] on input "False" at bounding box center [825, 128] width 11 height 10
radio input "true"
radio input "false"
click at [694, 234] on input "True" at bounding box center [697, 230] width 11 height 10
radio input "true"
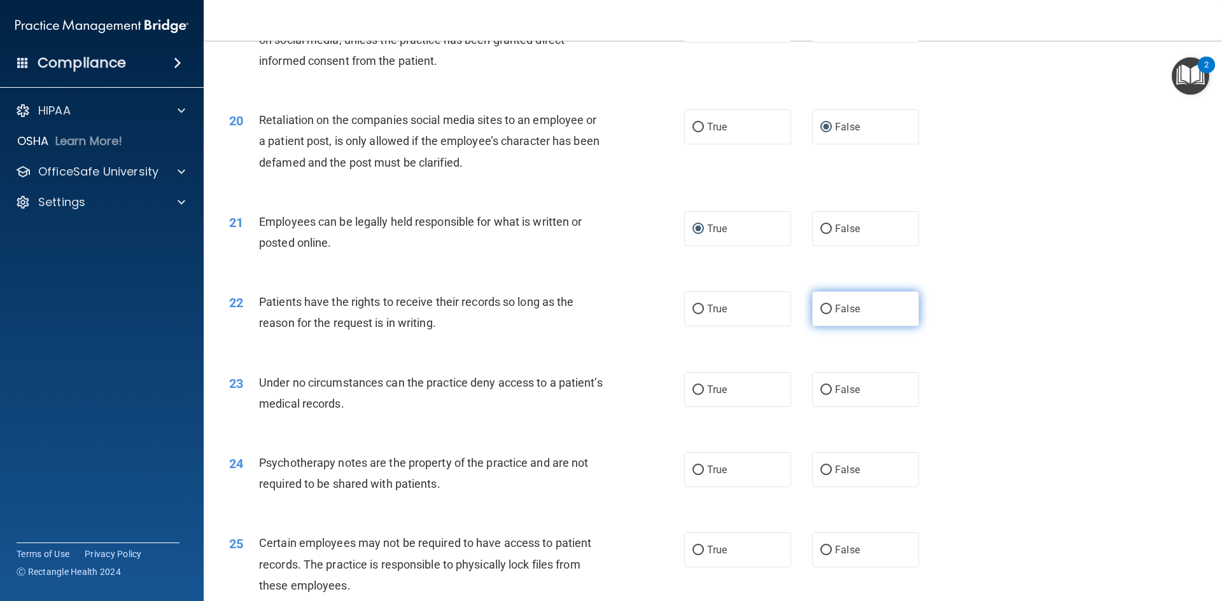
click at [822, 314] on input "False" at bounding box center [825, 310] width 11 height 10
radio input "true"
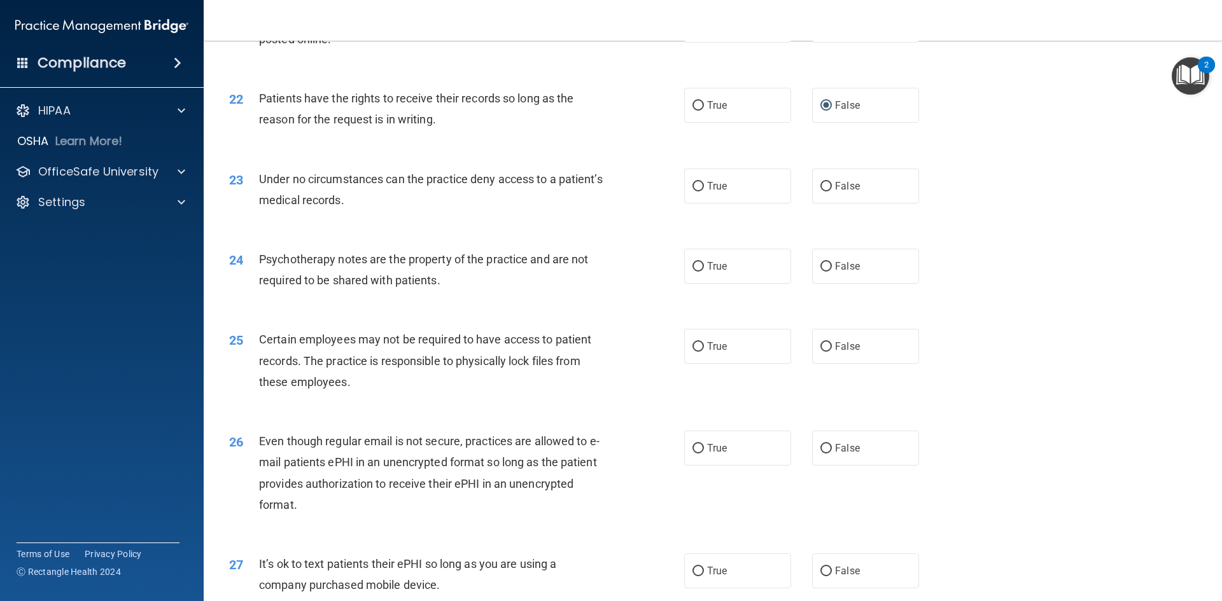
scroll to position [2189, 0]
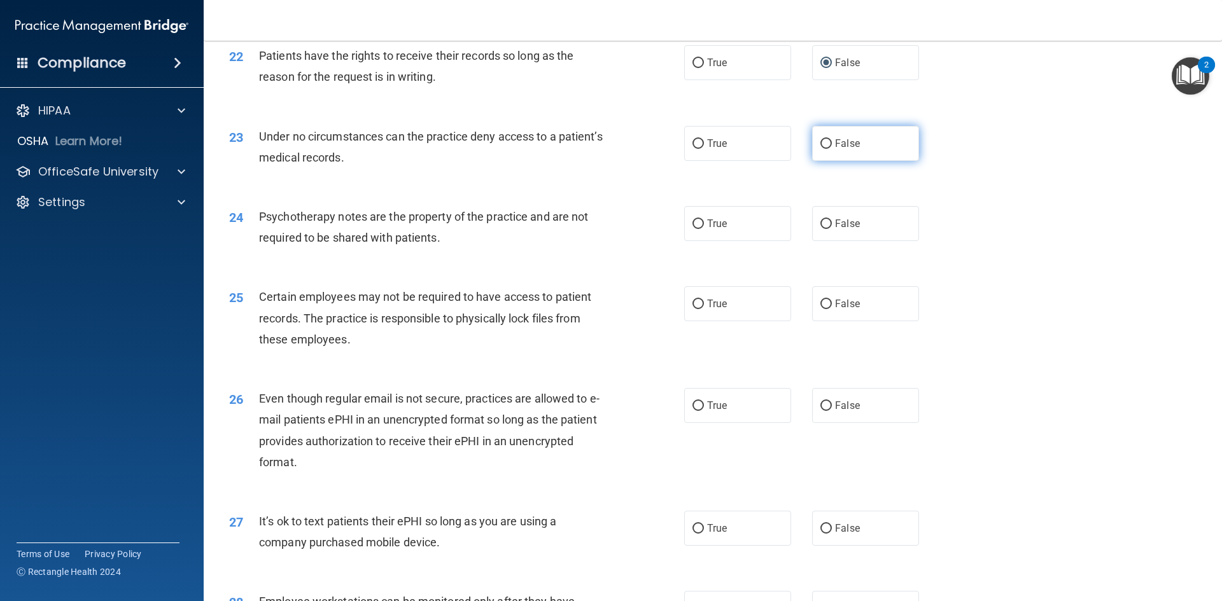
click at [822, 149] on input "False" at bounding box center [825, 144] width 11 height 10
radio input "true"
click at [695, 229] on input "True" at bounding box center [697, 225] width 11 height 10
radio input "true"
click at [694, 309] on input "True" at bounding box center [697, 305] width 11 height 10
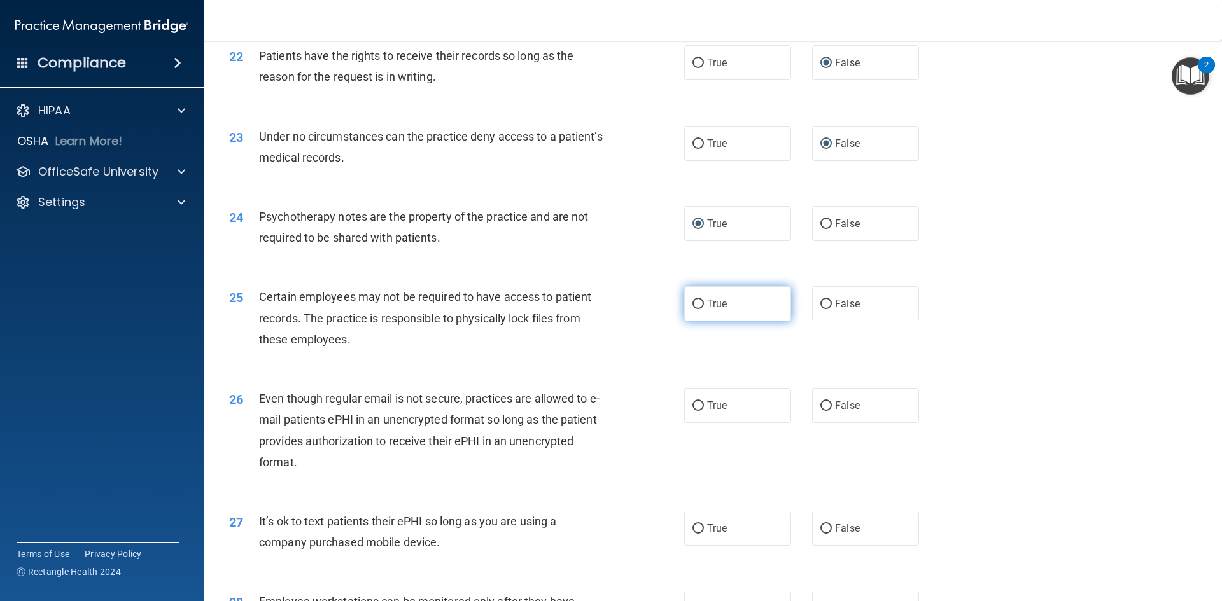
radio input "true"
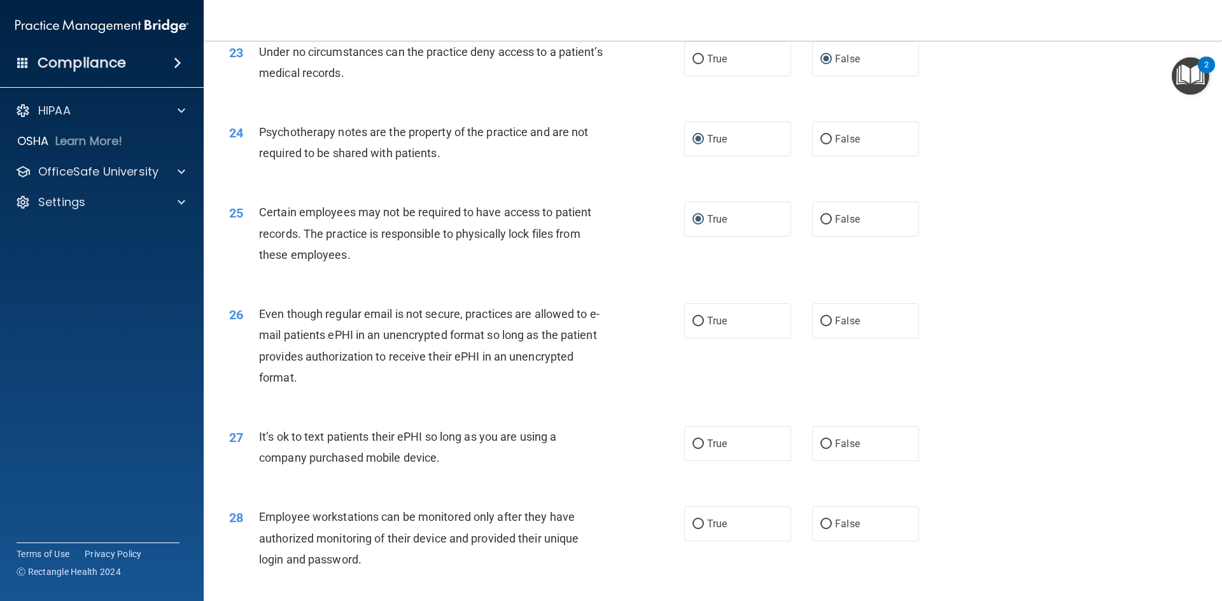
scroll to position [2325, 0]
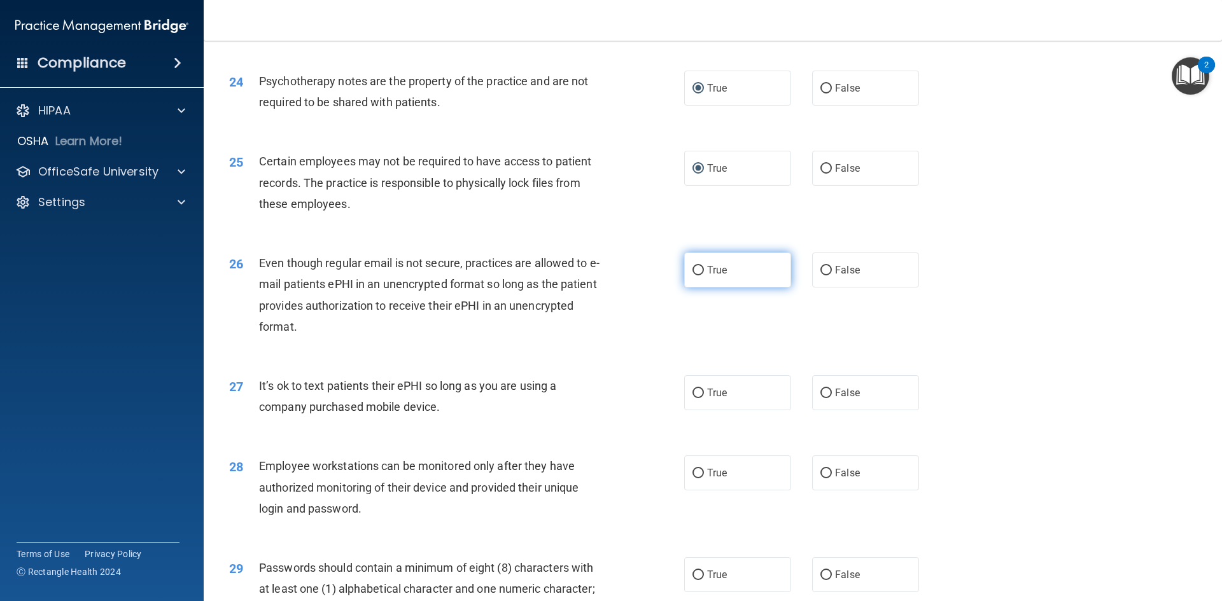
click at [695, 276] on input "True" at bounding box center [697, 271] width 11 height 10
radio input "true"
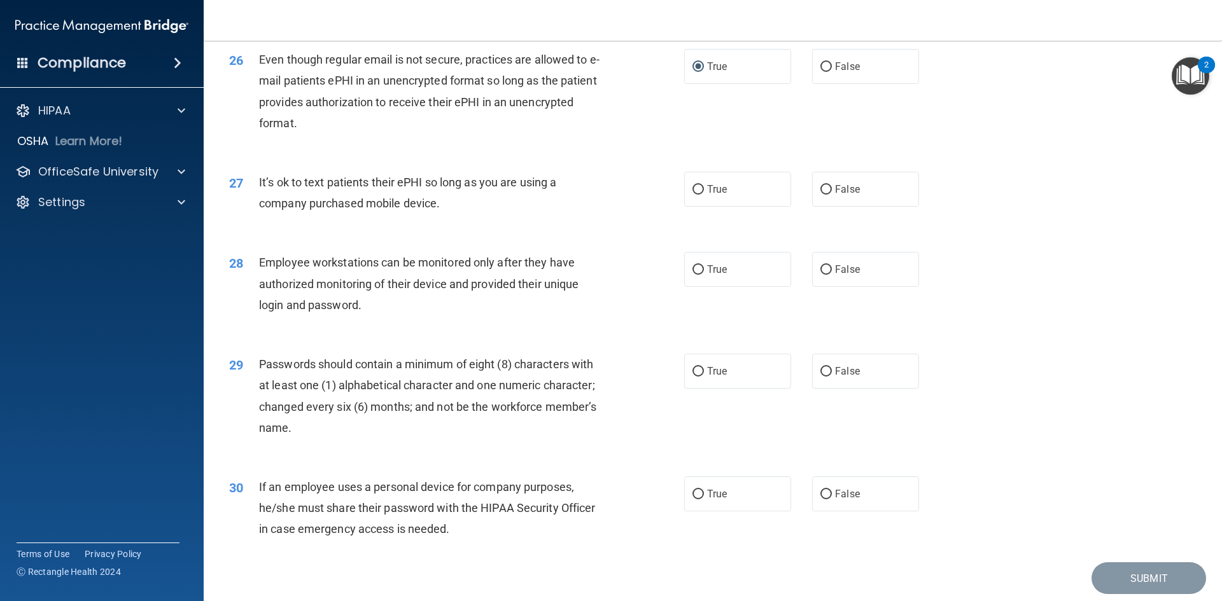
scroll to position [2563, 0]
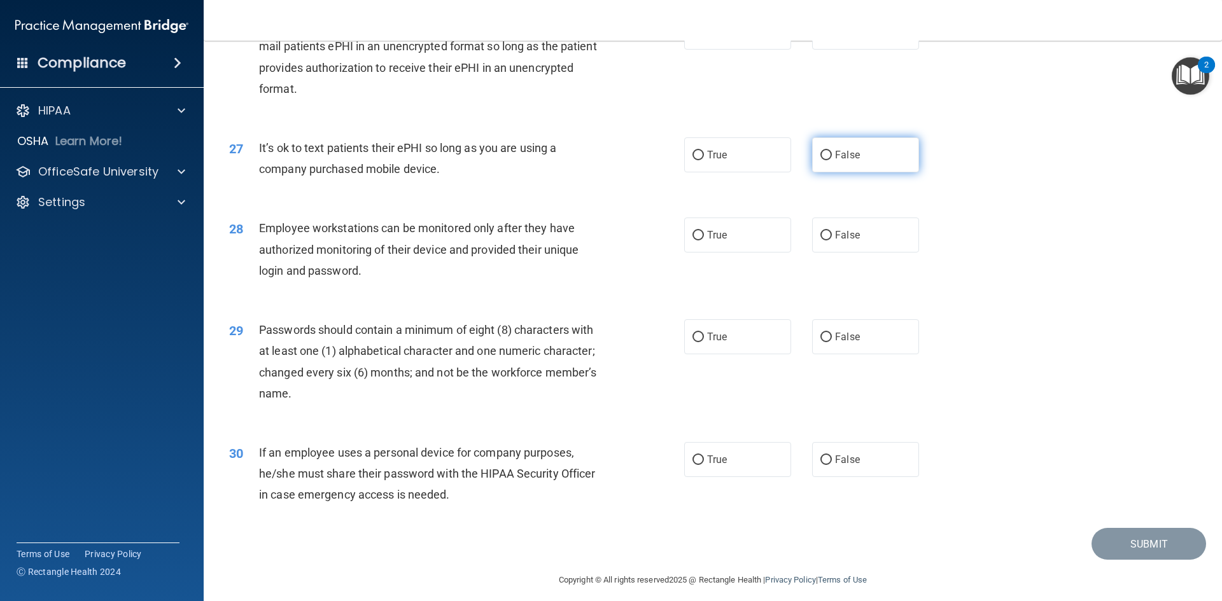
click at [820, 160] on input "False" at bounding box center [825, 156] width 11 height 10
radio input "true"
click at [822, 241] on input "False" at bounding box center [825, 236] width 11 height 10
radio input "true"
click at [692, 342] on input "True" at bounding box center [697, 338] width 11 height 10
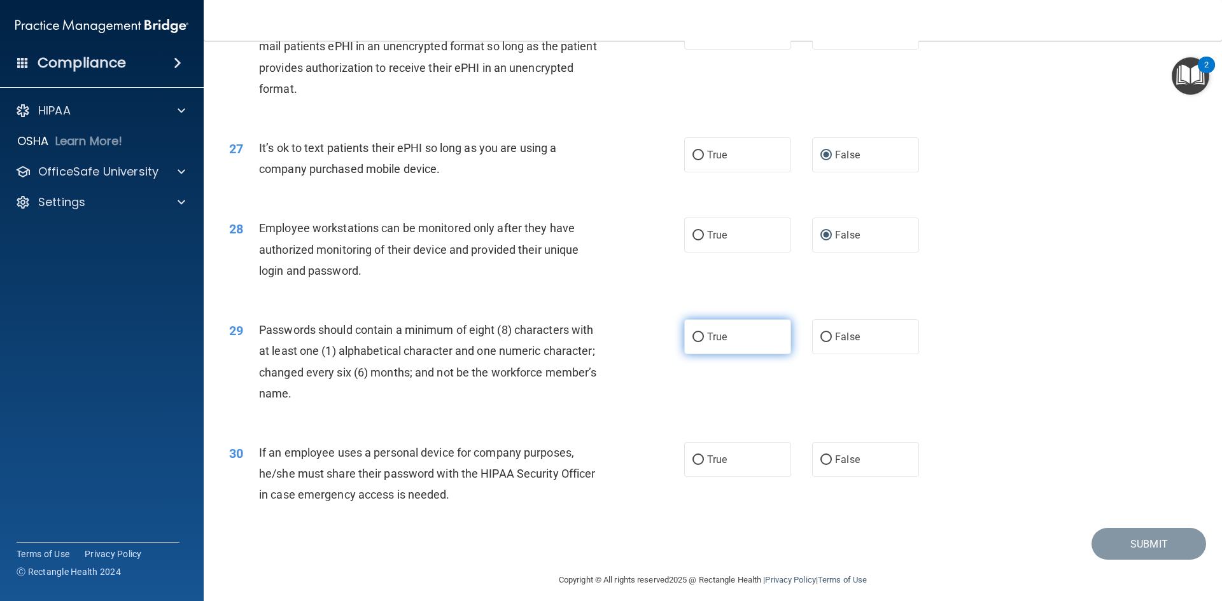
radio input "true"
click at [820, 465] on input "False" at bounding box center [825, 461] width 11 height 10
radio input "true"
click at [1130, 561] on button "Submit" at bounding box center [1148, 544] width 115 height 32
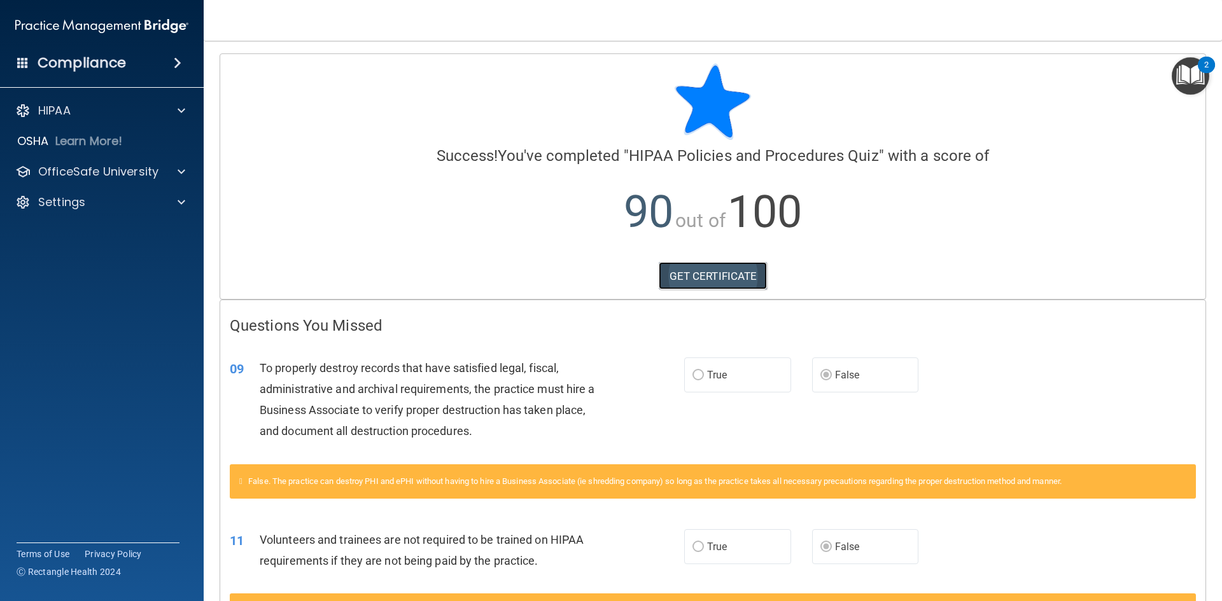
click at [695, 275] on link "GET CERTIFICATE" at bounding box center [713, 276] width 109 height 28
click at [1195, 68] on img "Open Resource Center, 2 new notifications" at bounding box center [1191, 76] width 38 height 38
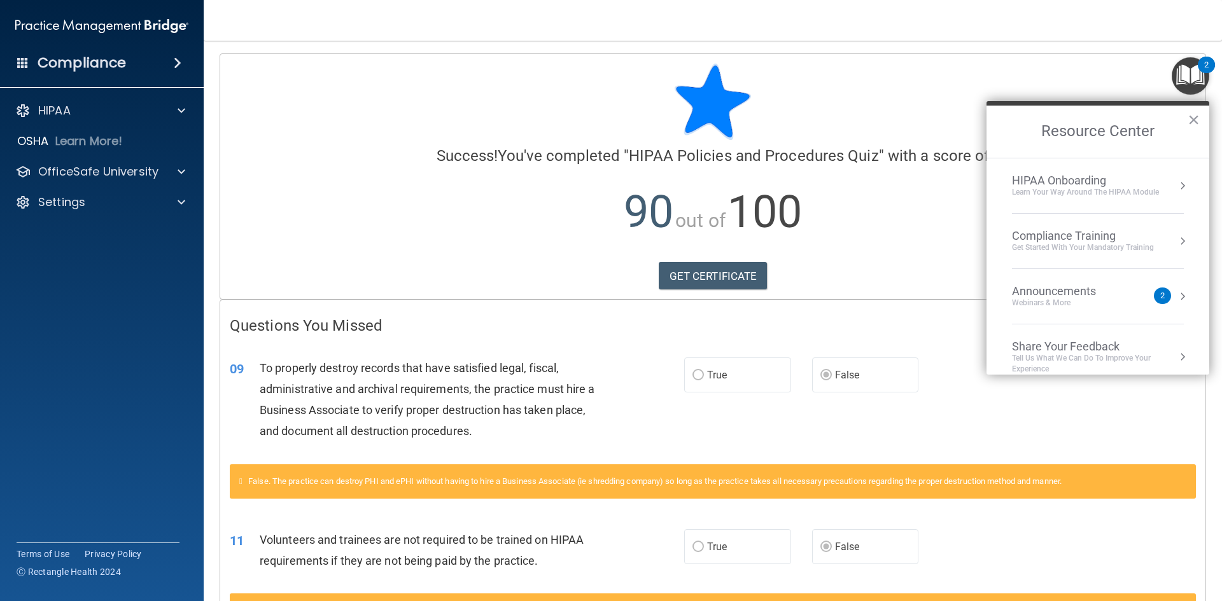
click at [1091, 233] on div "Compliance Training" at bounding box center [1083, 236] width 142 height 14
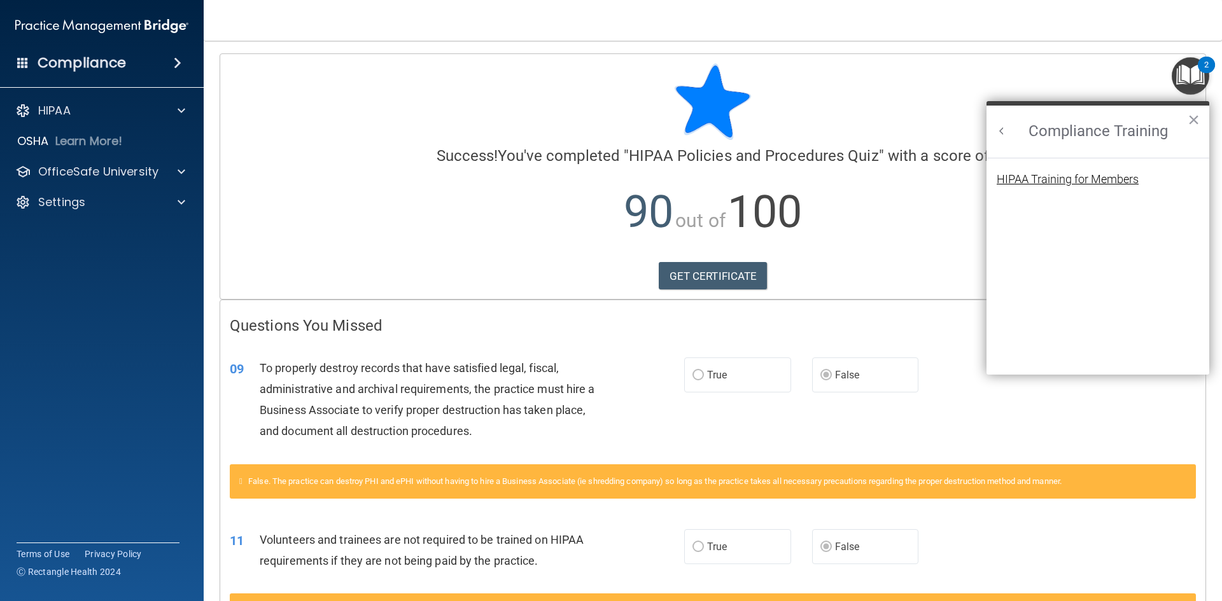
click at [1081, 175] on div "HIPAA Training for Members" at bounding box center [1068, 179] width 142 height 11
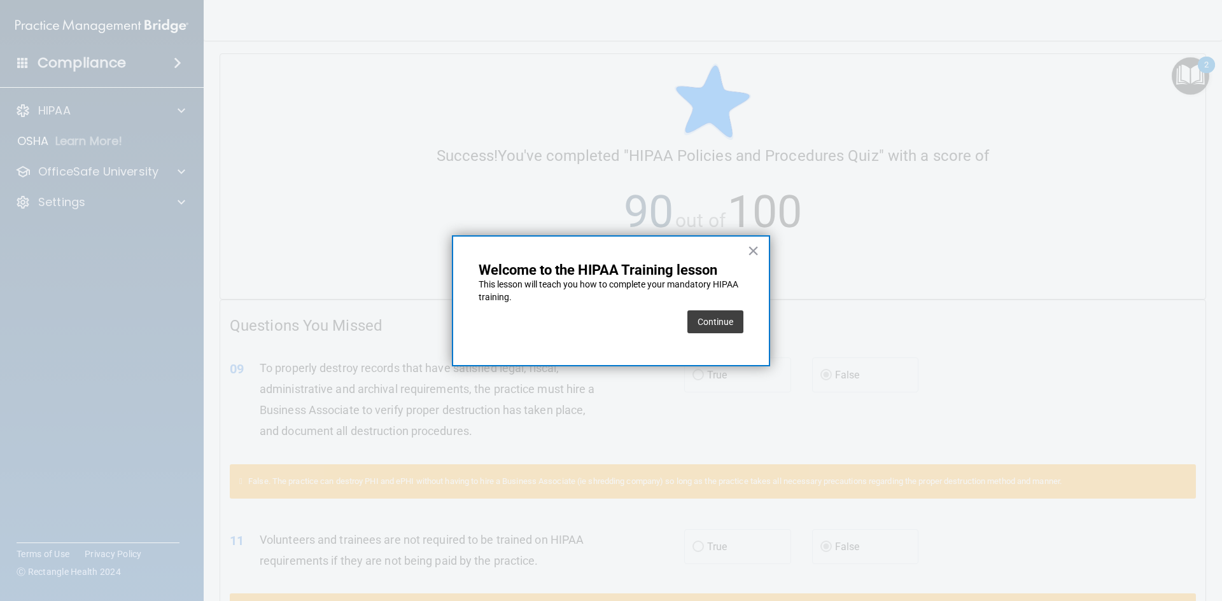
click at [718, 324] on button "Continue" at bounding box center [715, 322] width 56 height 23
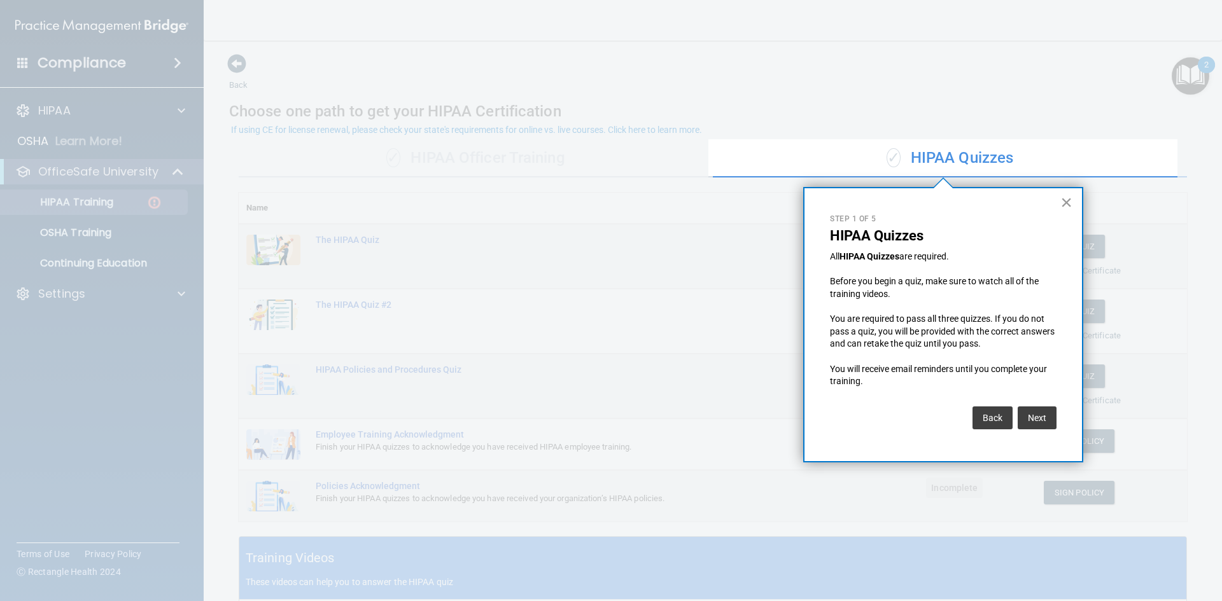
click at [1065, 199] on button "×" at bounding box center [1066, 202] width 12 height 20
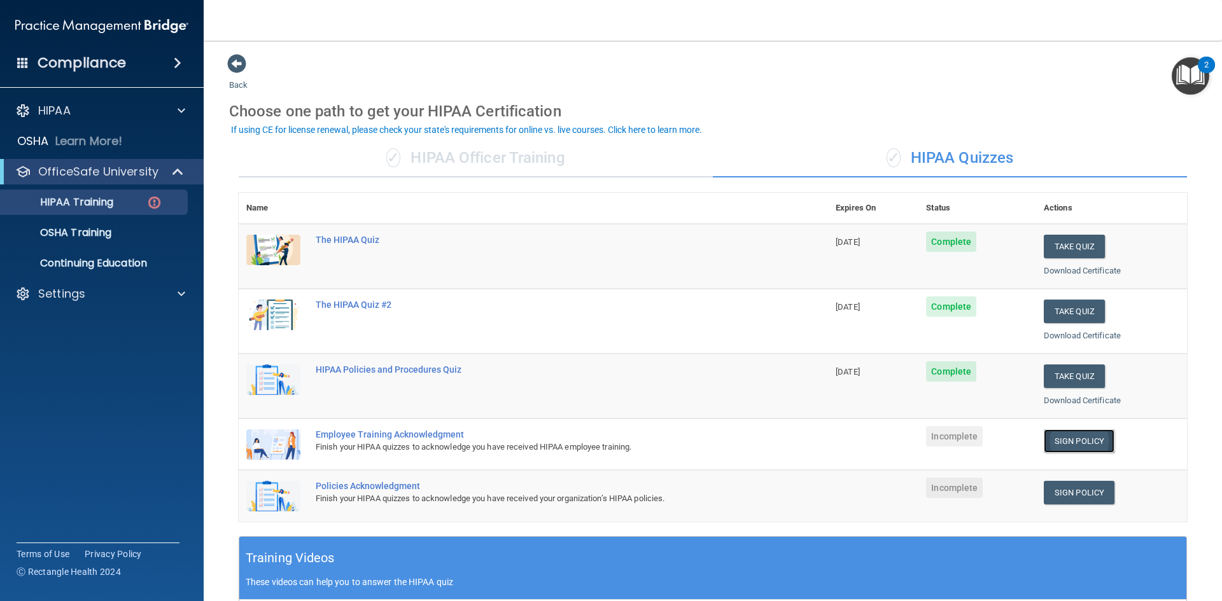
click at [1061, 440] on link "Sign Policy" at bounding box center [1079, 442] width 71 height 24
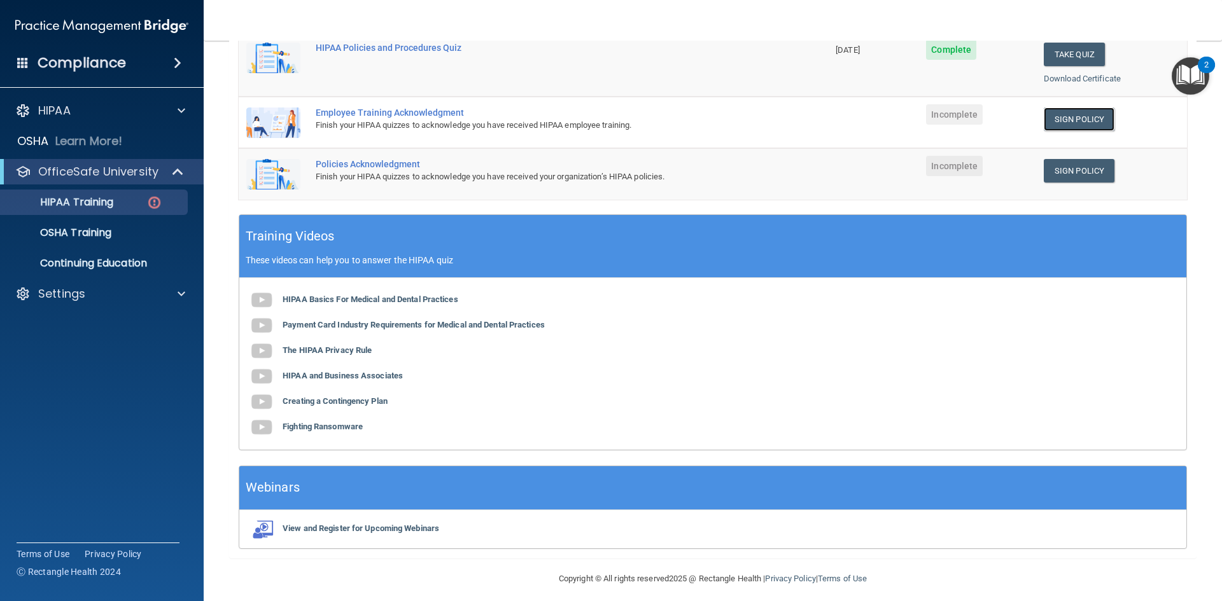
scroll to position [330, 0]
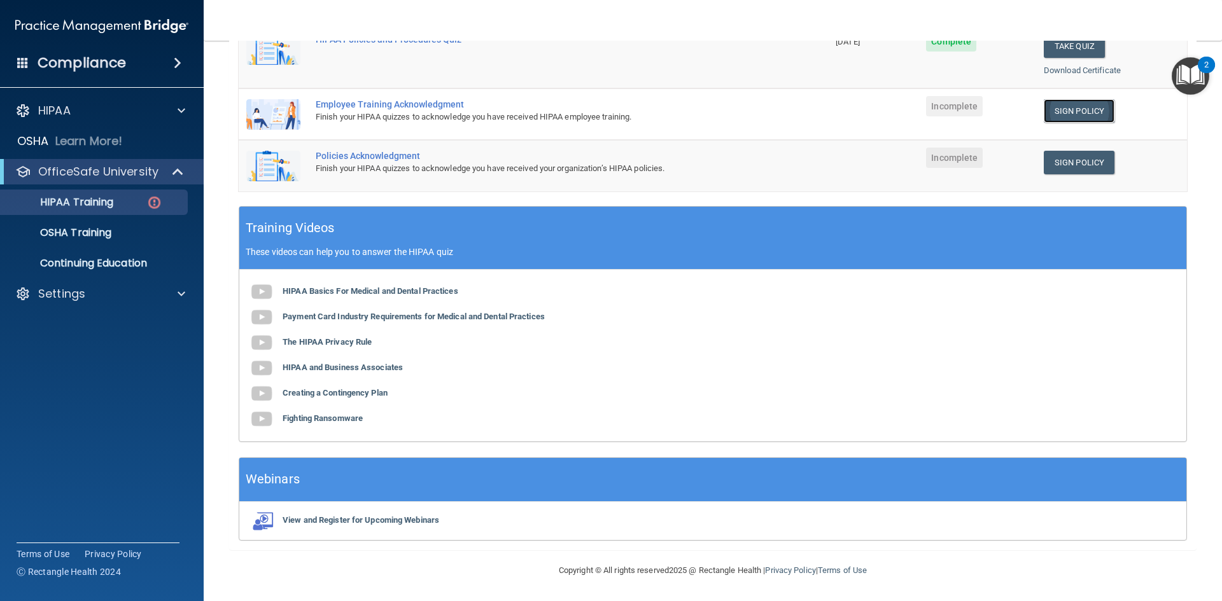
click at [1078, 111] on link "Sign Policy" at bounding box center [1079, 111] width 71 height 24
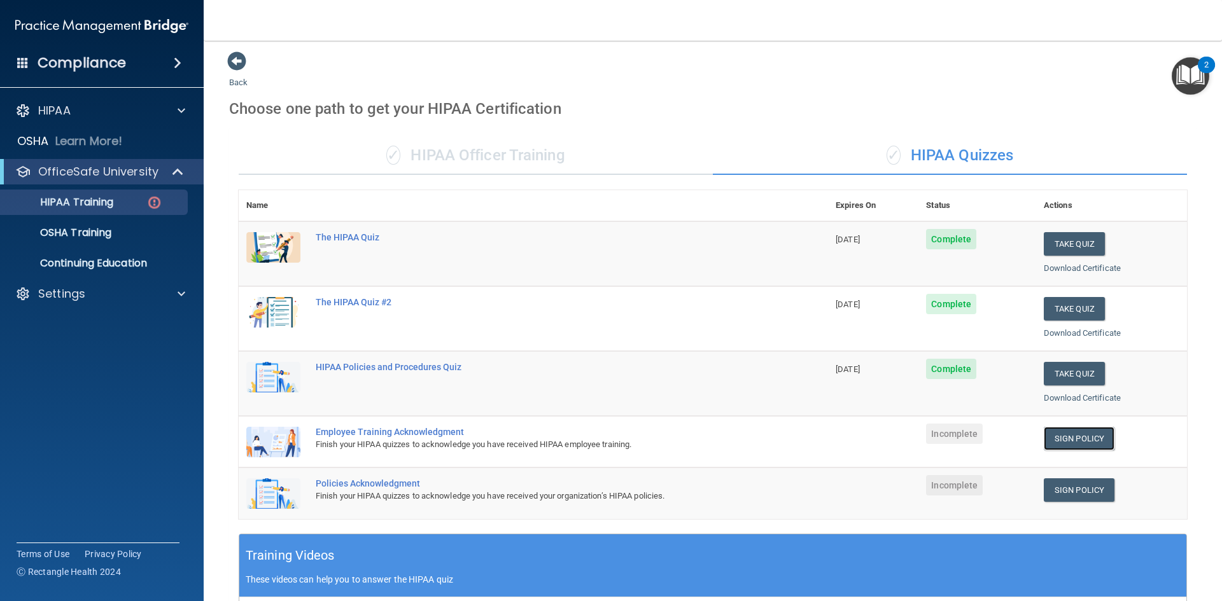
scroll to position [0, 0]
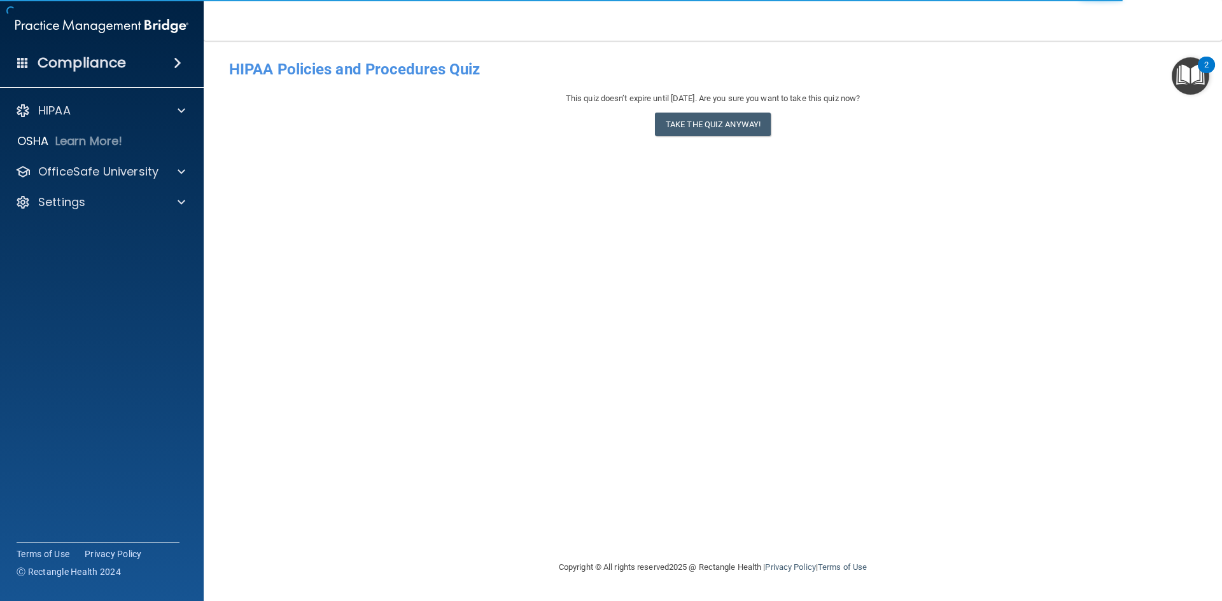
click at [74, 63] on h4 "Compliance" at bounding box center [82, 63] width 88 height 18
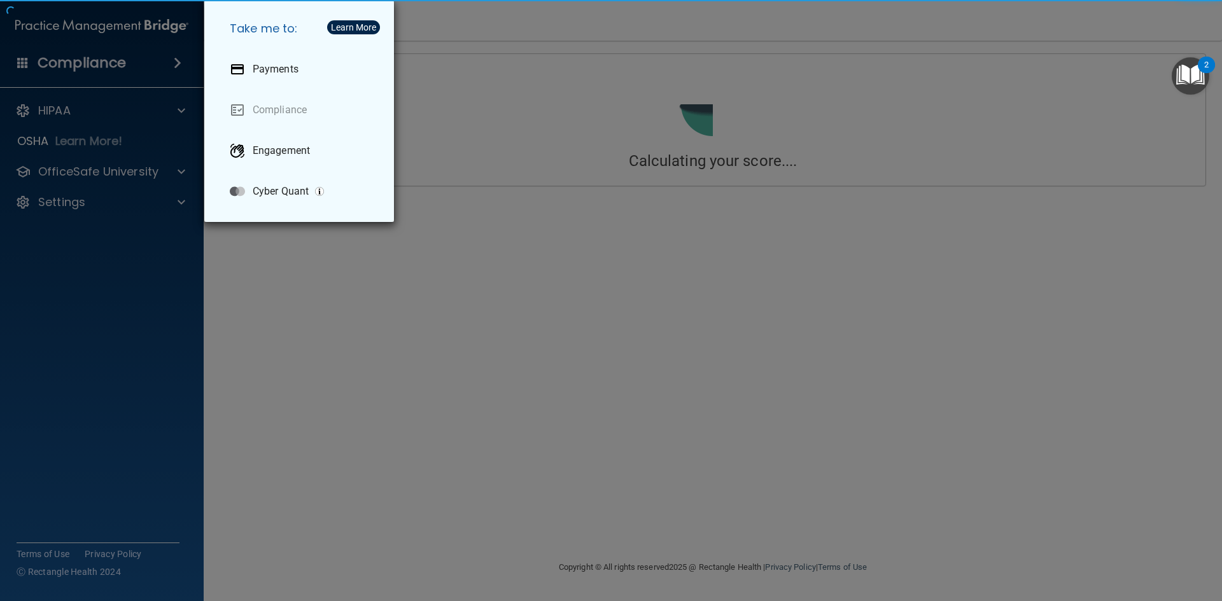
click at [80, 67] on div "Take me to: Payments Compliance Engagement Cyber Quant" at bounding box center [611, 300] width 1222 height 601
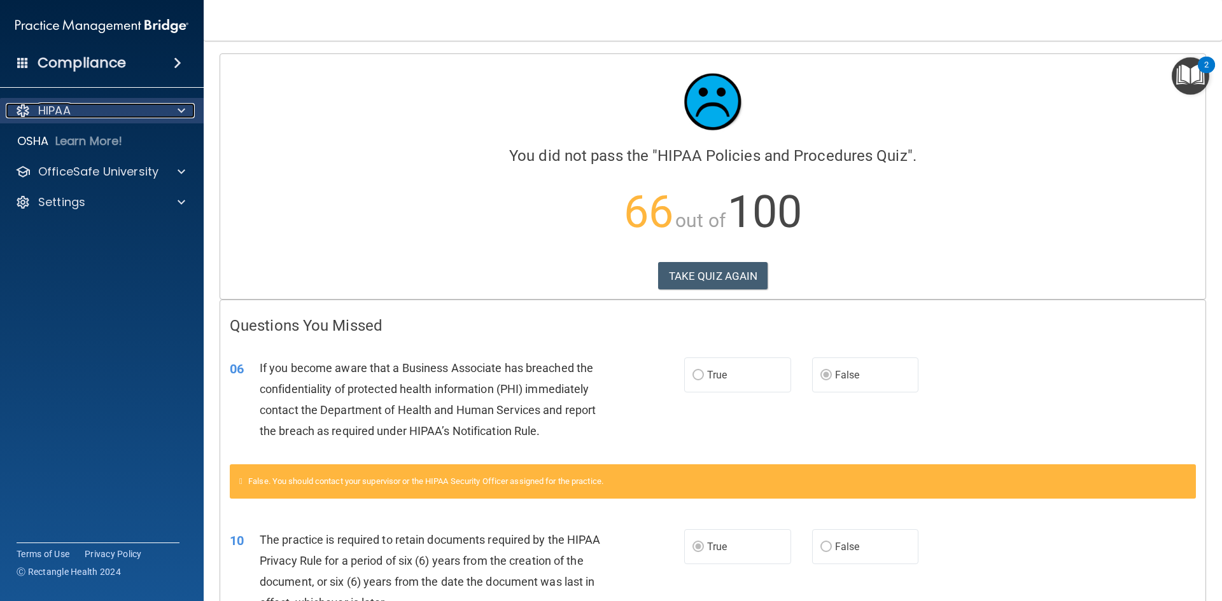
click at [76, 113] on div "HIPAA" at bounding box center [85, 110] width 158 height 15
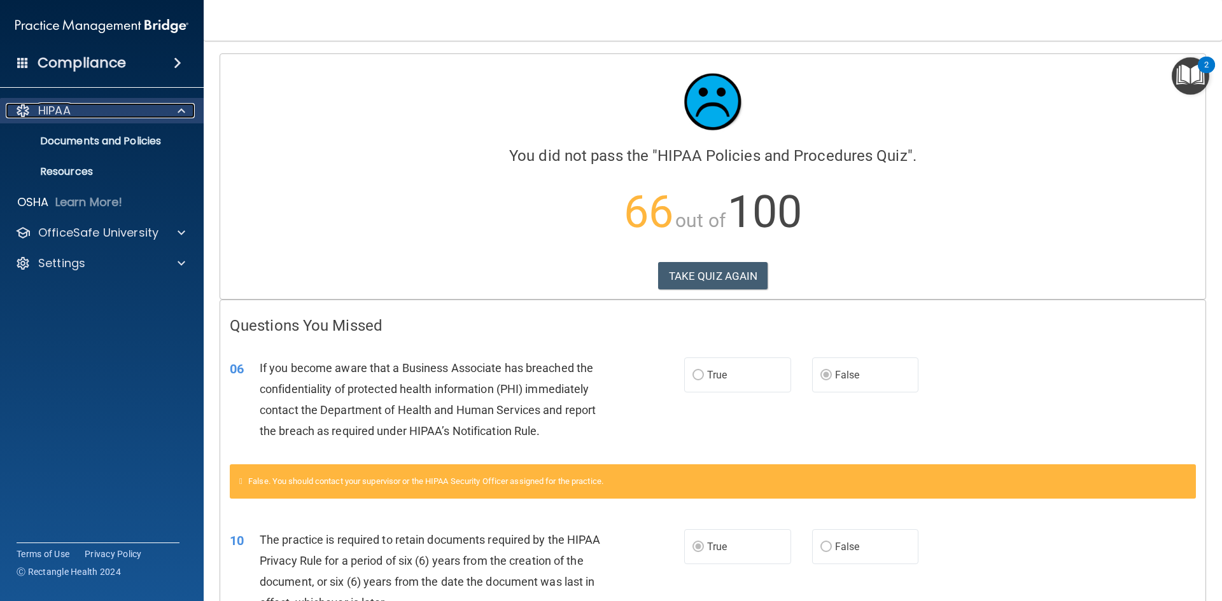
click at [78, 118] on div "HIPAA" at bounding box center [85, 110] width 158 height 15
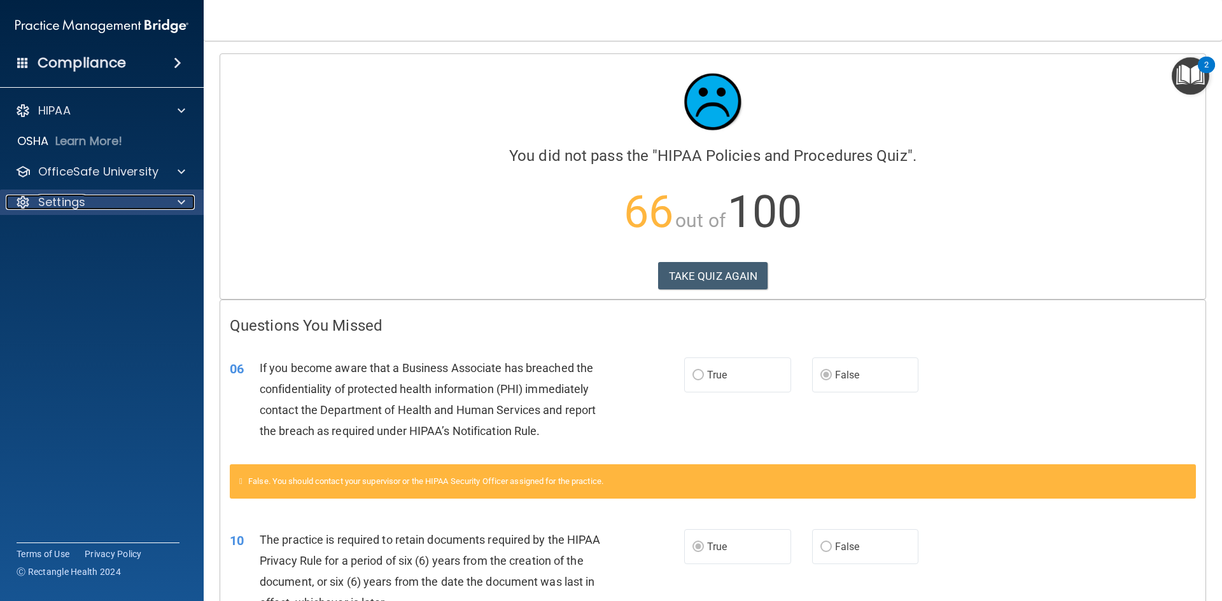
click at [60, 199] on p "Settings" at bounding box center [61, 202] width 47 height 15
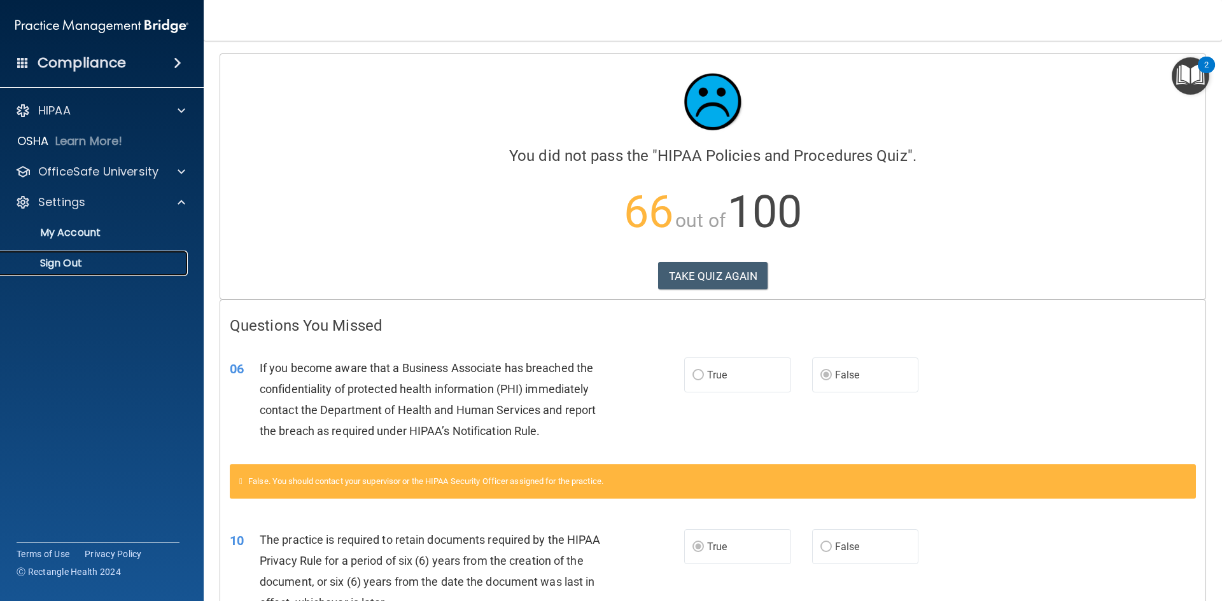
click at [60, 265] on p "Sign Out" at bounding box center [95, 263] width 174 height 13
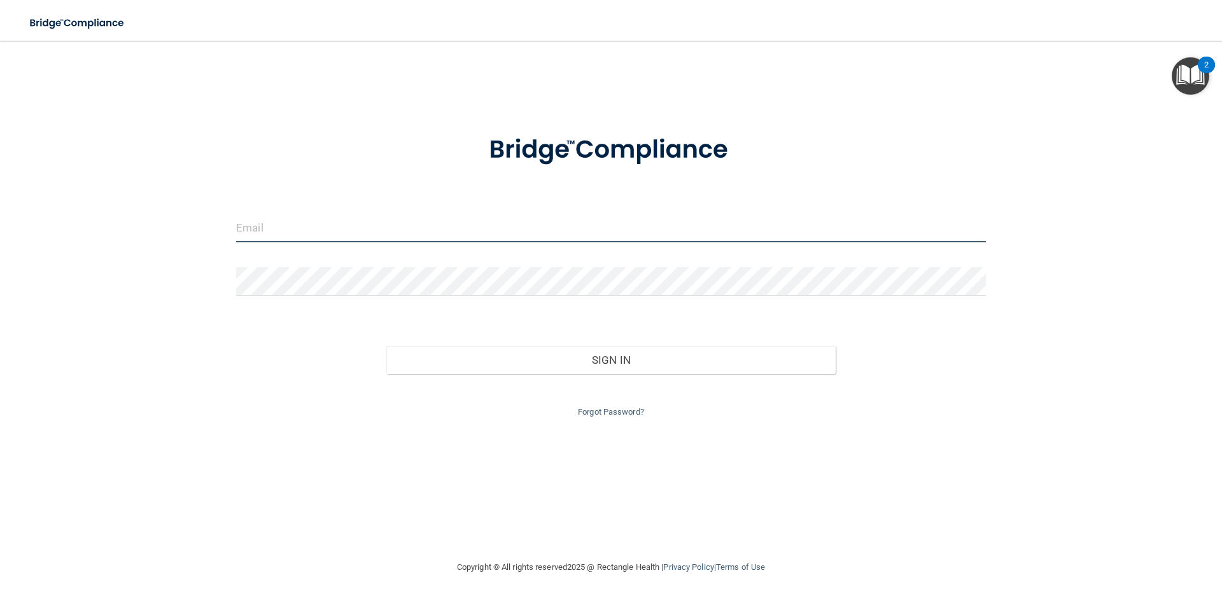
type input "[EMAIL_ADDRESS][DOMAIN_NAME]"
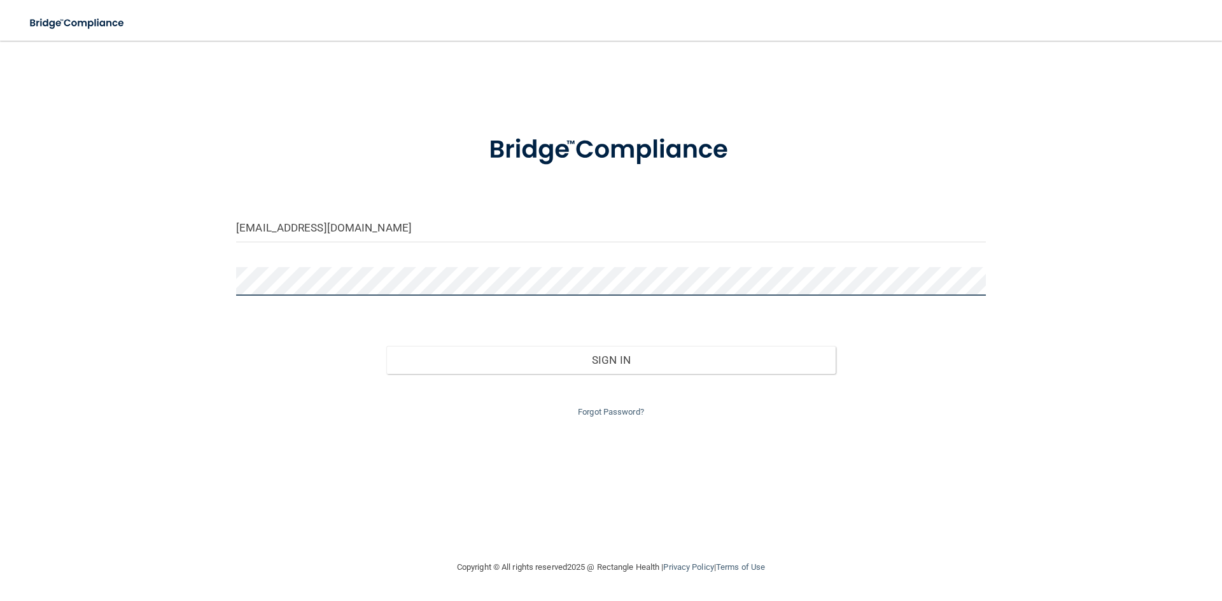
click at [14, 293] on main "Bettyhillow@gmail.com Invalid email/password. You don't have permission to acce…" at bounding box center [611, 321] width 1222 height 561
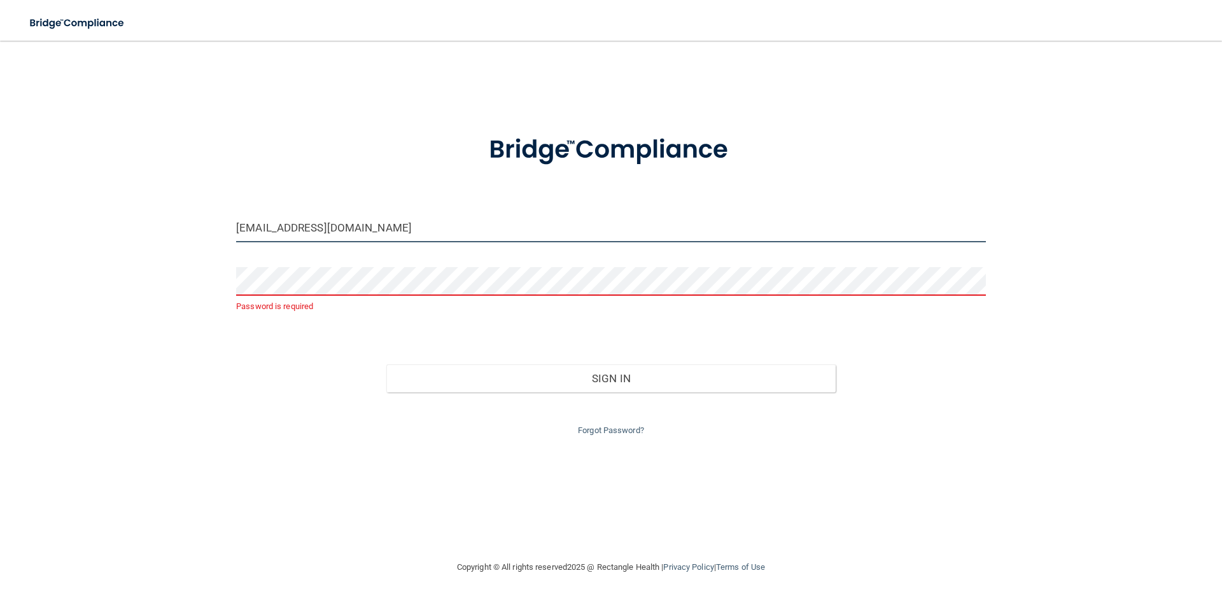
drag, startPoint x: 426, startPoint y: 232, endPoint x: 31, endPoint y: 223, distance: 395.3
click at [31, 223] on div "Bettyhillow@gmail.com Password is required Invalid email/password. You don't ha…" at bounding box center [610, 300] width 1171 height 494
type input "[PERSON_NAME][EMAIL_ADDRESS][DOMAIN_NAME]"
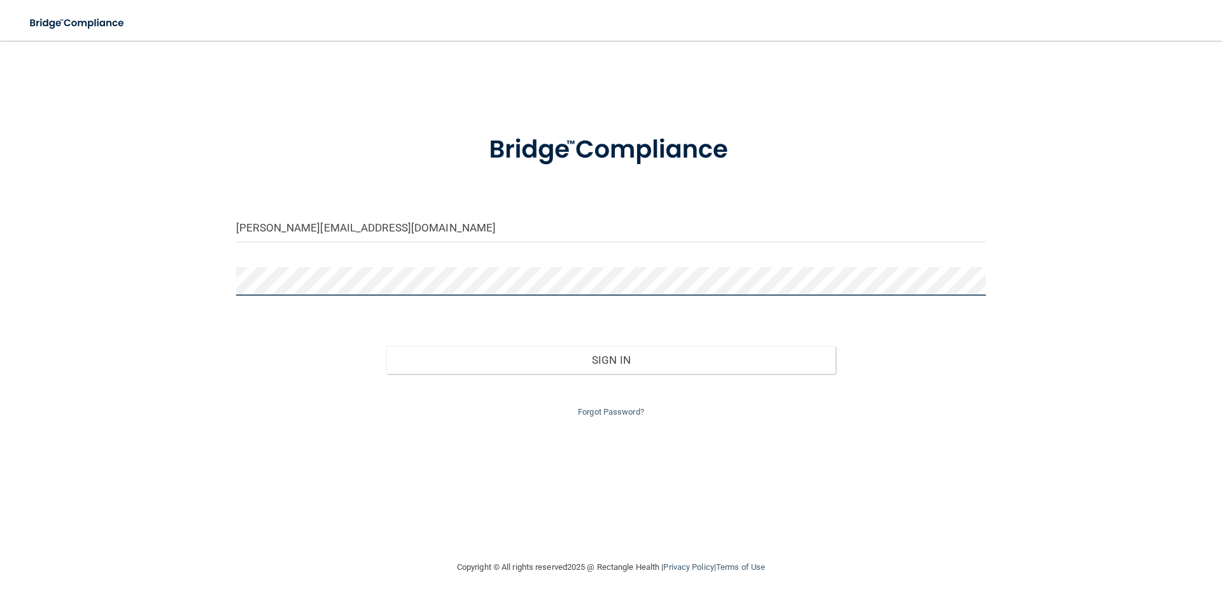
click at [386, 346] on button "Sign In" at bounding box center [611, 360] width 450 height 28
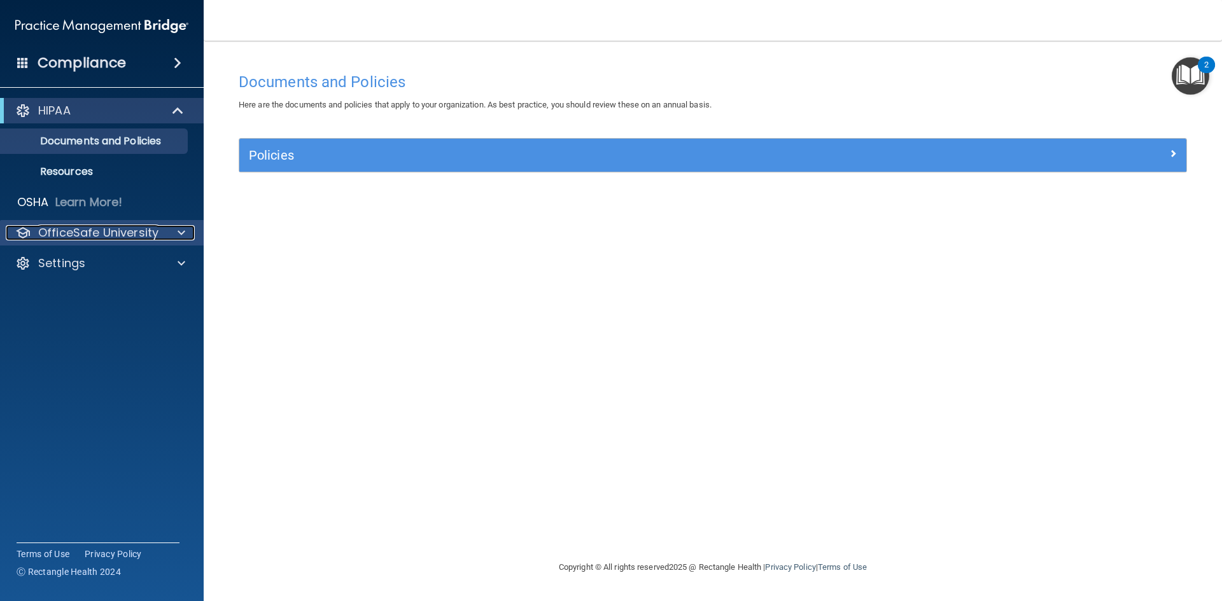
click at [183, 234] on span at bounding box center [182, 232] width 8 height 15
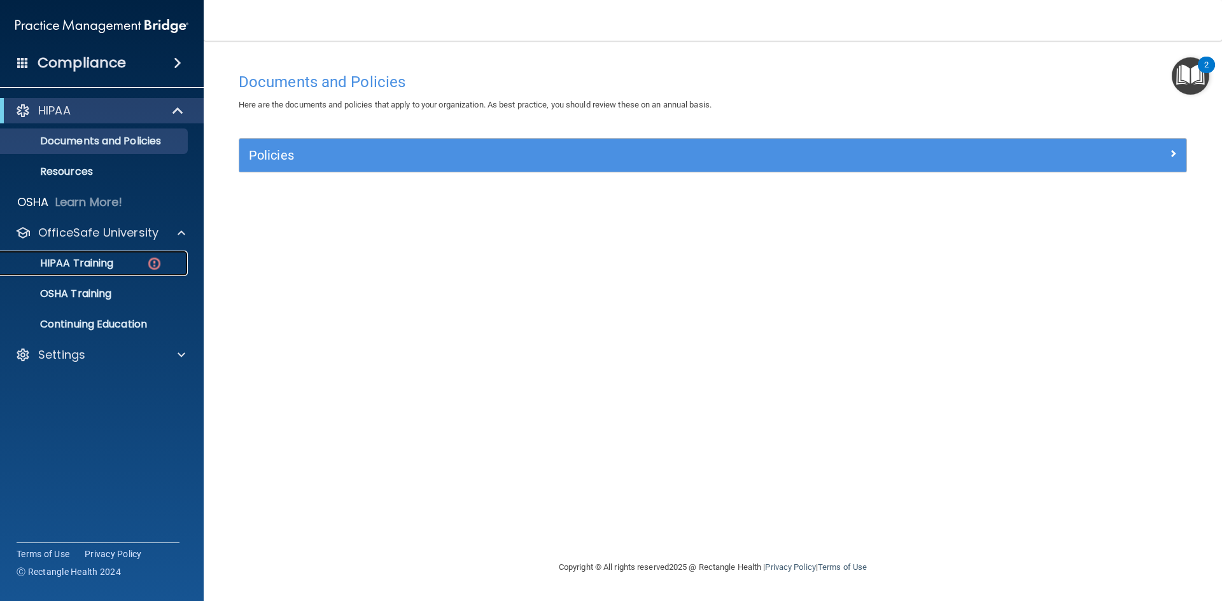
click at [93, 263] on p "HIPAA Training" at bounding box center [60, 263] width 105 height 13
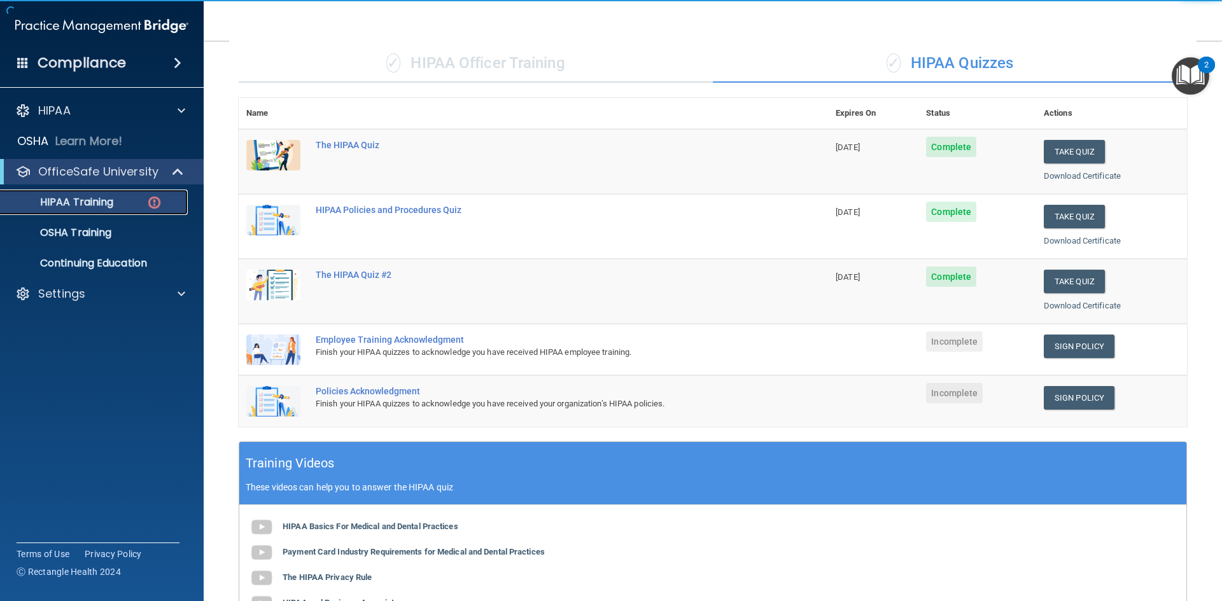
scroll to position [255, 0]
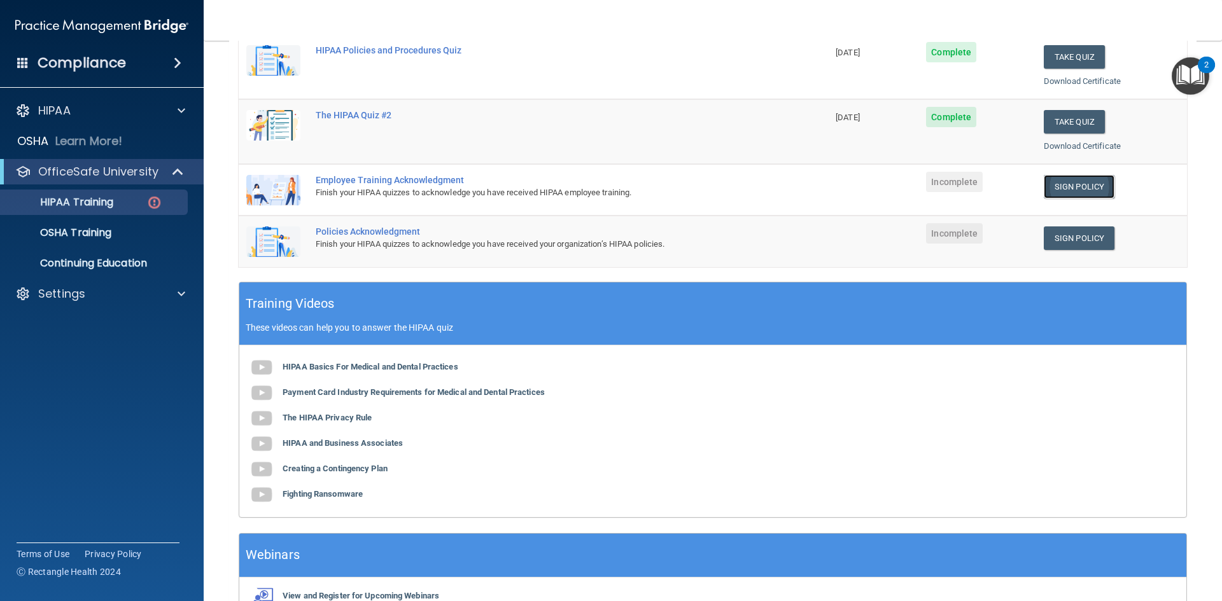
click at [1079, 194] on link "Sign Policy" at bounding box center [1079, 187] width 71 height 24
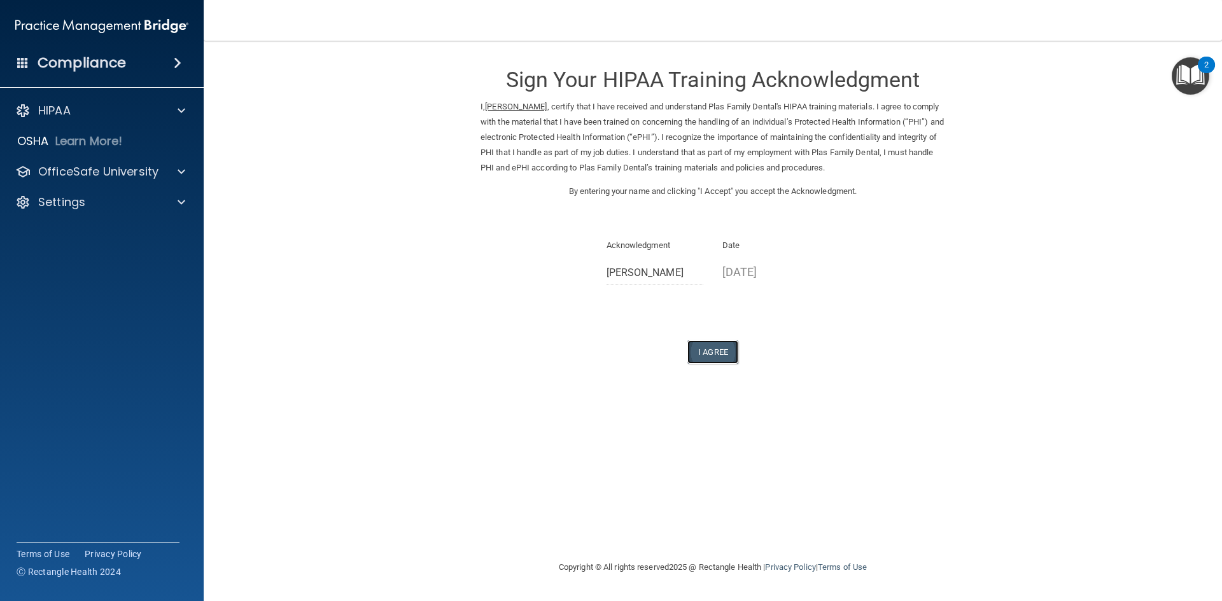
click at [724, 351] on button "I Agree" at bounding box center [712, 352] width 51 height 24
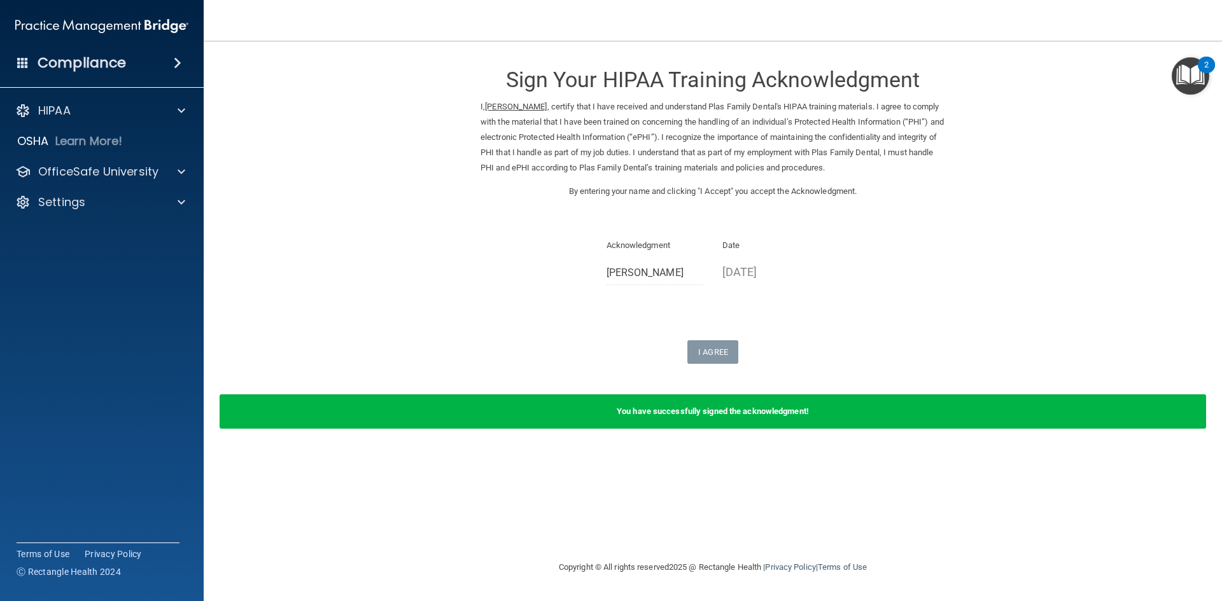
click at [1190, 74] on img "Open Resource Center, 2 new notifications" at bounding box center [1191, 76] width 38 height 38
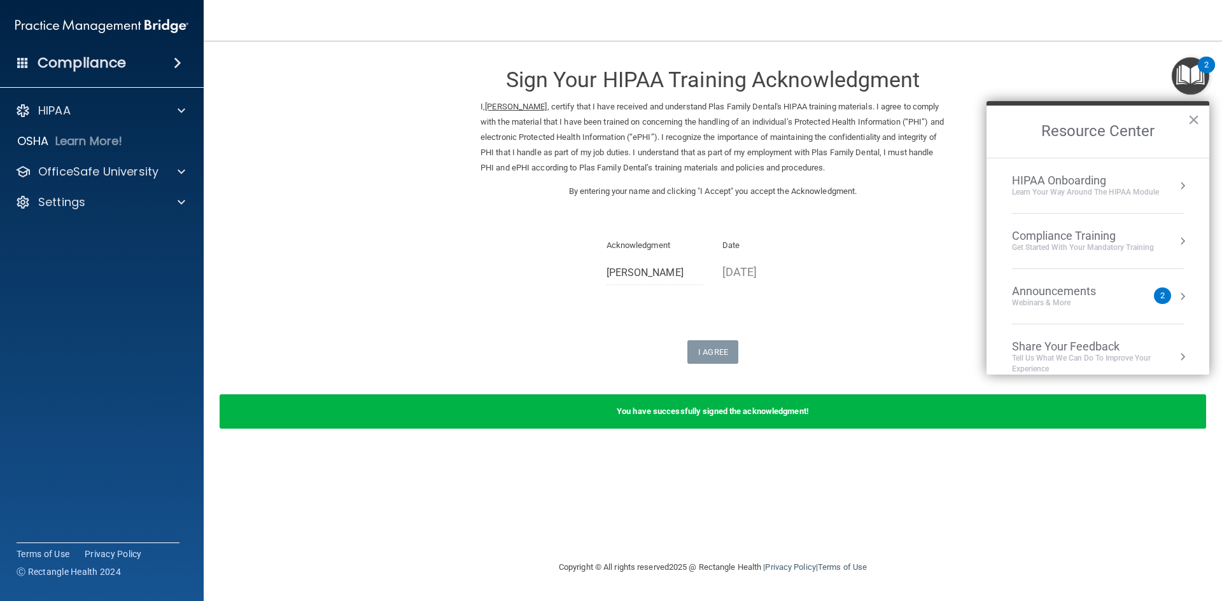
click at [1123, 235] on div "Compliance Training" at bounding box center [1083, 236] width 142 height 14
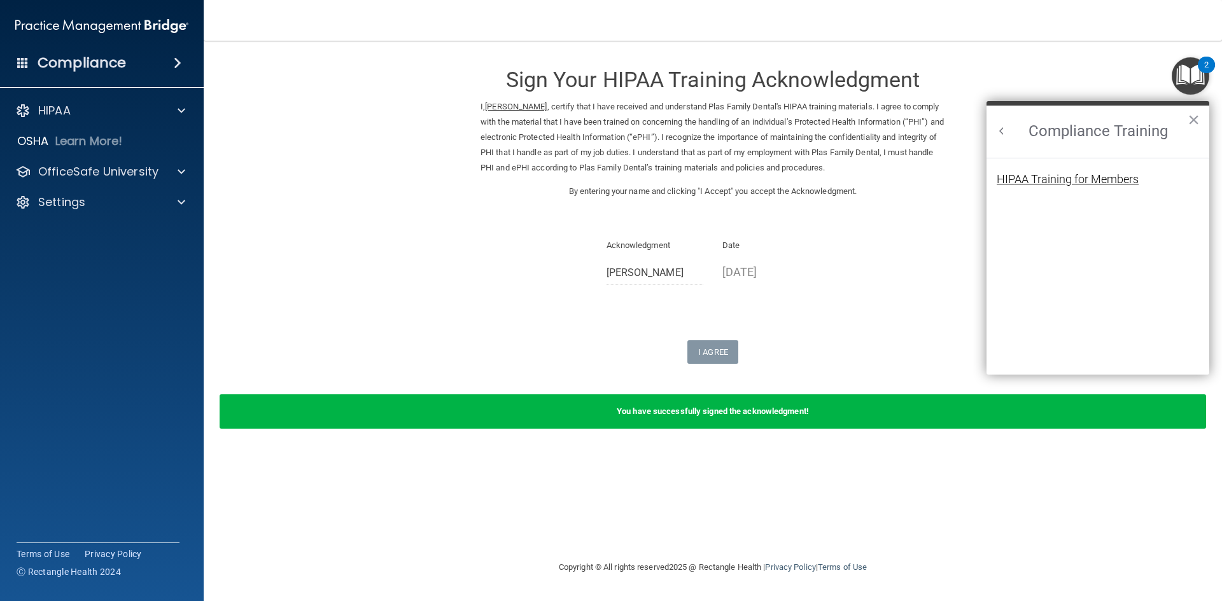
click at [1074, 178] on div "HIPAA Training for Members" at bounding box center [1068, 179] width 142 height 11
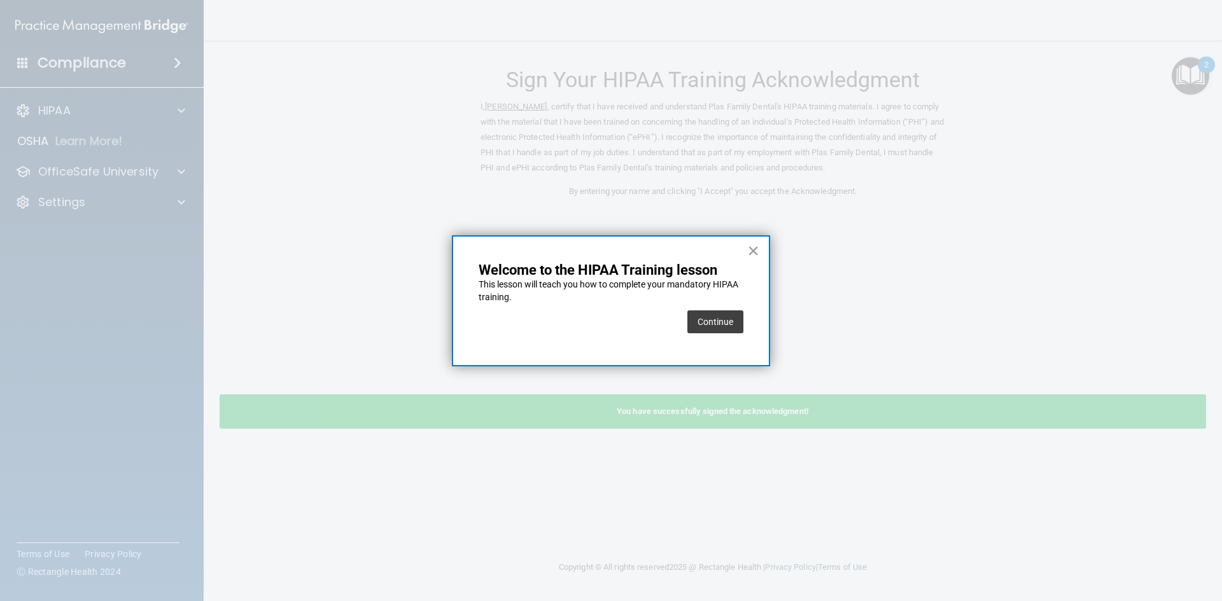
click at [751, 247] on button "×" at bounding box center [753, 251] width 12 height 20
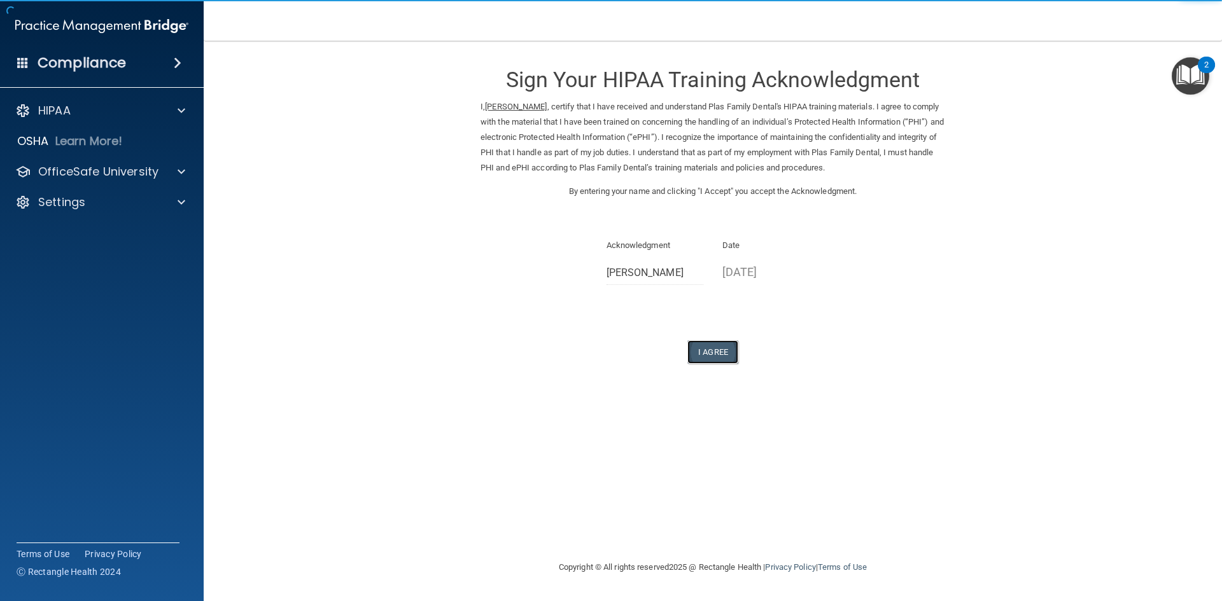
click at [715, 354] on button "I Agree" at bounding box center [712, 352] width 51 height 24
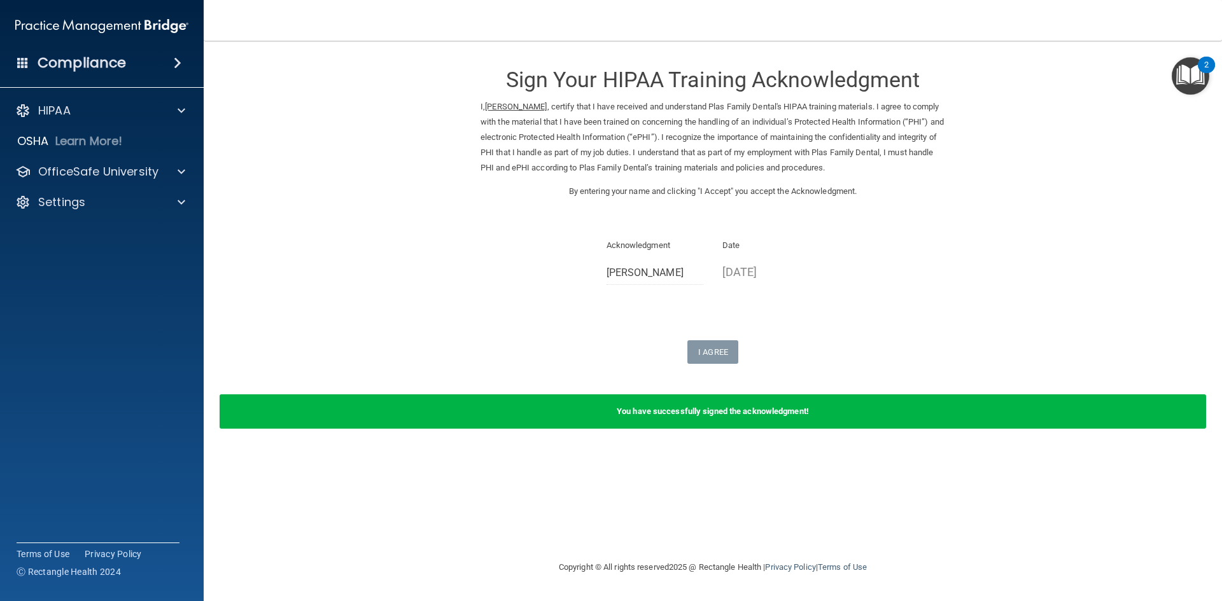
click at [1191, 71] on img "Open Resource Center, 2 new notifications" at bounding box center [1191, 76] width 38 height 38
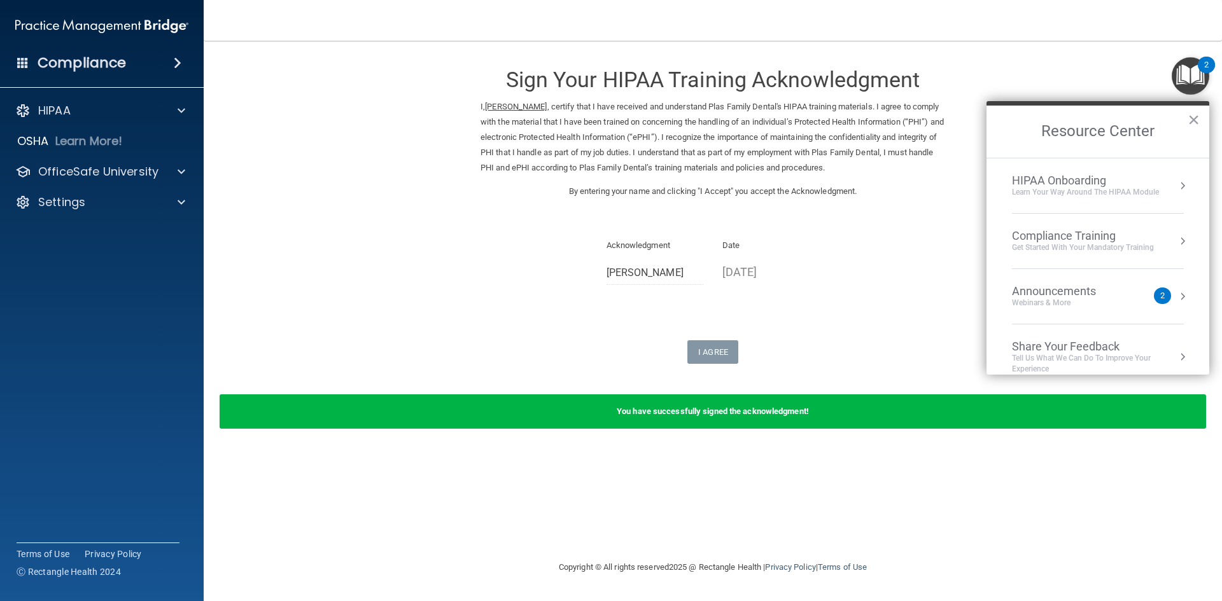
click at [1101, 239] on div "Compliance Training" at bounding box center [1083, 236] width 142 height 14
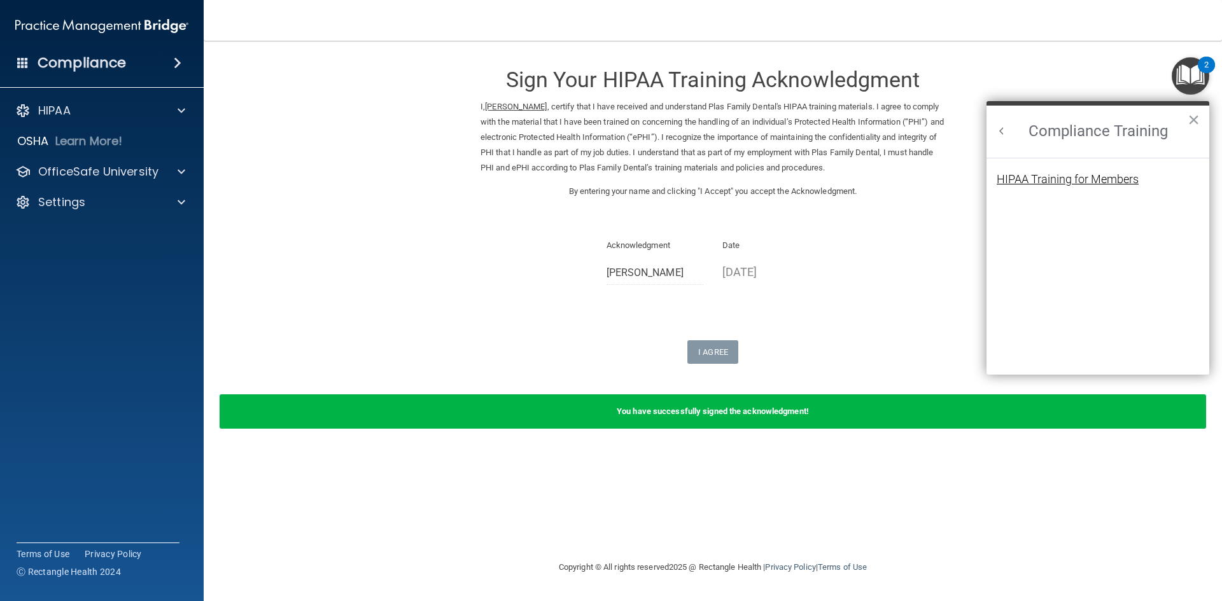
click at [1081, 176] on div "HIPAA Training for Members" at bounding box center [1068, 179] width 142 height 11
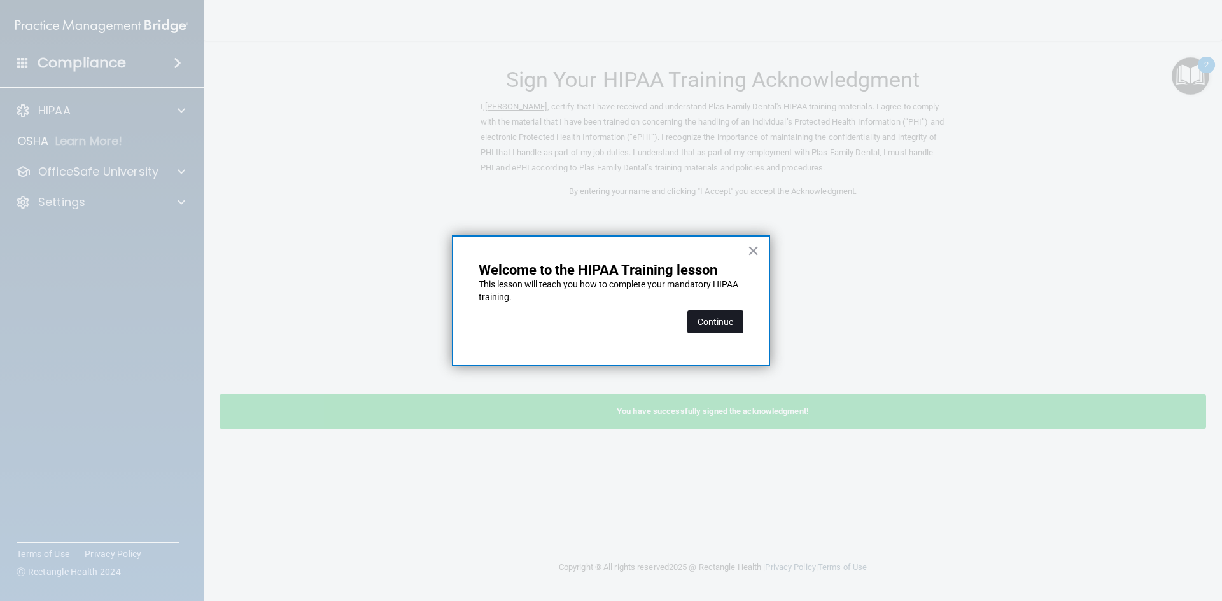
click at [721, 322] on button "Continue" at bounding box center [715, 322] width 56 height 23
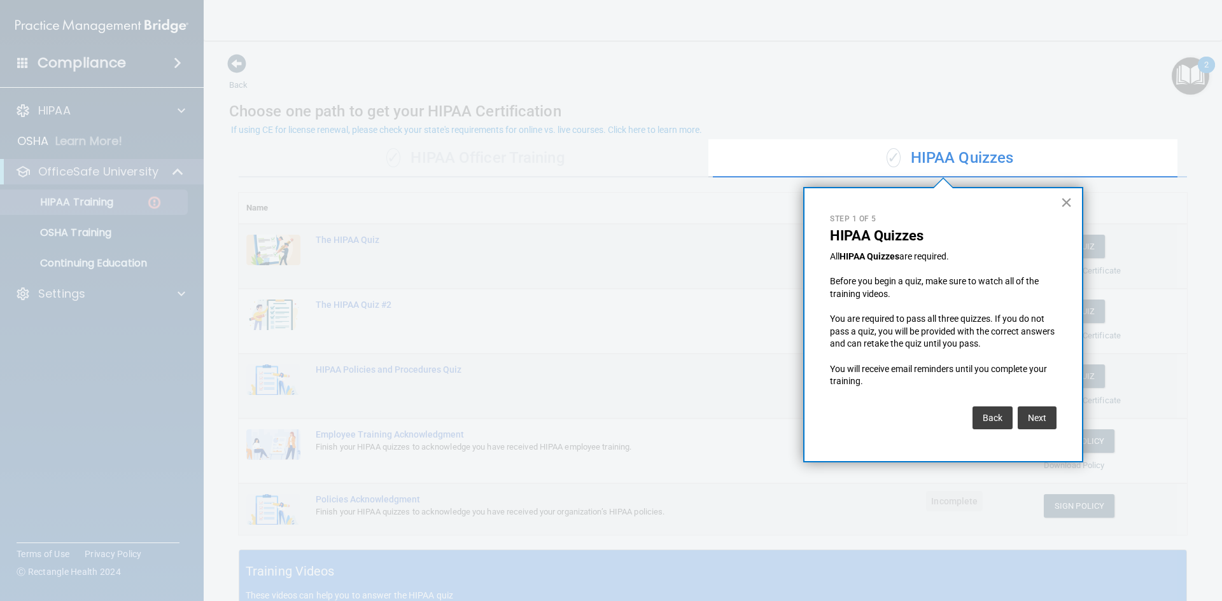
click at [1068, 200] on button "×" at bounding box center [1066, 202] width 12 height 20
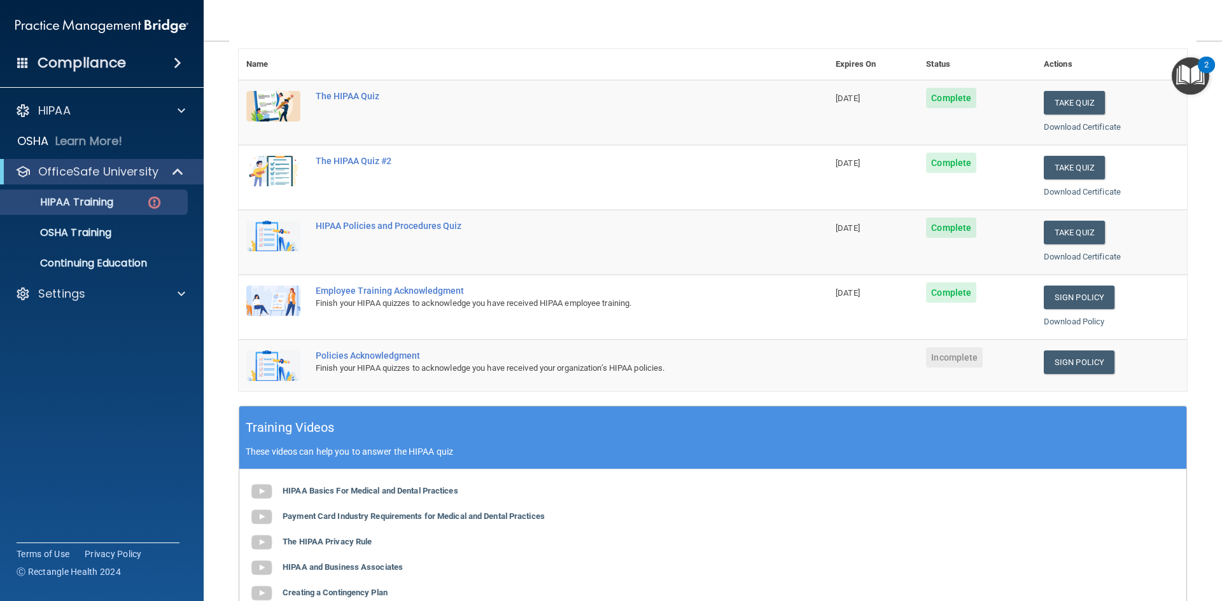
scroll to position [178, 0]
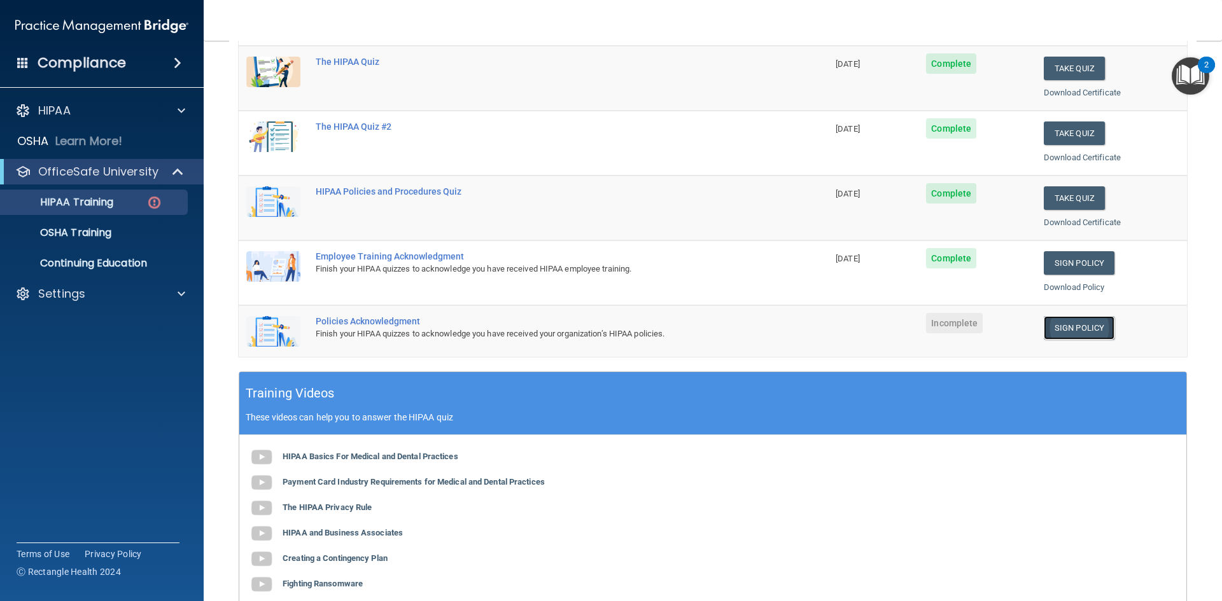
click at [1070, 324] on link "Sign Policy" at bounding box center [1079, 328] width 71 height 24
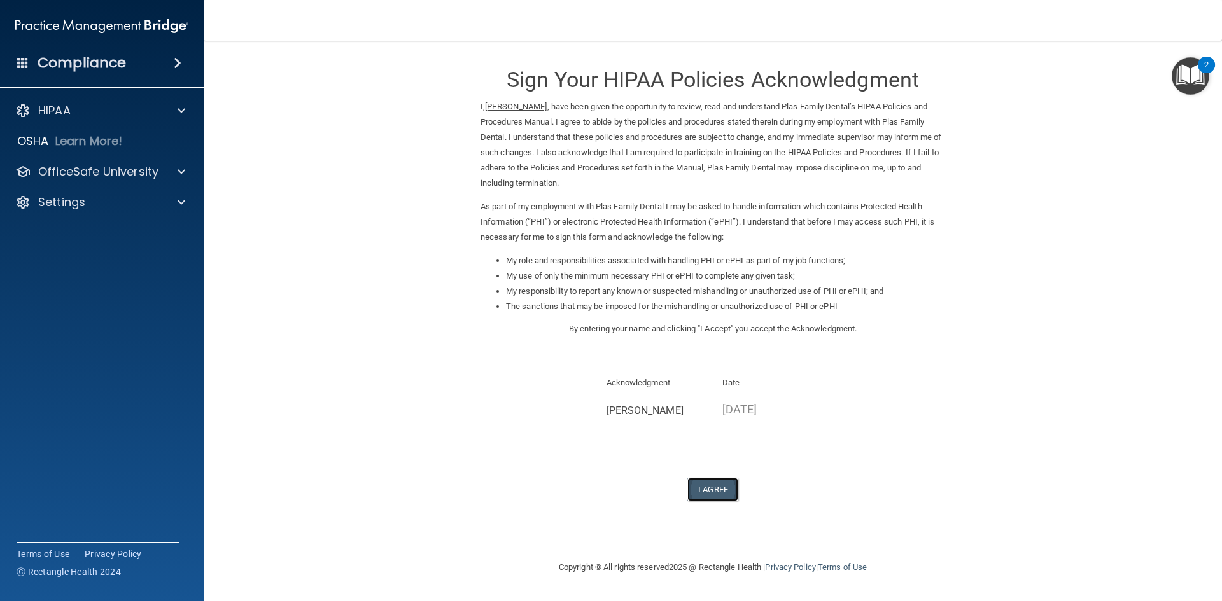
click at [716, 490] on button "I Agree" at bounding box center [712, 490] width 51 height 24
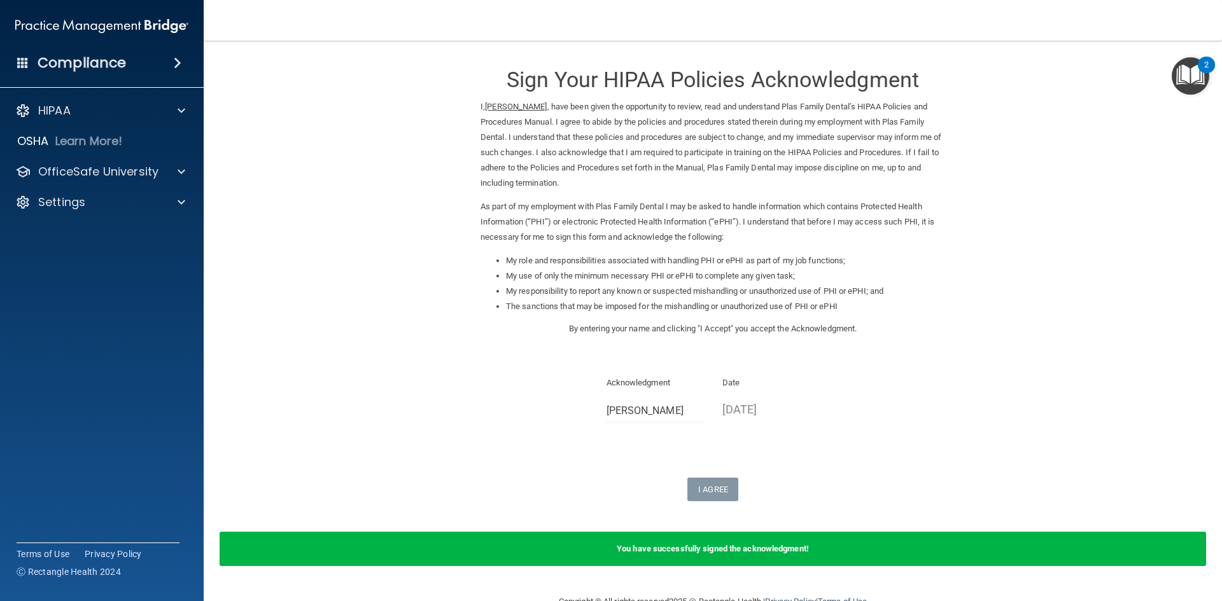
click at [1194, 69] on img "Open Resource Center, 2 new notifications" at bounding box center [1191, 76] width 38 height 38
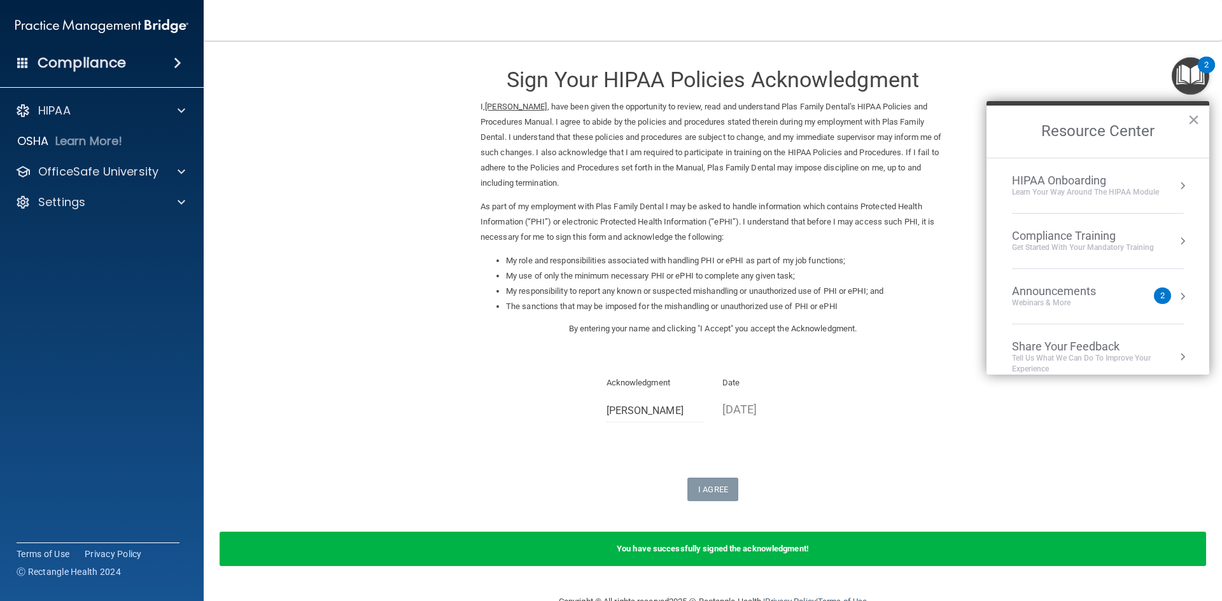
click at [1117, 234] on div "Compliance Training" at bounding box center [1083, 236] width 142 height 14
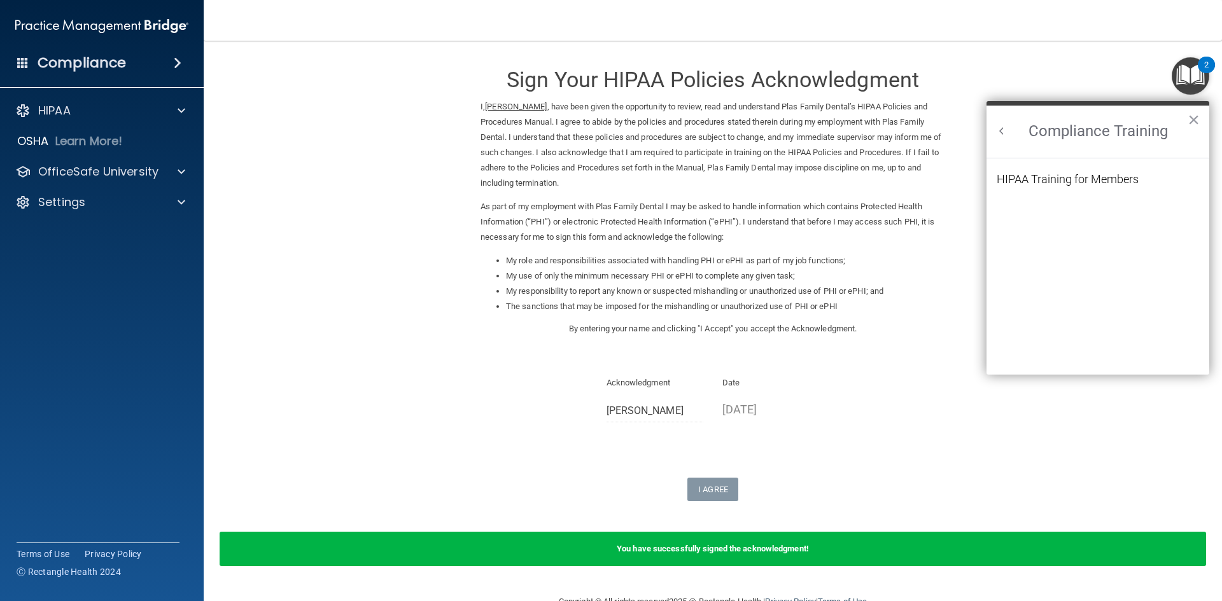
click at [1072, 174] on div "HIPAA Training for Members" at bounding box center [1068, 179] width 142 height 11
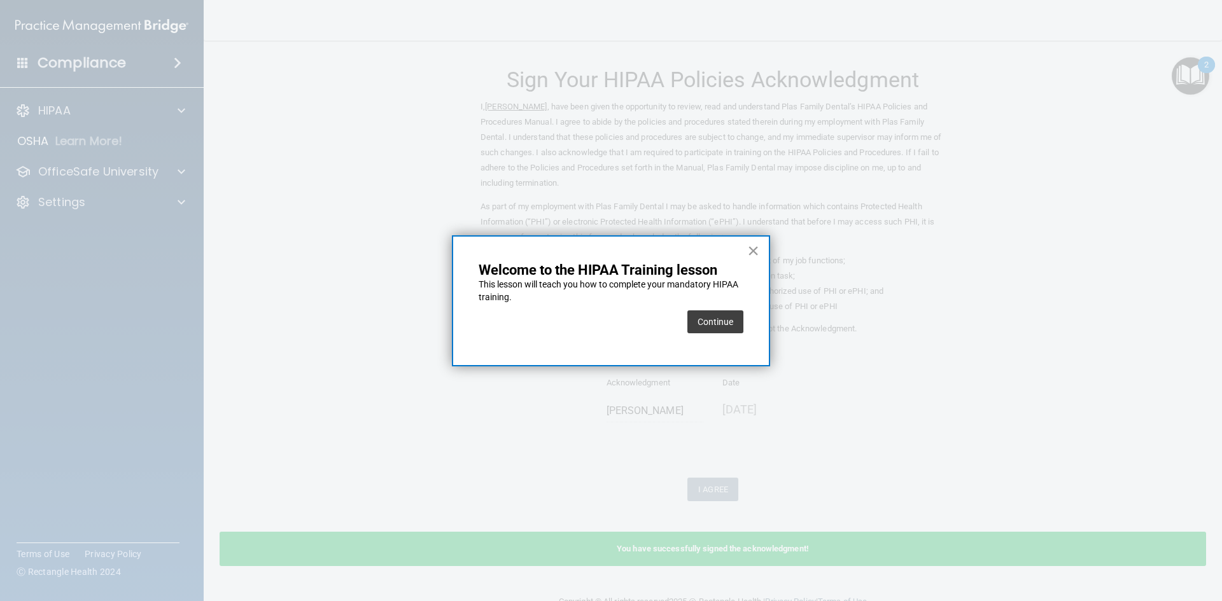
click at [754, 250] on button "×" at bounding box center [753, 251] width 12 height 20
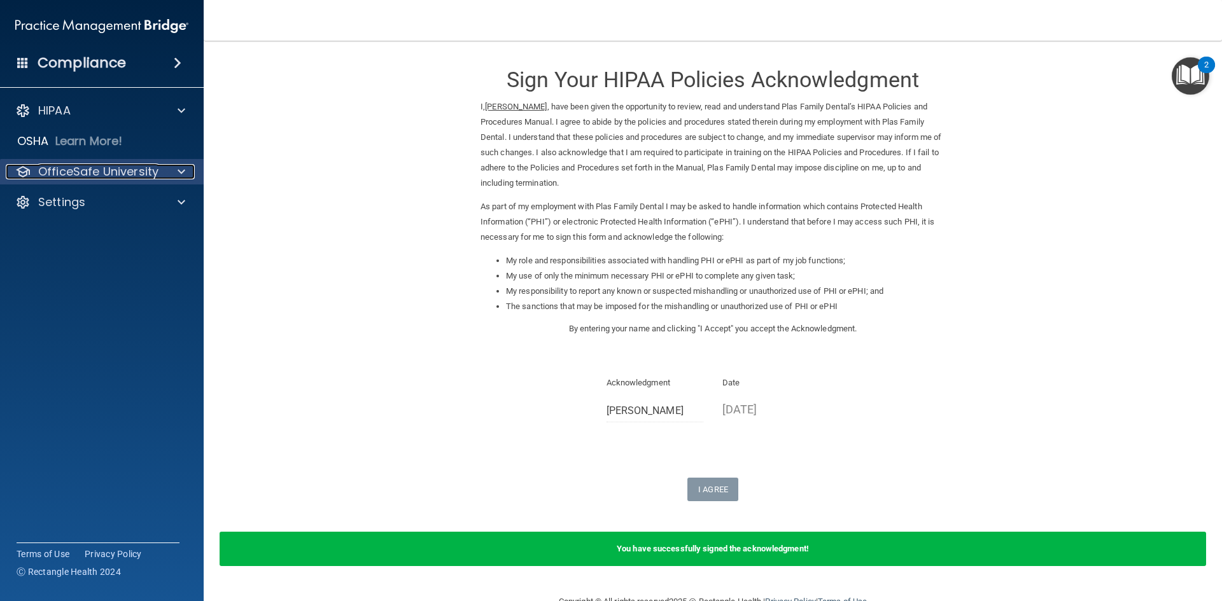
click at [155, 172] on p "OfficeSafe University" at bounding box center [98, 171] width 120 height 15
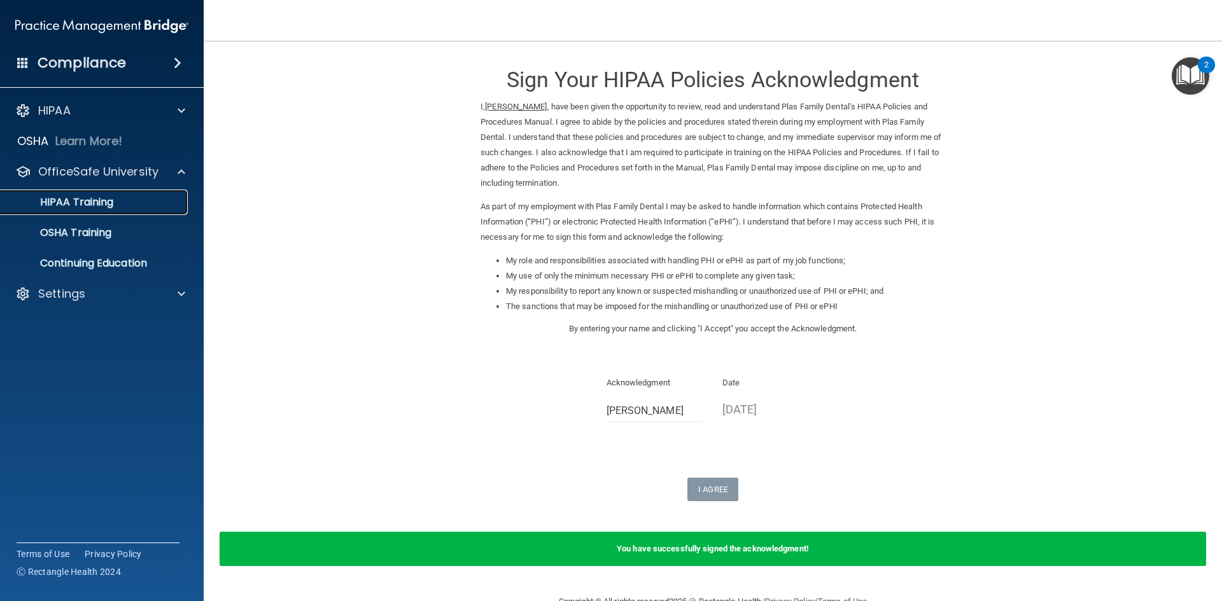
click at [108, 205] on p "HIPAA Training" at bounding box center [60, 202] width 105 height 13
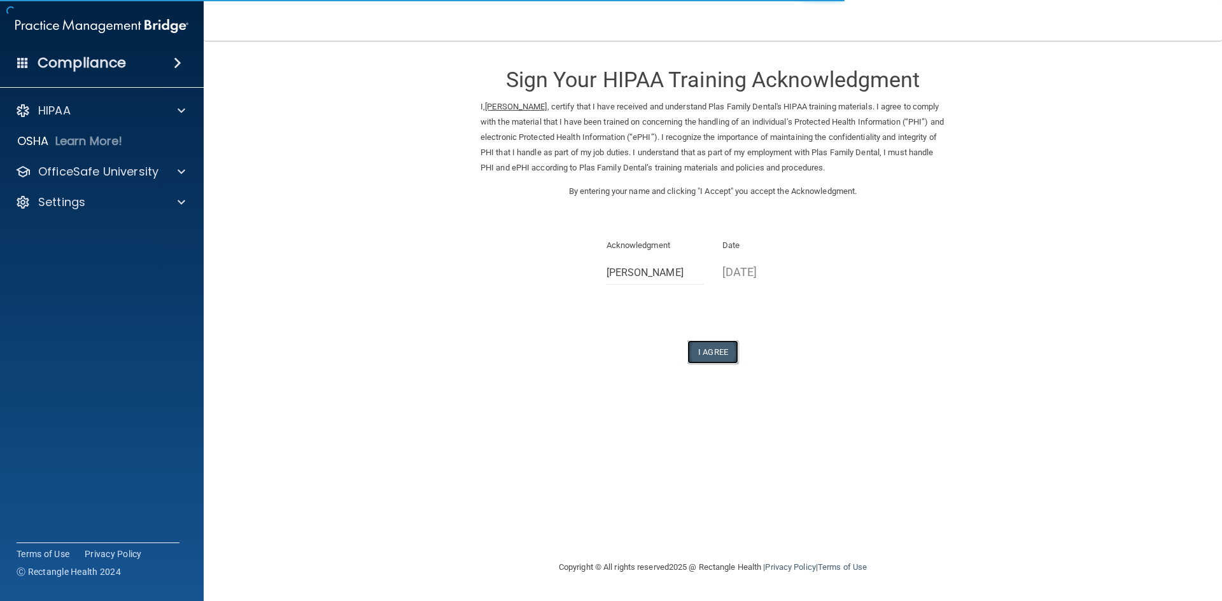
click at [716, 354] on button "I Agree" at bounding box center [712, 352] width 51 height 24
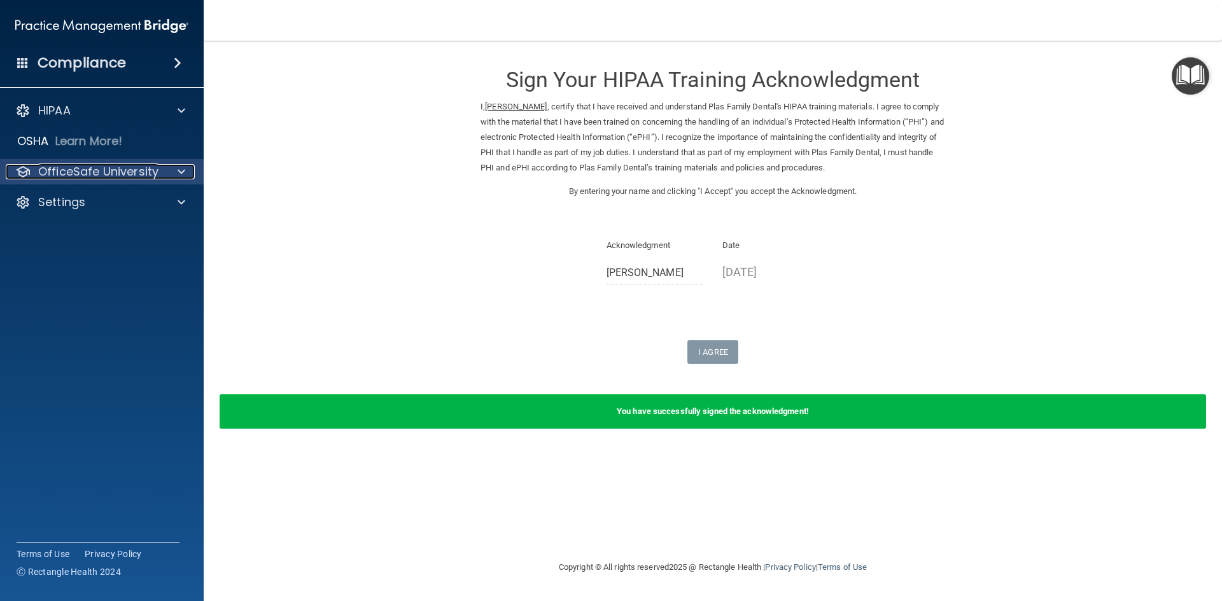
click at [180, 172] on span at bounding box center [182, 171] width 8 height 15
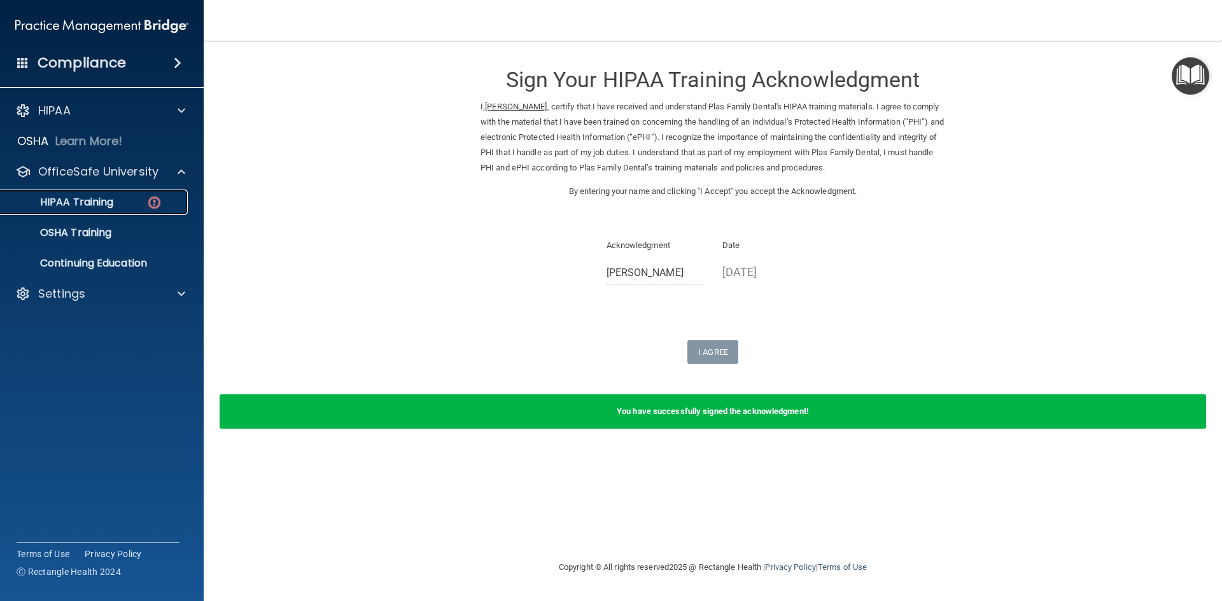
drag, startPoint x: 155, startPoint y: 204, endPoint x: 168, endPoint y: 207, distance: 13.1
click at [156, 204] on img at bounding box center [154, 203] width 16 height 16
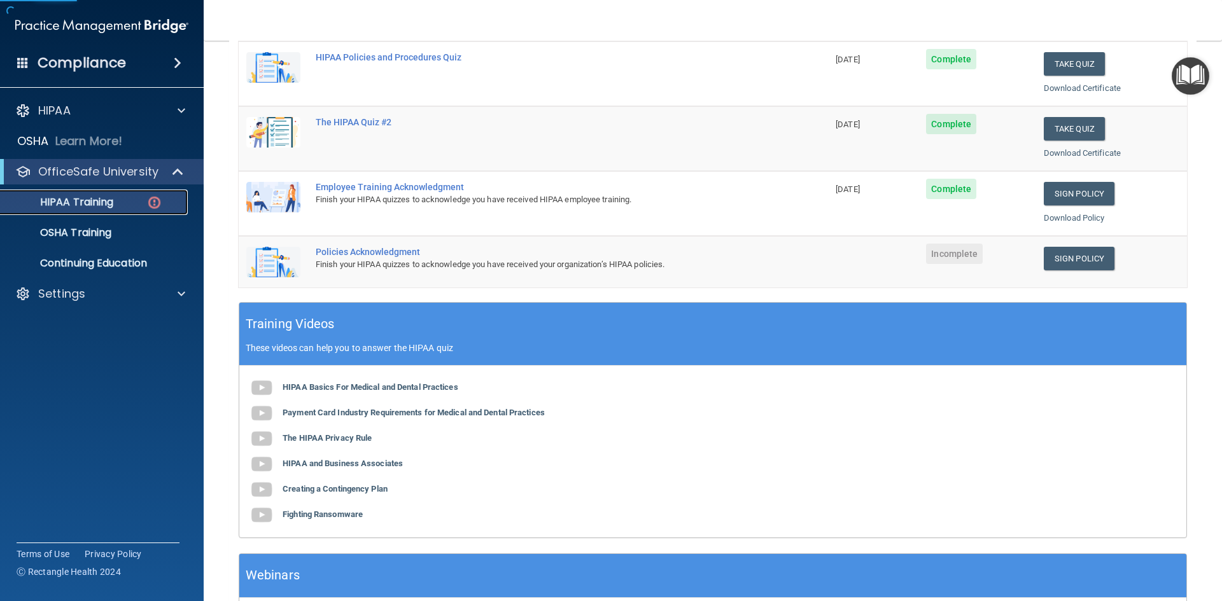
scroll to position [255, 0]
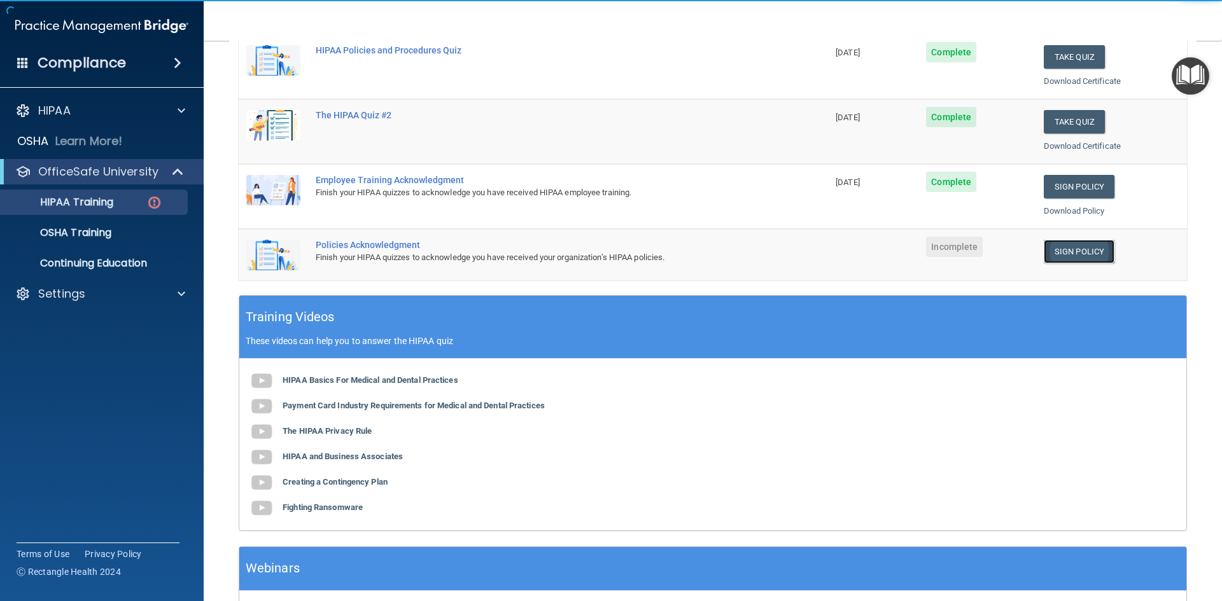
click at [1077, 252] on link "Sign Policy" at bounding box center [1079, 252] width 71 height 24
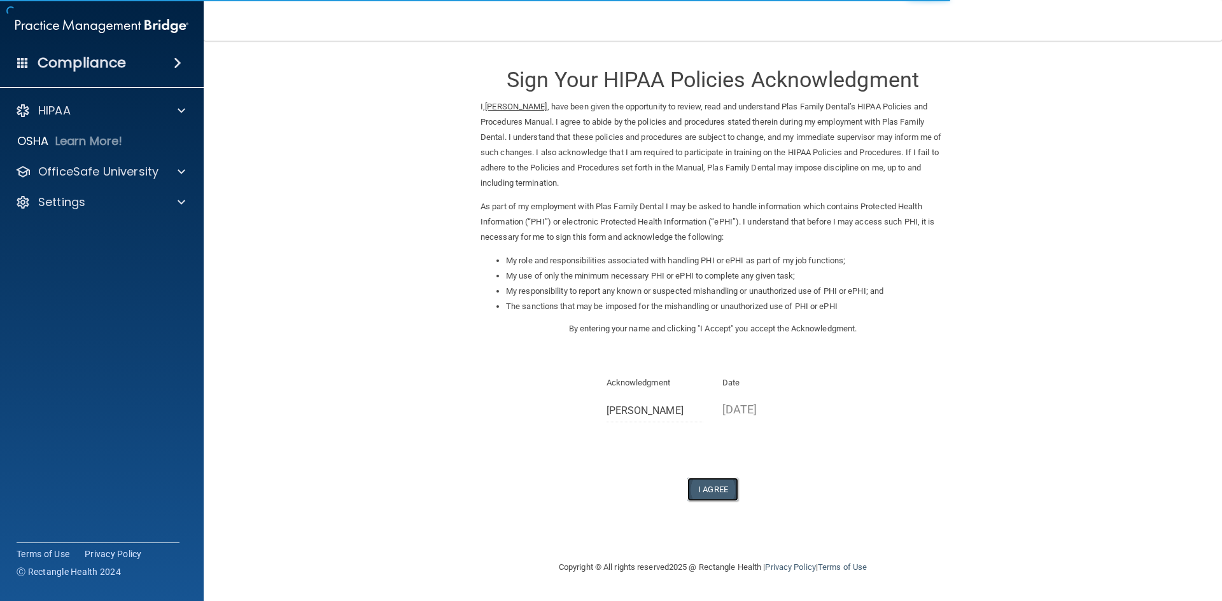
click at [718, 494] on button "I Agree" at bounding box center [712, 490] width 51 height 24
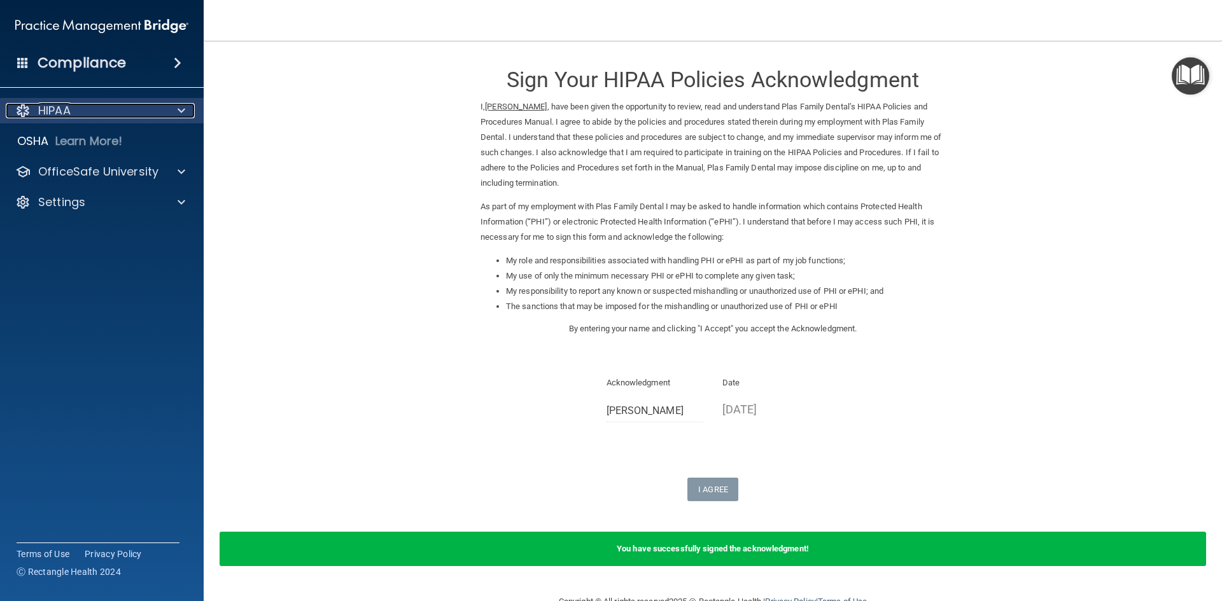
click at [72, 113] on div "HIPAA" at bounding box center [85, 110] width 158 height 15
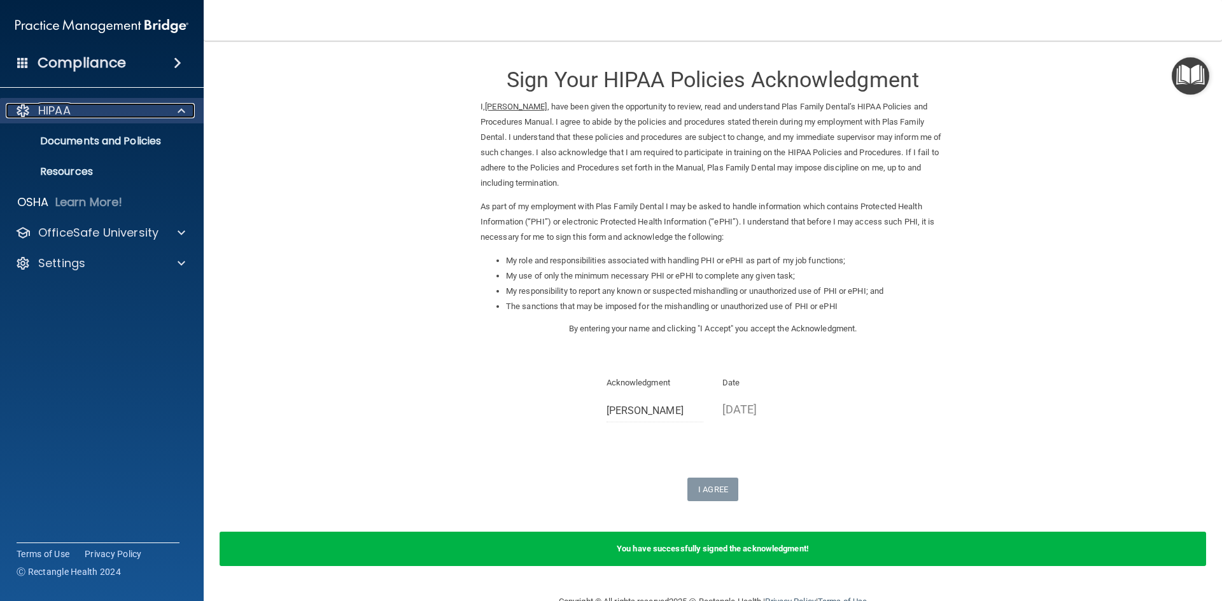
click at [73, 113] on div "HIPAA" at bounding box center [85, 110] width 158 height 15
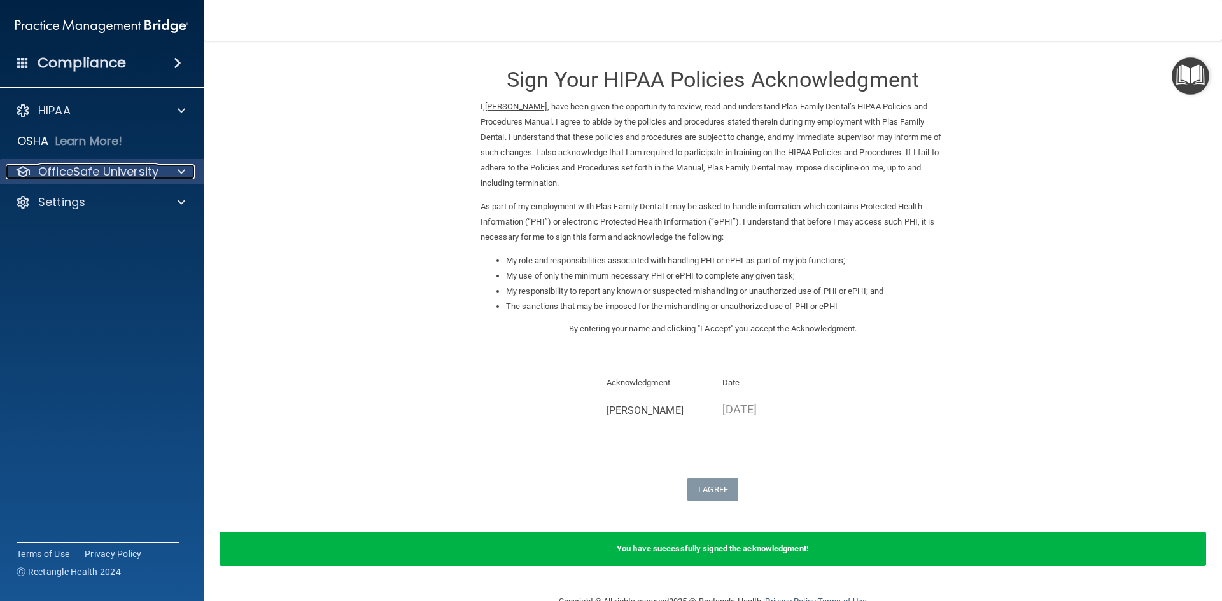
click at [106, 177] on p "OfficeSafe University" at bounding box center [98, 171] width 120 height 15
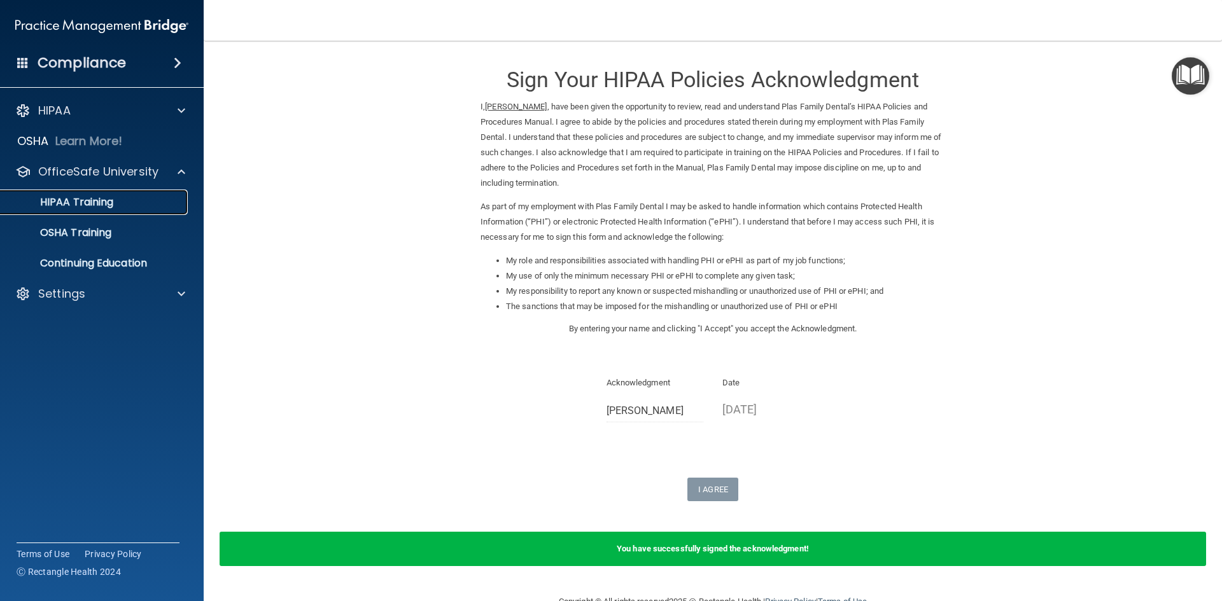
click at [117, 212] on link "HIPAA Training" at bounding box center [87, 202] width 200 height 25
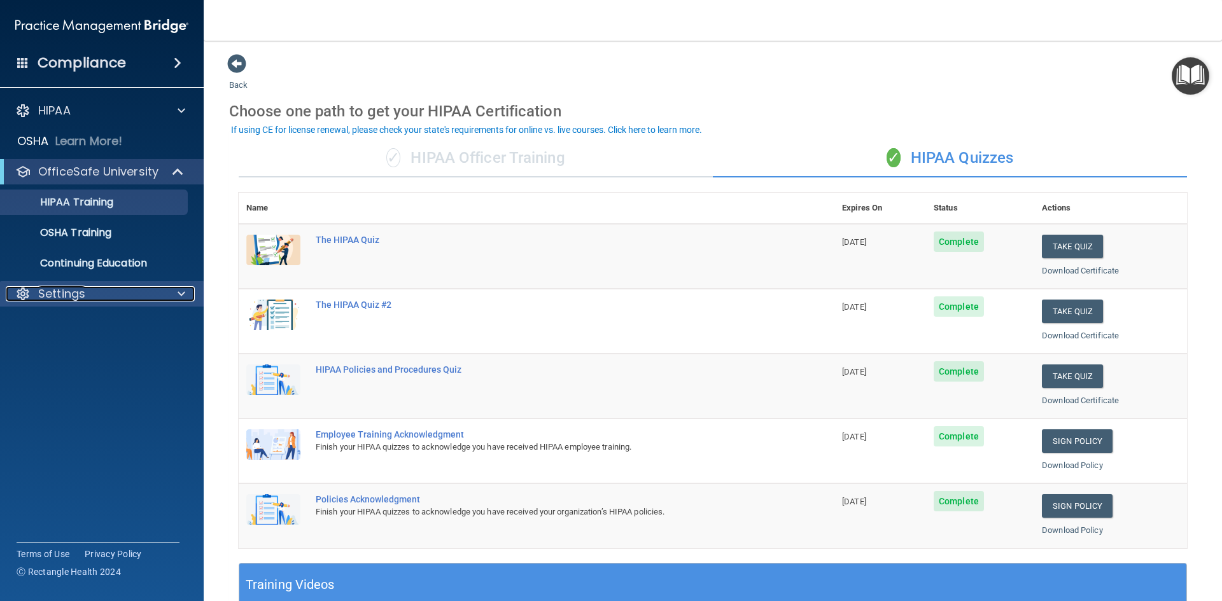
click at [98, 296] on div "Settings" at bounding box center [85, 293] width 158 height 15
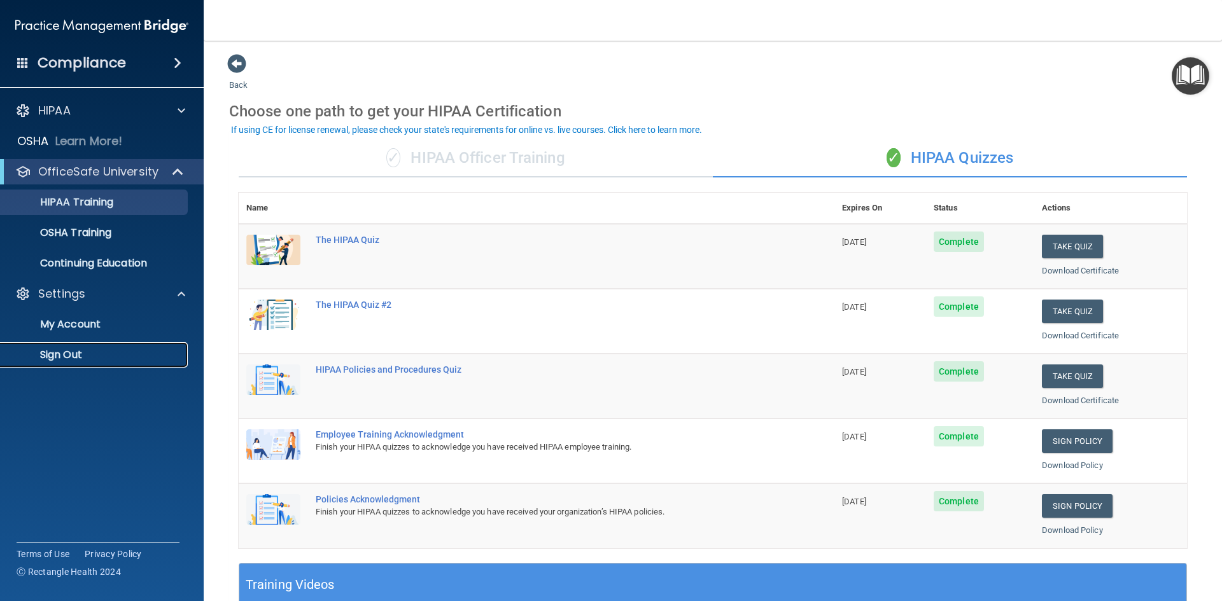
click at [74, 362] on link "Sign Out" at bounding box center [87, 354] width 200 height 25
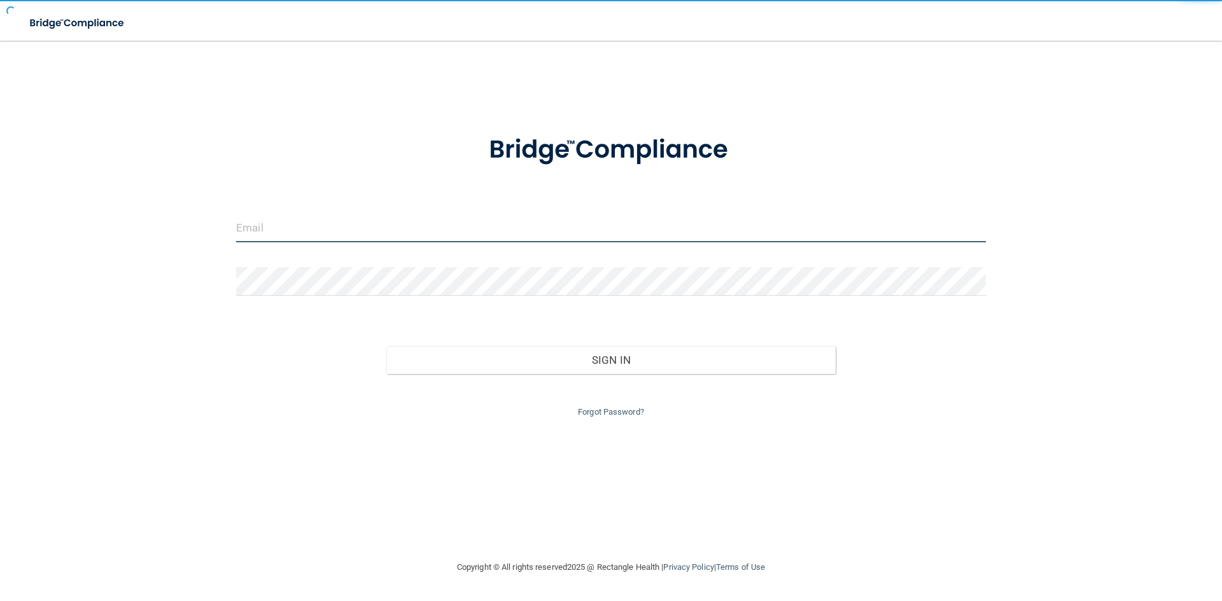
type input "[EMAIL_ADDRESS][DOMAIN_NAME]"
